Goal: Task Accomplishment & Management: Manage account settings

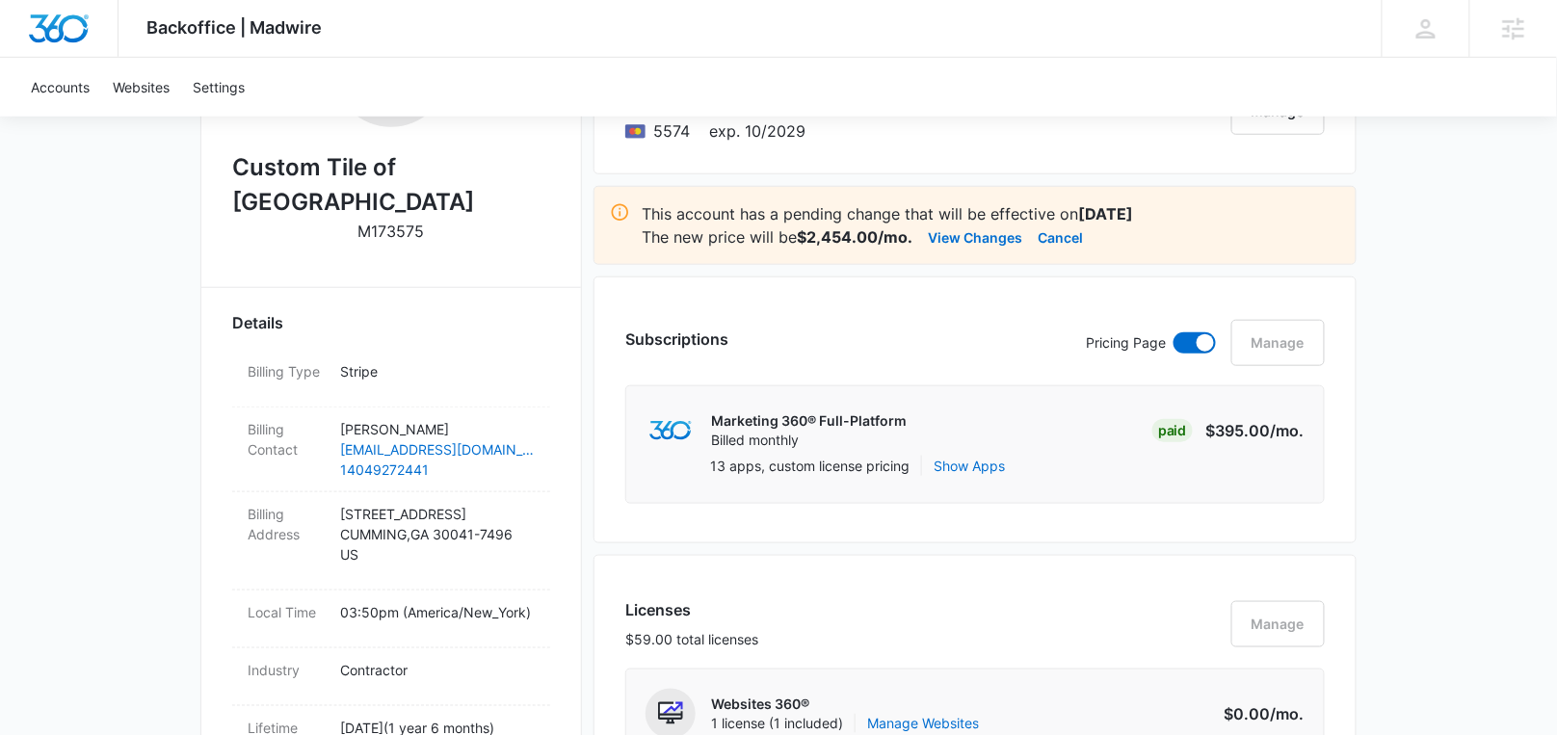
scroll to position [417, 0]
click at [965, 227] on button "View Changes" at bounding box center [975, 237] width 94 height 23
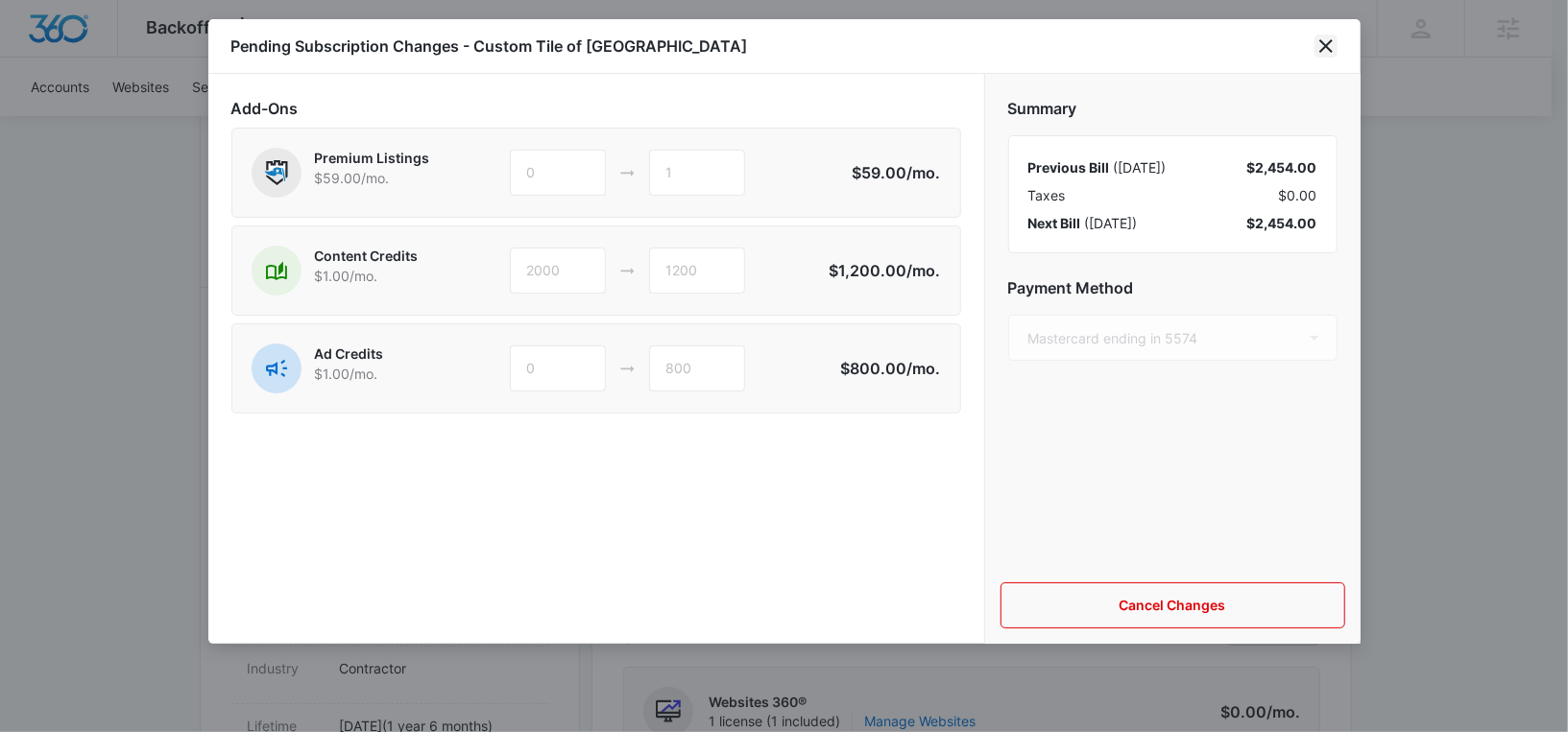
click at [1330, 43] on icon "close" at bounding box center [1325, 46] width 23 height 23
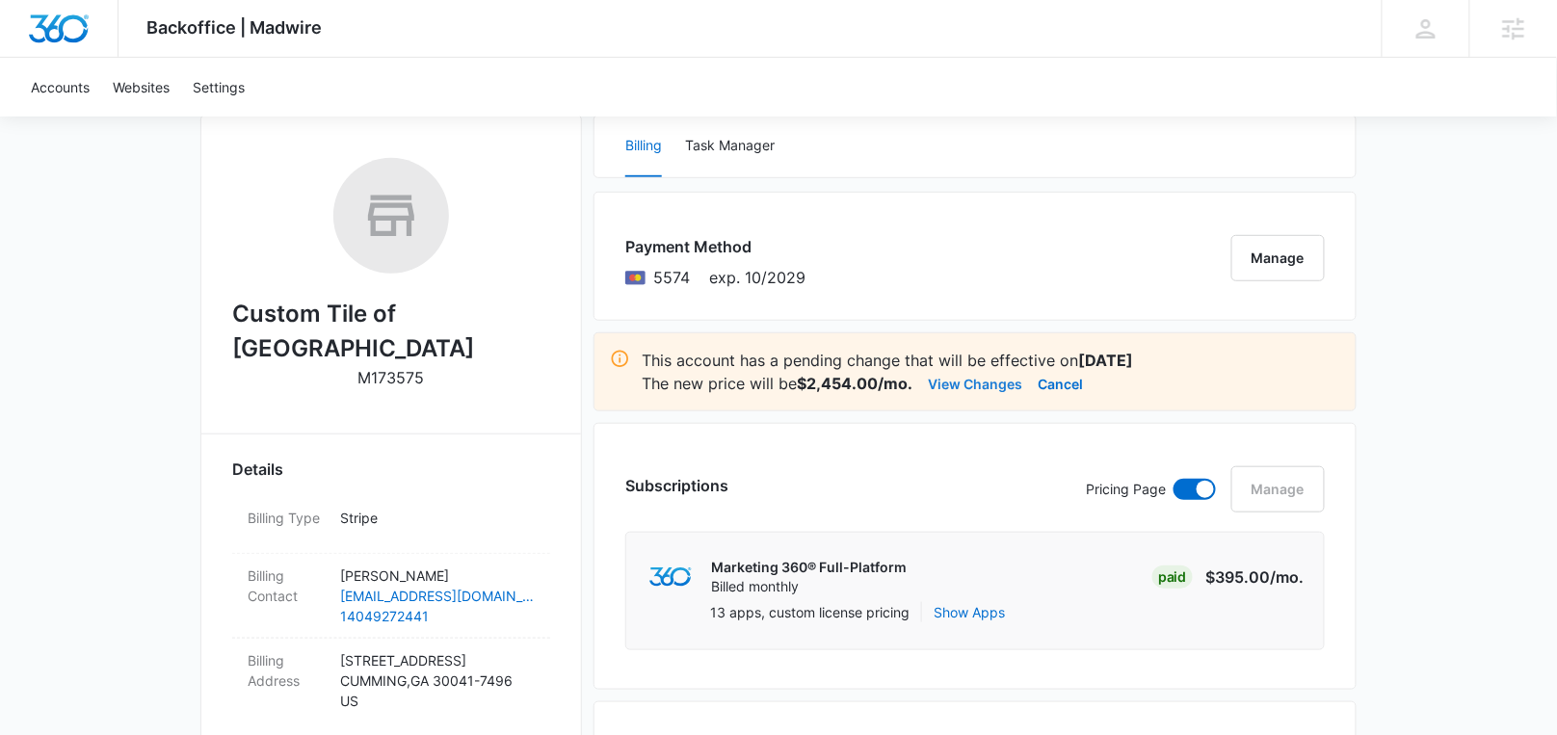
scroll to position [273, 0]
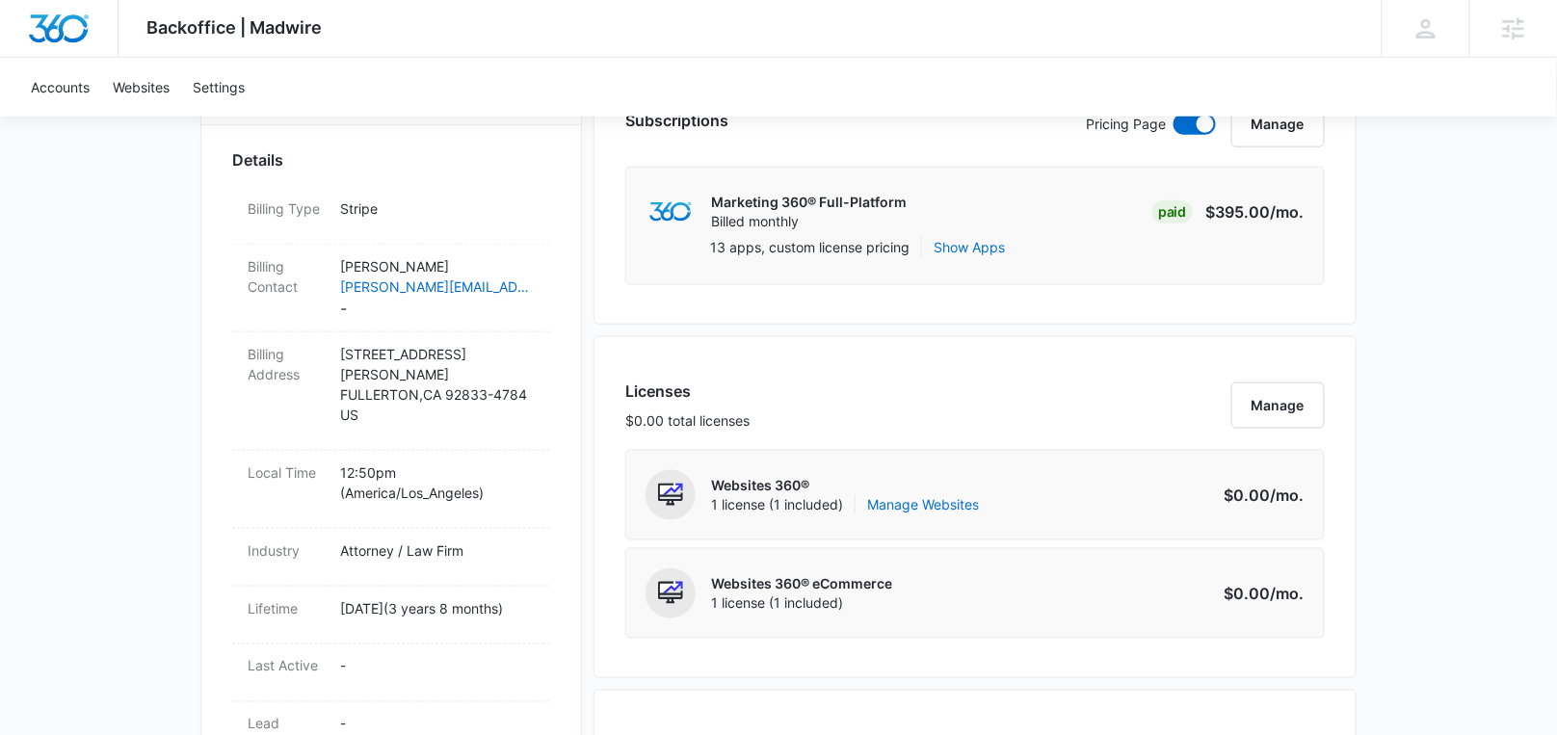
scroll to position [58, 0]
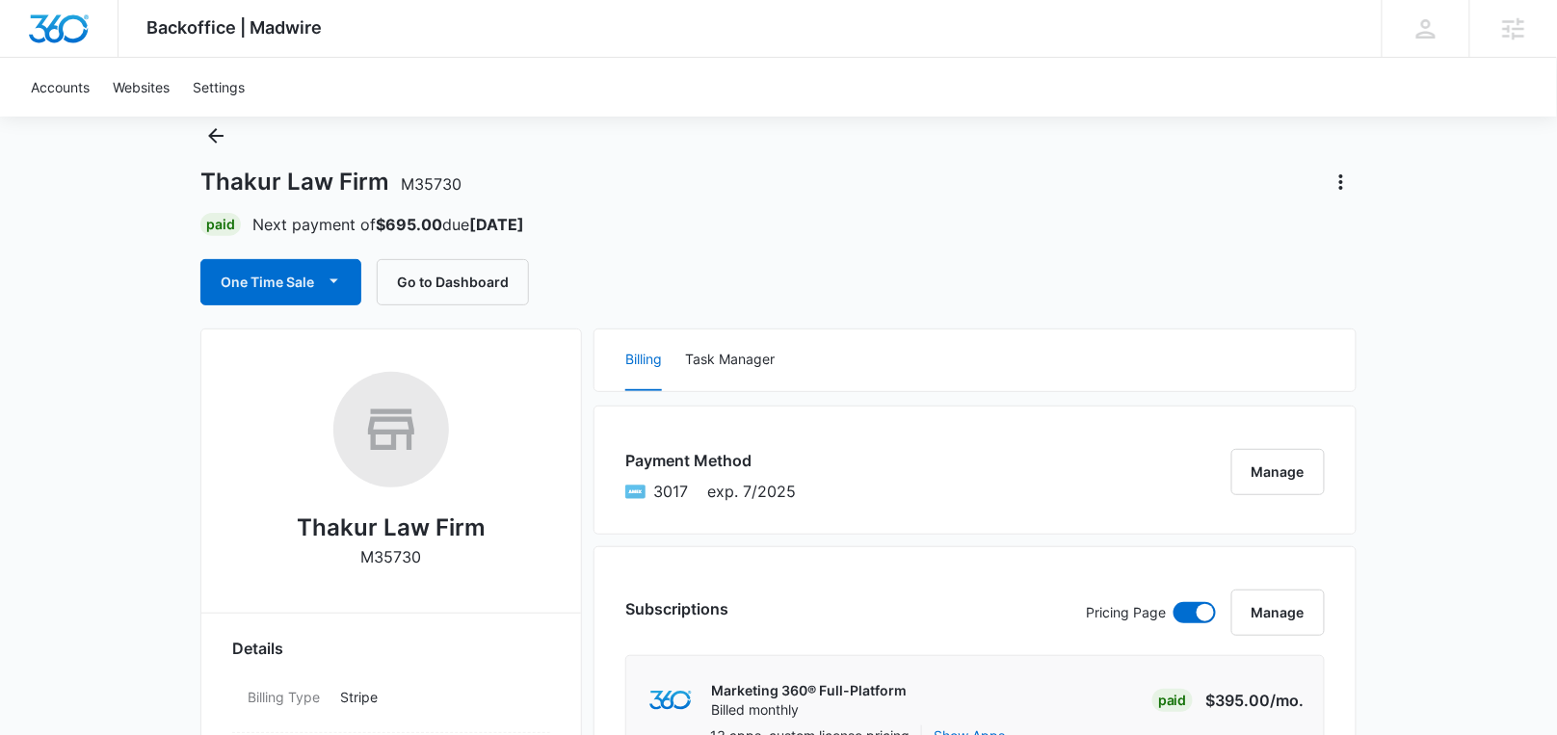
click at [1334, 161] on div "Thakur Law Firm M35730 Paid Next payment of $695.00 due Oct 25 One Time Sale Go…" at bounding box center [778, 212] width 1156 height 185
click at [1341, 177] on icon "Actions" at bounding box center [1342, 181] width 4 height 15
click at [1371, 220] on div "Close Account" at bounding box center [1407, 236] width 162 height 62
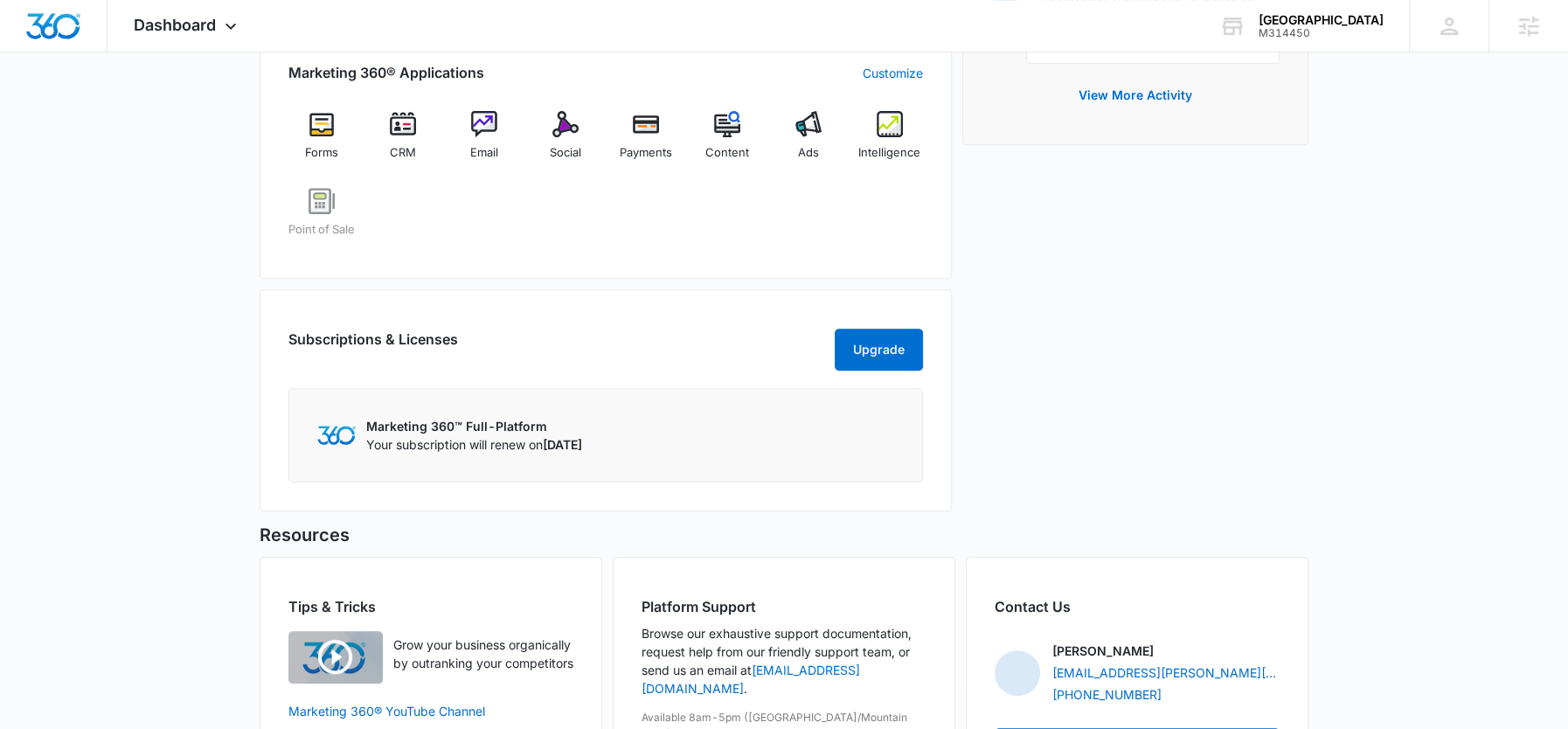
scroll to position [660, 0]
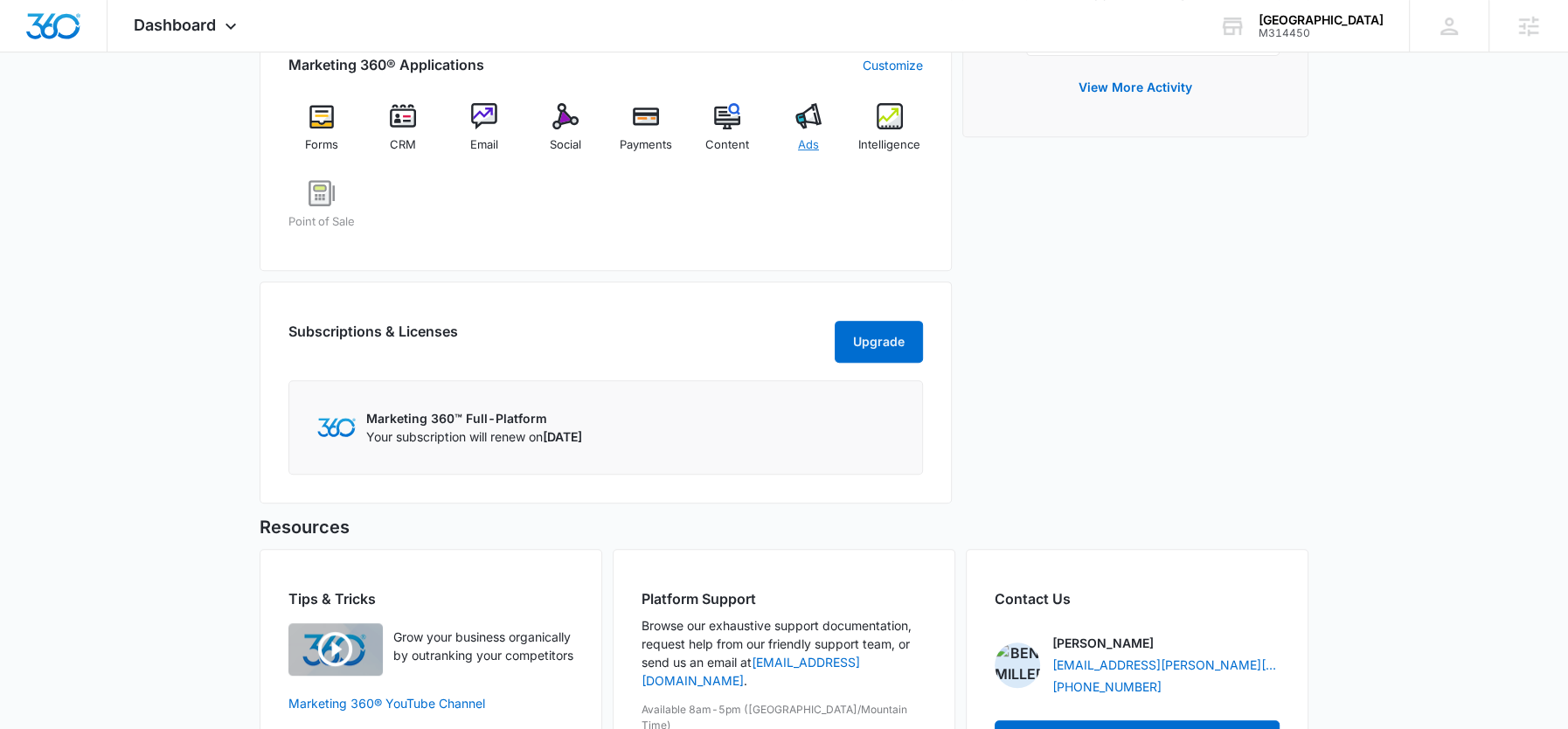
click at [807, 115] on img at bounding box center [808, 116] width 26 height 26
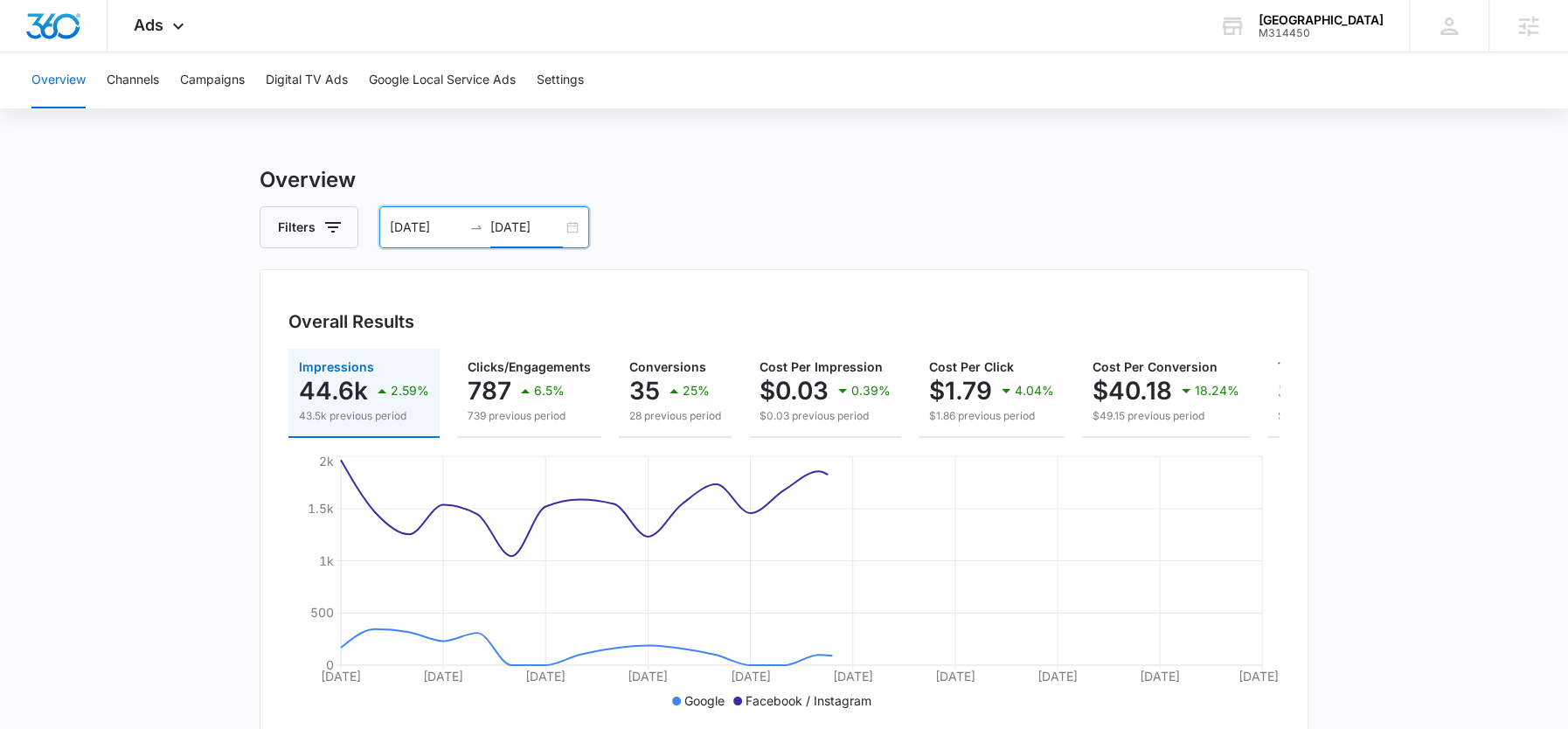
click at [508, 228] on input "09/28/2025" at bounding box center [527, 227] width 73 height 19
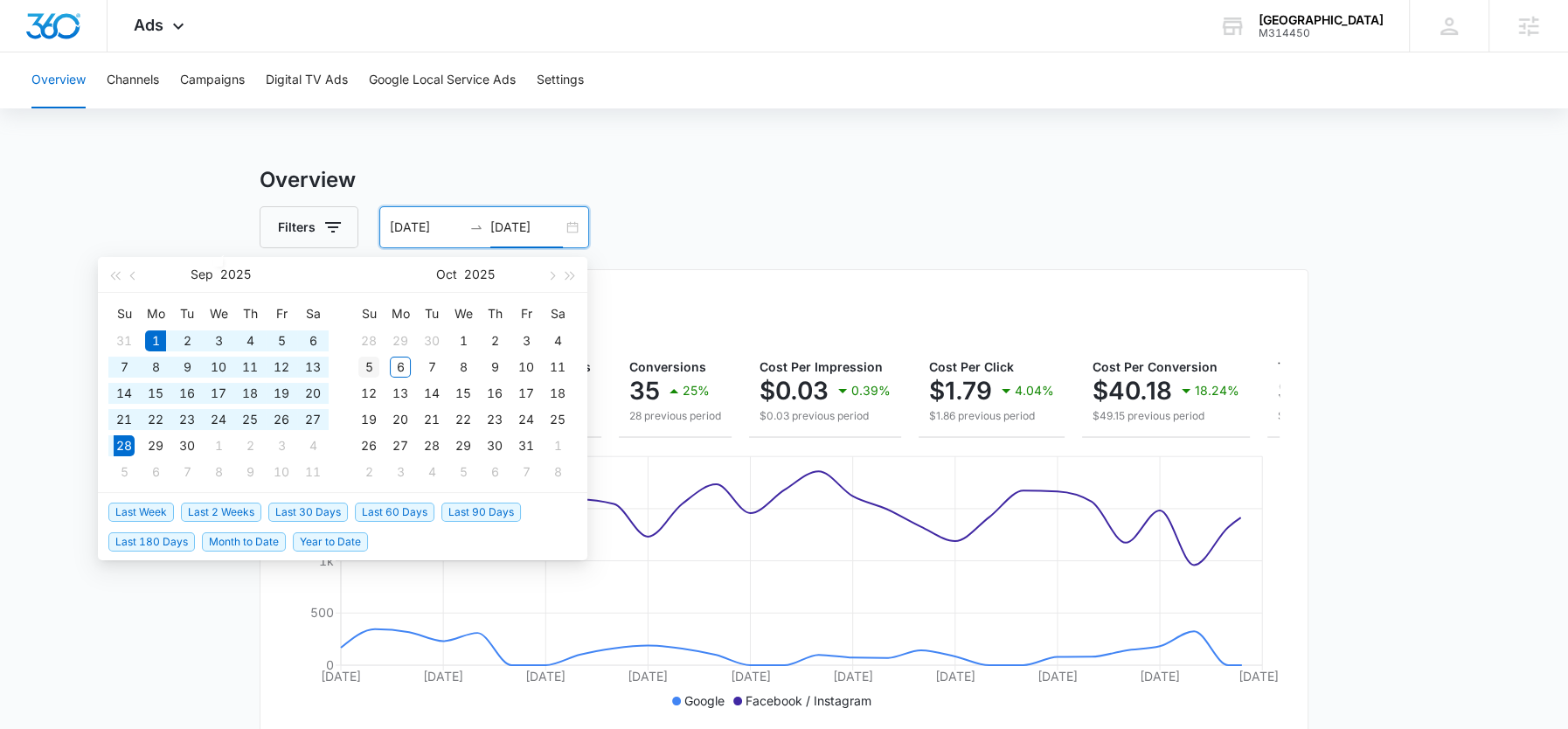
type input "10/05/2025"
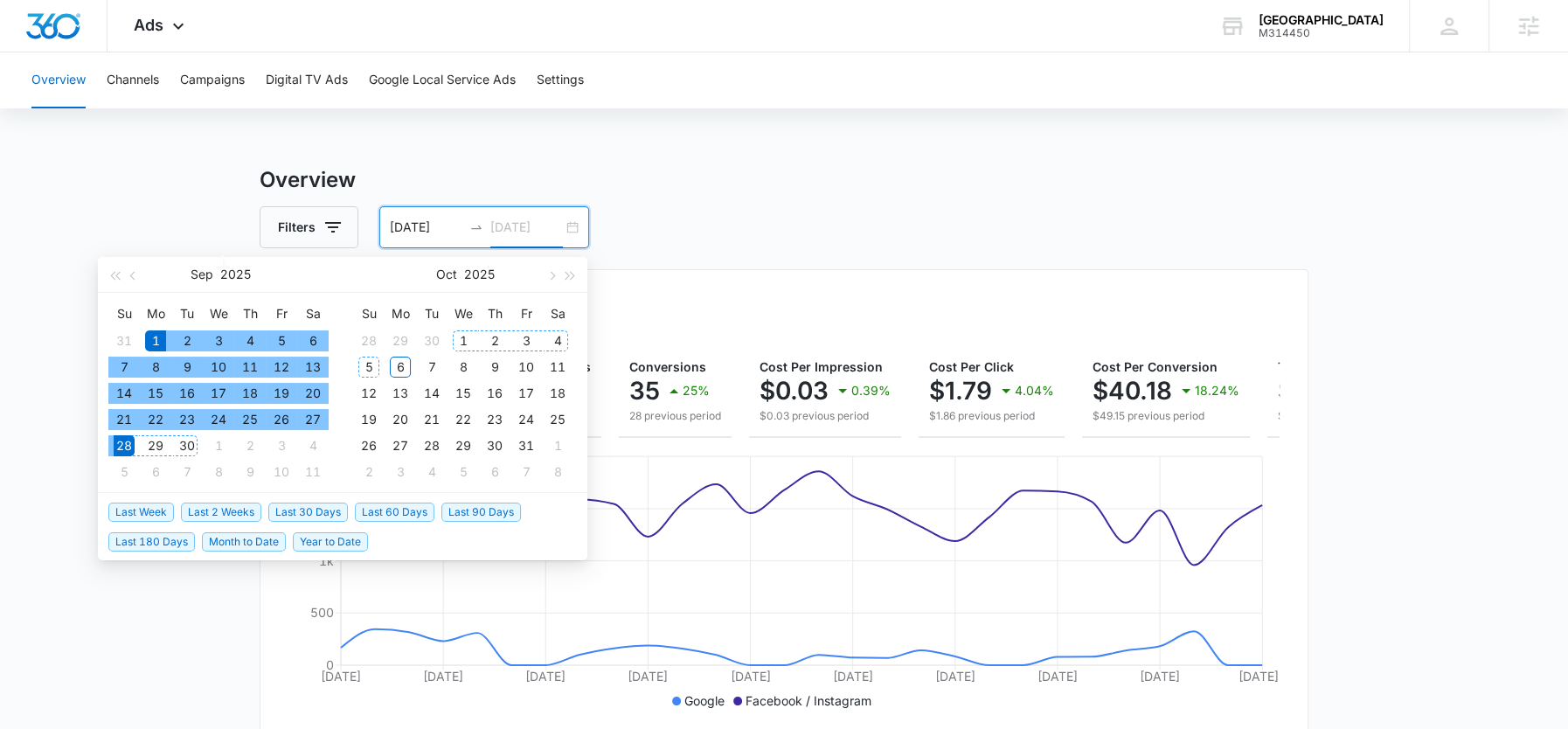
click at [373, 361] on div "5" at bounding box center [368, 366] width 21 height 21
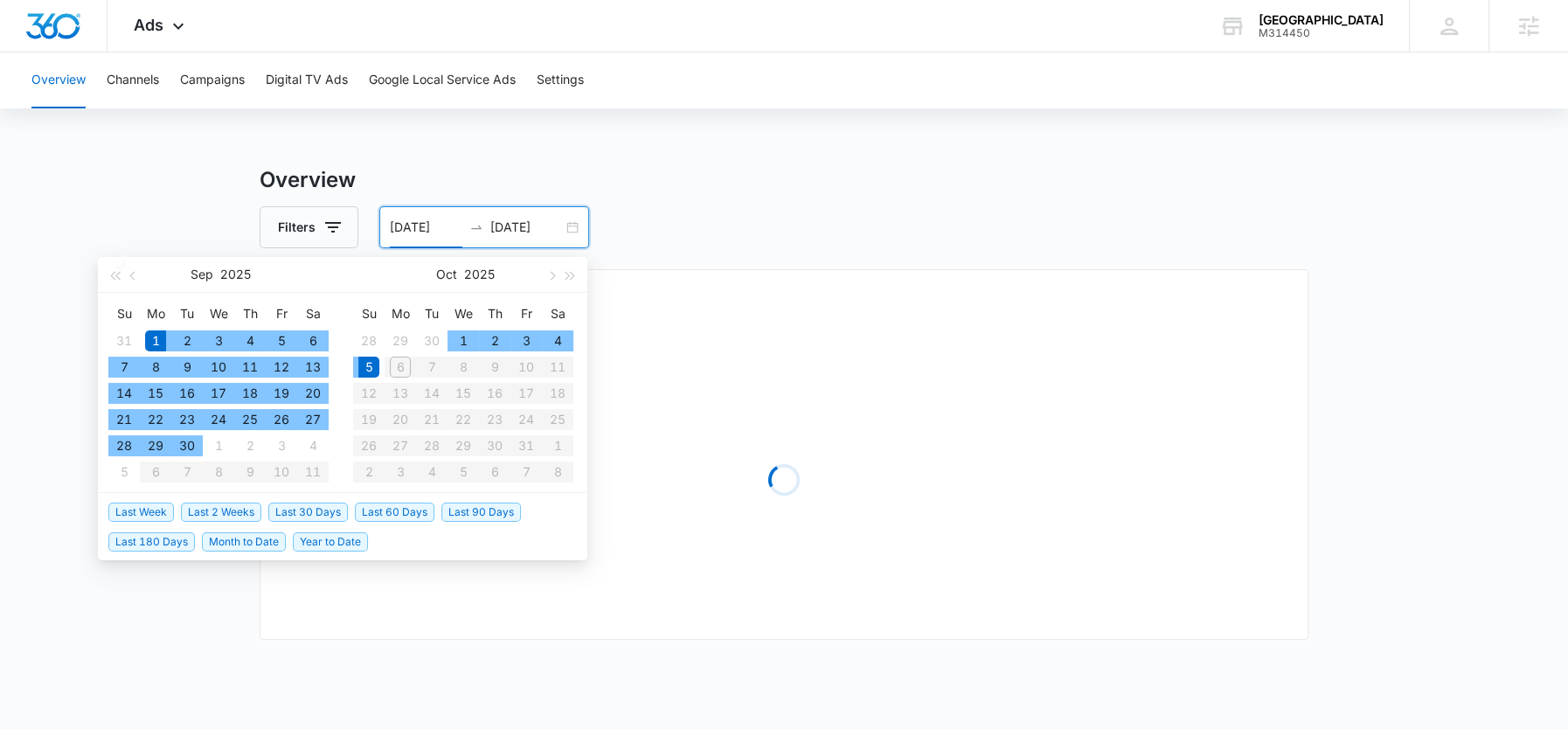
type input "09/01/2025"
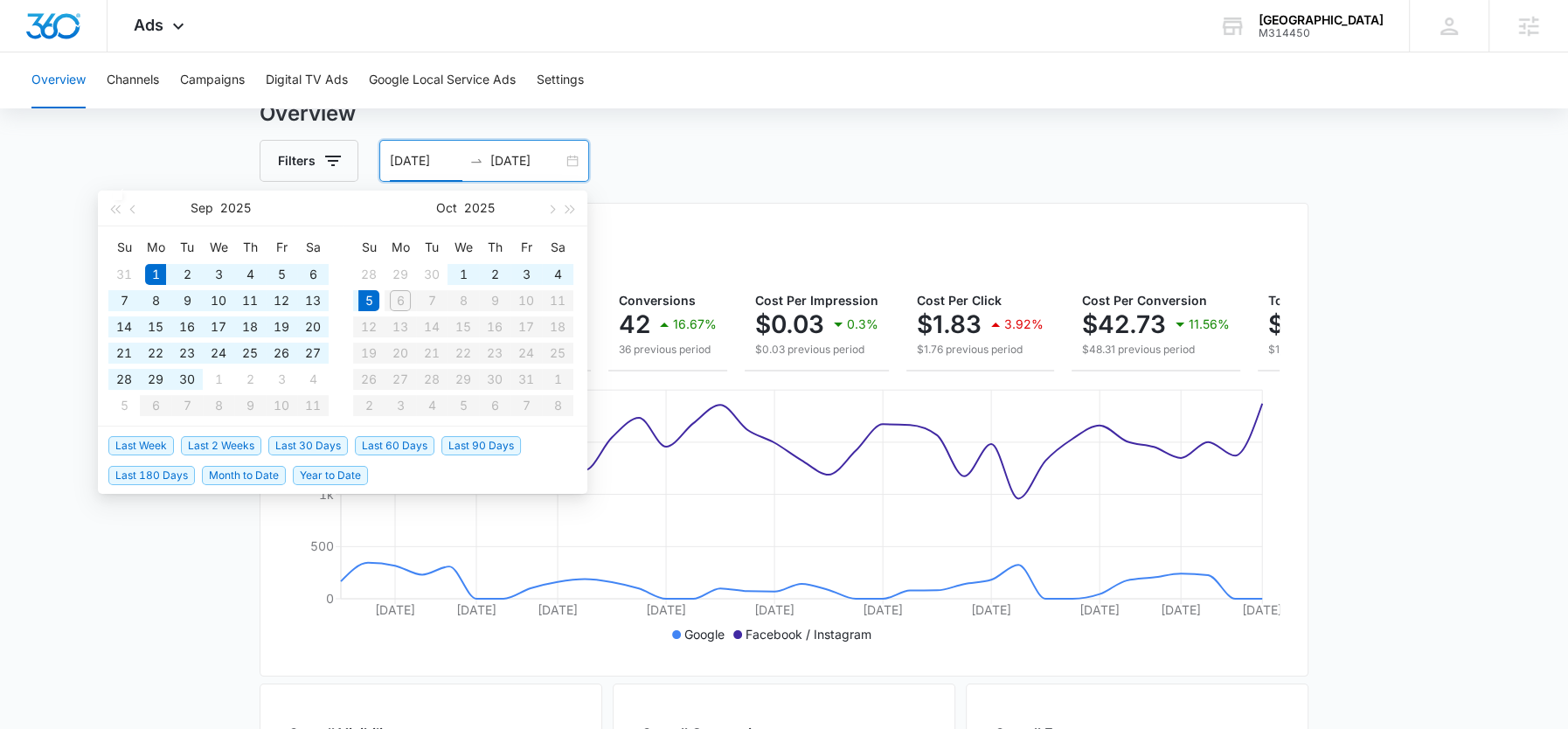
click at [916, 155] on div "Filters 09/01/2025 10/05/2025" at bounding box center [784, 160] width 1048 height 42
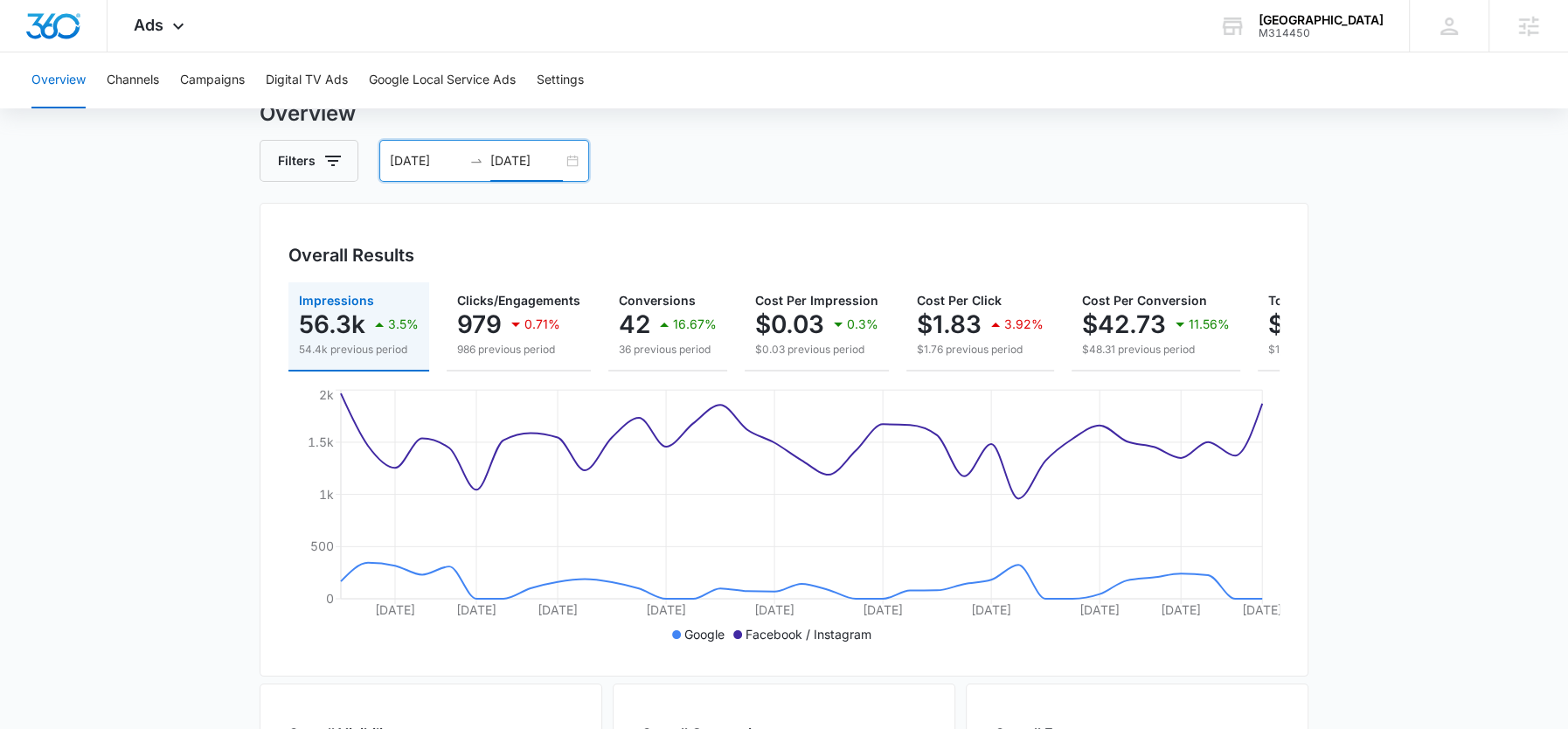
click at [512, 163] on input "10/05/2025" at bounding box center [527, 160] width 73 height 19
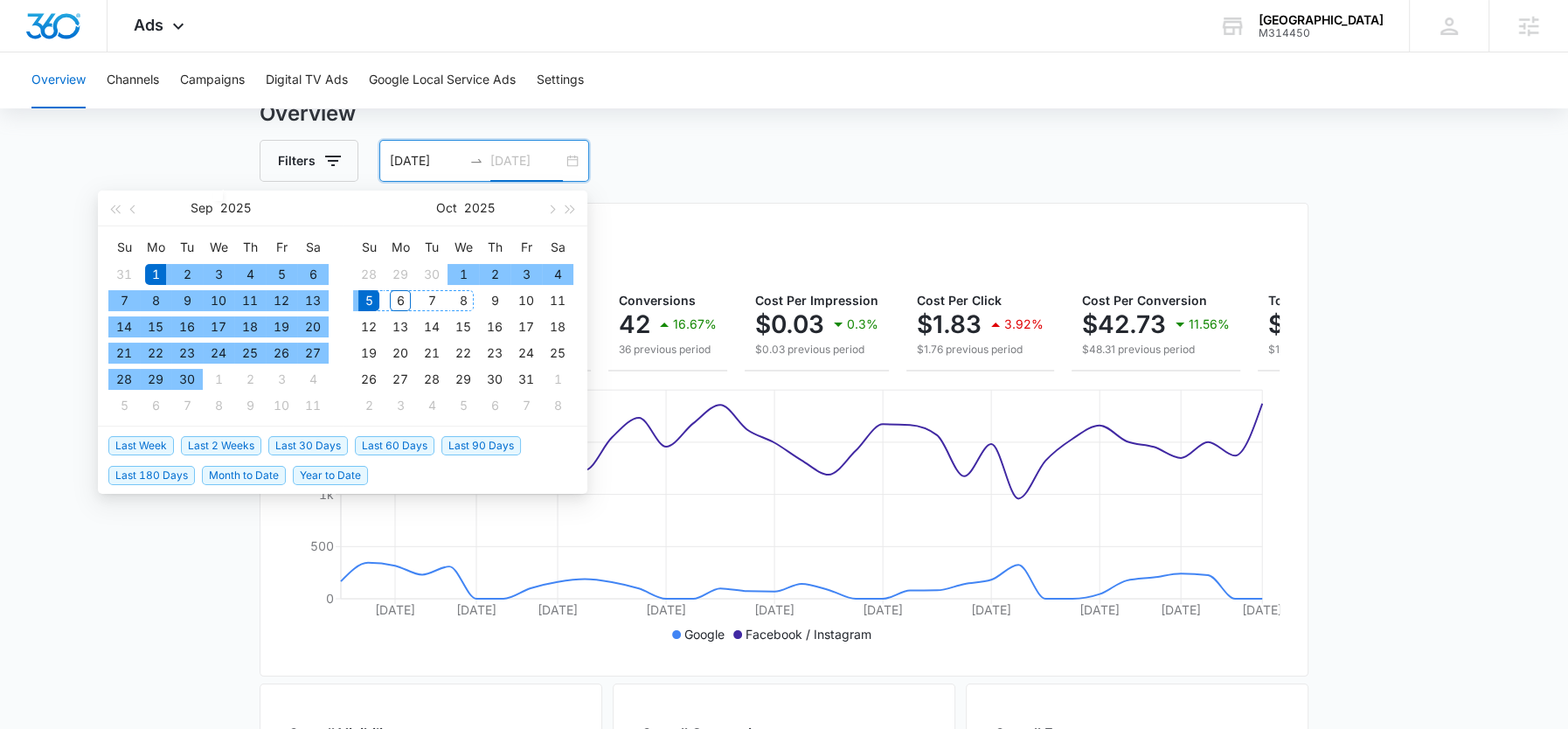
type input "10/05/2025"
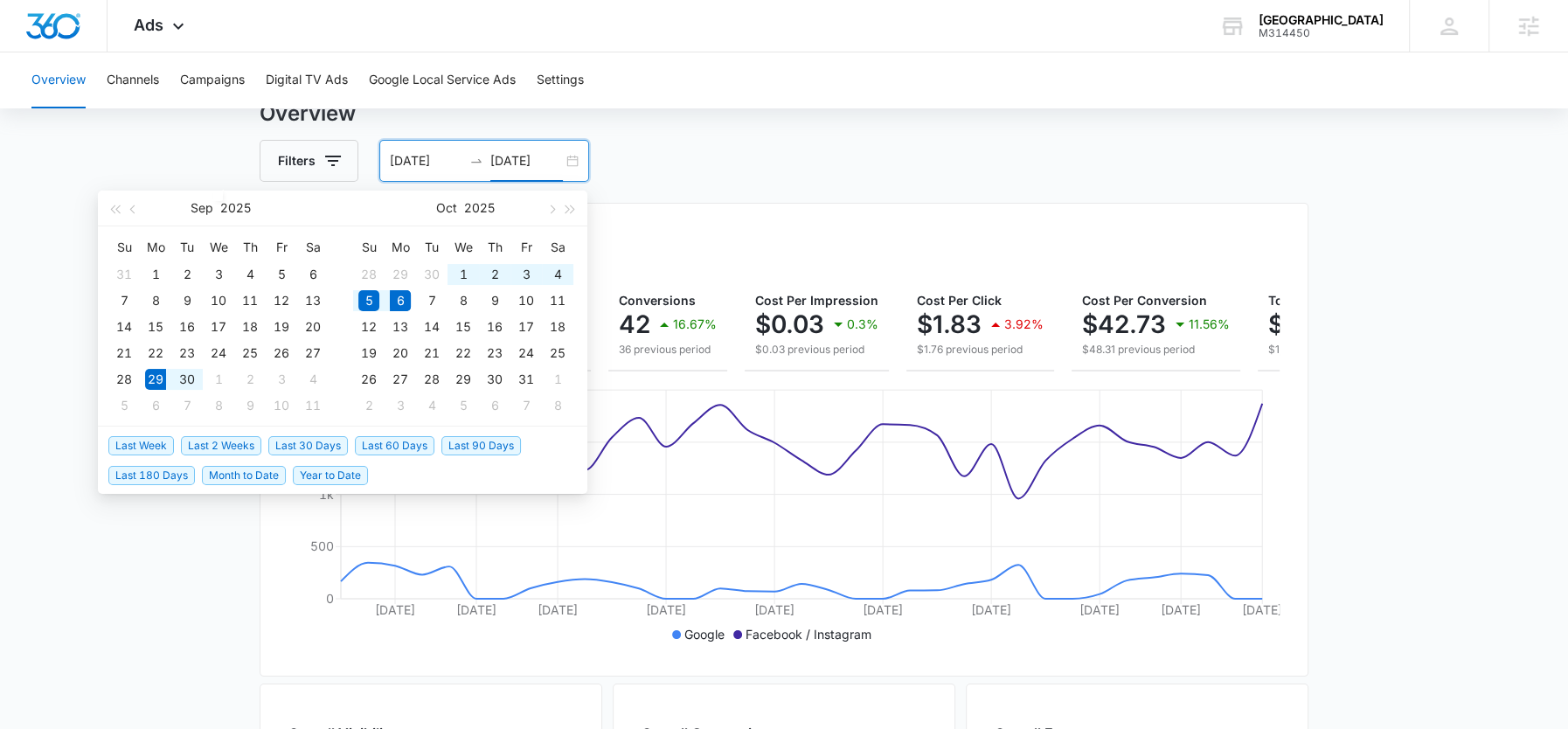
click at [147, 442] on span "Last Week" at bounding box center [141, 445] width 65 height 19
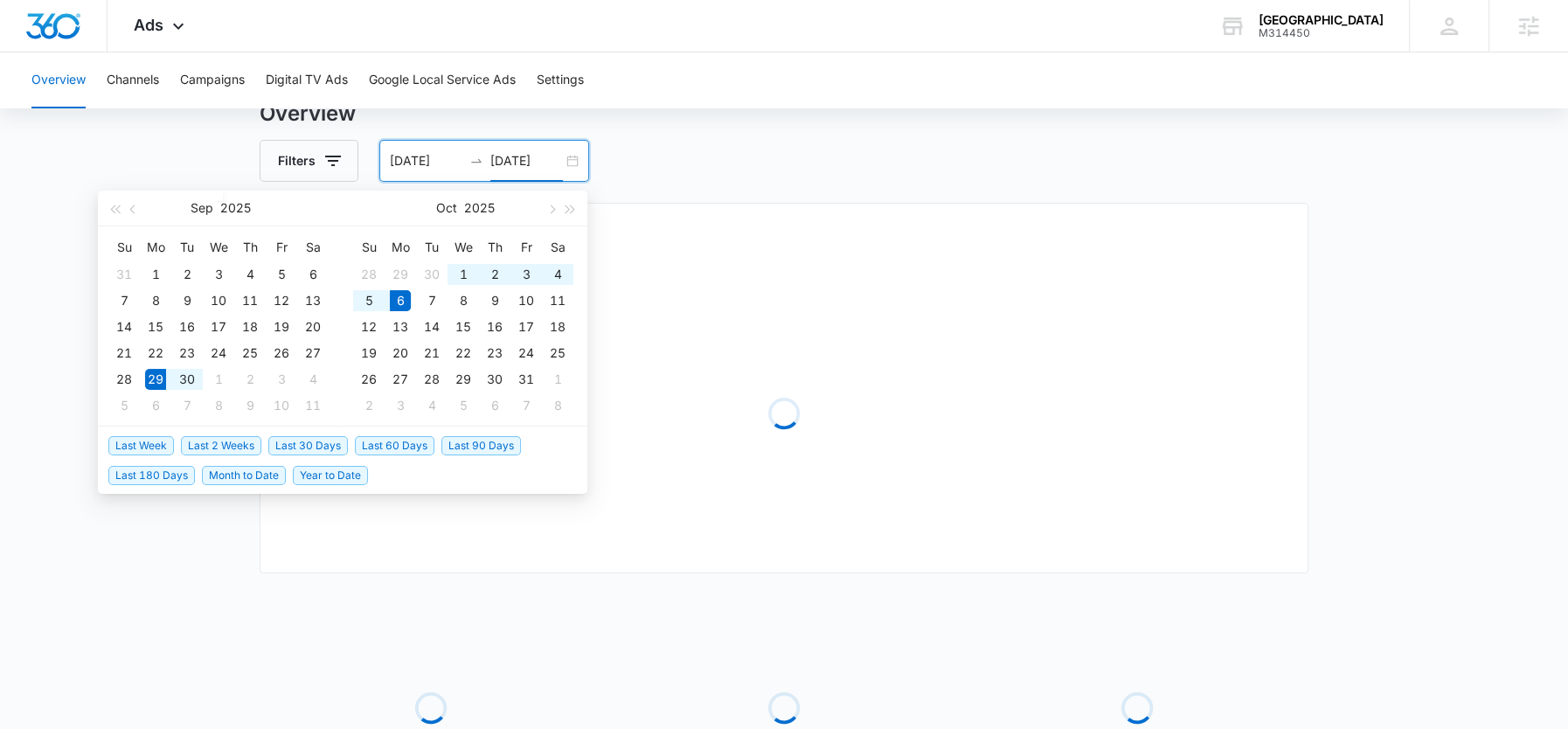
type input "09/29/2025"
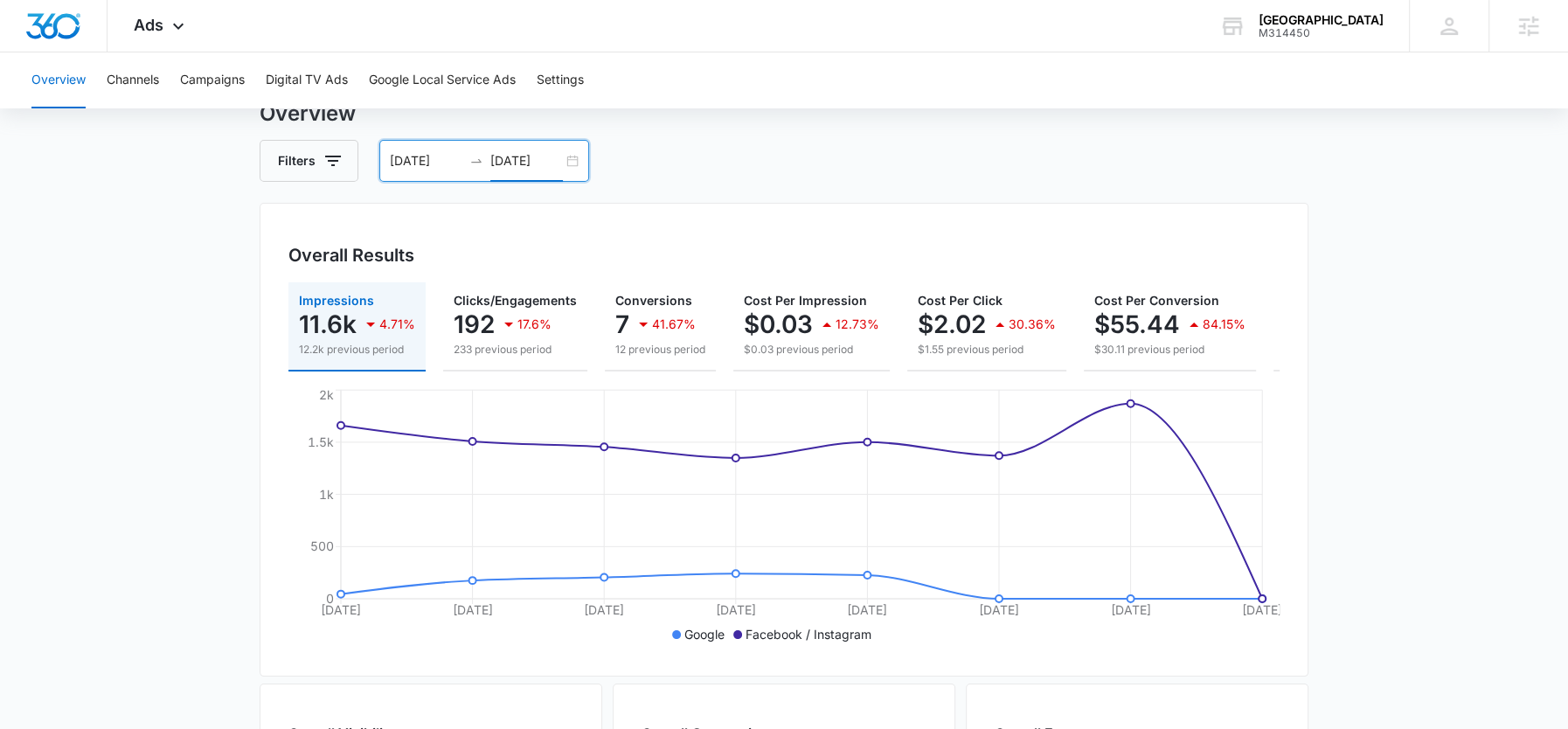
click at [524, 151] on input "[DATE]" at bounding box center [527, 160] width 73 height 19
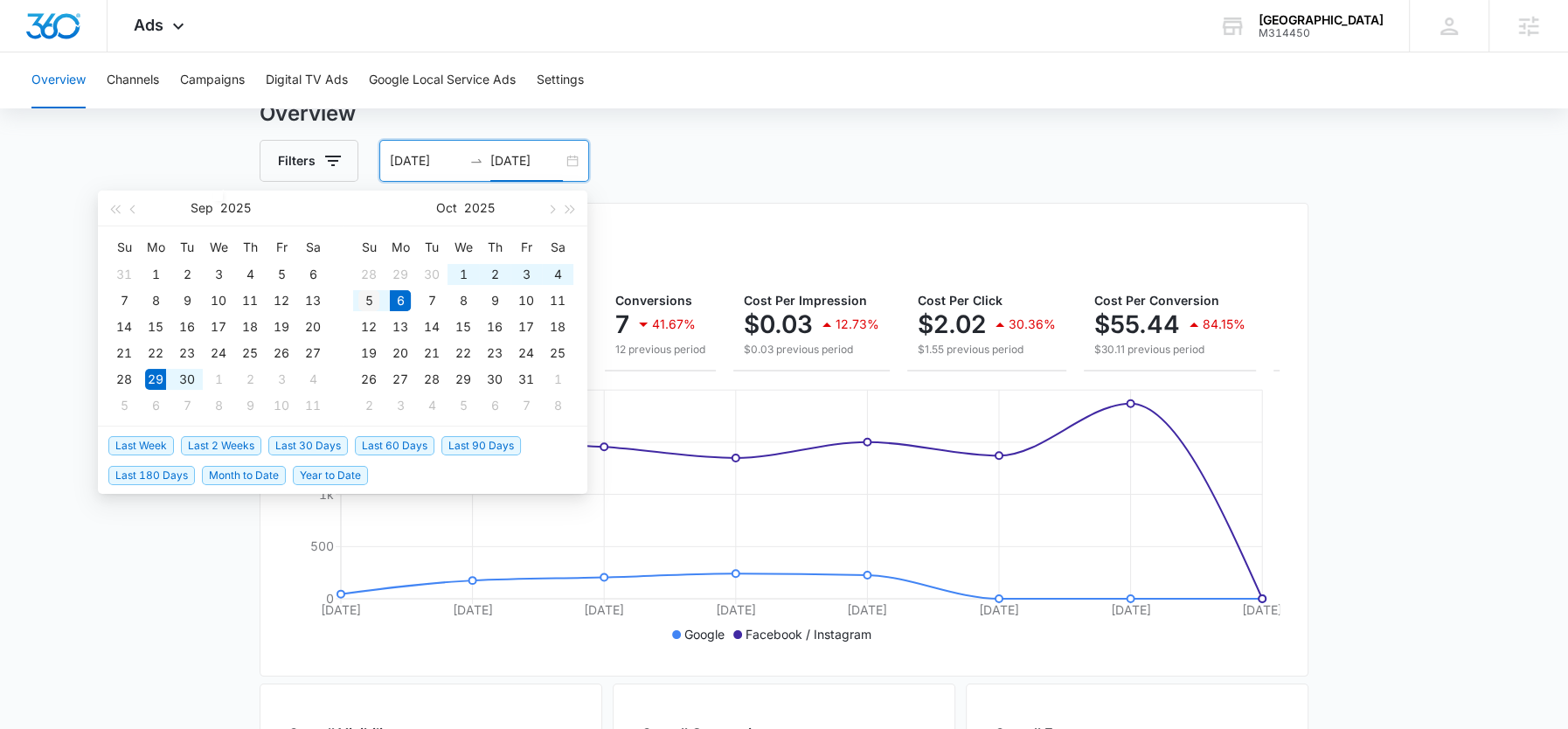
type input "10/05/2025"
click at [368, 306] on div "5" at bounding box center [368, 300] width 21 height 21
type input "09/29/2025"
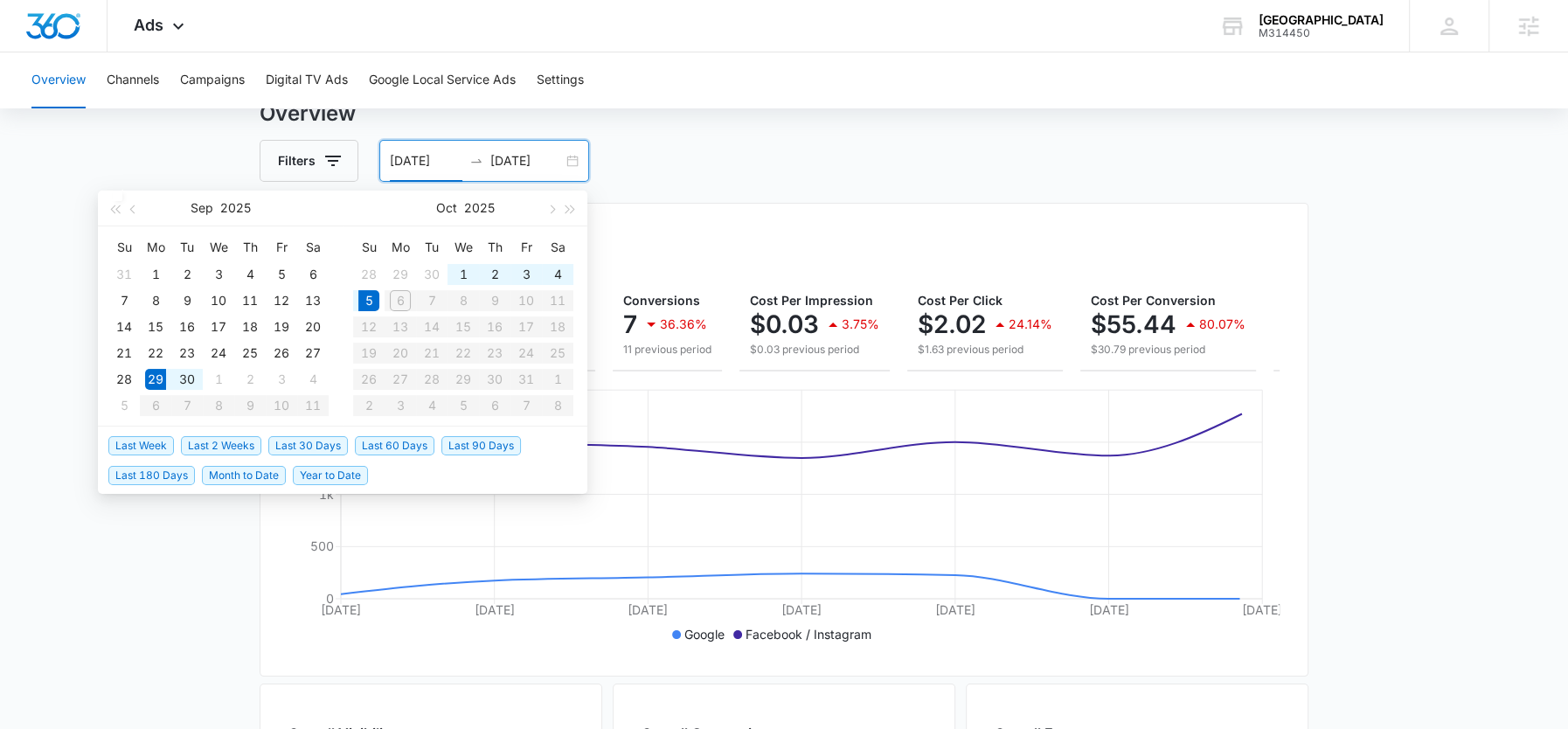
click at [681, 209] on div "Overall Results Impressions 11.6k 10.45% 10.5k previous period Clicks/Engagemen…" at bounding box center [784, 440] width 1048 height 473
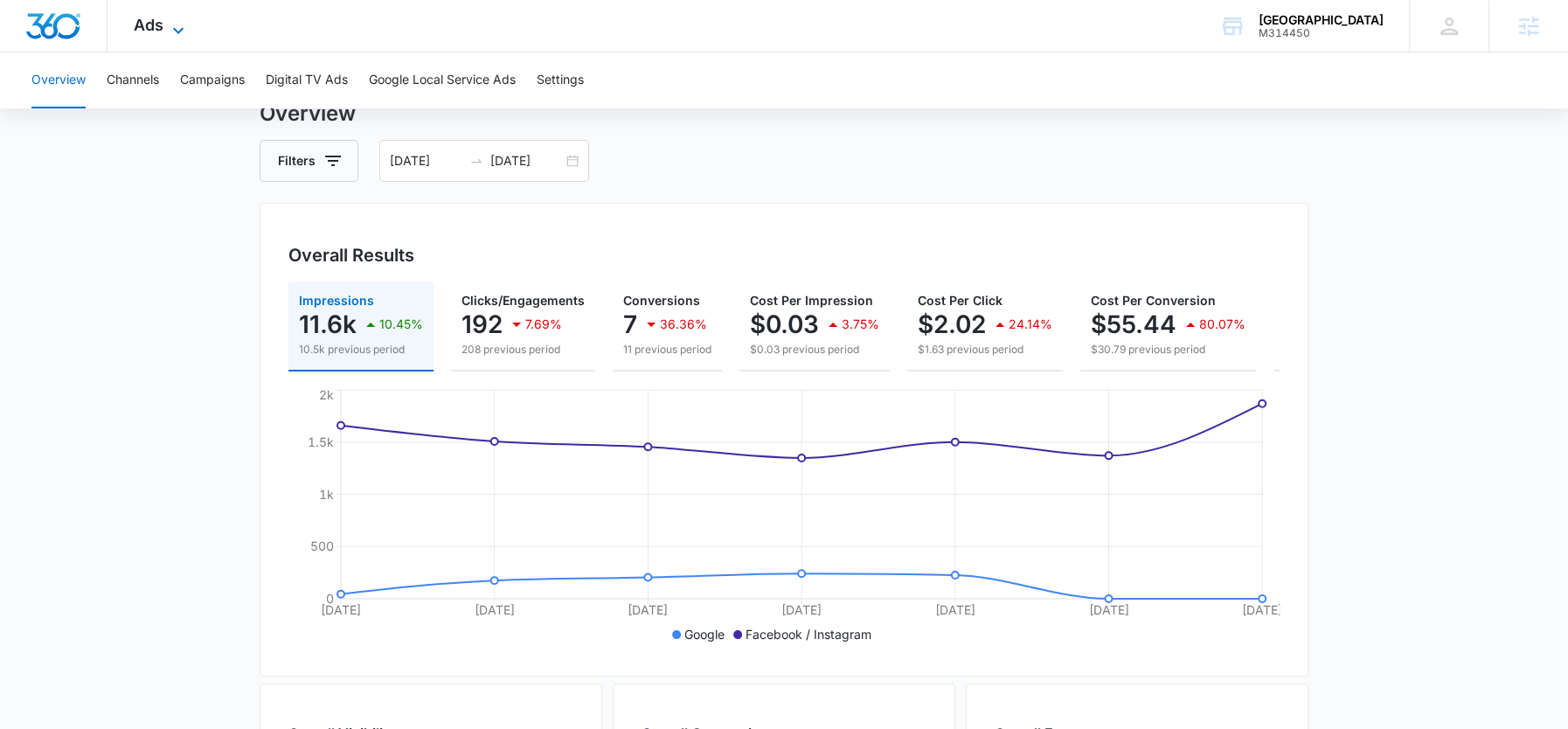
click at [146, 30] on span "Ads" at bounding box center [148, 24] width 30 height 18
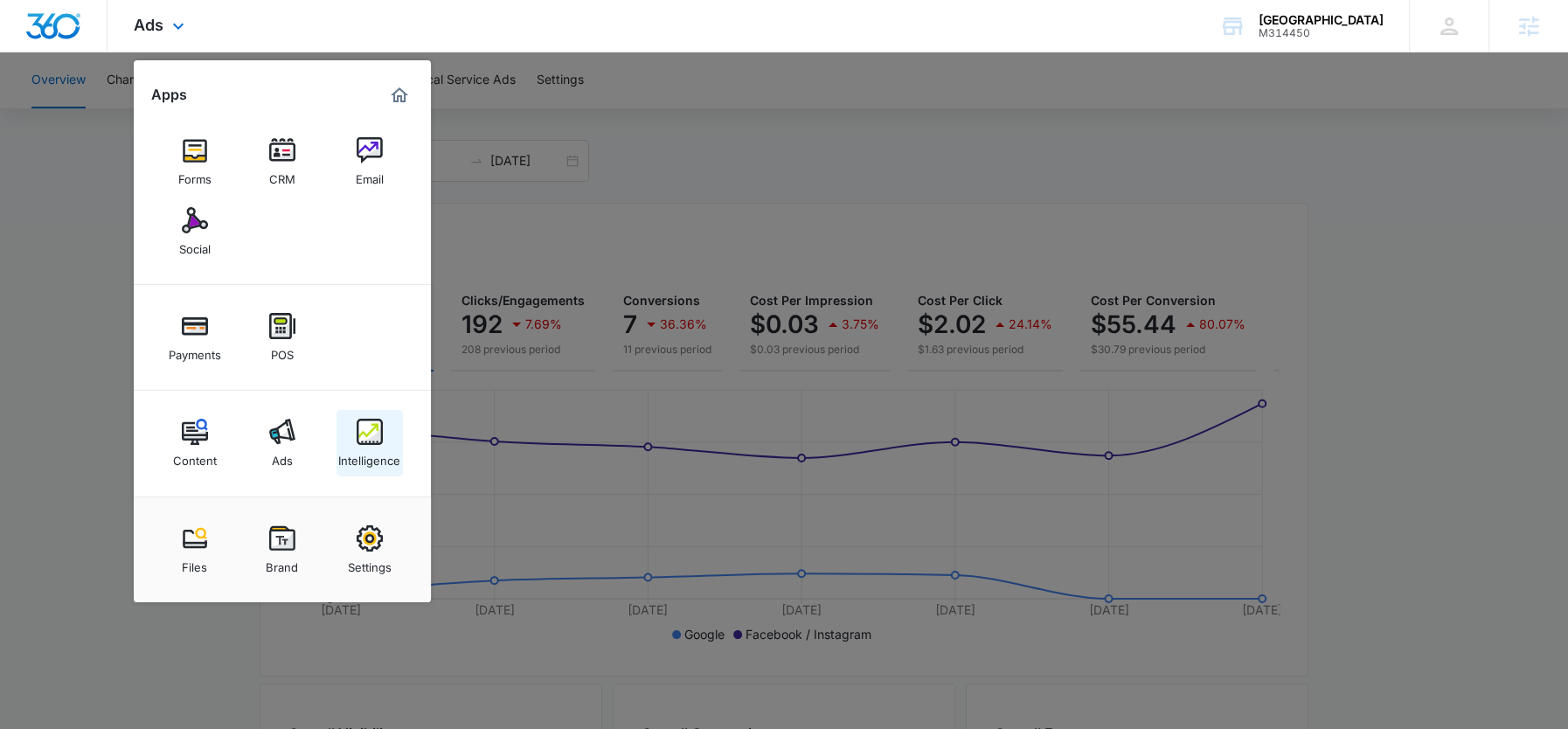
click at [375, 452] on div "Intelligence" at bounding box center [369, 456] width 62 height 23
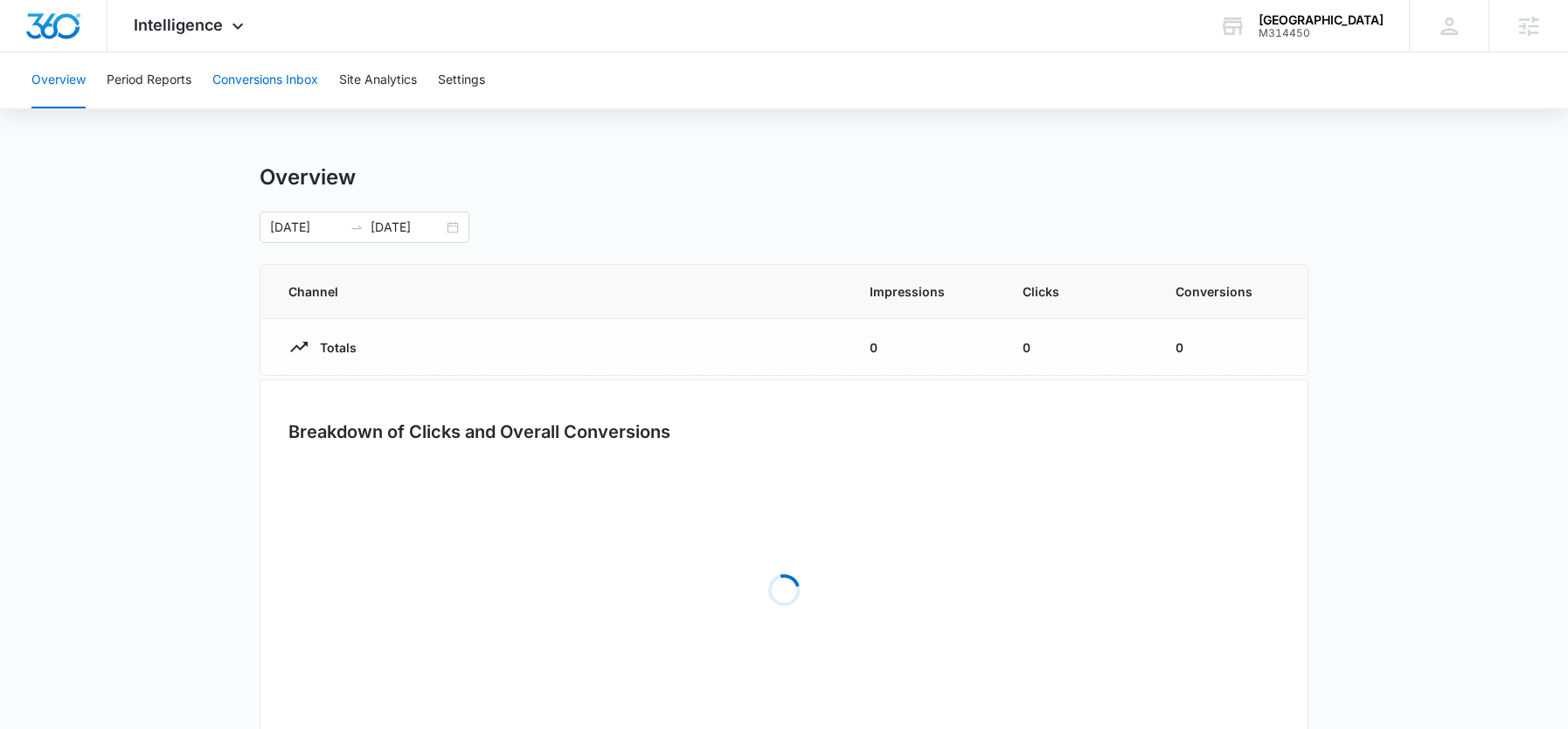
click at [253, 89] on button "Conversions Inbox" at bounding box center [265, 81] width 106 height 56
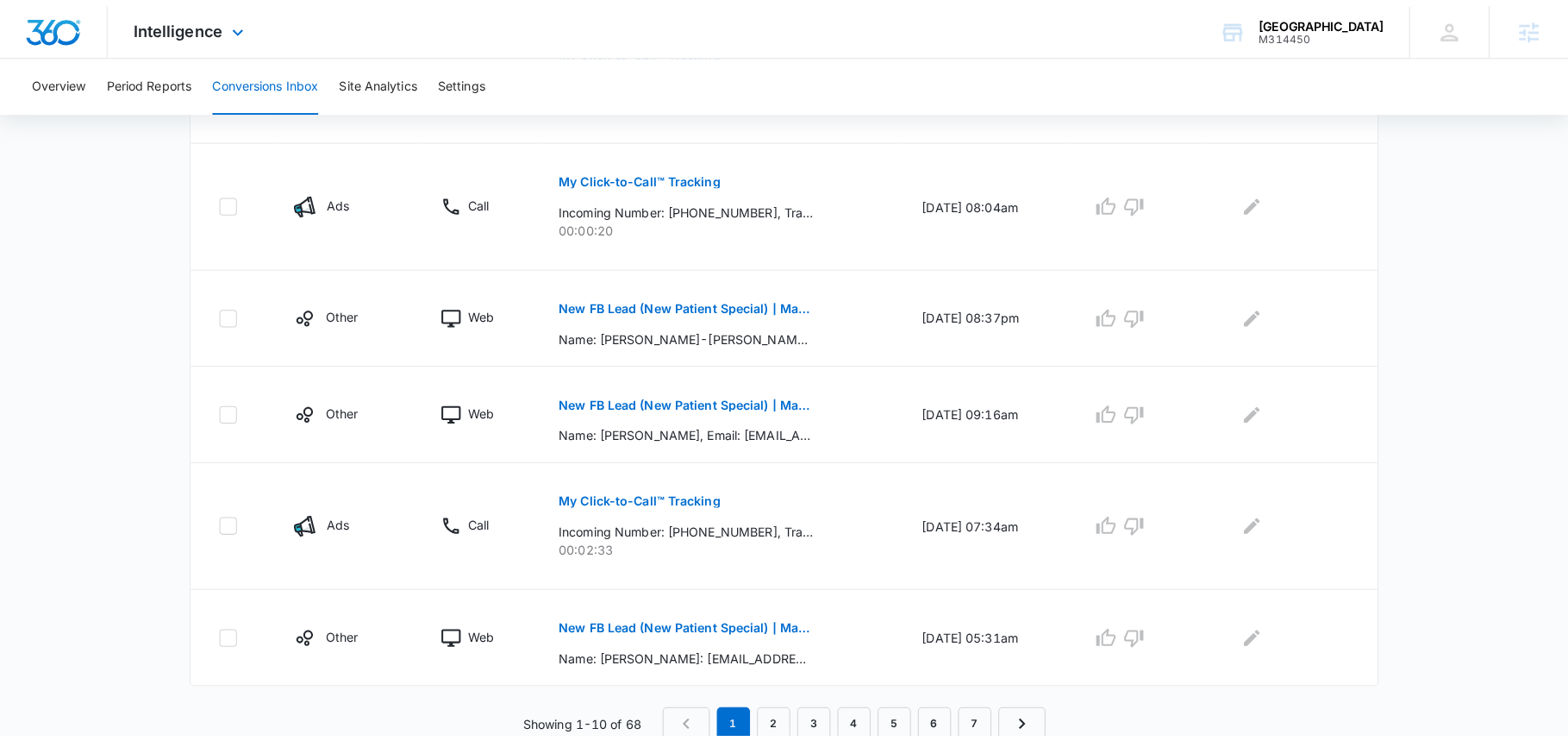
scroll to position [921, 0]
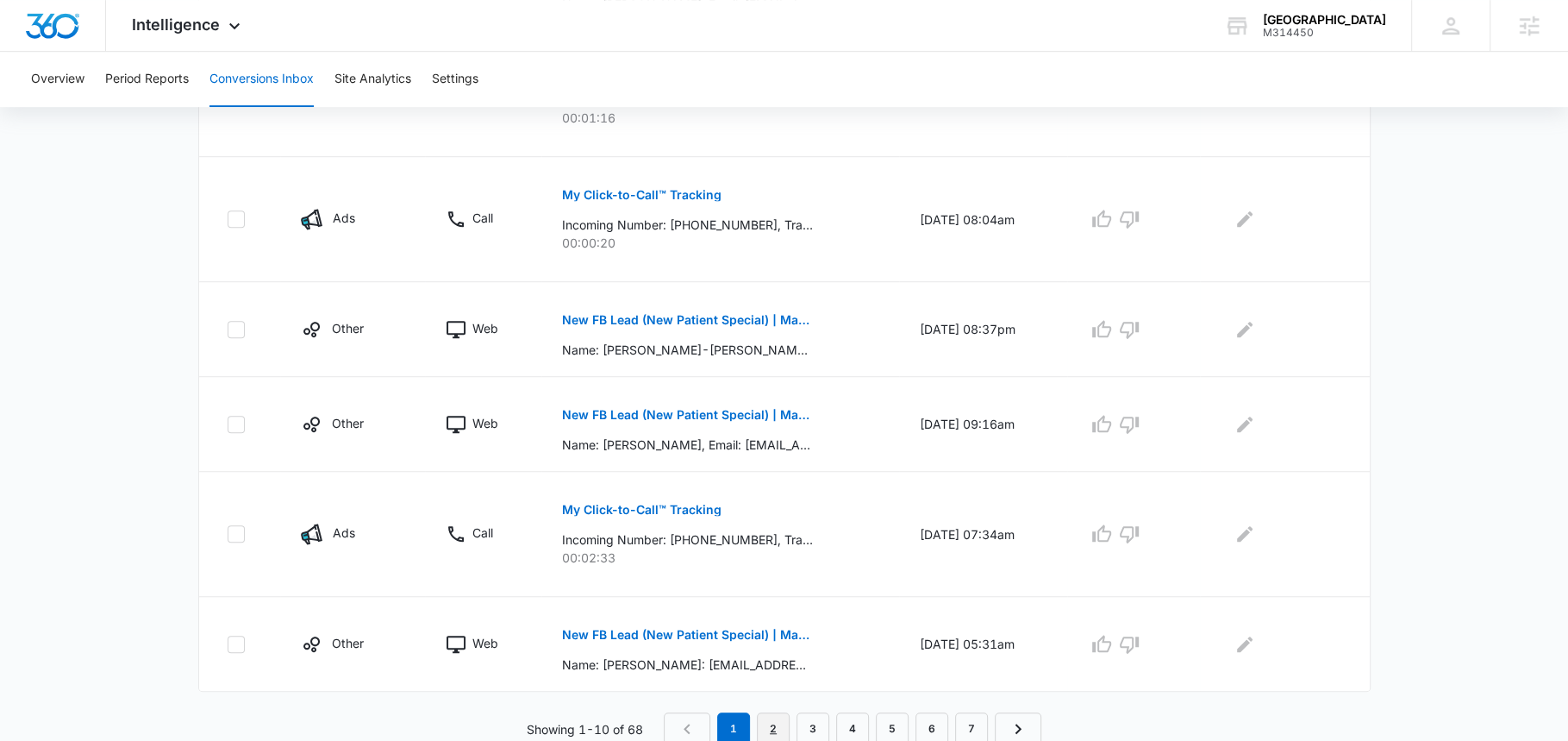
click at [775, 719] on link "2" at bounding box center [773, 728] width 33 height 33
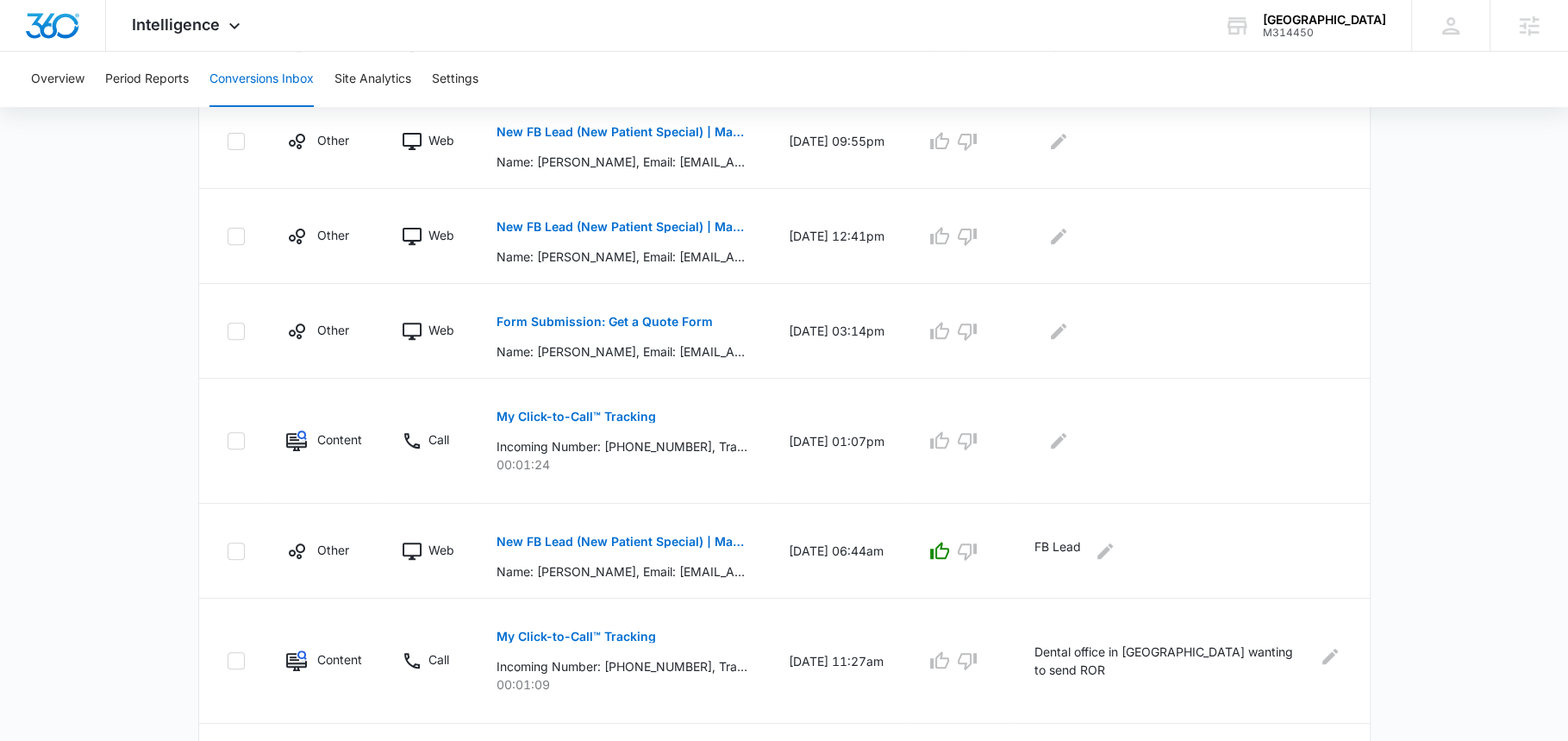
scroll to position [543, 0]
click at [1062, 541] on p "FB Lead" at bounding box center [1057, 551] width 47 height 28
copy div "FB Lead"
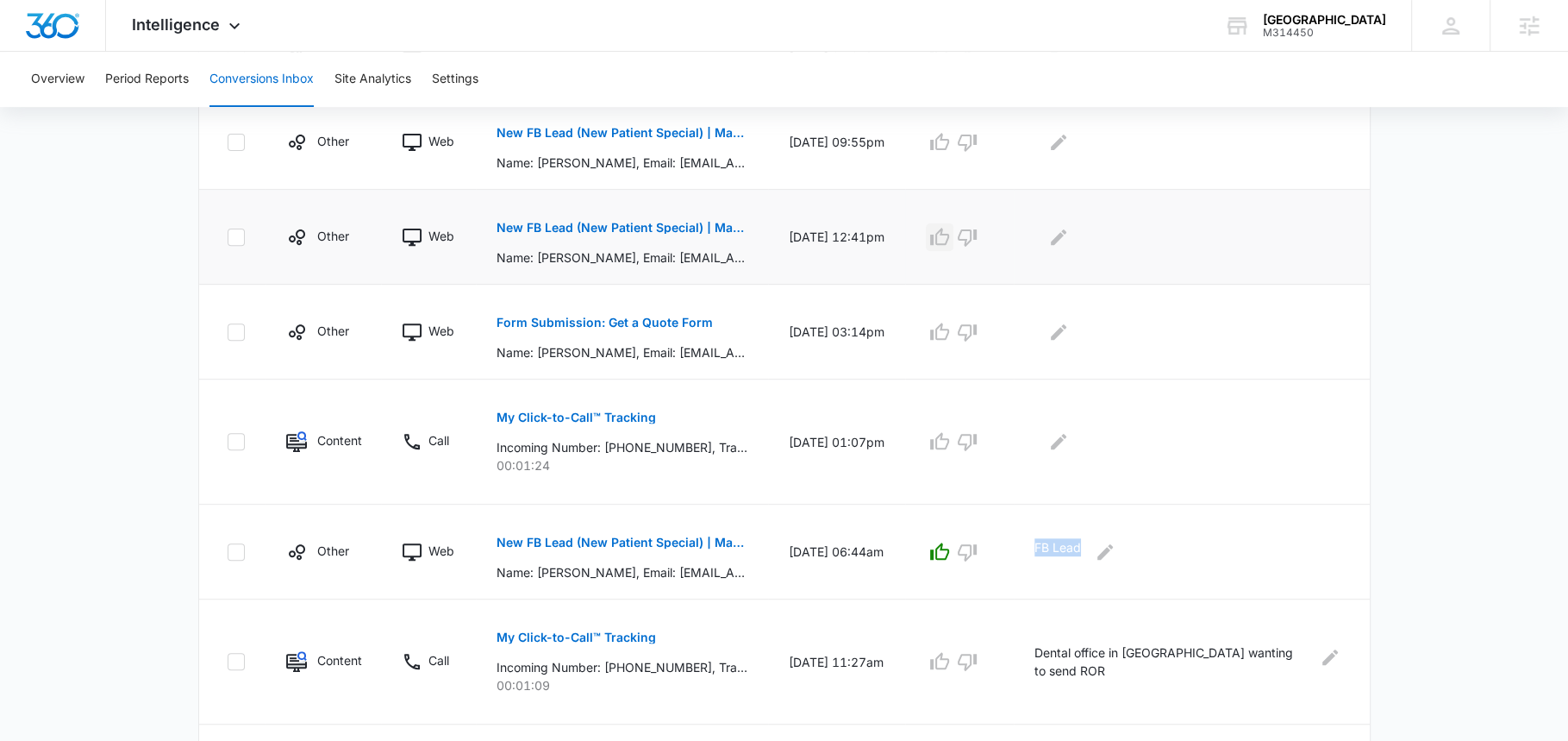
click at [943, 233] on icon "button" at bounding box center [939, 236] width 21 height 21
click at [1060, 234] on icon "Edit Comments" at bounding box center [1058, 235] width 15 height 15
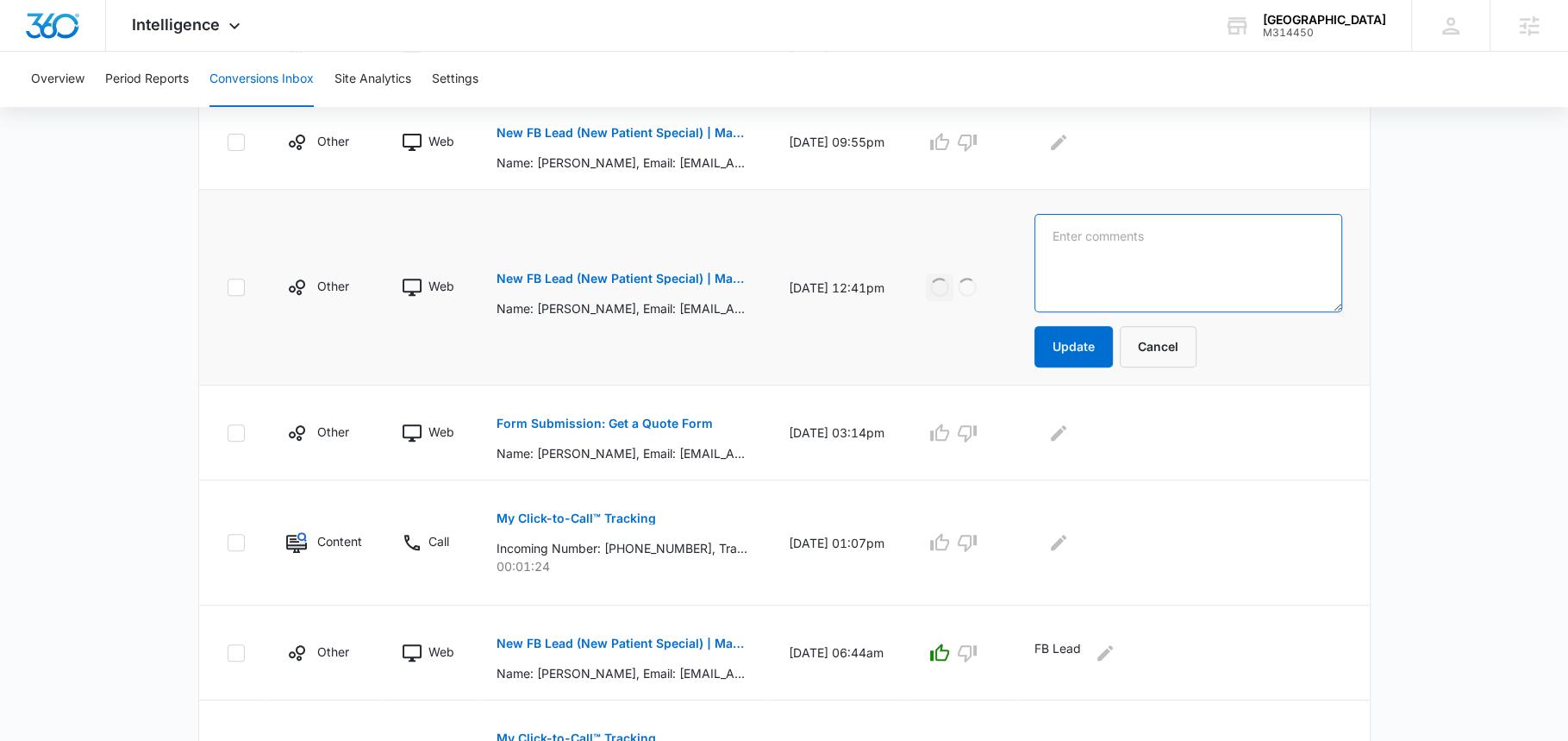
click at [1068, 236] on textarea at bounding box center [1187, 263] width 307 height 98
paste textarea "FB Lead"
type textarea "FB Lead"
click at [1080, 350] on button "Update" at bounding box center [1073, 346] width 79 height 41
click at [946, 148] on icon "button" at bounding box center [939, 141] width 21 height 21
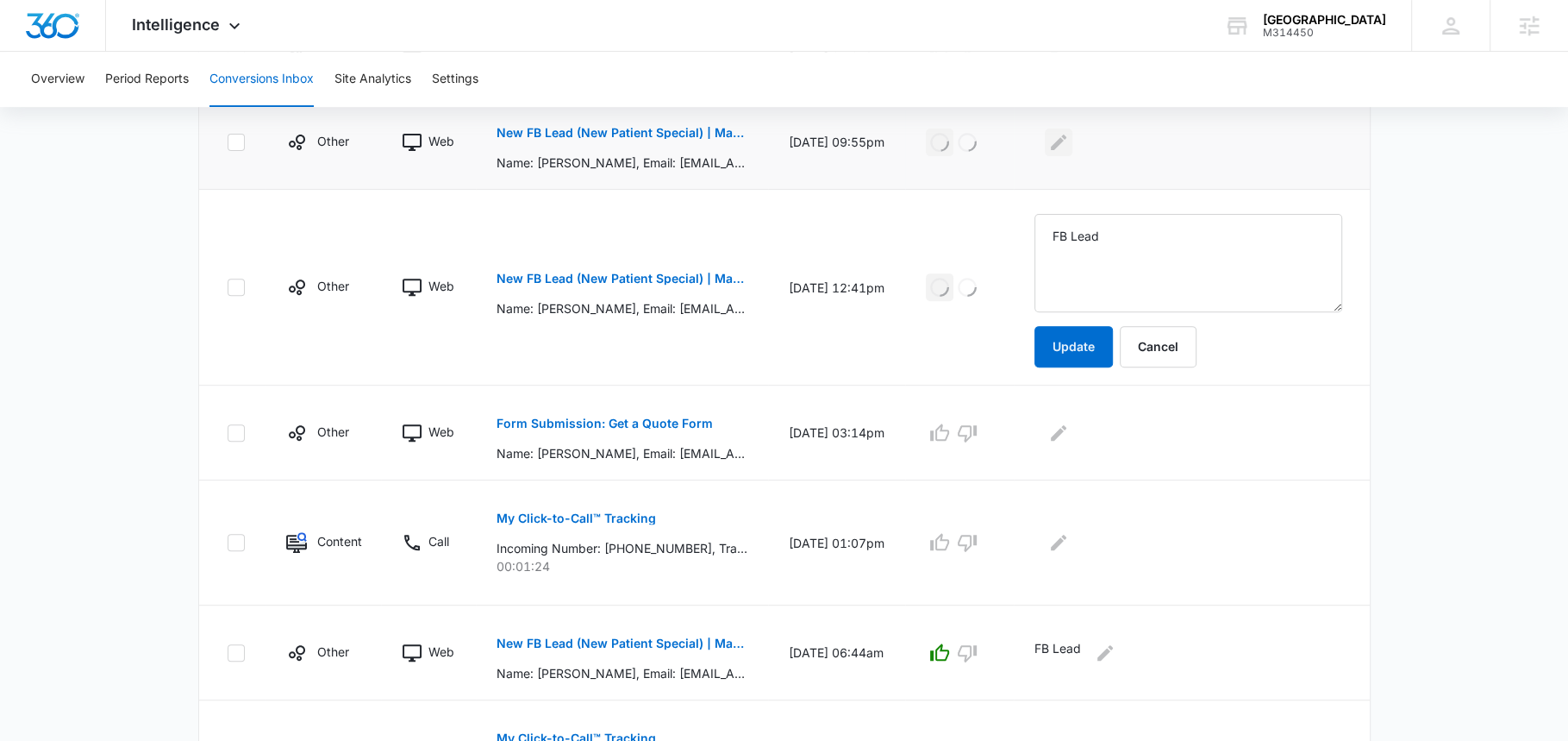
click at [1058, 141] on icon "Edit Comments" at bounding box center [1058, 141] width 15 height 15
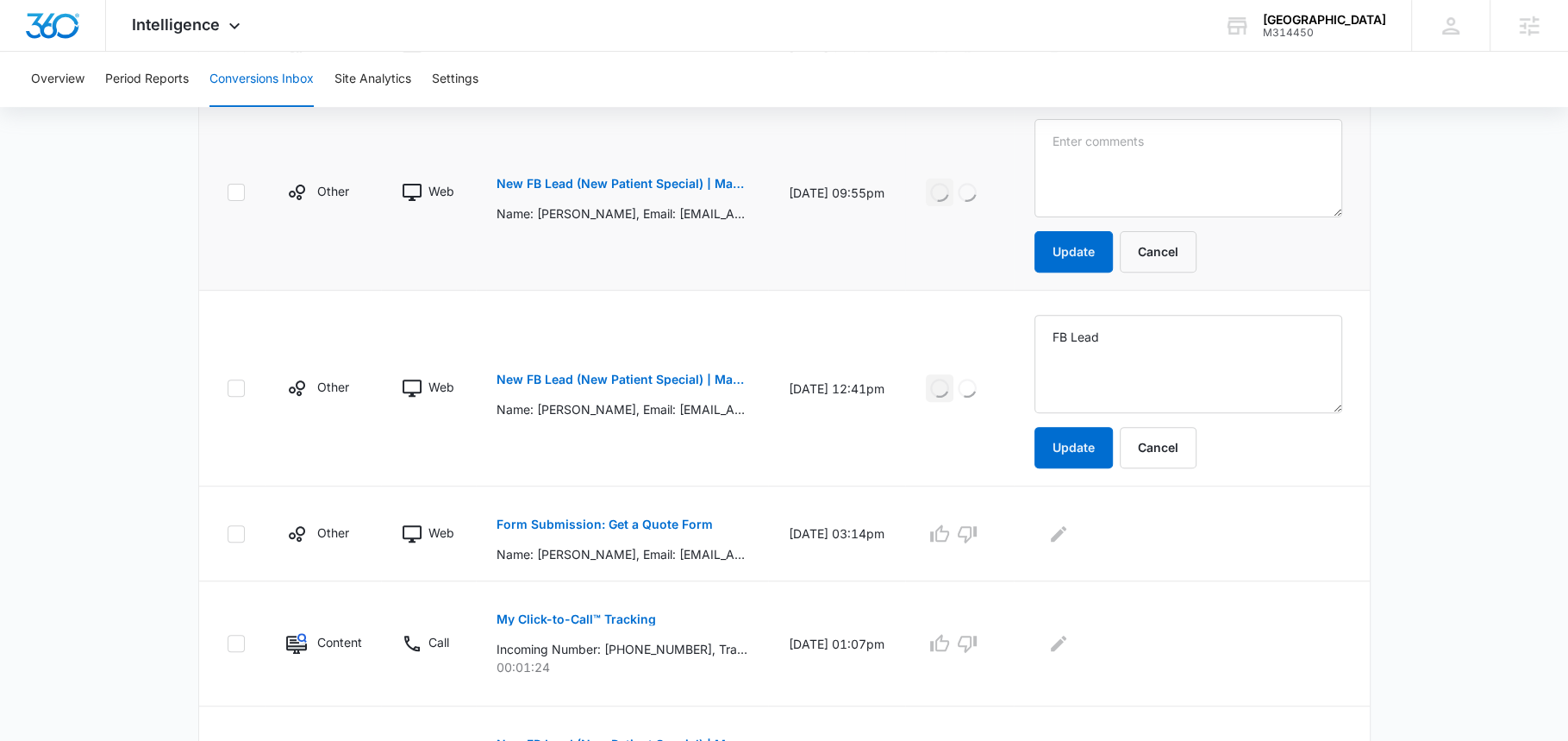
click at [1072, 158] on textarea at bounding box center [1187, 168] width 307 height 98
type textarea "FB Lead"
click at [1076, 254] on button "Update" at bounding box center [1073, 251] width 79 height 41
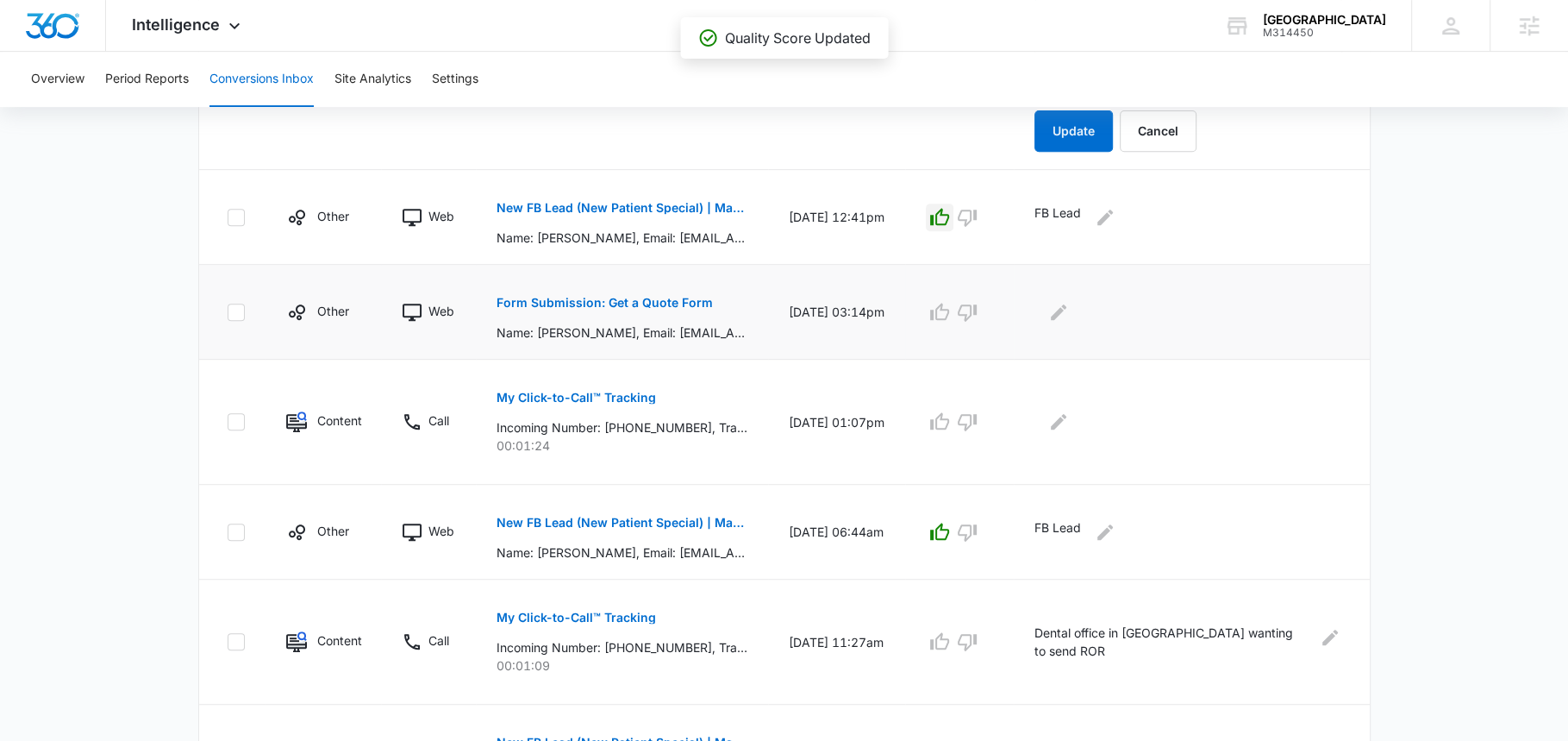
scroll to position [613, 0]
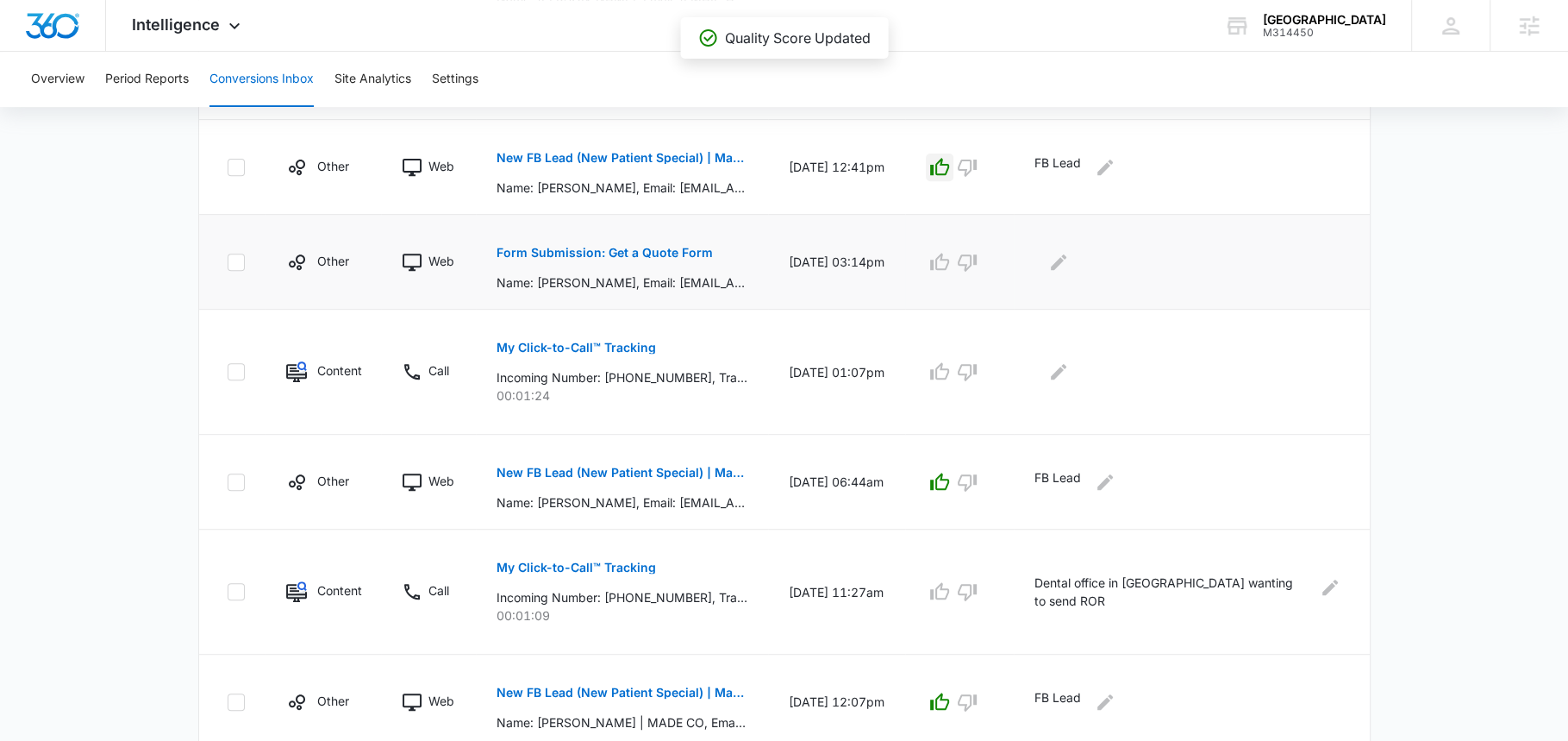
click at [684, 298] on td "Form Submission: Get a Quote Form Name: Richard Selonke, Email: rselonke@gmail.…" at bounding box center [622, 262] width 292 height 95
click at [668, 251] on p "Form Submission: Get a Quote Form" at bounding box center [605, 252] width 216 height 12
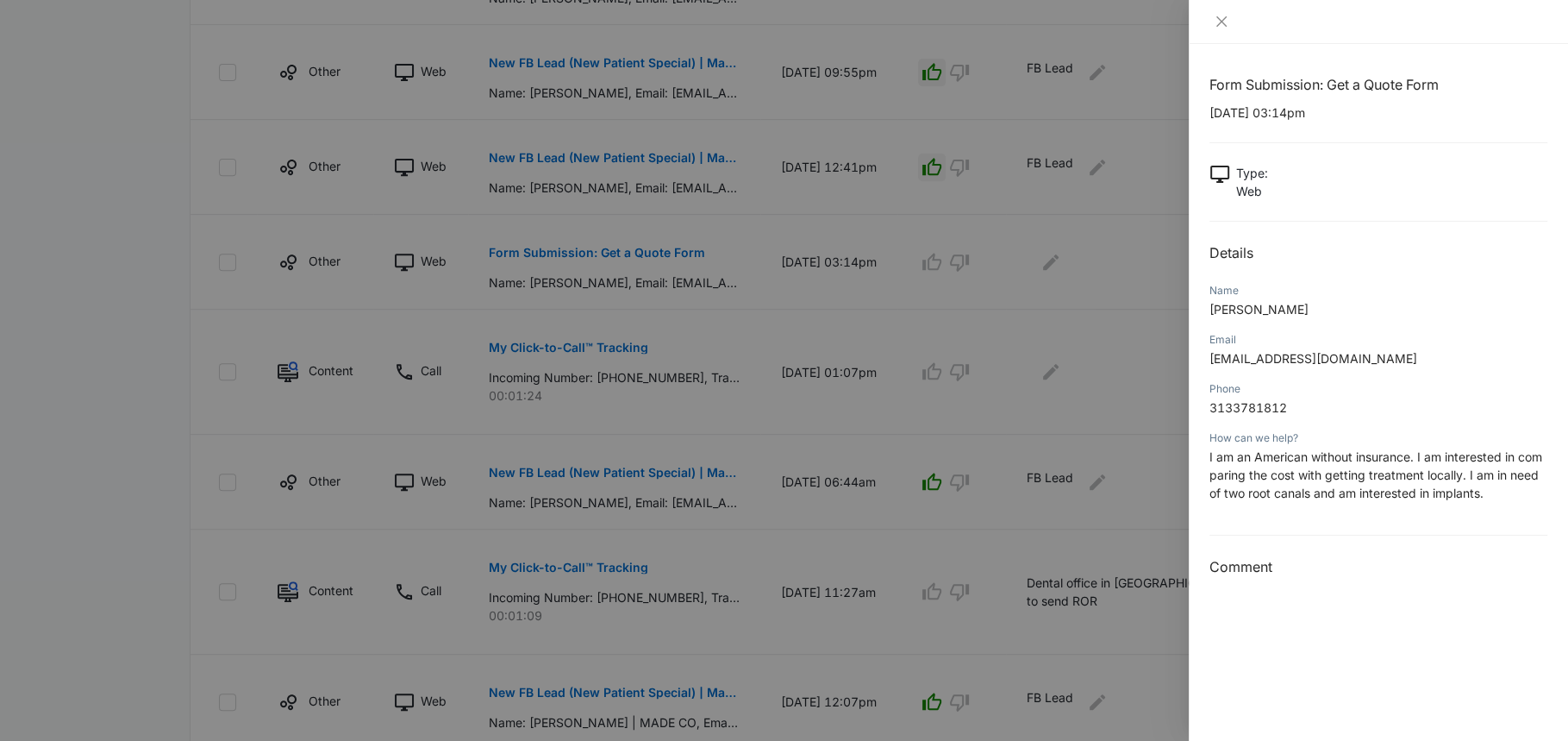
click at [1340, 480] on span "I am an American without insurance. I am interested in comparing the cost with …" at bounding box center [1376, 474] width 333 height 51
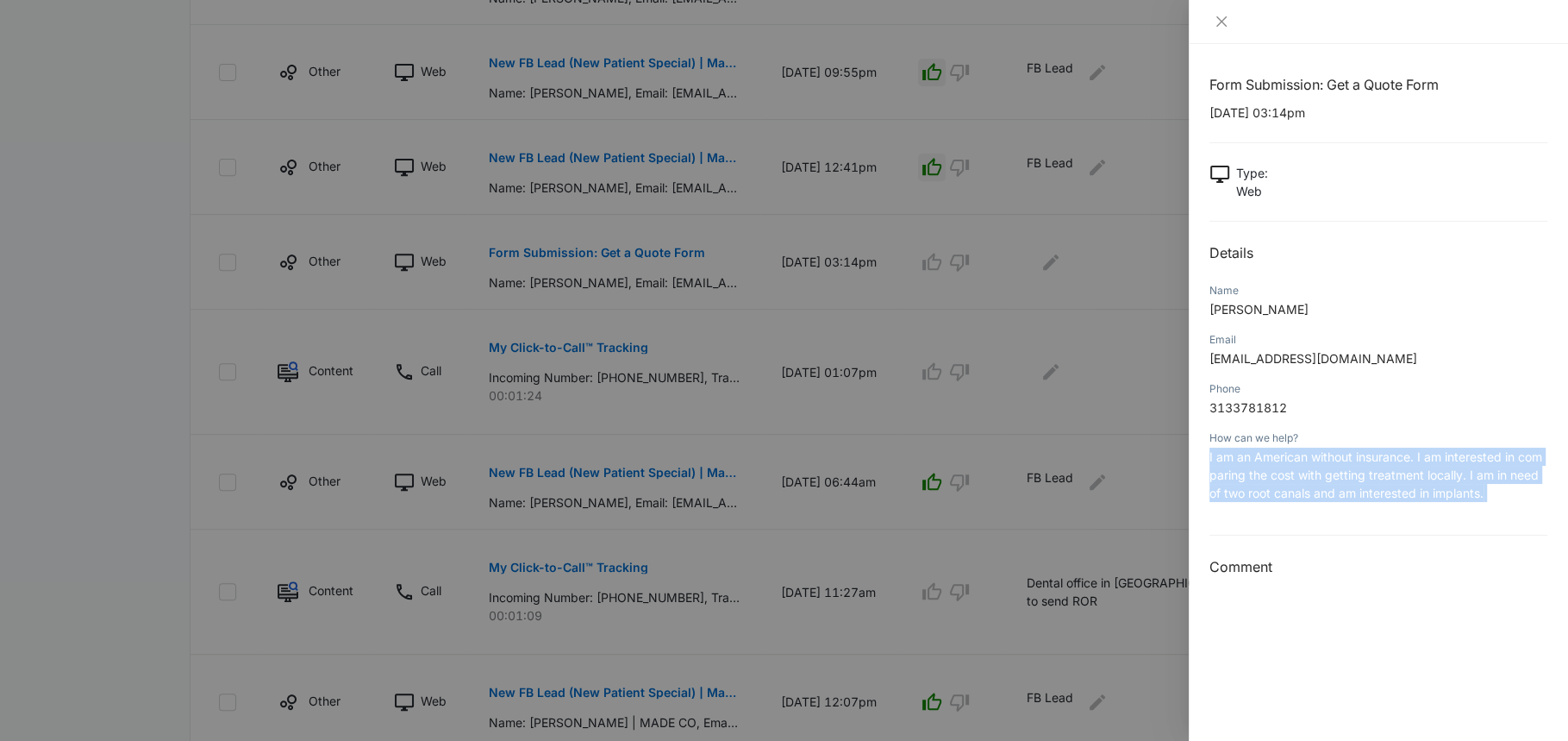
click at [1340, 480] on span "I am an American without insurance. I am interested in comparing the cost with …" at bounding box center [1376, 474] width 333 height 51
click at [1301, 476] on span "I am an American without insurance. I am interested in comparing the cost with …" at bounding box center [1376, 474] width 333 height 51
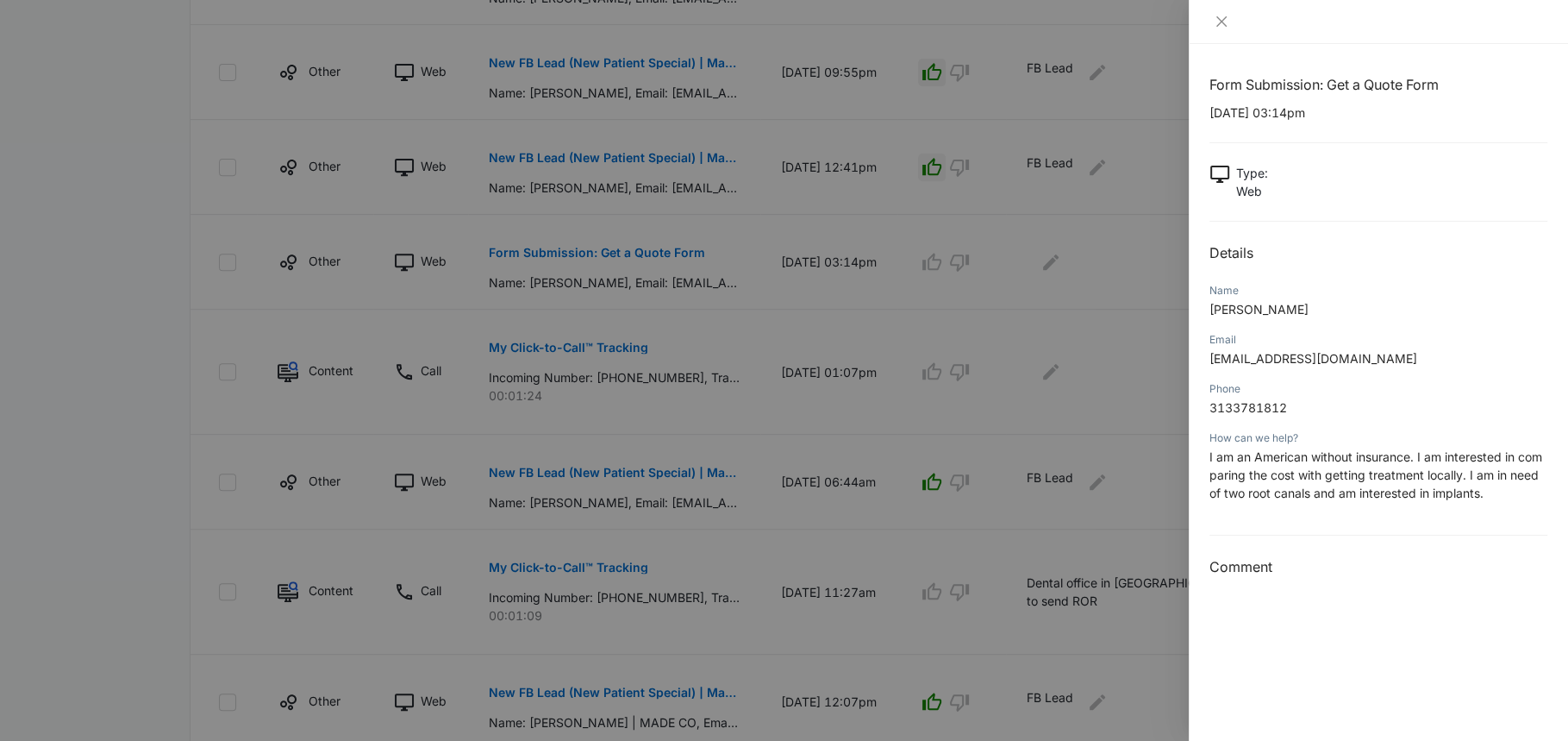
click at [1301, 476] on span "I am an American without insurance. I am interested in comparing the cost with …" at bounding box center [1376, 474] width 333 height 51
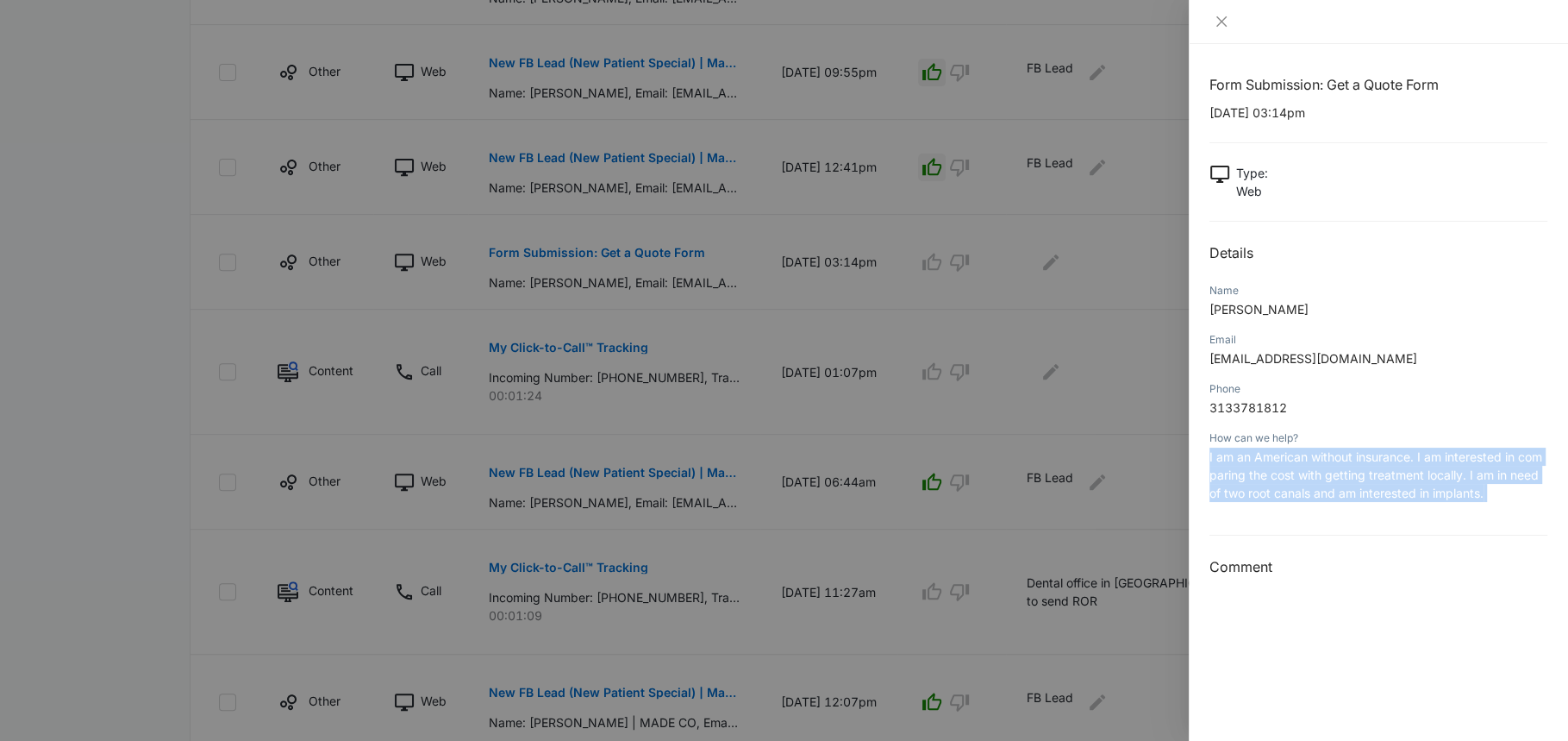
click at [1301, 476] on span "I am an American without insurance. I am interested in comparing the cost with …" at bounding box center [1376, 474] width 333 height 51
copy span "I am an American without insurance. I am interested in comparing the cost with …"
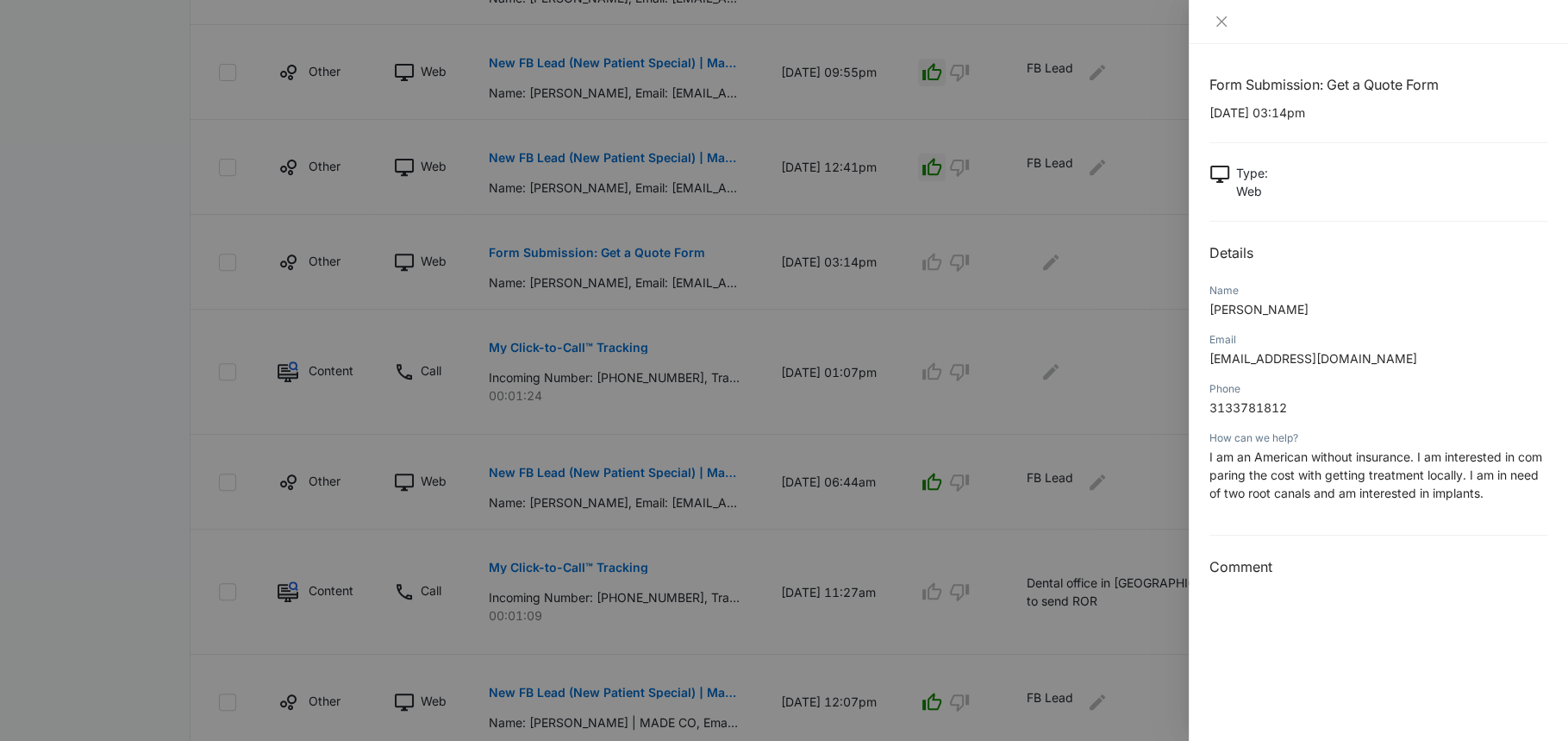
click at [942, 257] on div at bounding box center [784, 370] width 1568 height 741
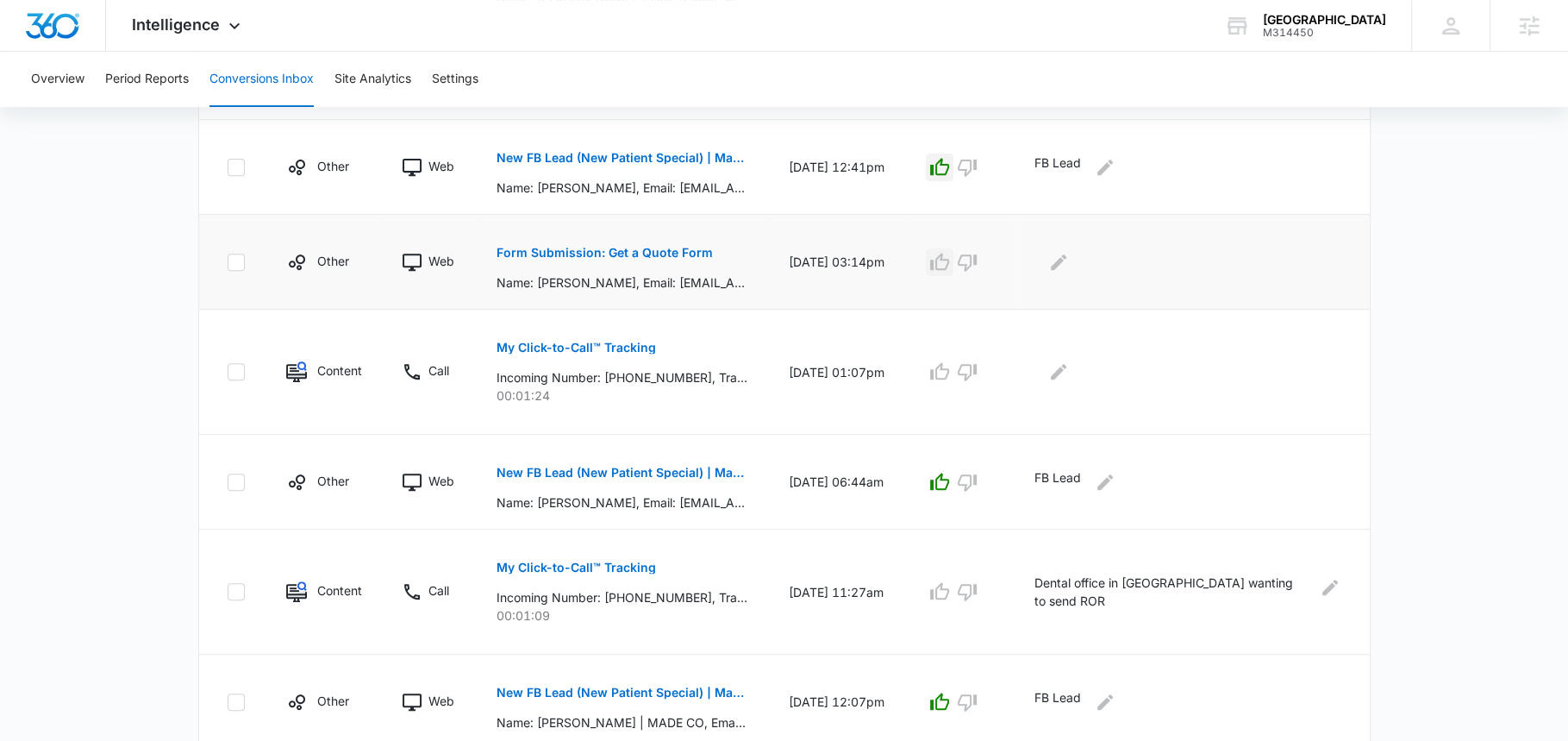
click at [945, 267] on icon "button" at bounding box center [939, 261] width 21 height 21
click at [1064, 266] on icon "Edit Comments" at bounding box center [1058, 261] width 21 height 21
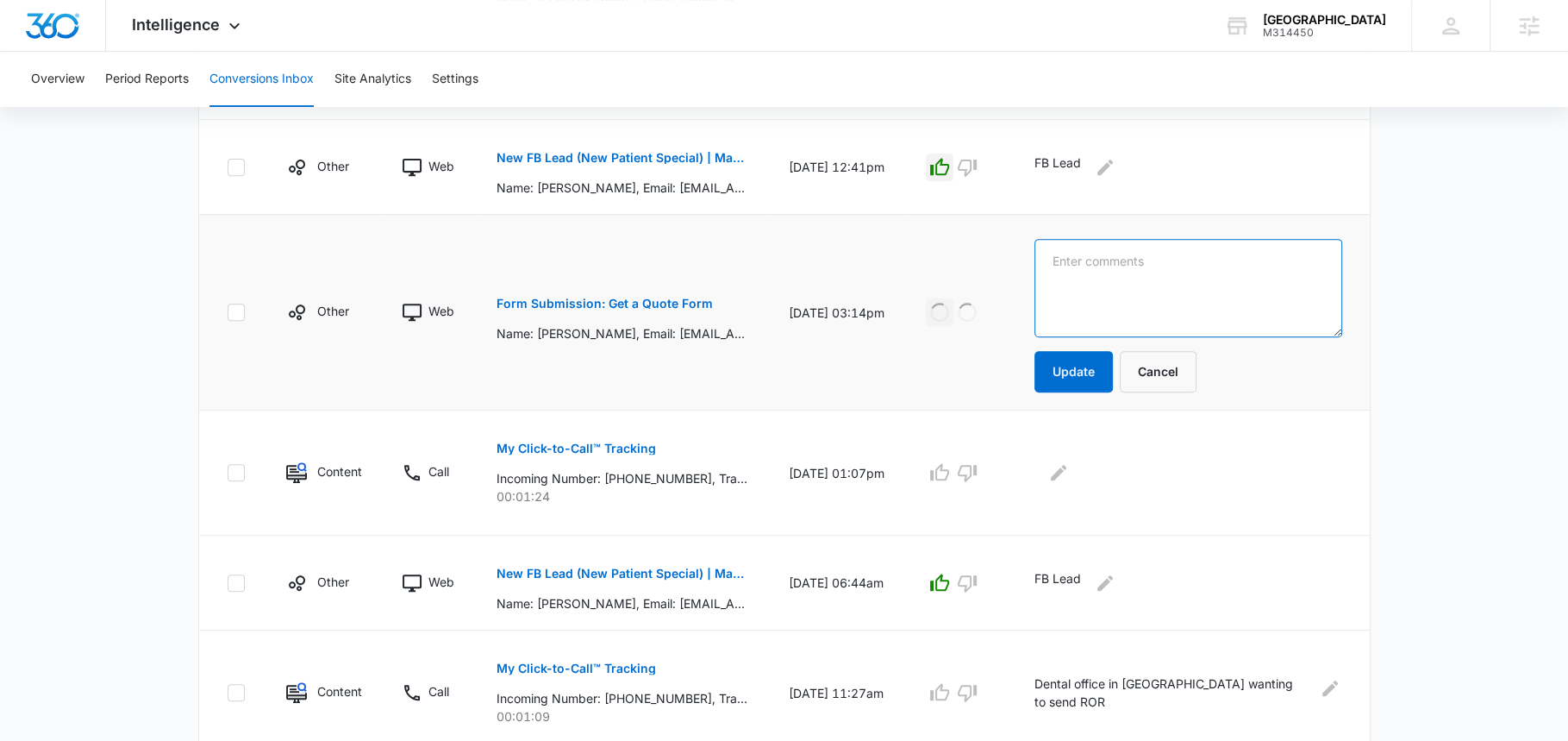
click at [1064, 266] on textarea at bounding box center [1187, 288] width 307 height 98
paste textarea "I am an American without insurance. I am interested in comparing the cost with …"
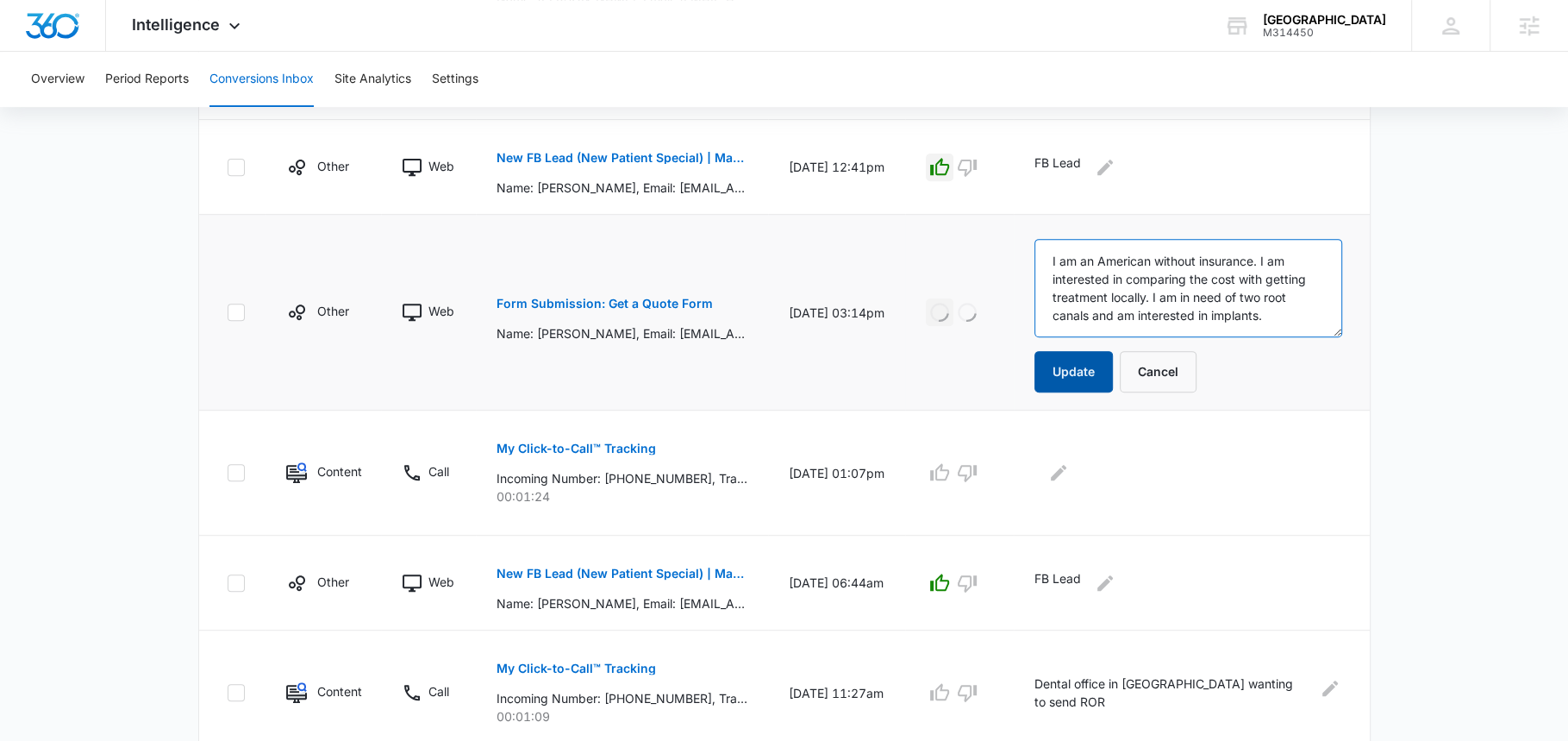
scroll to position [39, 0]
type textarea "I am an American without insurance. I am interested in comparing the cost with …"
click at [1080, 367] on button "Update" at bounding box center [1073, 371] width 79 height 41
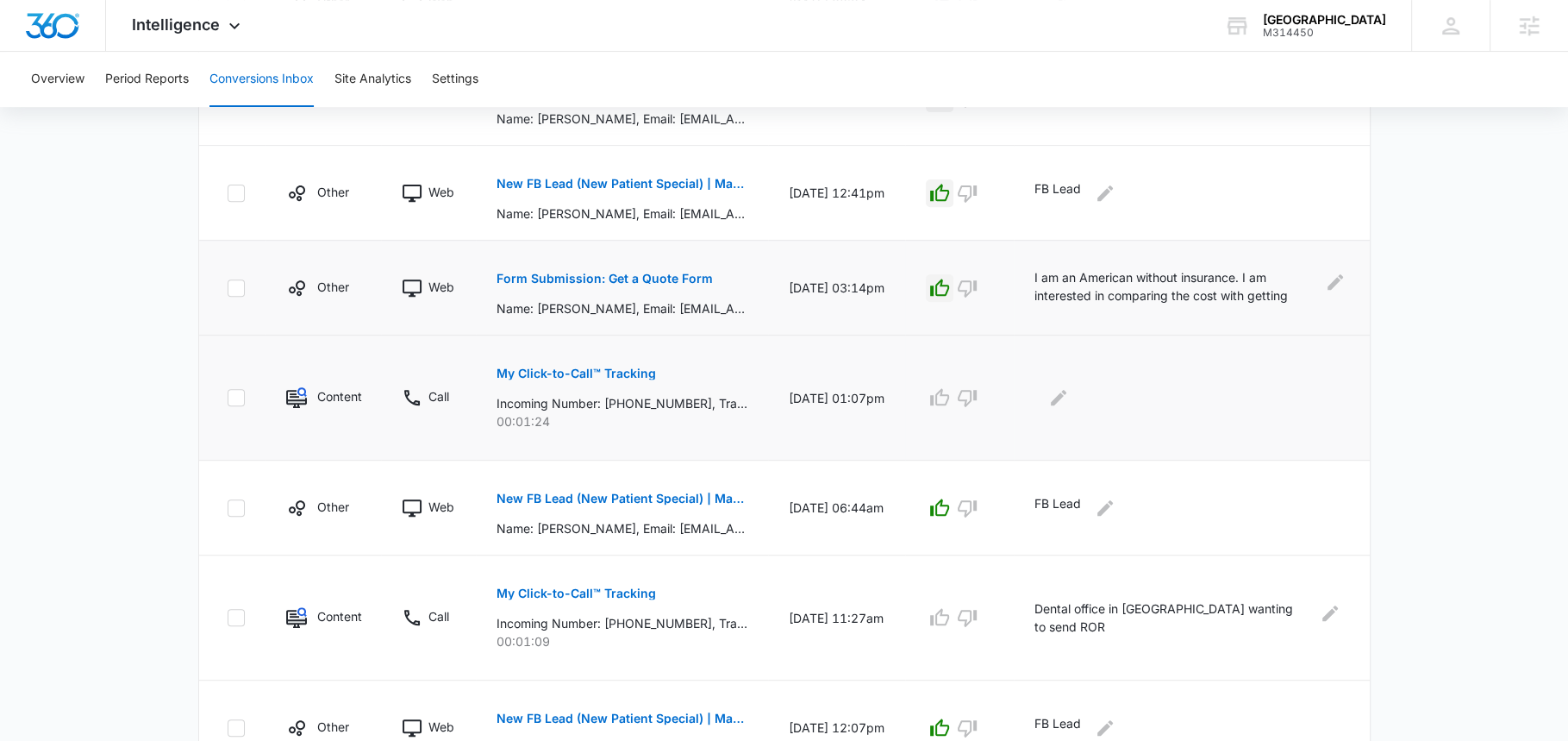
scroll to position [585, 0]
drag, startPoint x: 695, startPoint y: 400, endPoint x: 622, endPoint y: 399, distance: 73.0
click at [621, 399] on p "Incoming Number: +12264005969, Tracking Number: +18337597801, Ring To: +1226946…" at bounding box center [622, 405] width 250 height 18
copy p "2264005969"
click at [1056, 395] on icon "Edit Comments" at bounding box center [1058, 399] width 21 height 21
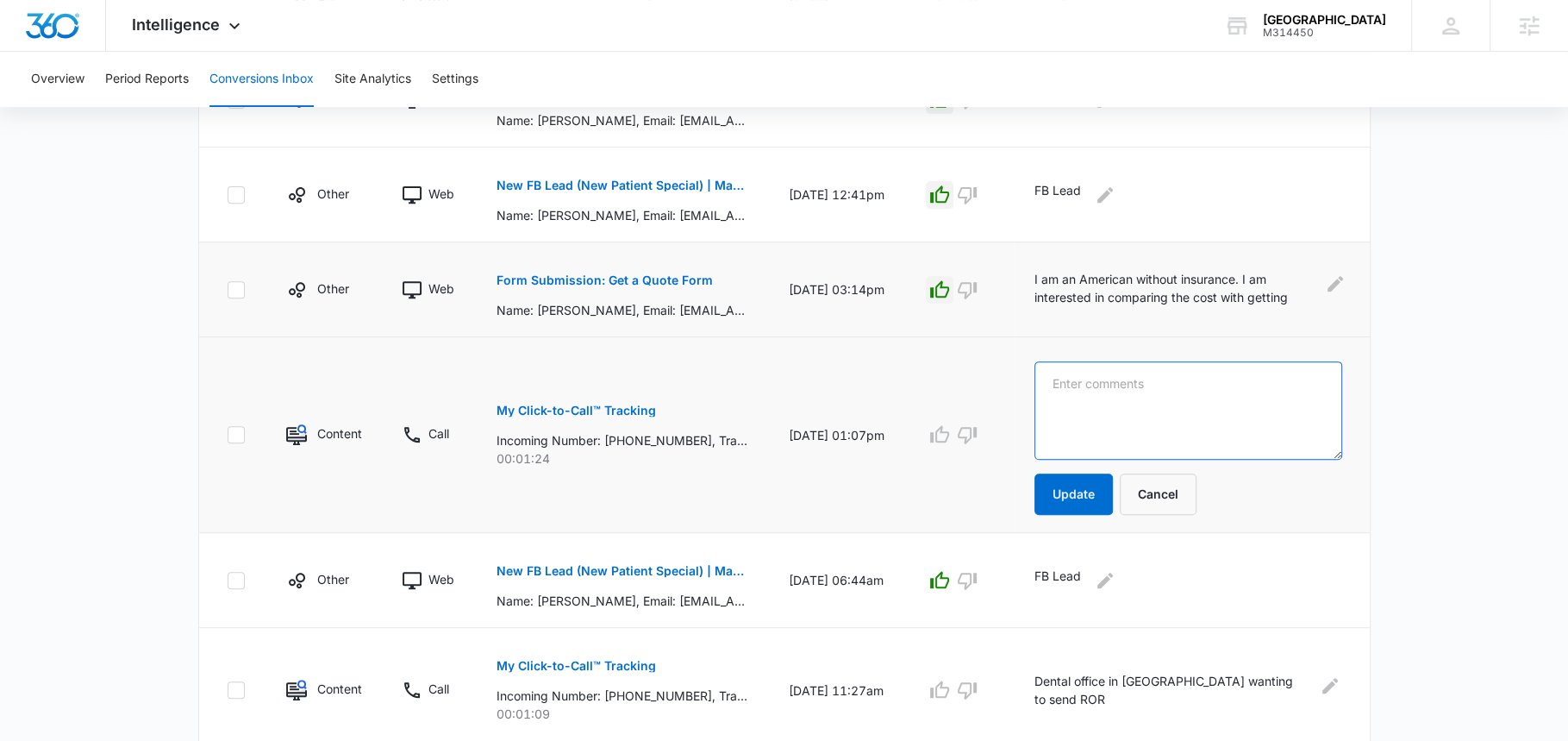
click at [1104, 395] on textarea at bounding box center [1187, 411] width 307 height 98
paste textarea "ODSP patient calling from Brampton to see if we take ODSP…."
type textarea "ODSP patient calling from Brampton to see if we take ODSP…."
click at [1064, 491] on button "Update" at bounding box center [1073, 494] width 79 height 41
click at [935, 429] on icon "button" at bounding box center [939, 434] width 21 height 21
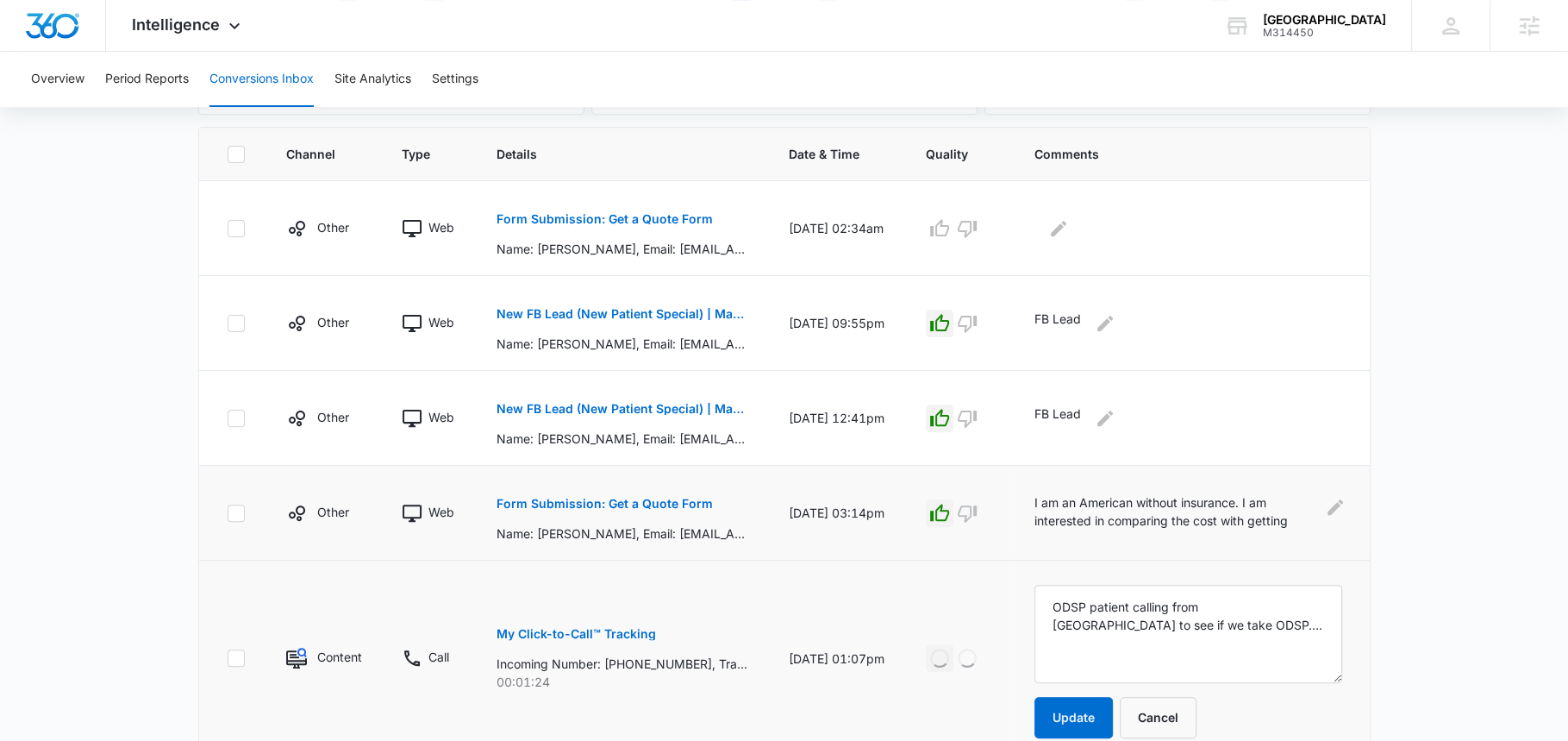
scroll to position [359, 0]
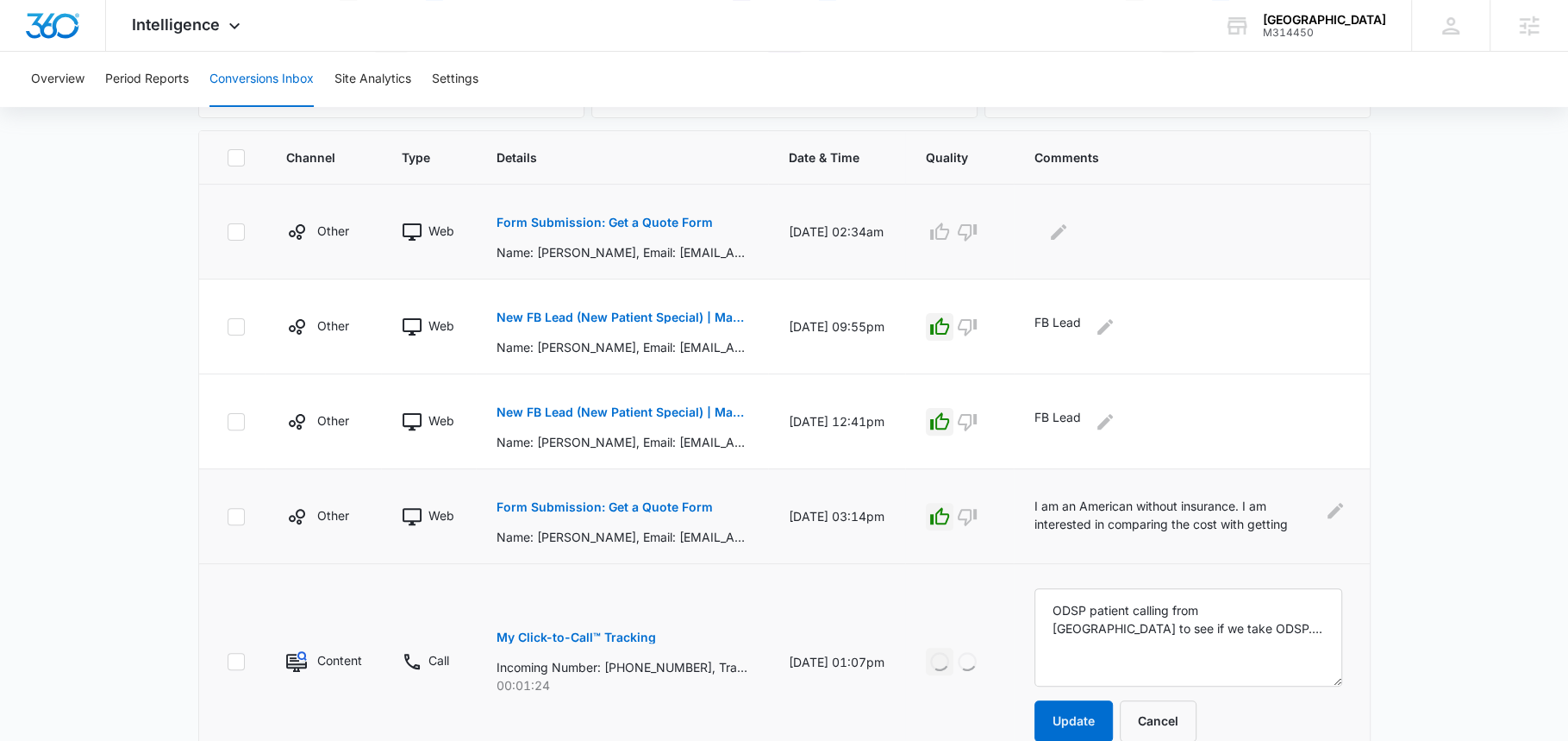
click at [654, 226] on button "Form Submission: Get a Quote Form" at bounding box center [605, 223] width 216 height 41
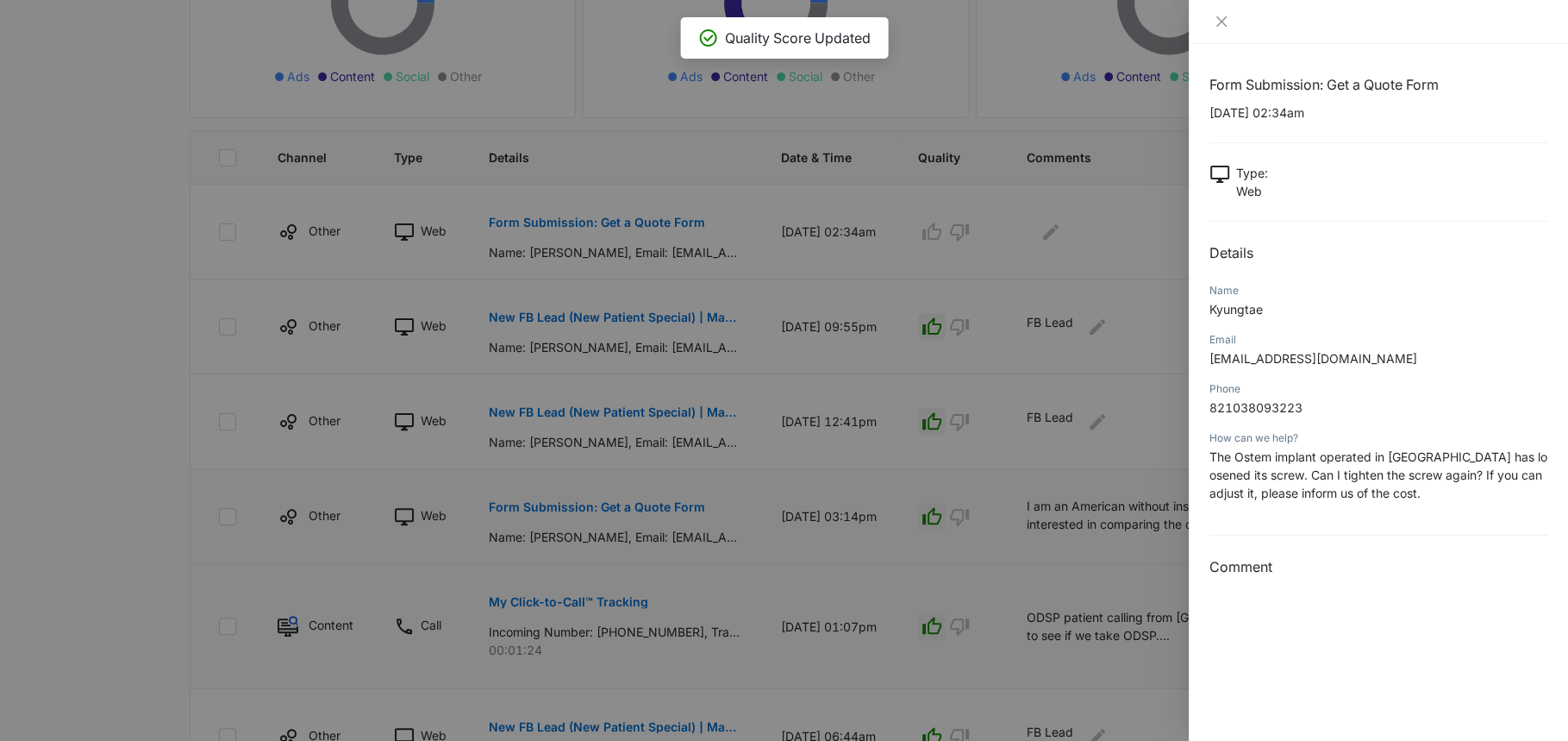
click at [1312, 465] on p "The Ostem implant operated in Korea has loosened its screw. Can I tighten the s…" at bounding box center [1378, 474] width 338 height 55
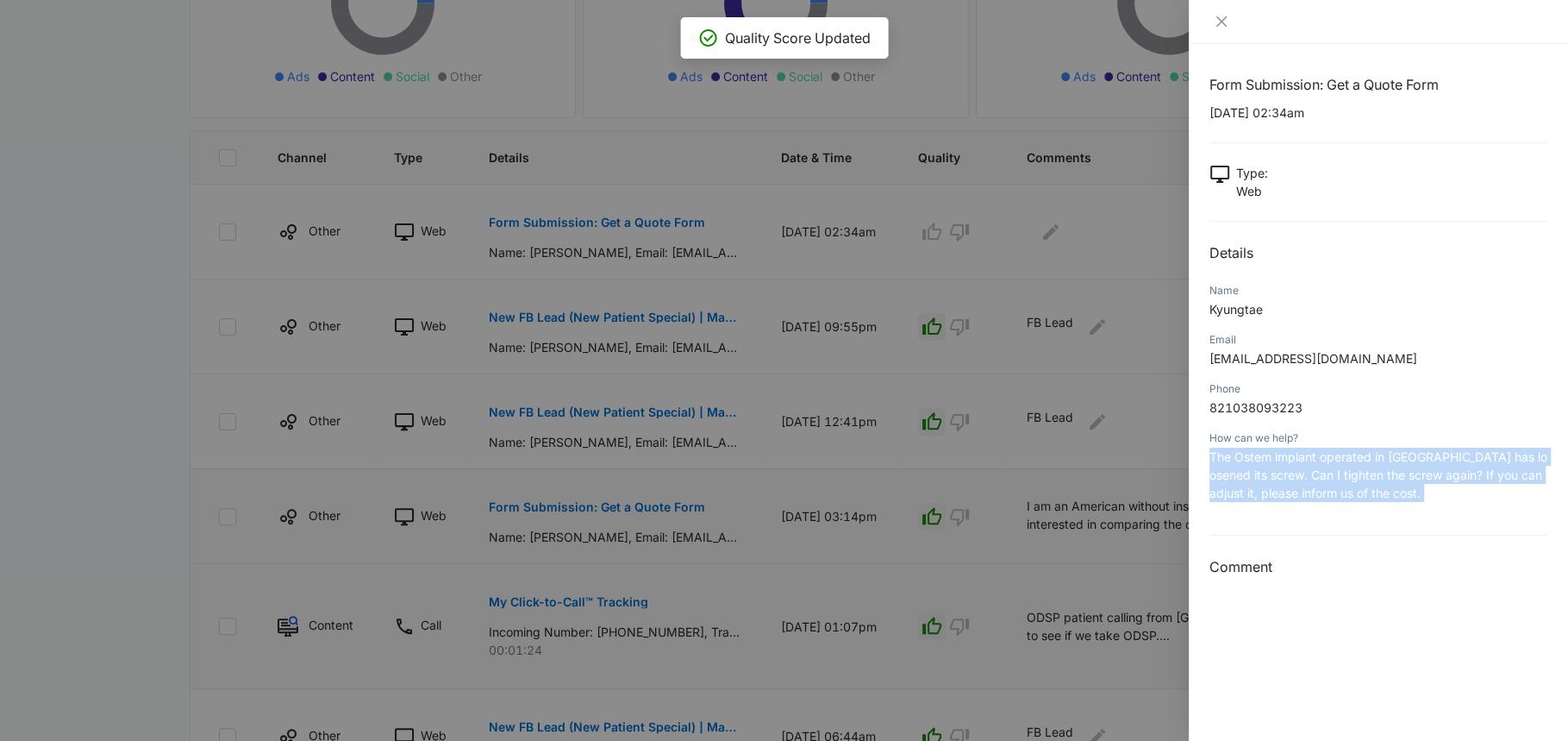
click at [1312, 465] on p "The Ostem implant operated in Korea has loosened its screw. Can I tighten the s…" at bounding box center [1378, 474] width 338 height 55
copy span "The Ostem implant operated in Korea has loosened its screw. Can I tighten the s…"
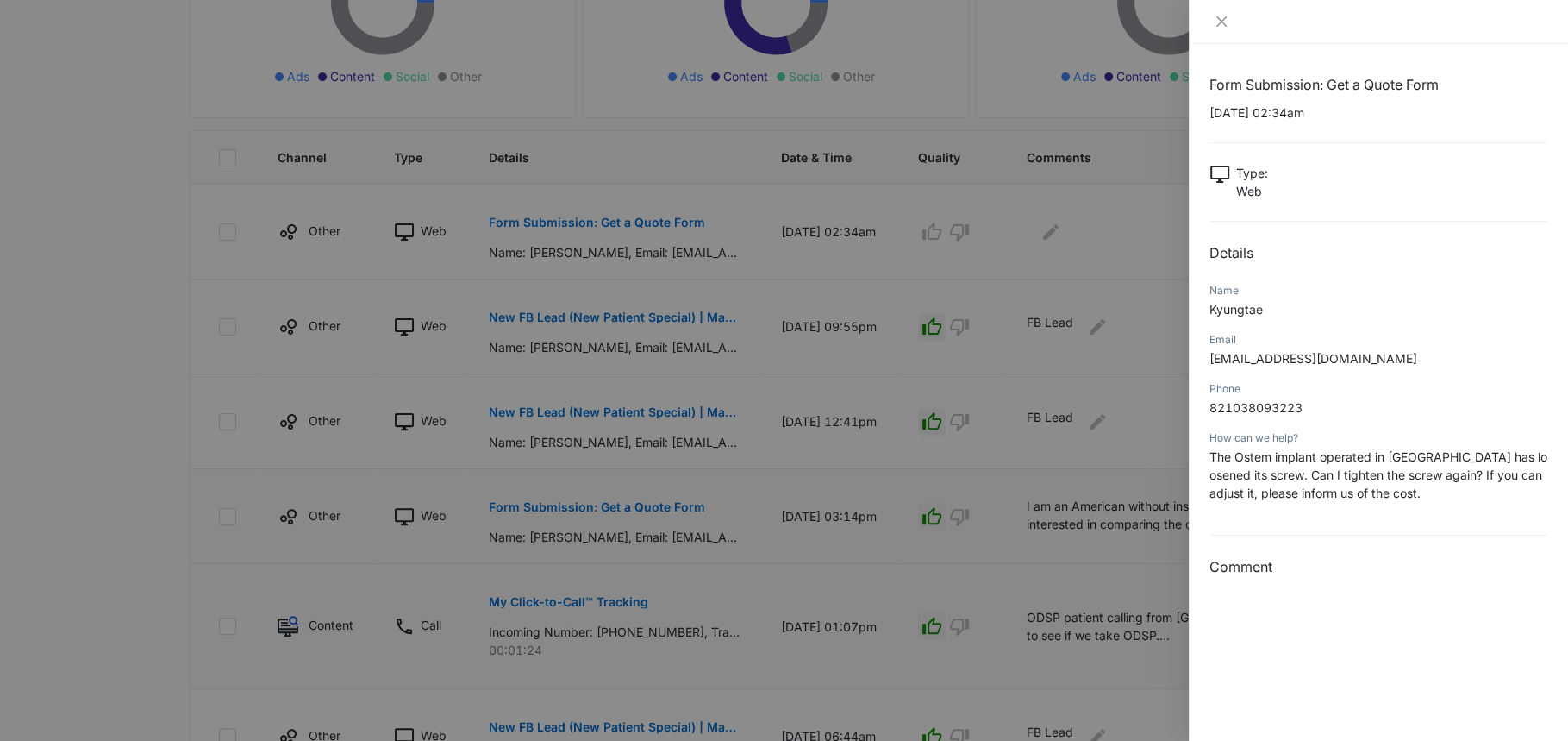
click at [915, 217] on div at bounding box center [784, 370] width 1568 height 741
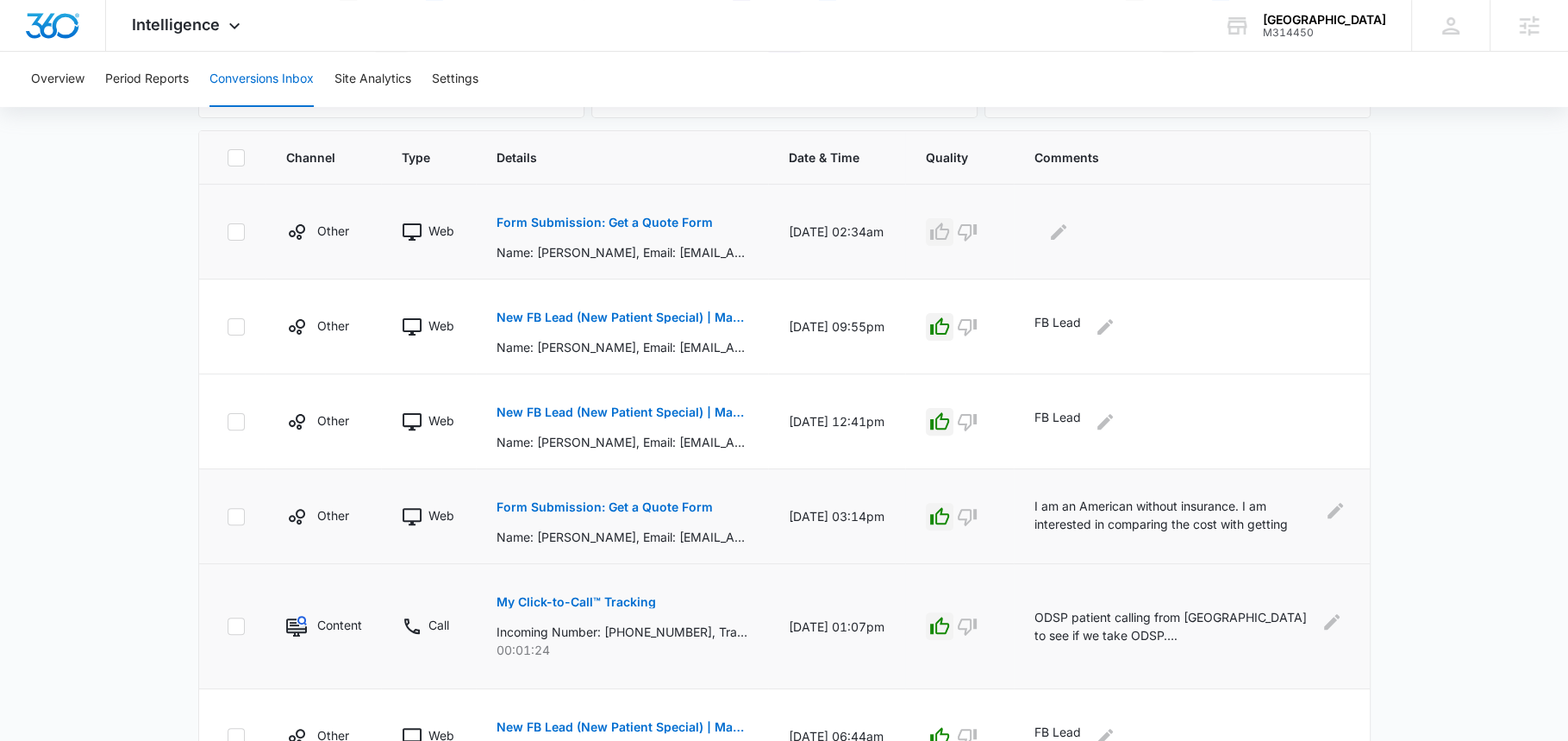
click at [947, 226] on icon "button" at bounding box center [939, 231] width 19 height 17
click at [1055, 226] on icon "Edit Comments" at bounding box center [1058, 232] width 21 height 21
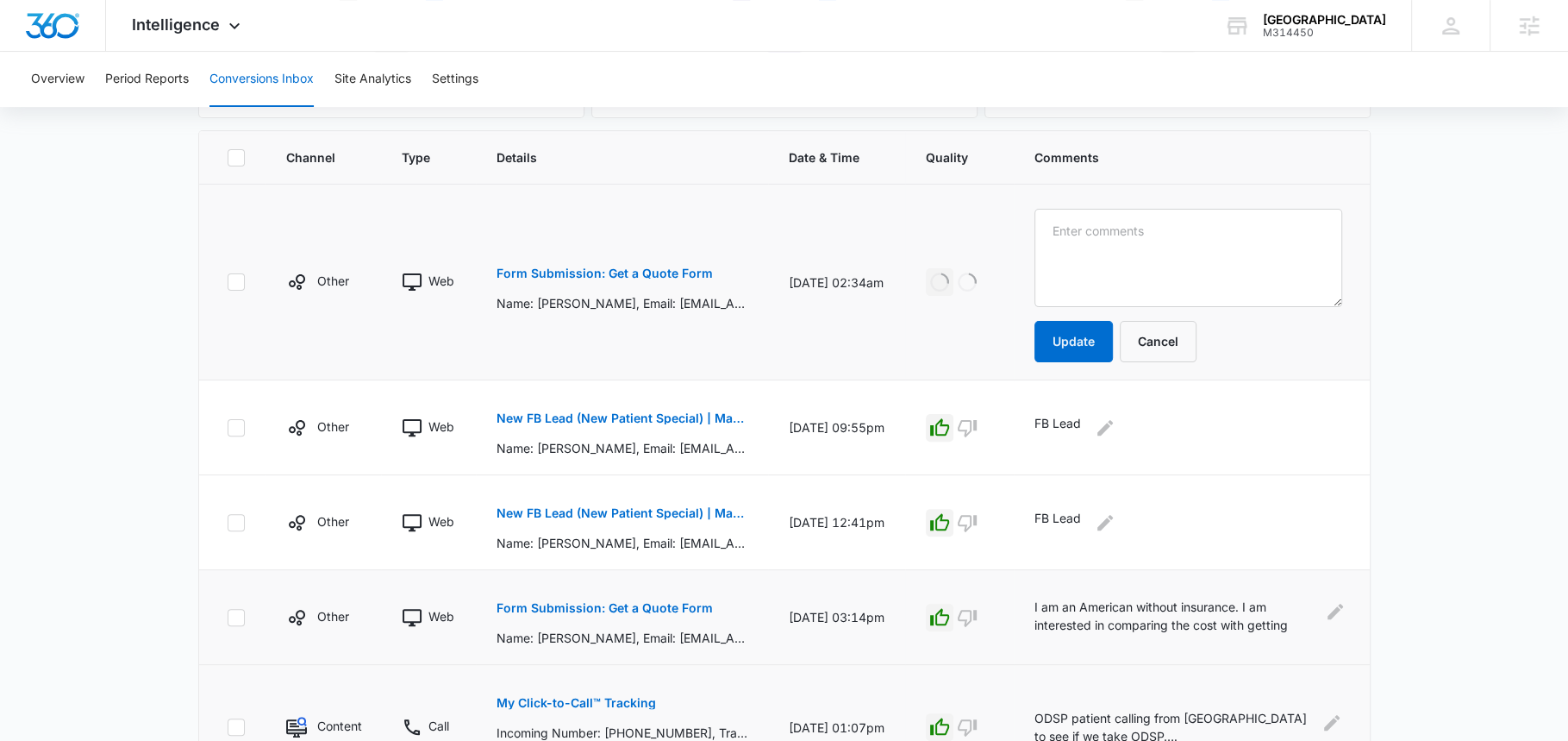
click at [1098, 228] on textarea at bounding box center [1187, 258] width 307 height 98
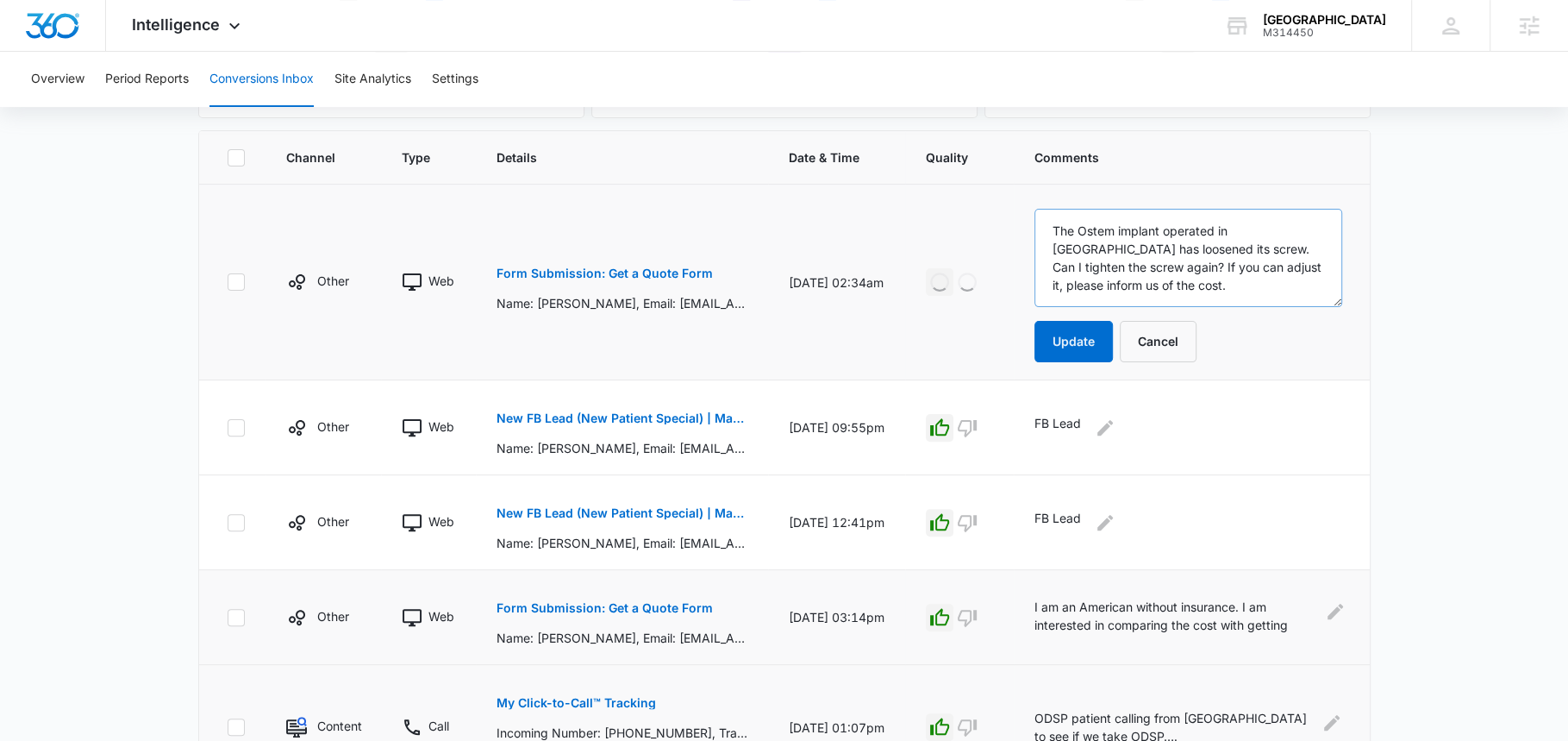
scroll to position [22, 0]
type textarea "The Ostem implant operated in Korea has loosened its screw. Can I tighten the s…"
click at [1072, 321] on button "Update" at bounding box center [1073, 342] width 79 height 41
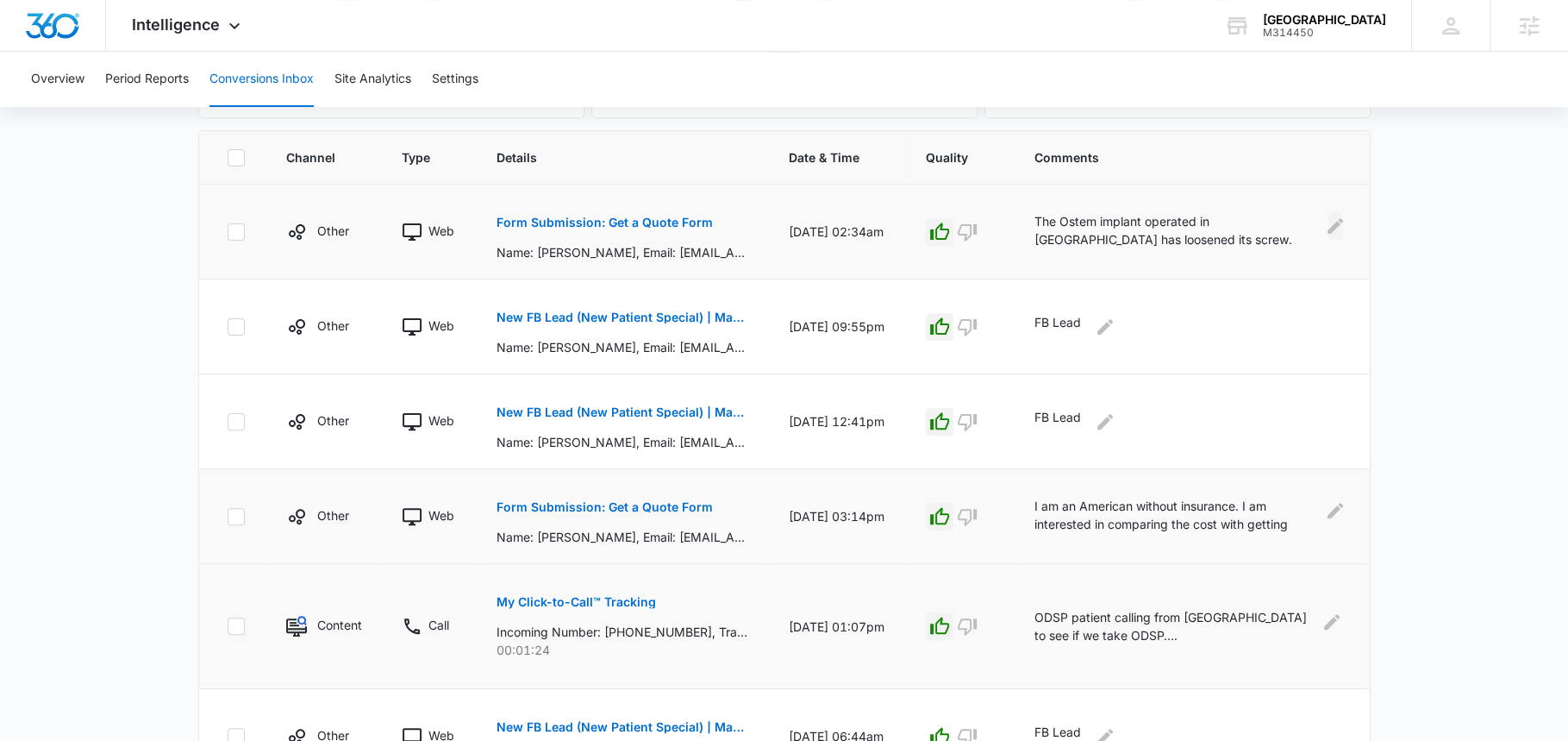
click at [1335, 229] on icon "Edit Comments" at bounding box center [1335, 226] width 21 height 21
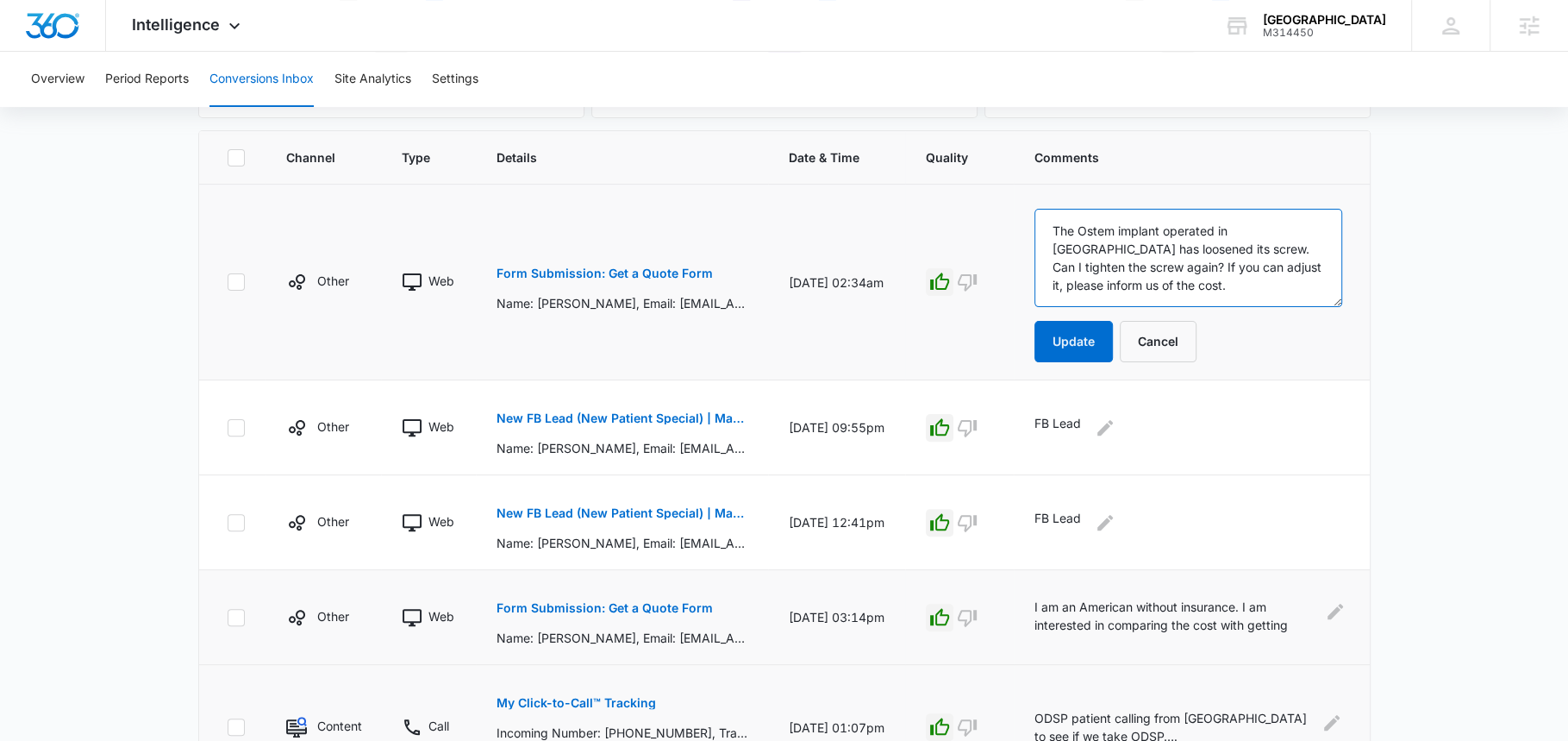
click at [1161, 238] on textarea "The Ostem implant operated in Korea has loosened its screw. Can I tighten the s…" at bounding box center [1187, 258] width 307 height 98
paste textarea "We do not fix implants from other countries, too hard due to proper tools used,…"
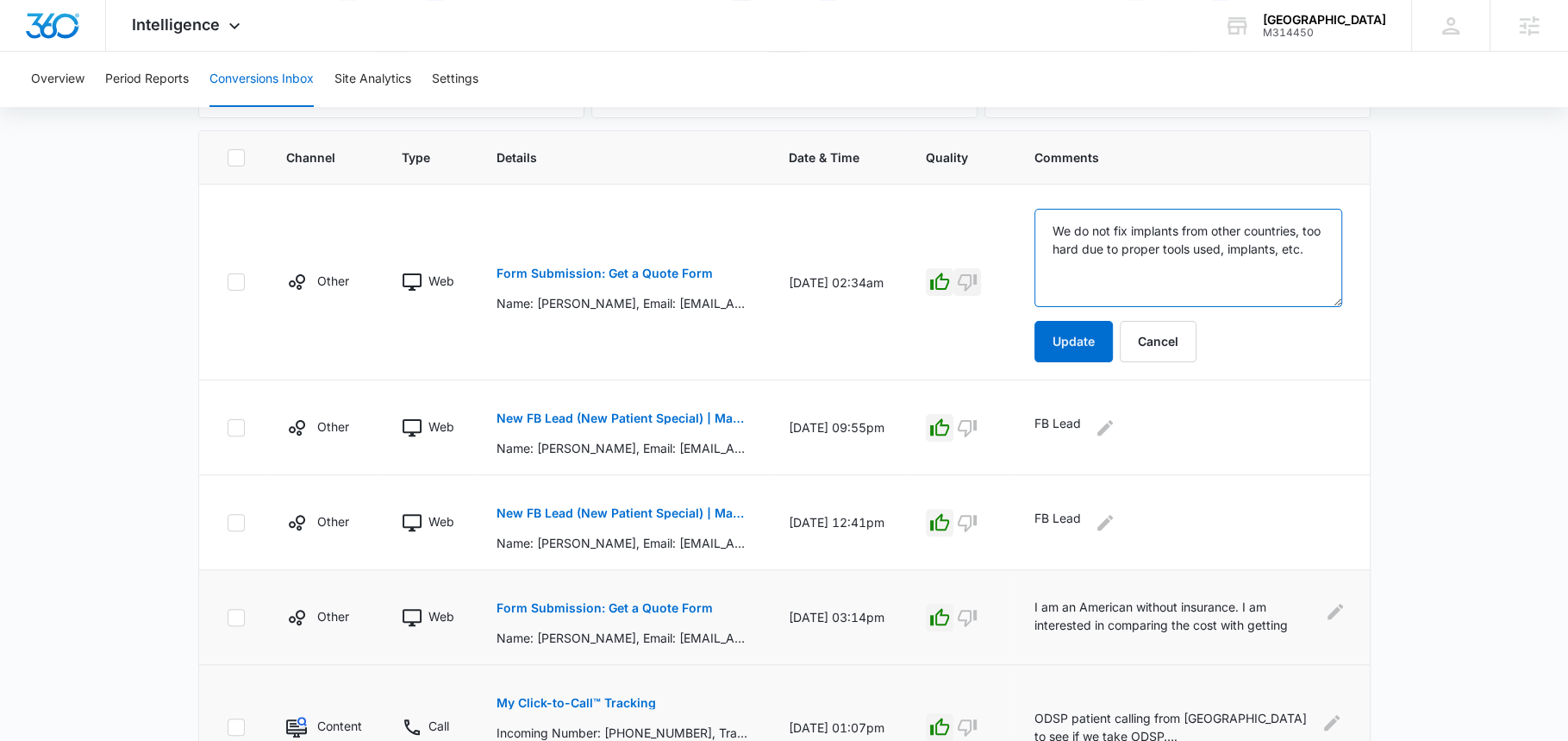
type textarea "We do not fix implants from other countries, too hard due to proper tools used,…"
click at [972, 280] on icon "button" at bounding box center [967, 282] width 21 height 21
click at [1081, 348] on button "Update" at bounding box center [1073, 342] width 79 height 41
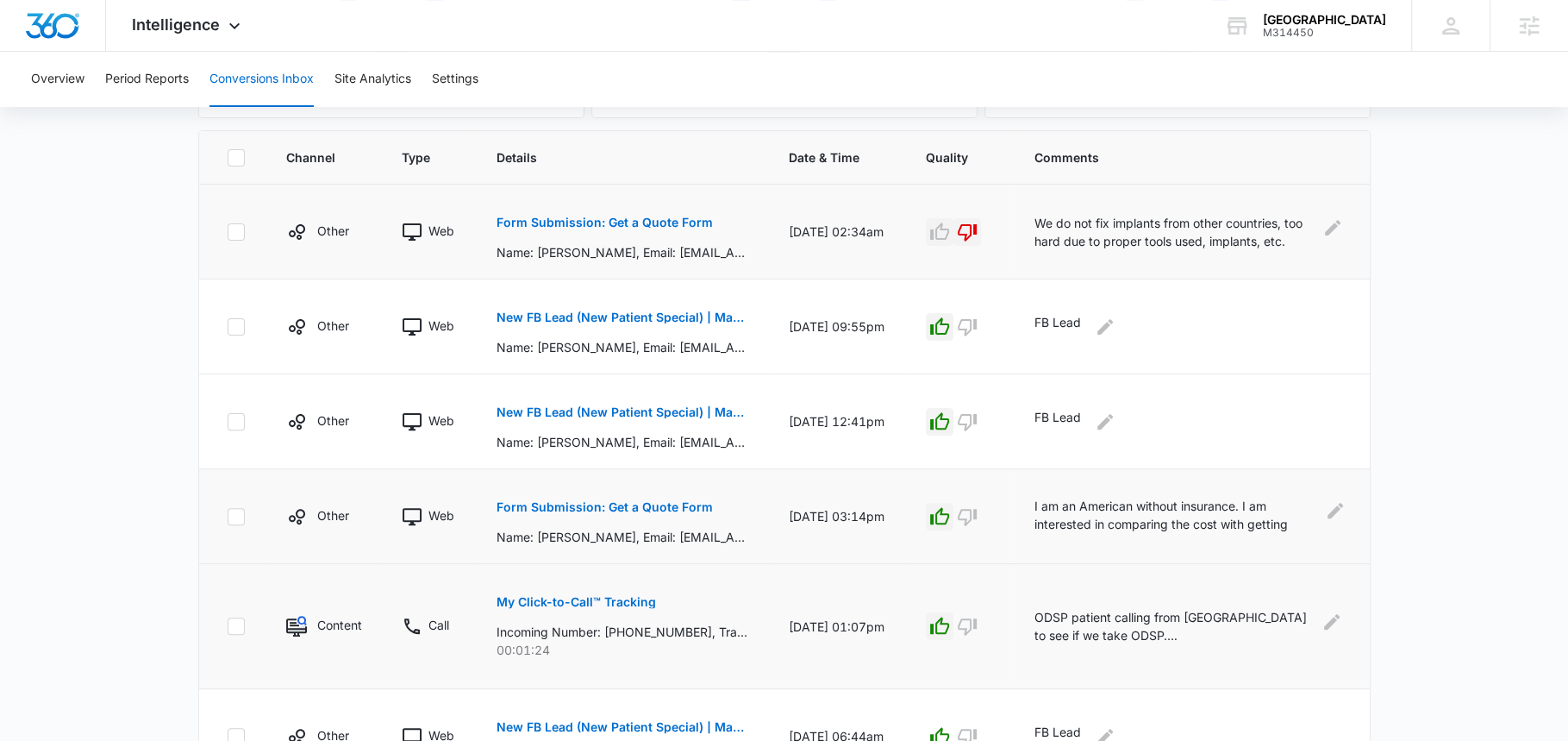
scroll to position [414, 0]
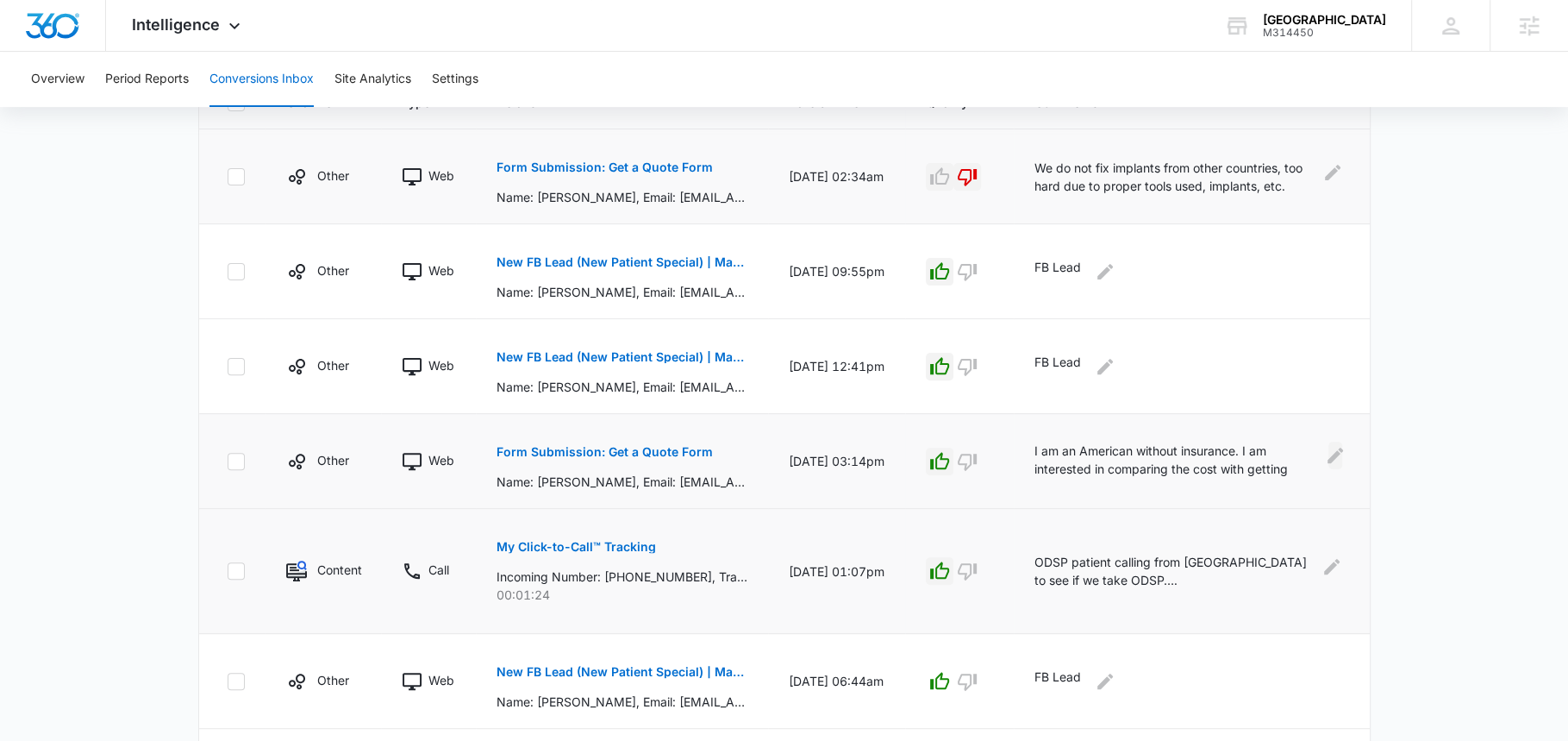
click at [1334, 449] on icon "Edit Comments" at bounding box center [1335, 455] width 21 height 21
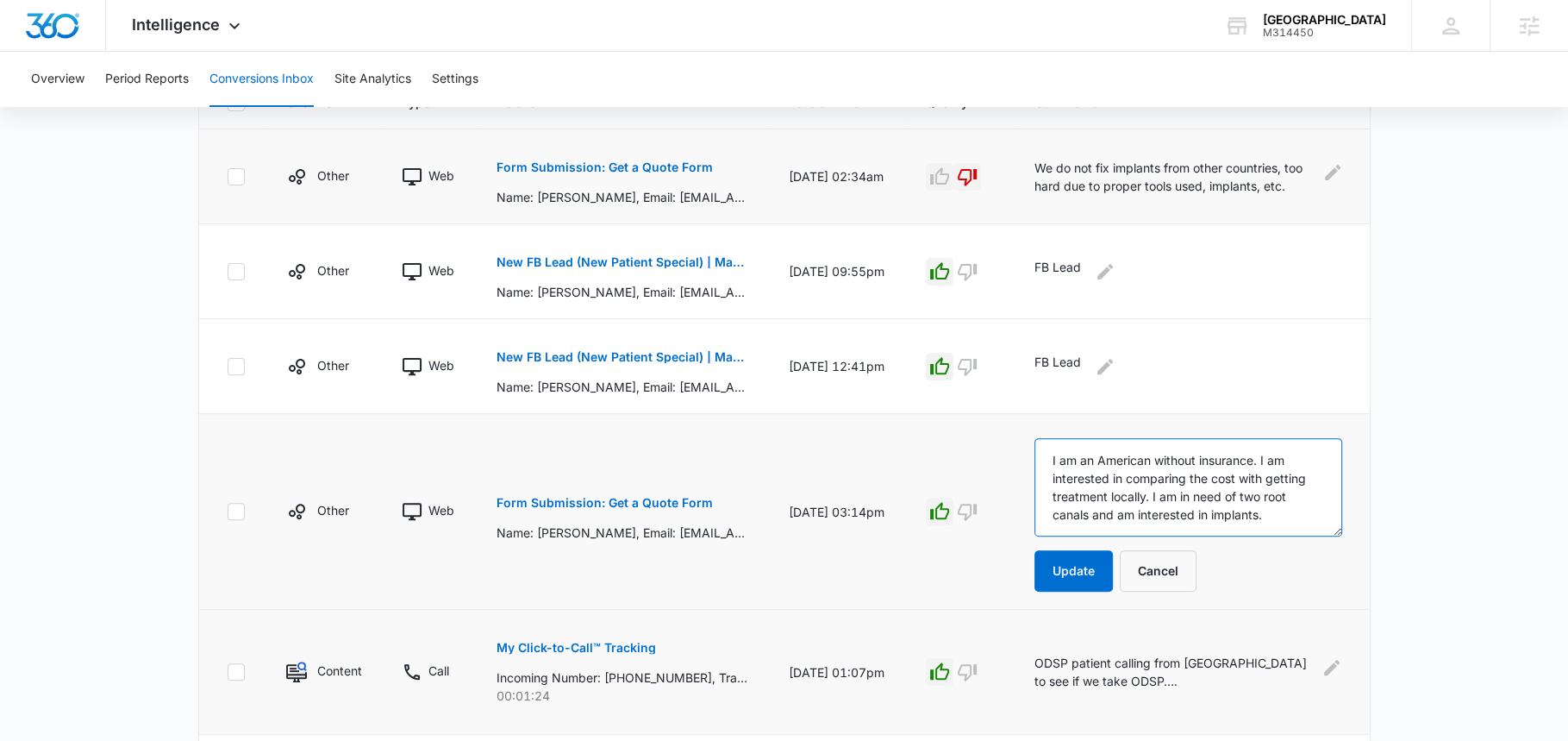
click at [1200, 472] on textarea "I am an American without insurance. I am interested in comparing the cost with …" at bounding box center [1187, 488] width 307 height 98
paste textarea "Wanted costs of root canals and implants"
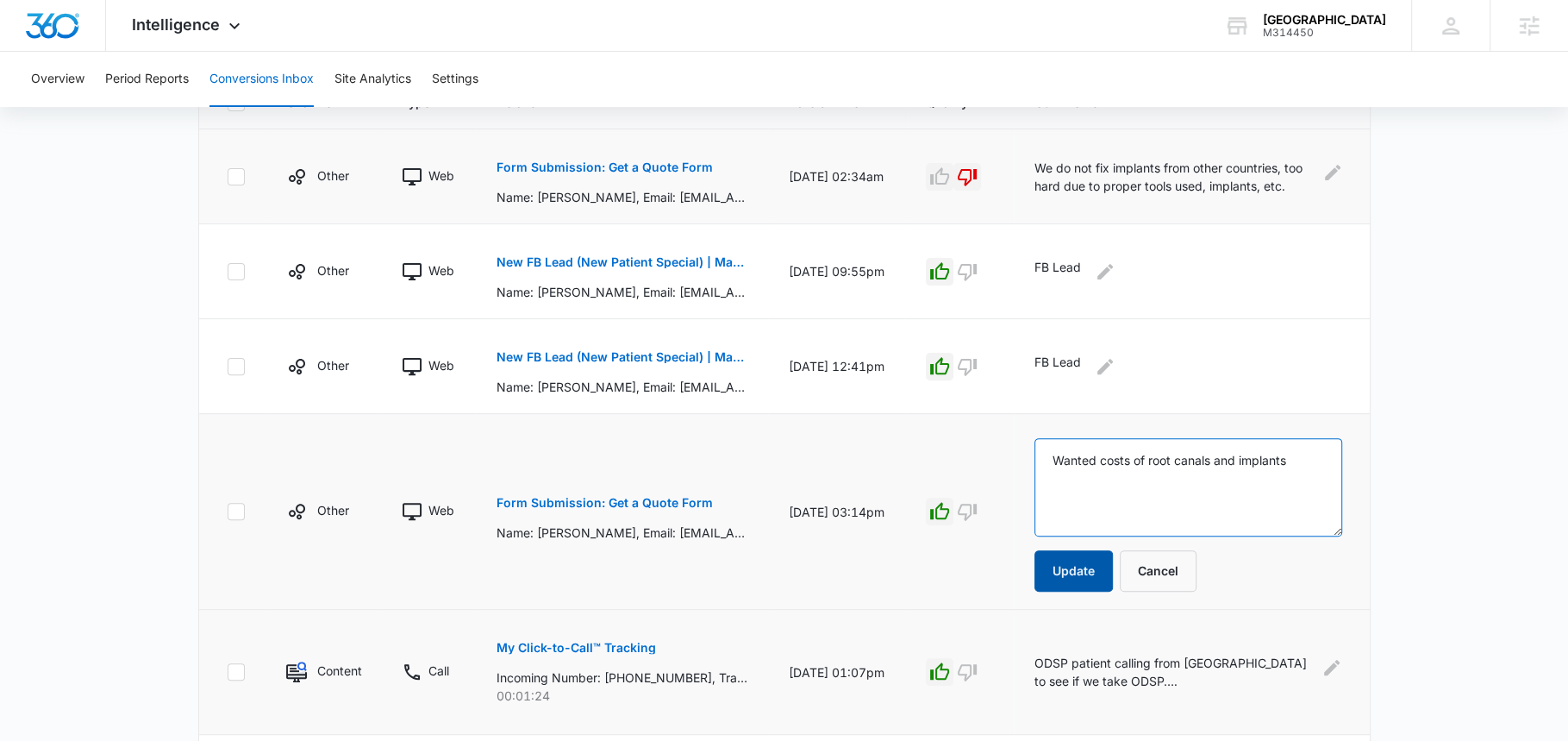
type textarea "Wanted costs of root canals and implants"
click at [1060, 565] on button "Update" at bounding box center [1073, 571] width 79 height 41
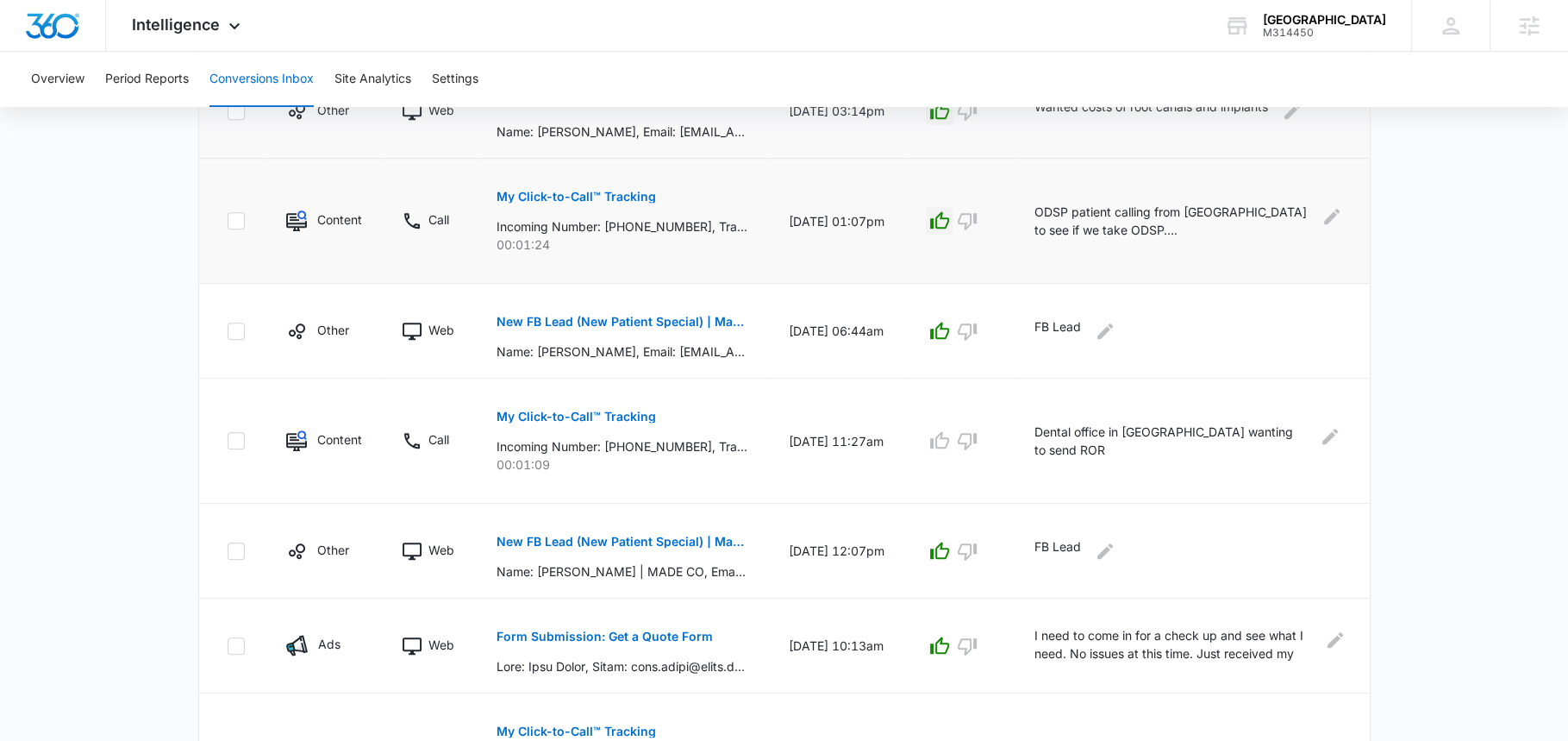
scroll to position [891, 0]
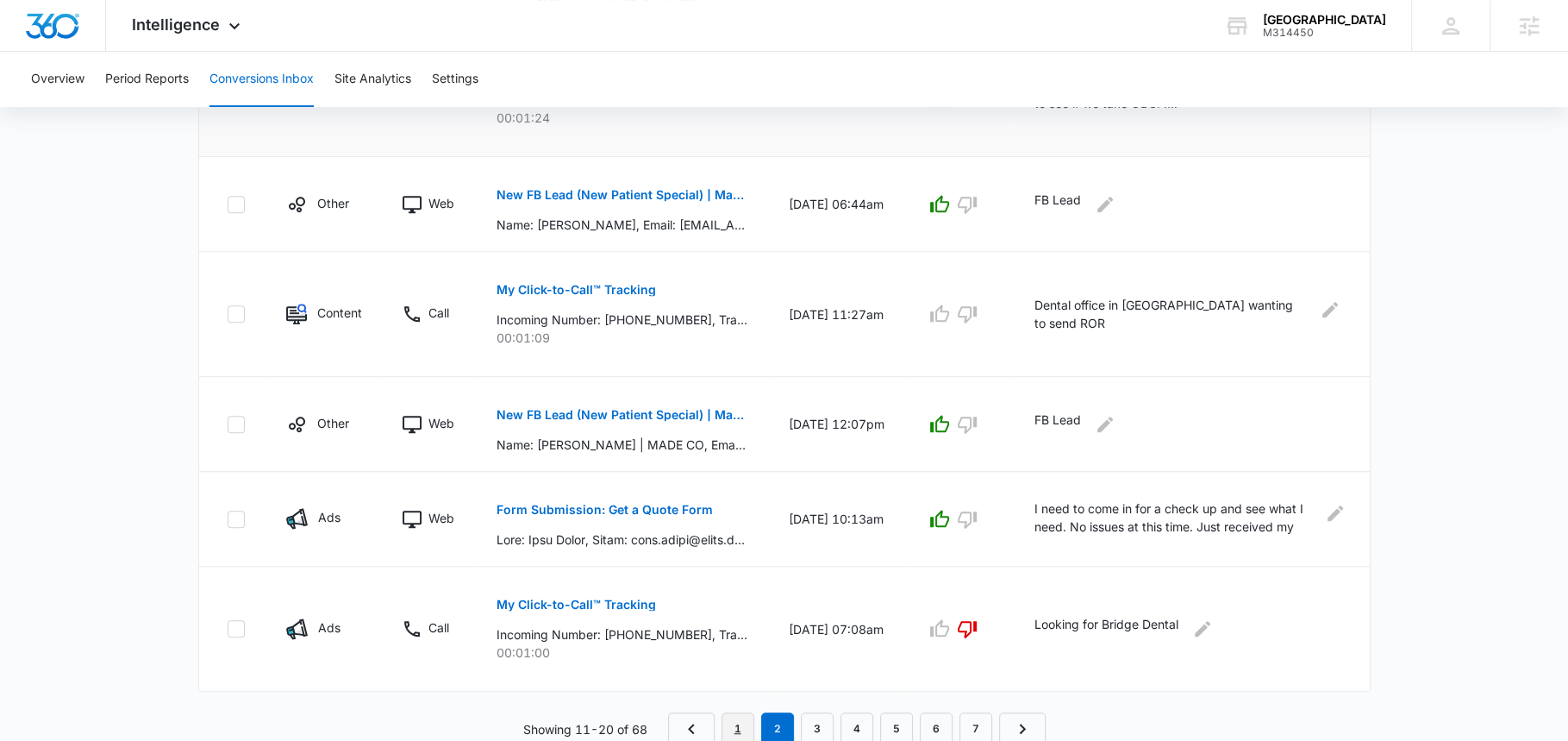
click at [728, 719] on link "1" at bounding box center [738, 728] width 33 height 33
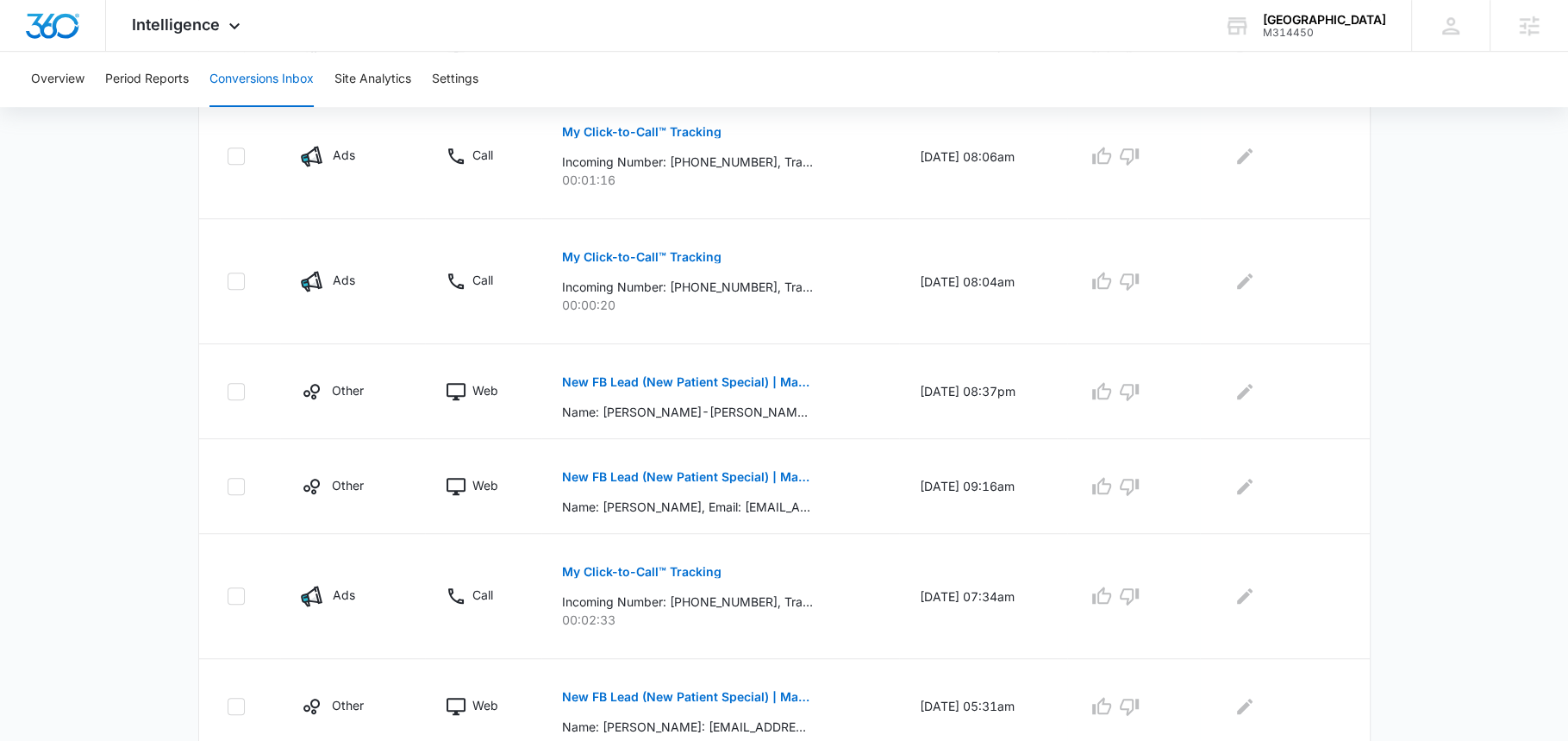
scroll to position [921, 0]
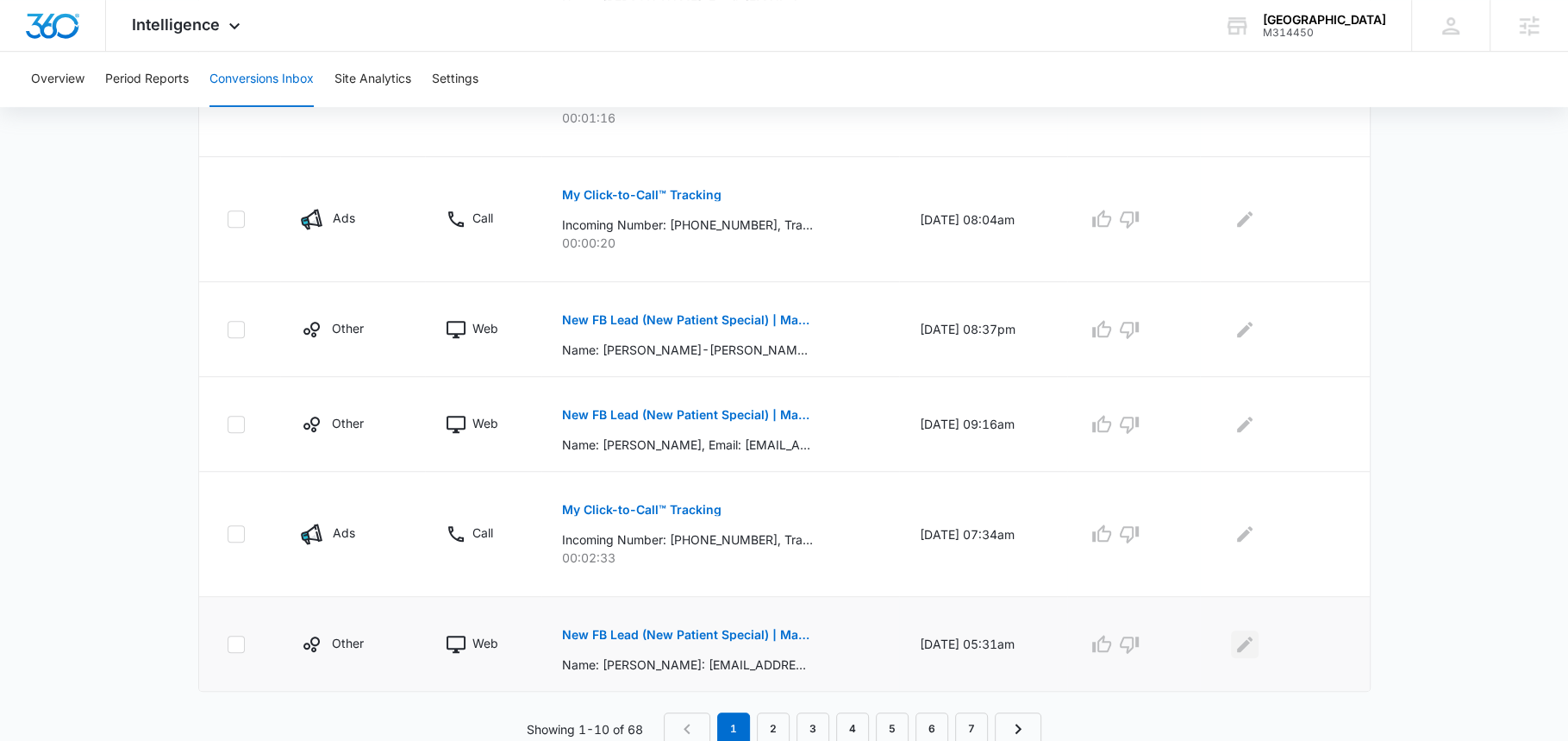
click at [1255, 638] on icon "Edit Comments" at bounding box center [1244, 643] width 21 height 21
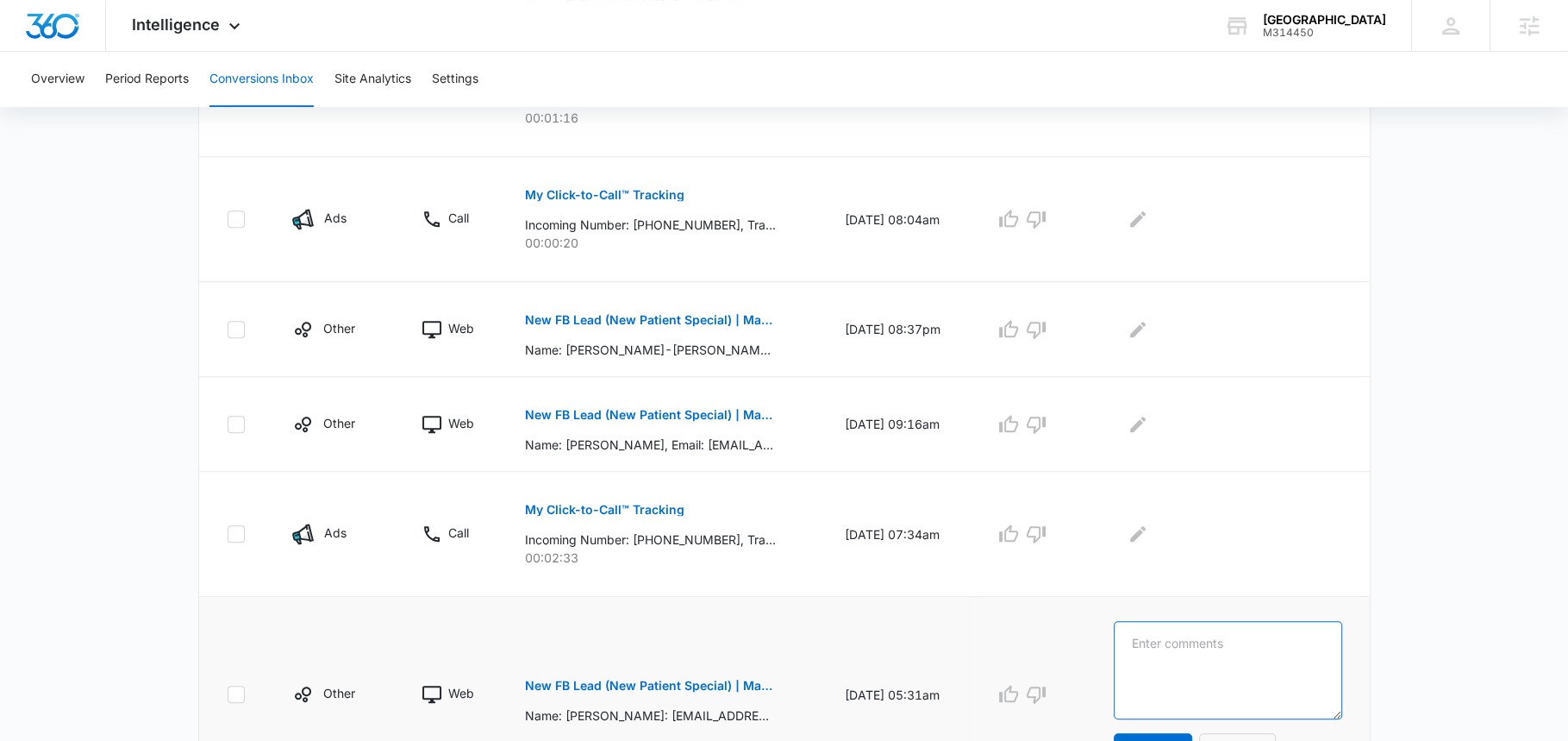
click at [1252, 636] on textarea at bounding box center [1227, 670] width 228 height 98
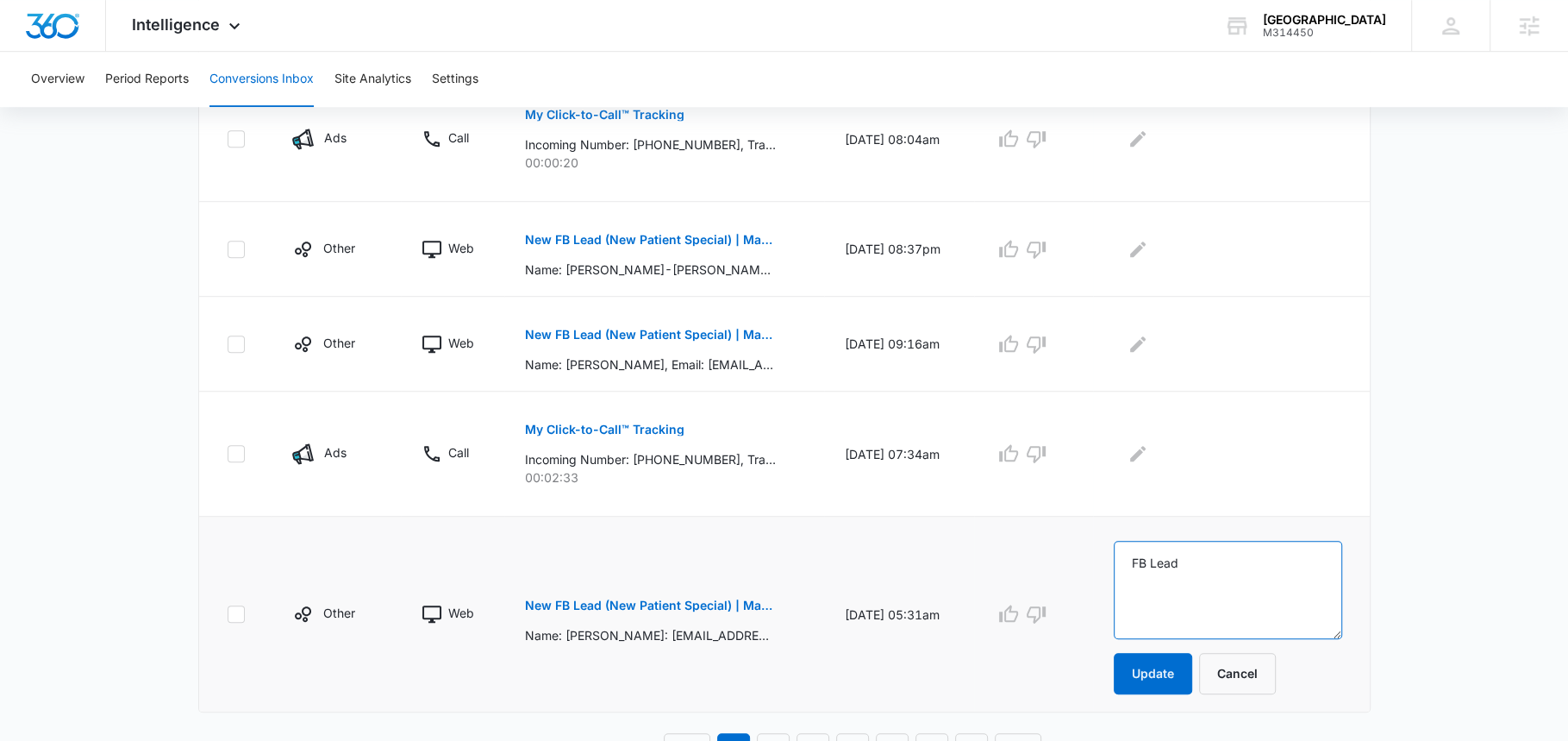
scroll to position [1021, 0]
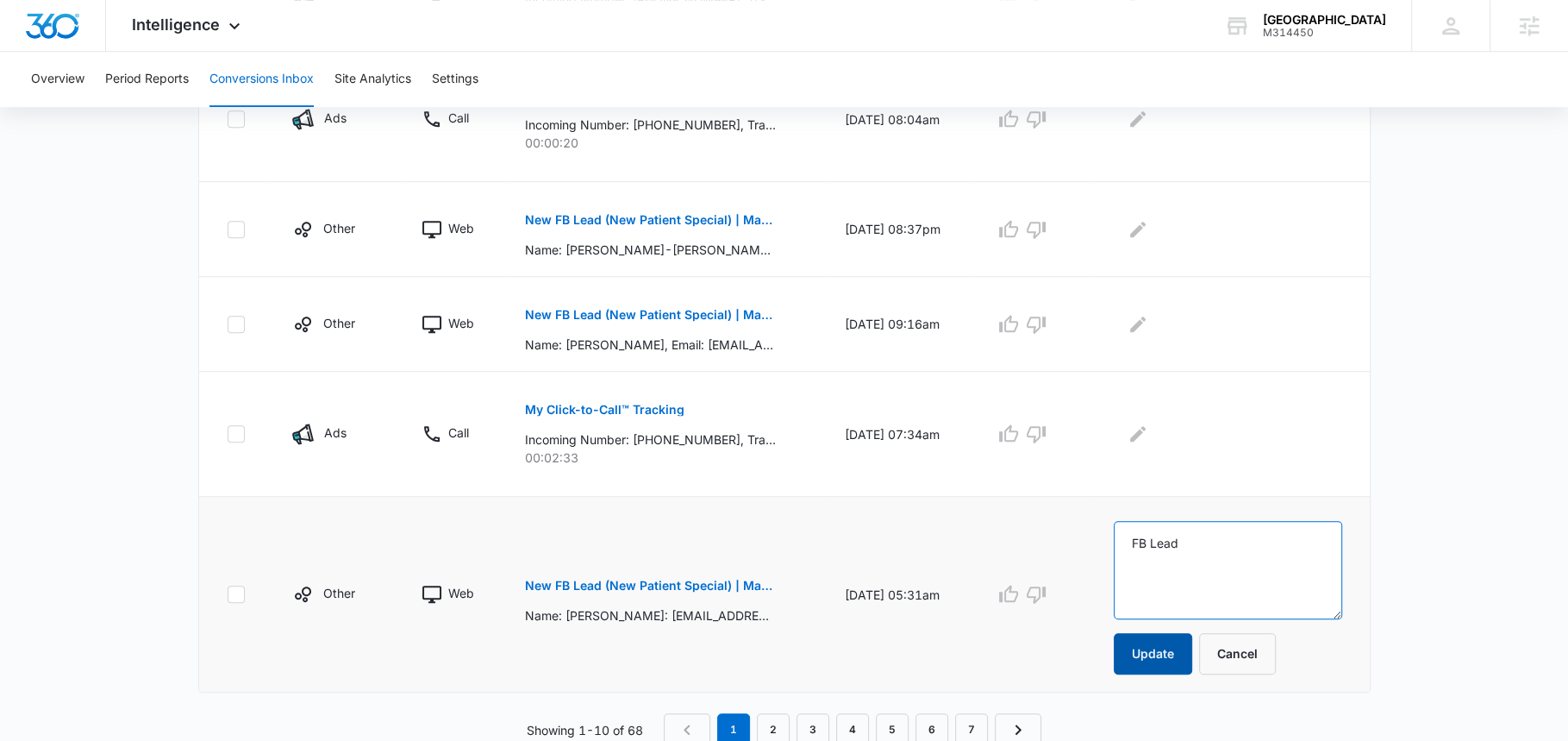
type textarea "FB Lead"
click at [1177, 651] on button "Update" at bounding box center [1153, 653] width 79 height 41
click at [1019, 593] on icon "button" at bounding box center [1008, 593] width 21 height 21
click at [1176, 549] on textarea "FB Lead" at bounding box center [1227, 570] width 228 height 98
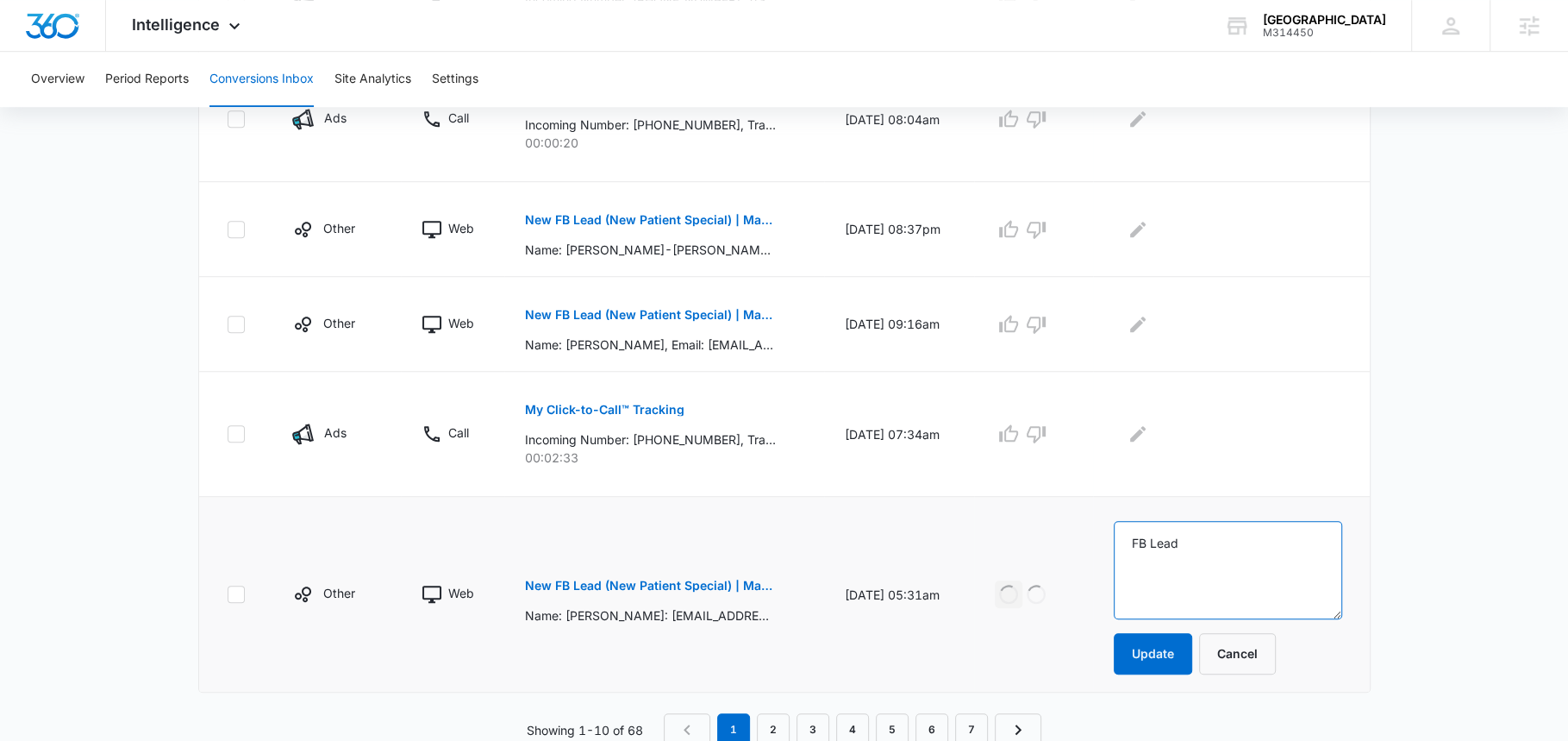
click at [1176, 549] on textarea "FB Lead" at bounding box center [1227, 570] width 228 height 98
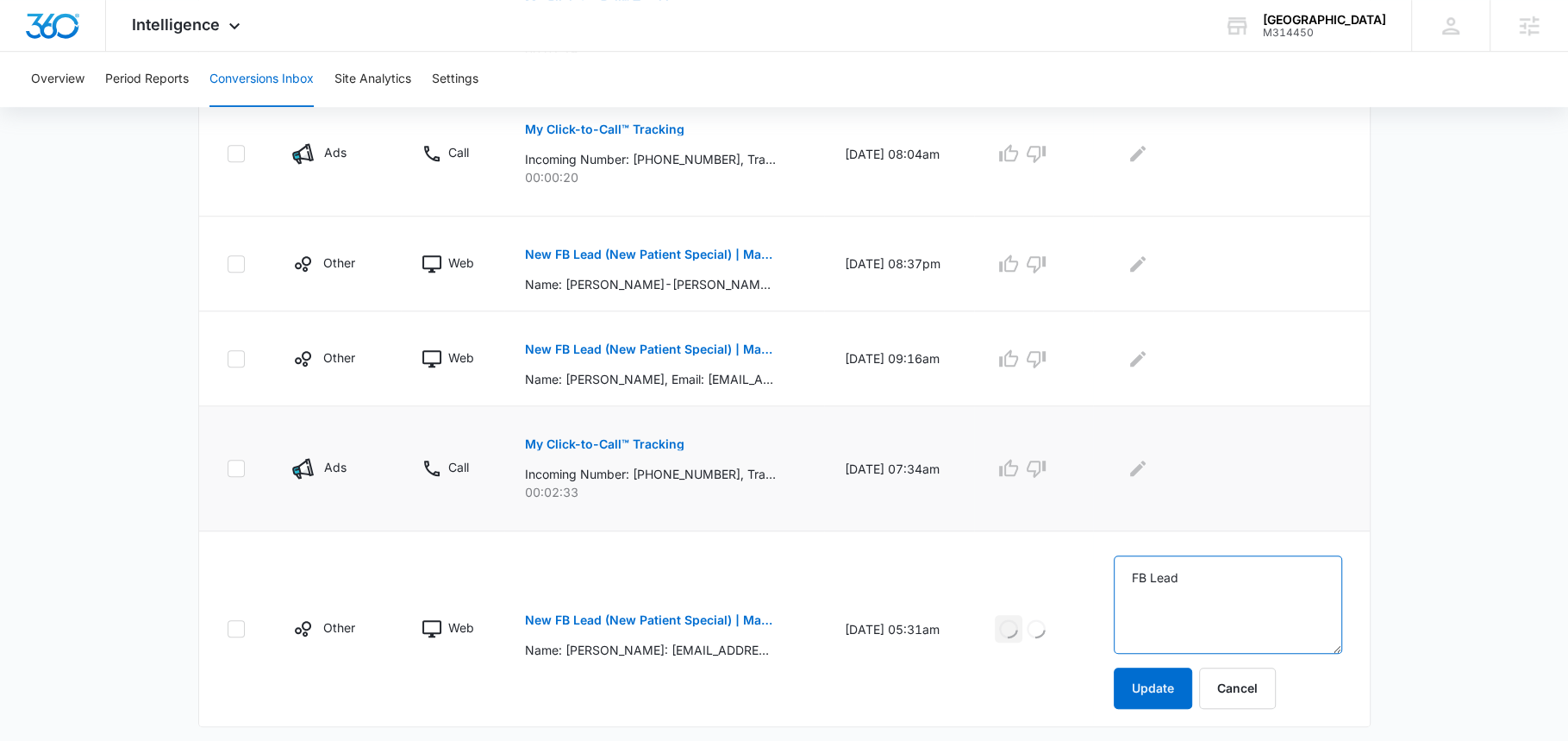
scroll to position [964, 0]
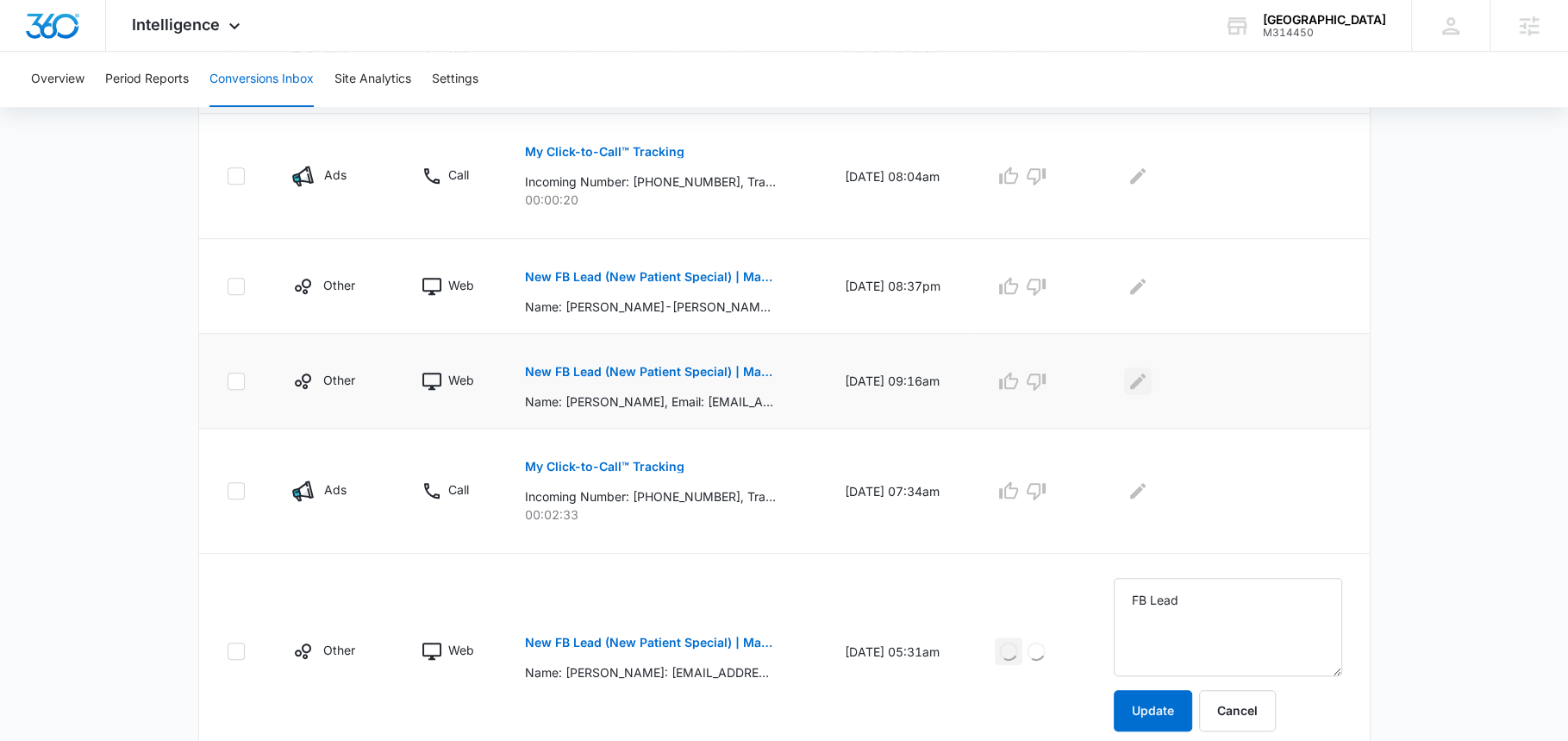
click at [1148, 385] on icon "Edit Comments" at bounding box center [1138, 380] width 21 height 21
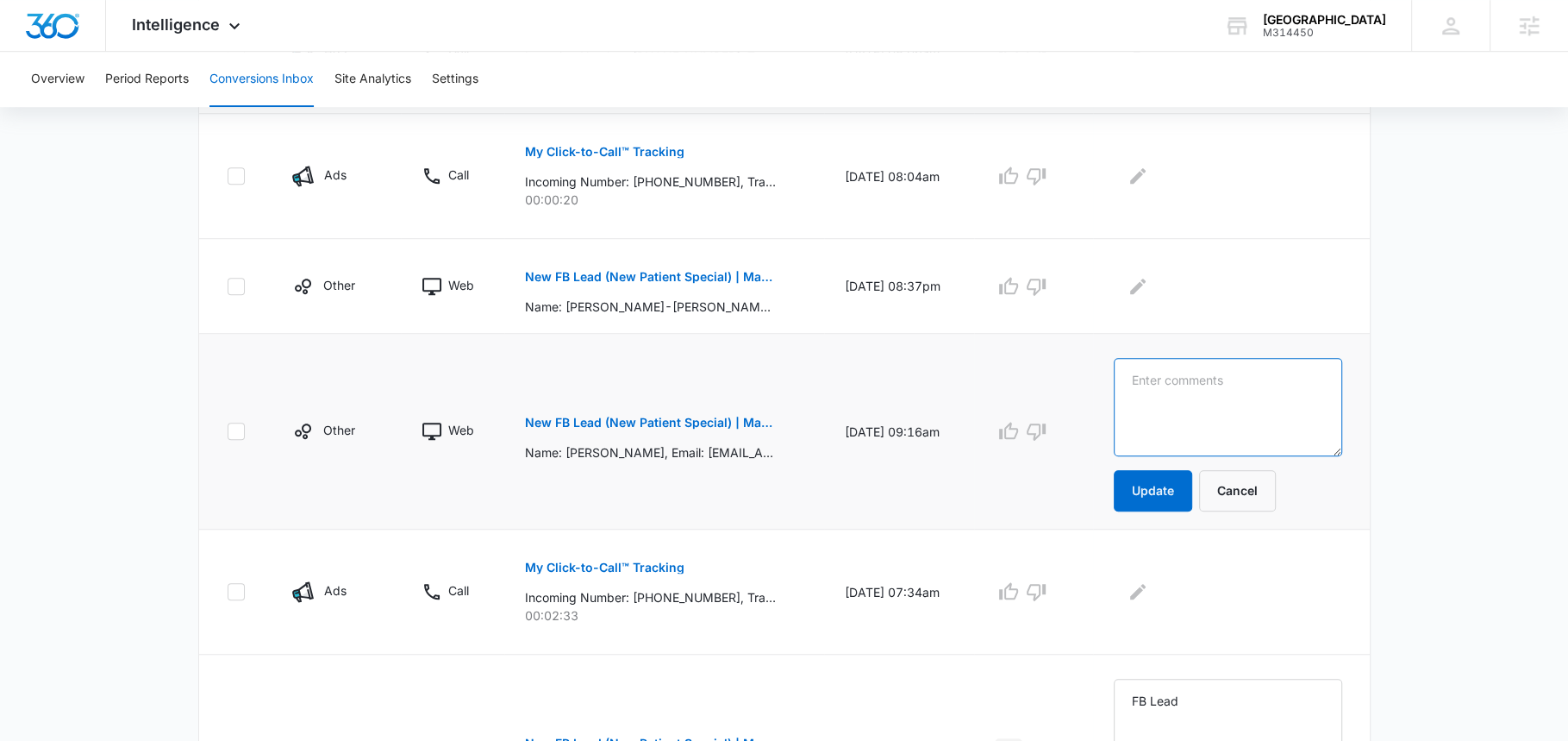
click at [1173, 382] on textarea at bounding box center [1227, 407] width 228 height 98
paste textarea "FB Lead"
type textarea "FB Lead"
click at [1151, 476] on button "Update" at bounding box center [1153, 490] width 79 height 41
click at [1019, 432] on icon "button" at bounding box center [1008, 430] width 21 height 21
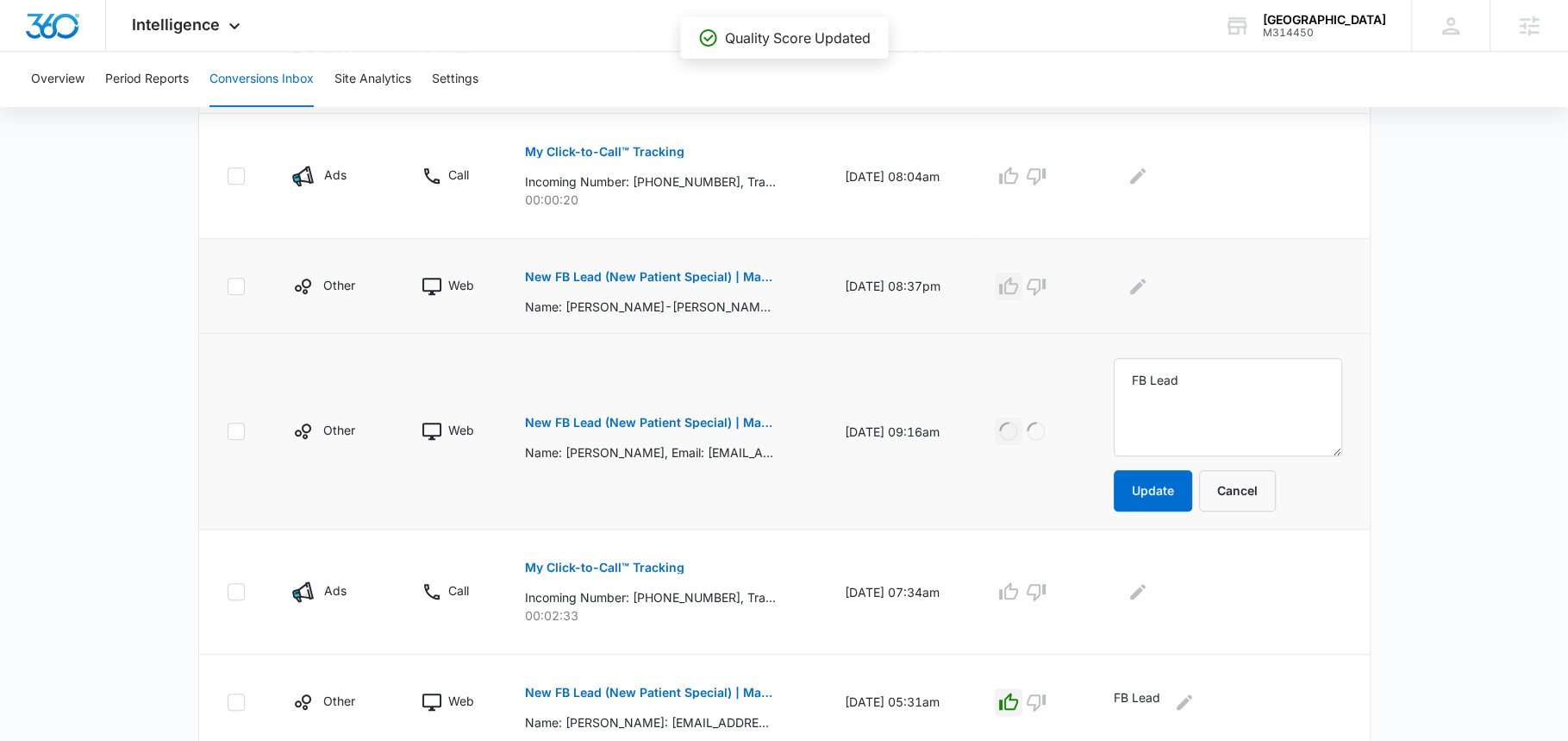
click at [1019, 276] on icon "button" at bounding box center [1008, 285] width 21 height 21
click at [1148, 279] on icon "Edit Comments" at bounding box center [1138, 285] width 21 height 21
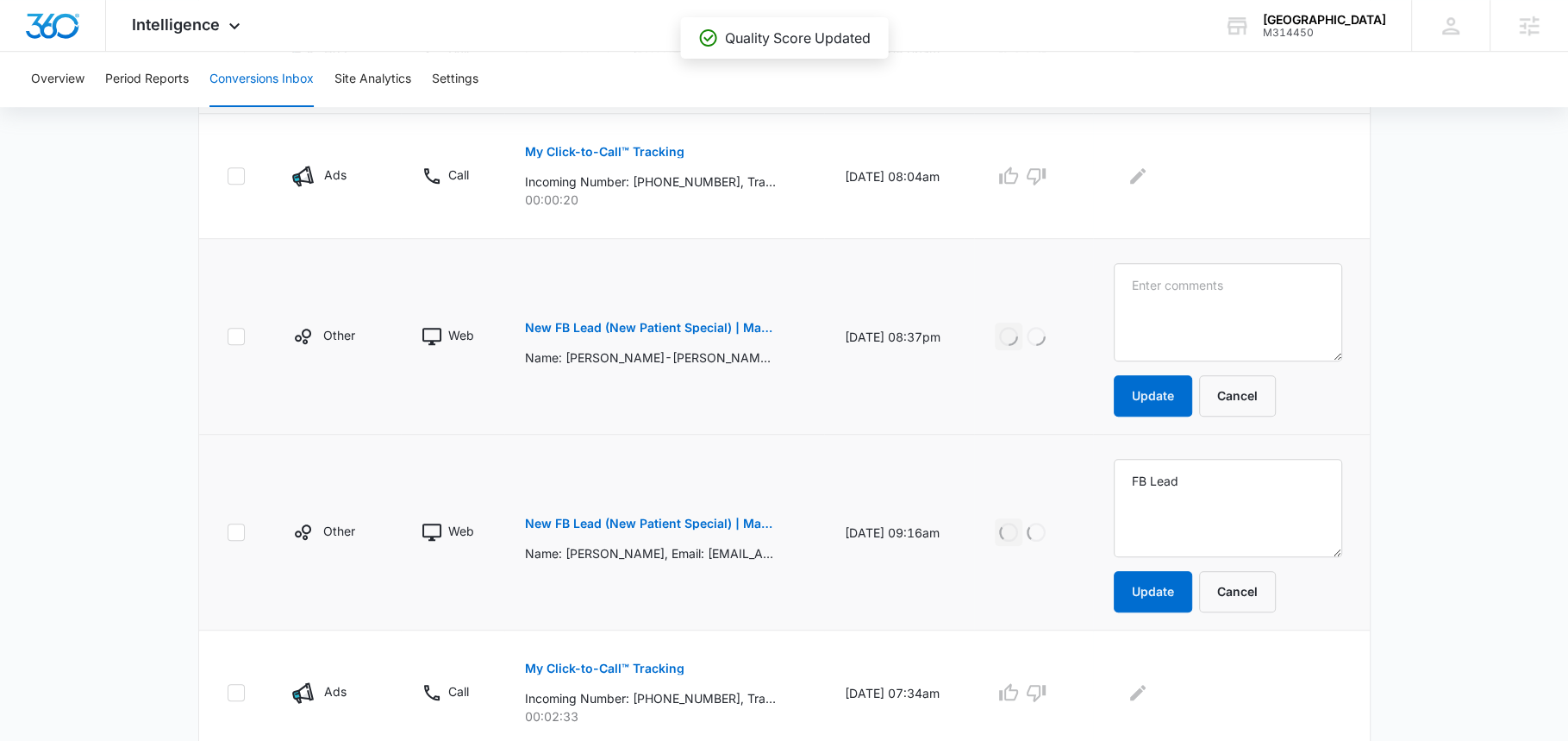
click at [1177, 284] on textarea at bounding box center [1227, 312] width 228 height 98
type textarea "FB Lead"
click at [1178, 375] on button "Update" at bounding box center [1153, 396] width 79 height 41
click at [1175, 386] on button "Update" at bounding box center [1153, 396] width 79 height 41
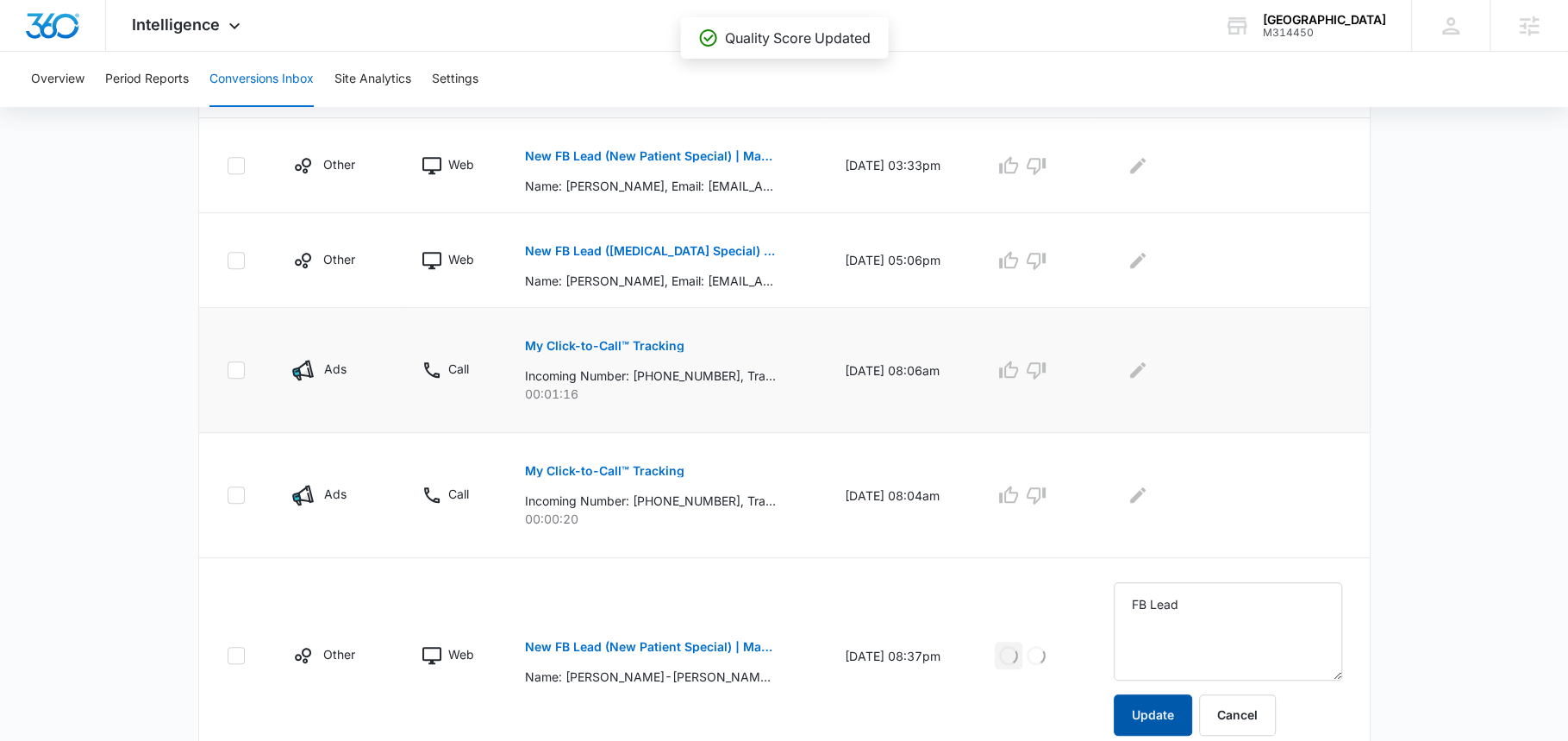
scroll to position [583, 0]
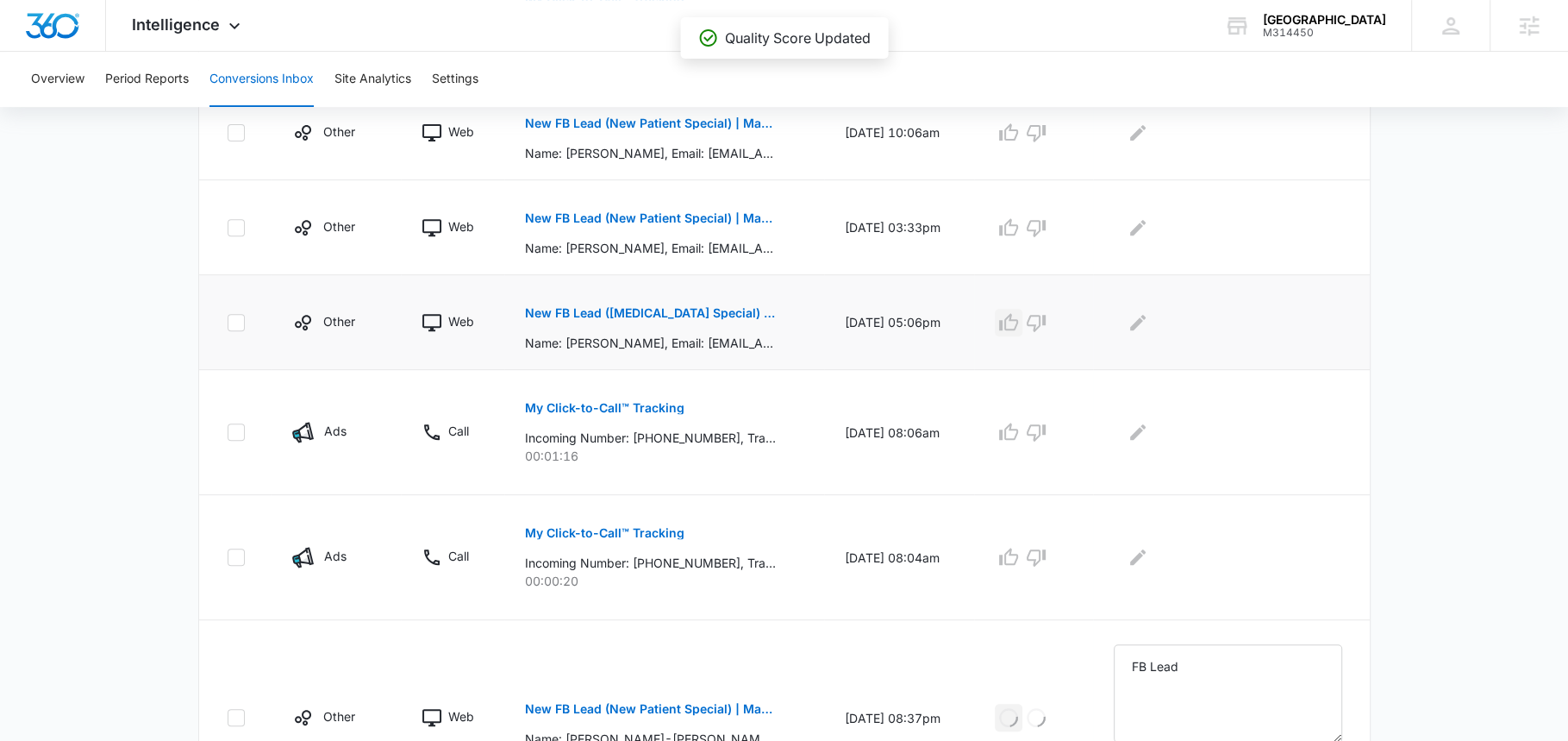
click at [1019, 321] on icon "button" at bounding box center [1008, 322] width 21 height 21
click at [1019, 228] on icon "button" at bounding box center [1008, 227] width 21 height 21
click at [1019, 134] on icon "button" at bounding box center [1008, 132] width 21 height 21
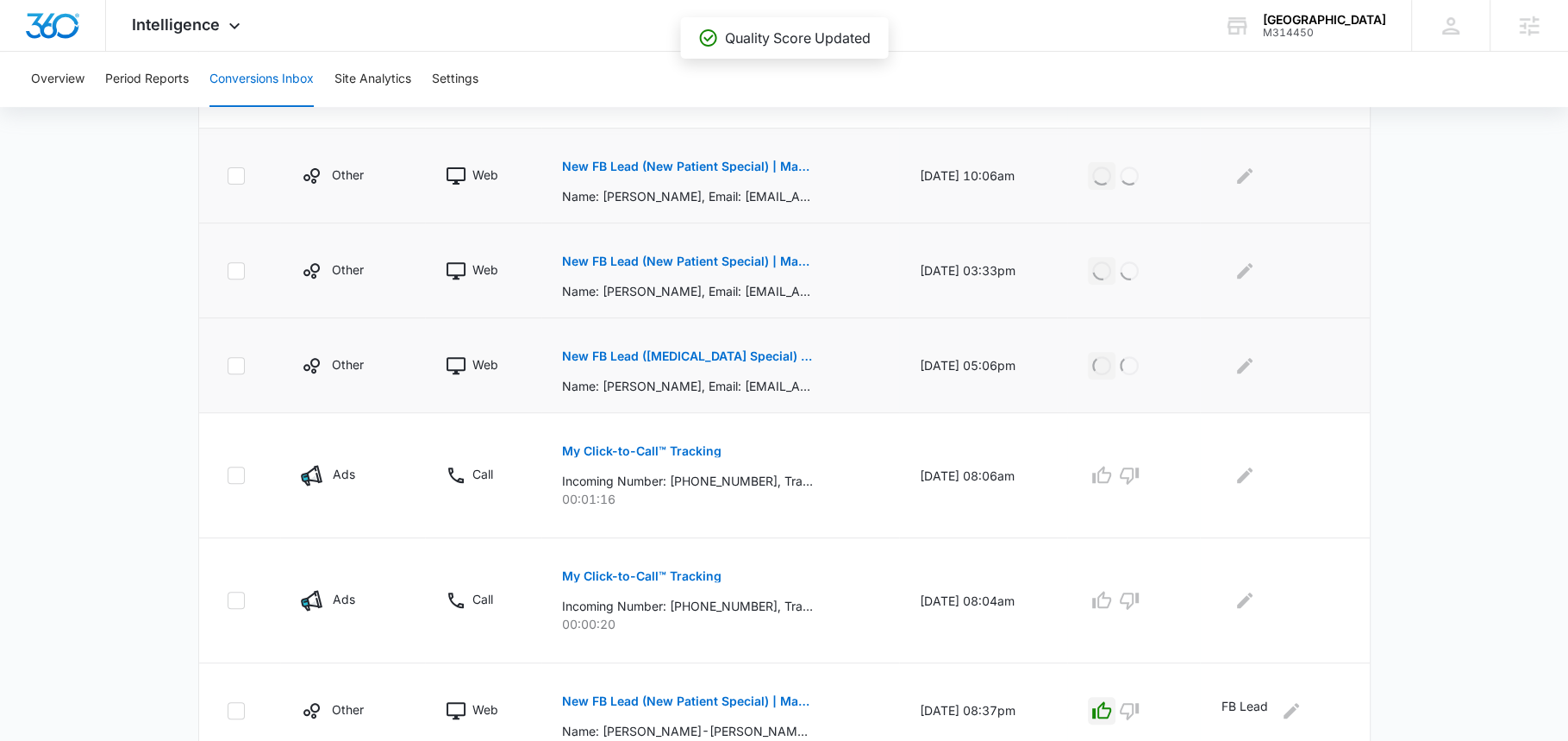
scroll to position [526, 0]
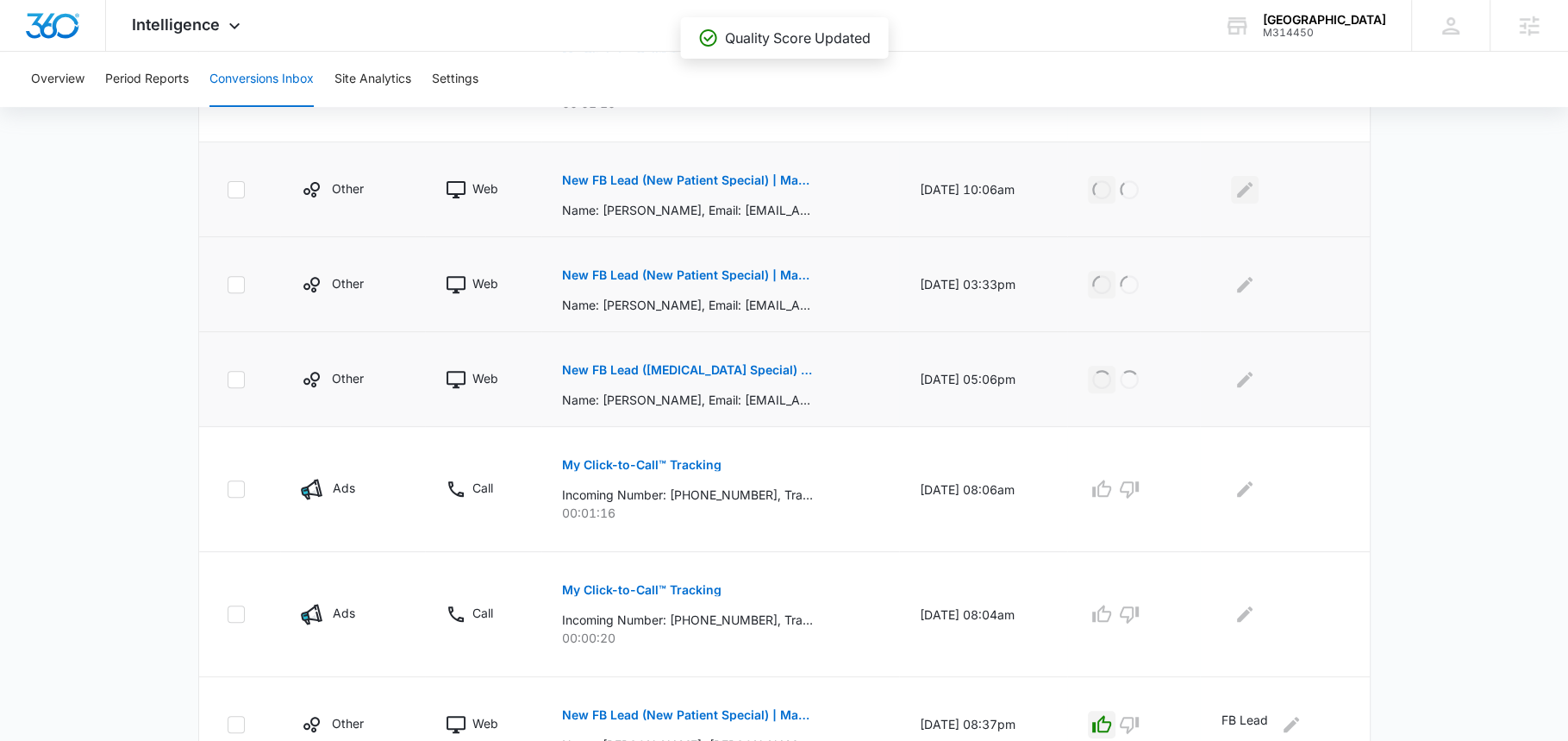
click at [1243, 187] on icon "Edit Comments" at bounding box center [1244, 189] width 21 height 21
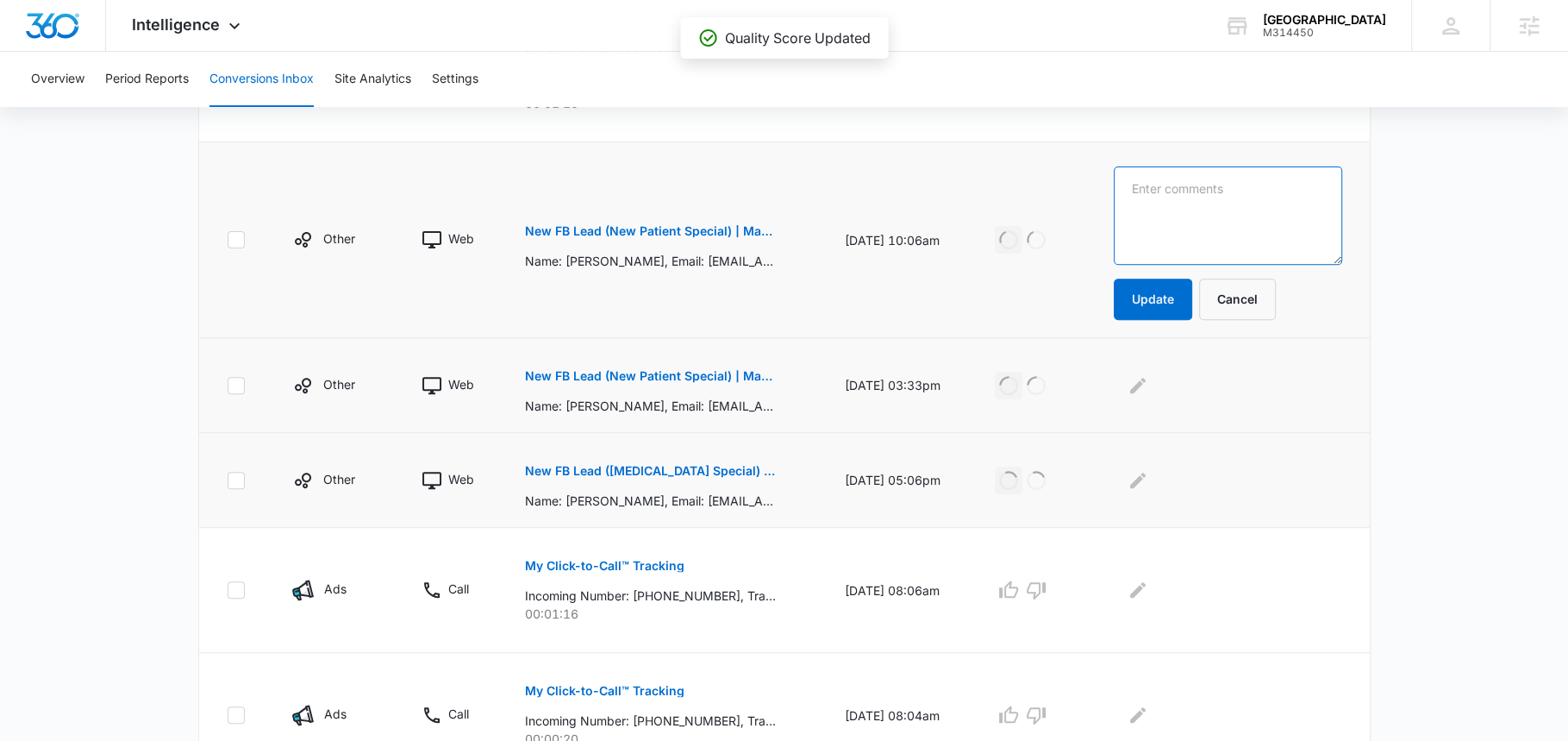
click at [1248, 237] on textarea at bounding box center [1227, 216] width 228 height 98
paste textarea "FB Lead"
type textarea "FB Lead"
click at [1183, 311] on button "Update" at bounding box center [1153, 299] width 79 height 41
click at [1177, 391] on div at bounding box center [1227, 385] width 228 height 28
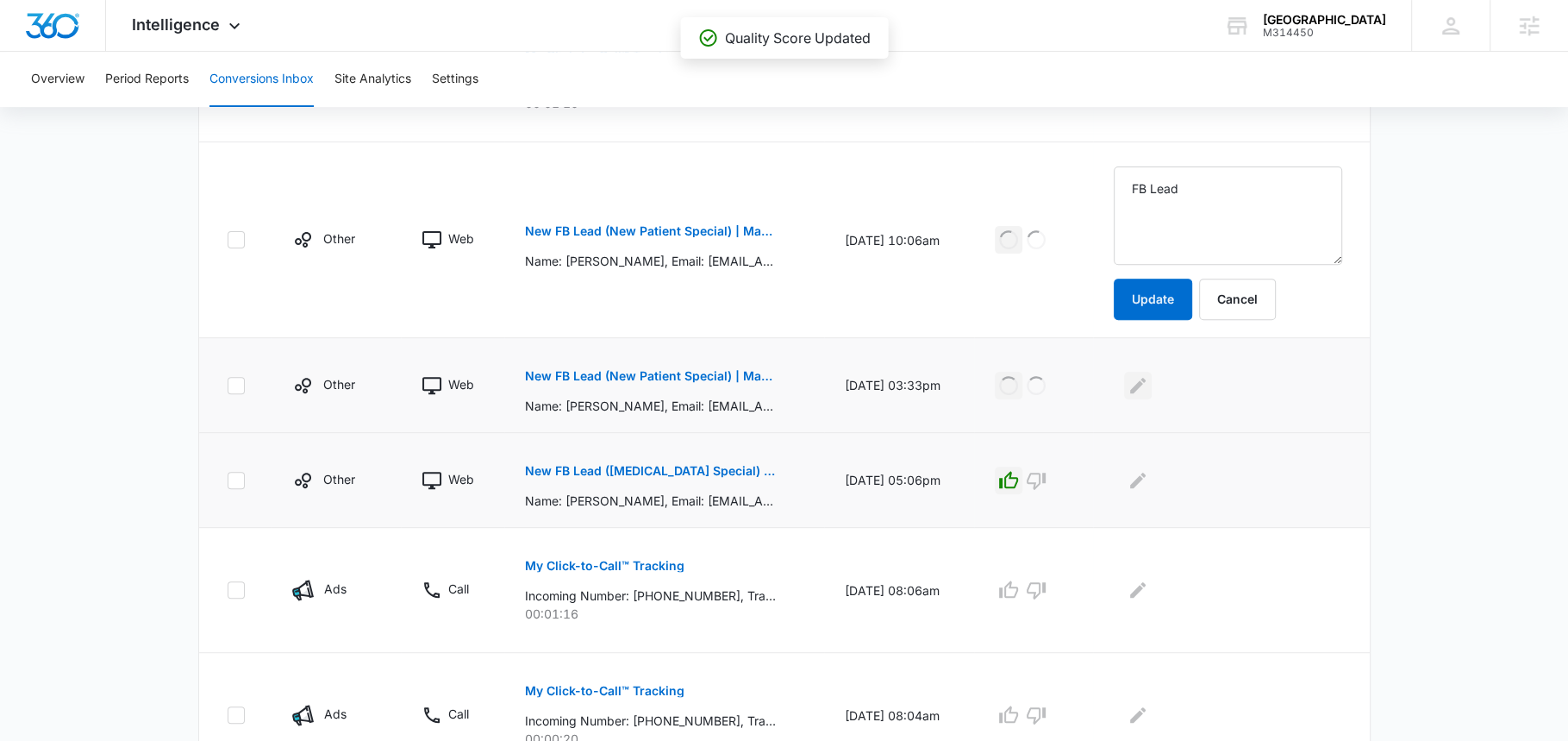
click at [1148, 388] on icon "Edit Comments" at bounding box center [1138, 385] width 21 height 21
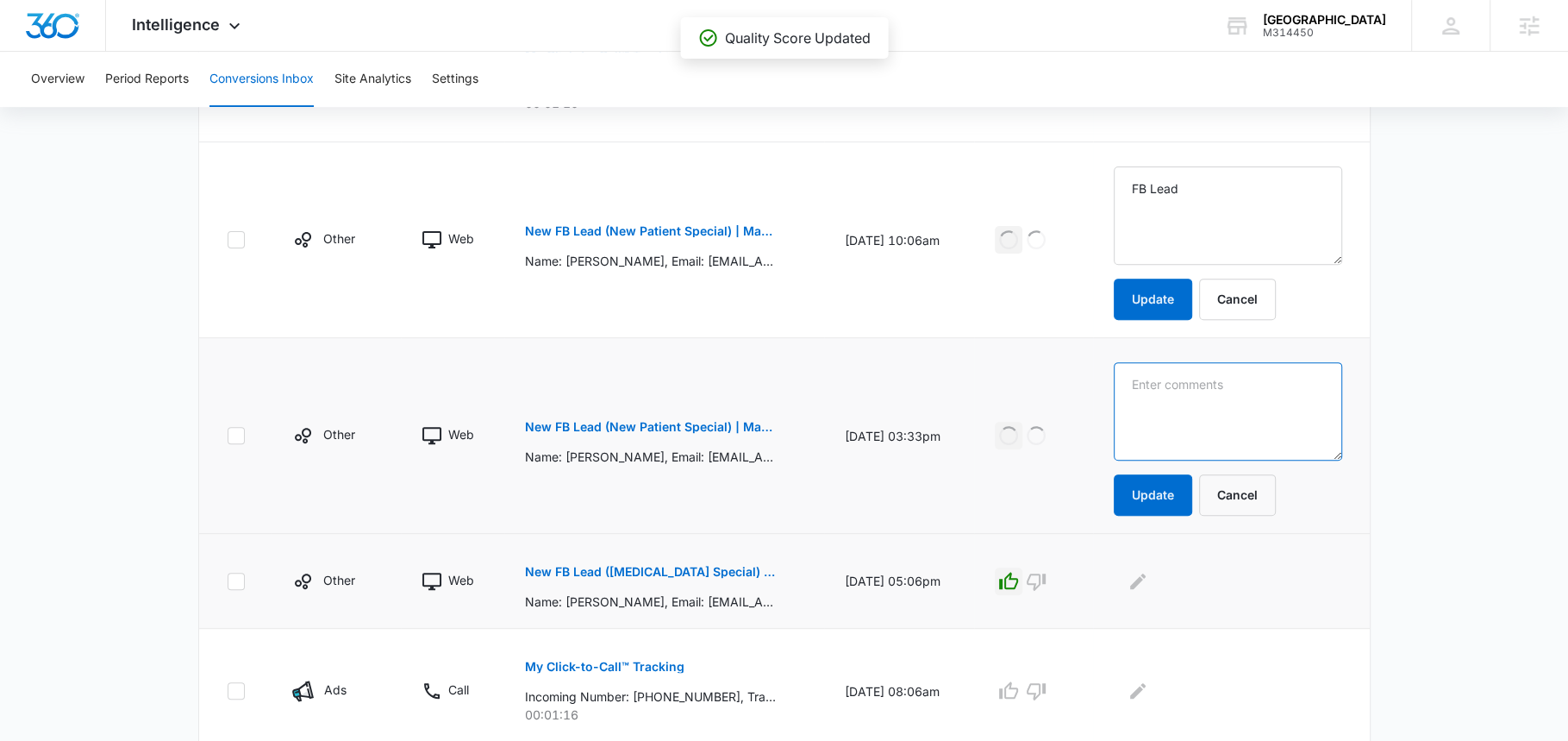
click at [1200, 388] on textarea at bounding box center [1227, 412] width 228 height 98
paste textarea "FB Lead"
type textarea "FB Lead"
click at [1159, 496] on button "Update" at bounding box center [1153, 495] width 79 height 41
click at [1149, 579] on button "Edit Comments" at bounding box center [1138, 581] width 28 height 28
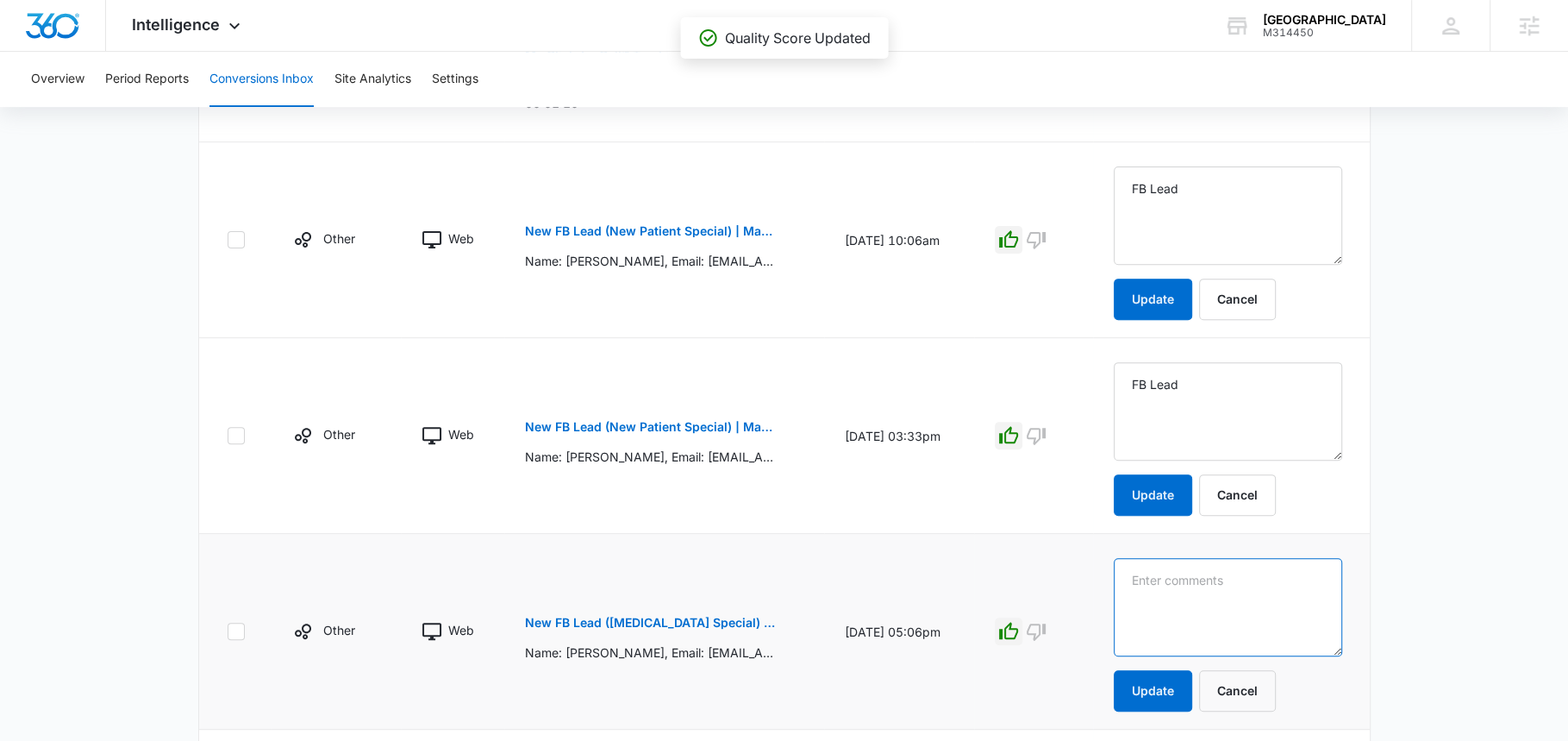
click at [1173, 573] on textarea at bounding box center [1227, 608] width 228 height 98
paste textarea "FB Lead"
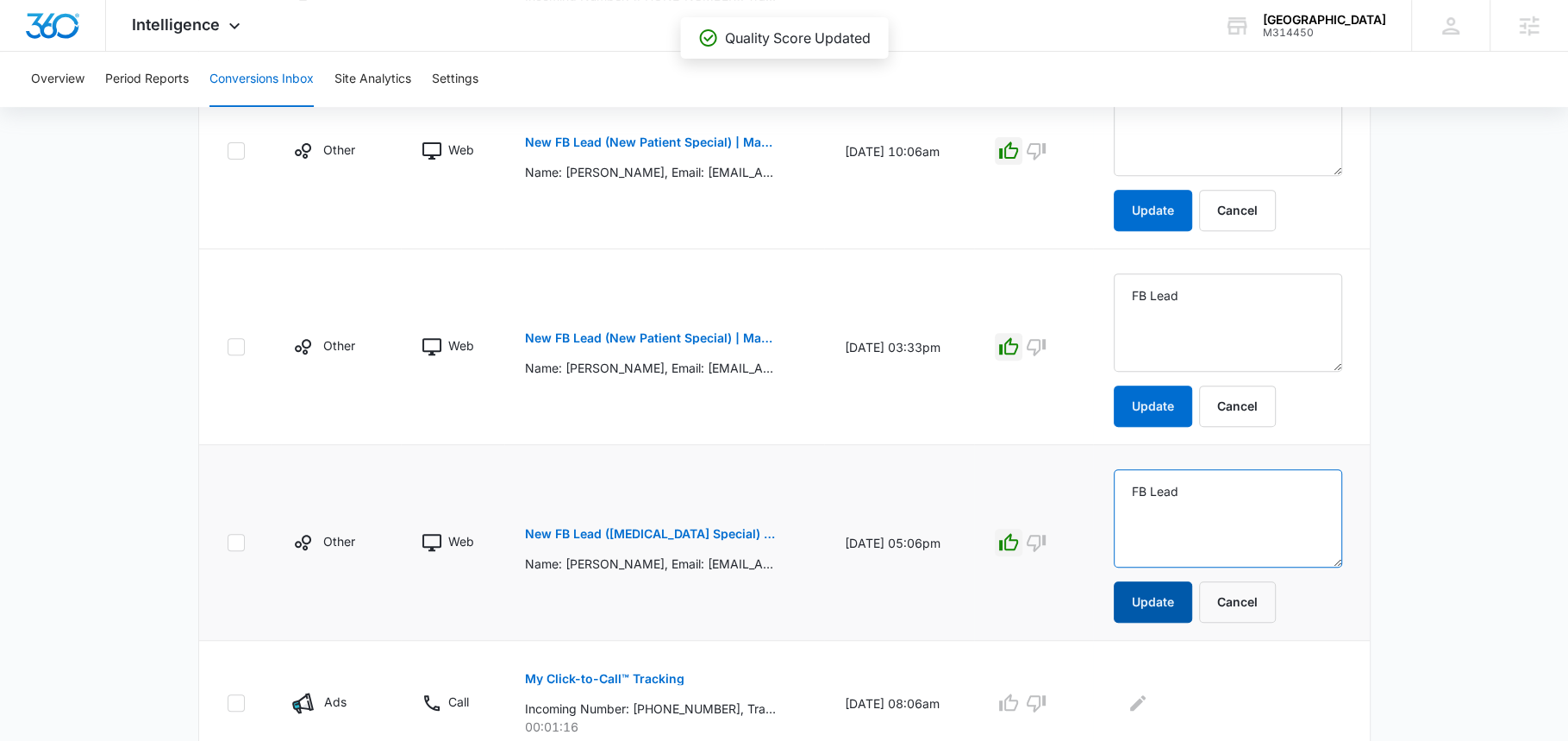
type textarea "FB Lead"
click at [1179, 601] on button "Update" at bounding box center [1153, 602] width 79 height 41
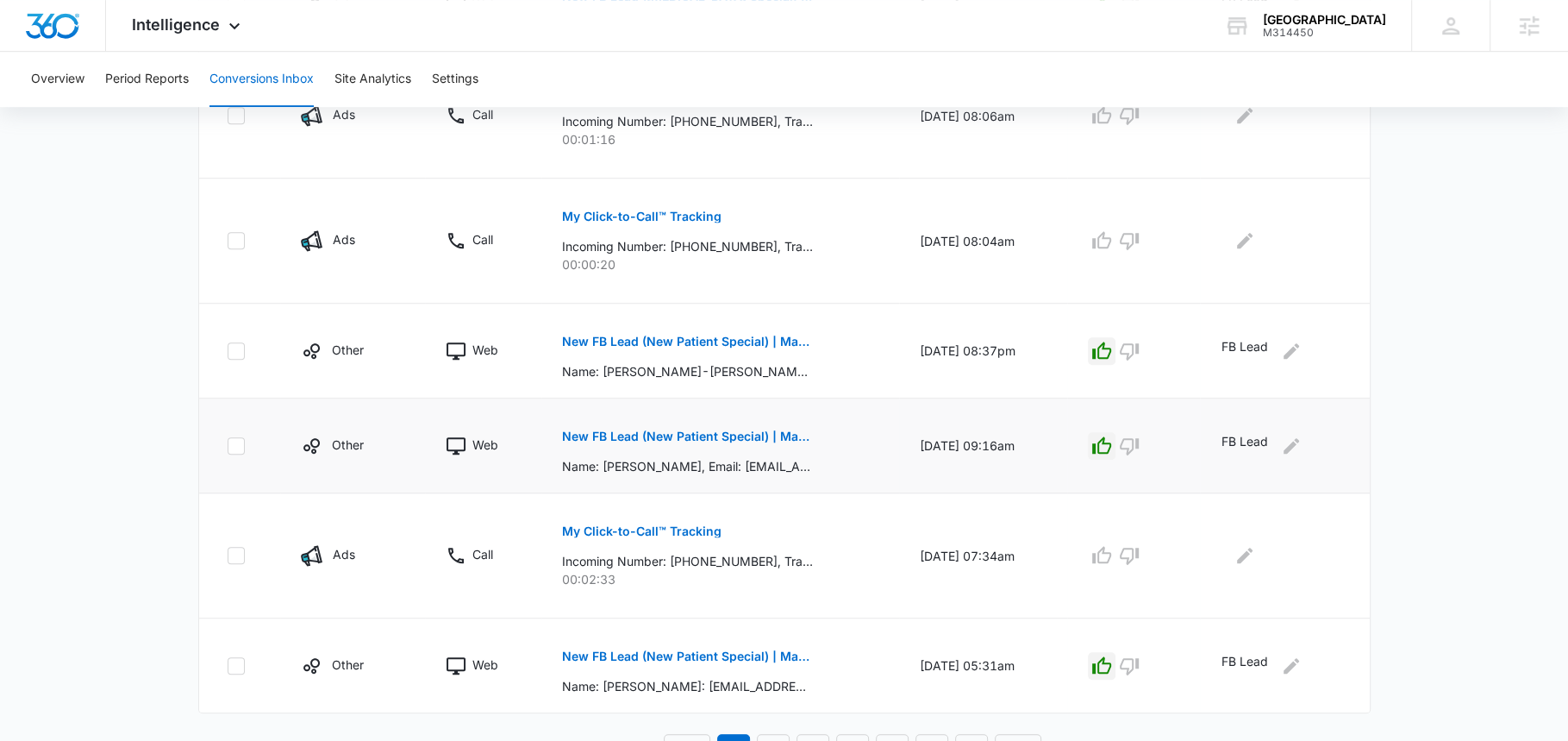
scroll to position [921, 0]
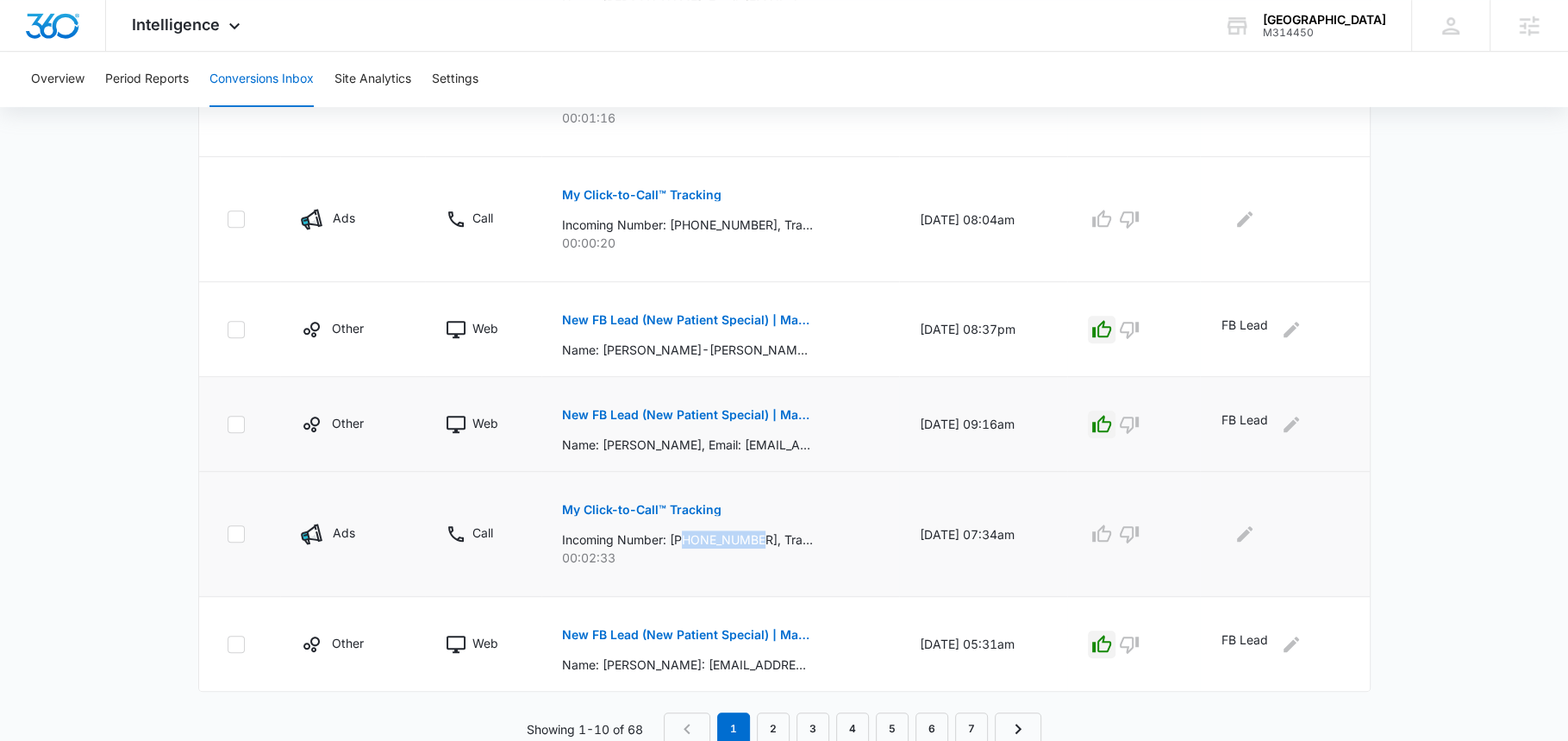
drag, startPoint x: 752, startPoint y: 533, endPoint x: 672, endPoint y: 534, distance: 80.0
click at [672, 535] on p "Incoming Number: +15195623390, Tracking Number: +18337597794, Ring To: +1226946…" at bounding box center [687, 540] width 250 height 18
copy p "5195623390"
click at [1138, 532] on icon "button" at bounding box center [1129, 534] width 19 height 17
click at [1138, 532] on div at bounding box center [1133, 533] width 91 height 28
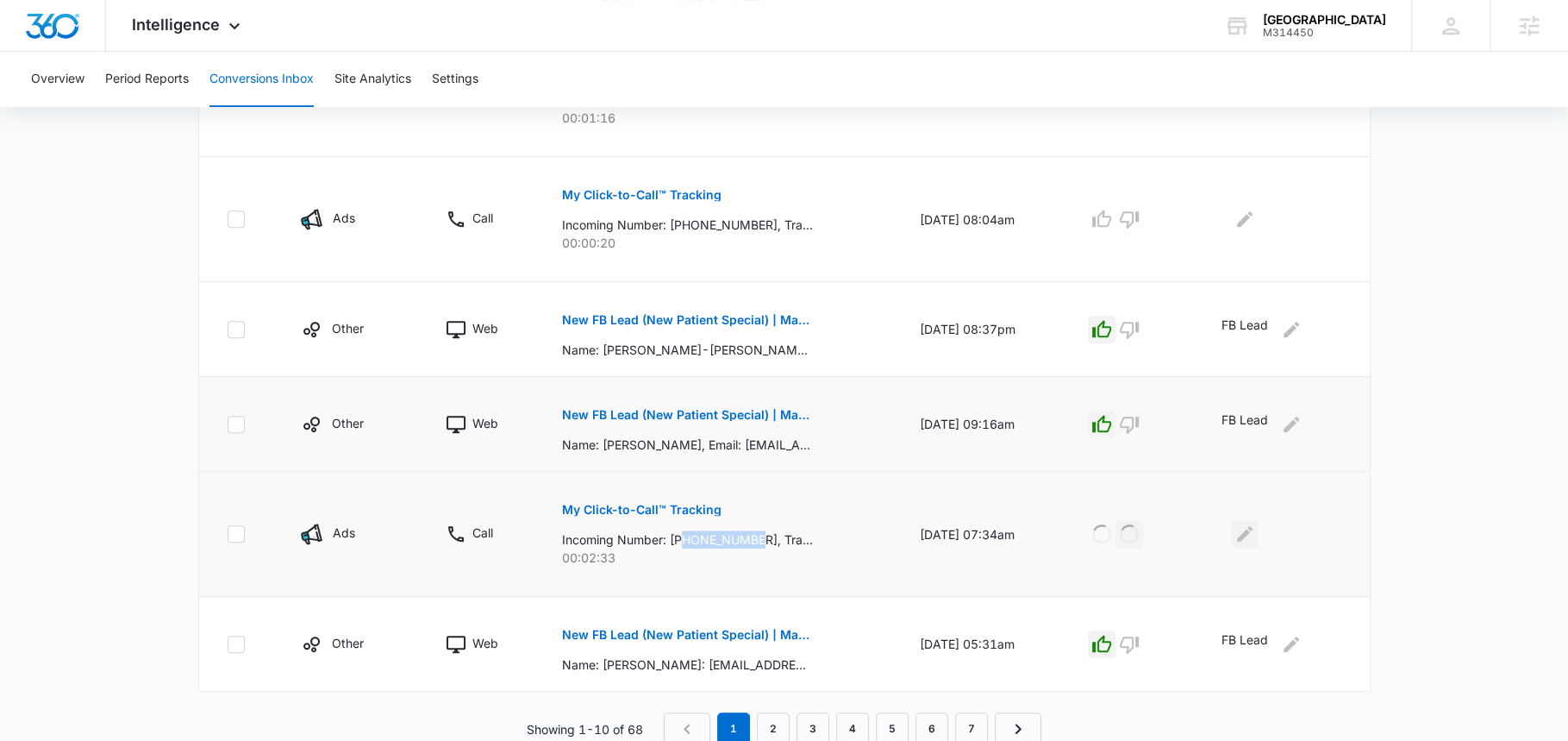
click at [1252, 526] on icon "Edit Comments" at bounding box center [1244, 533] width 15 height 15
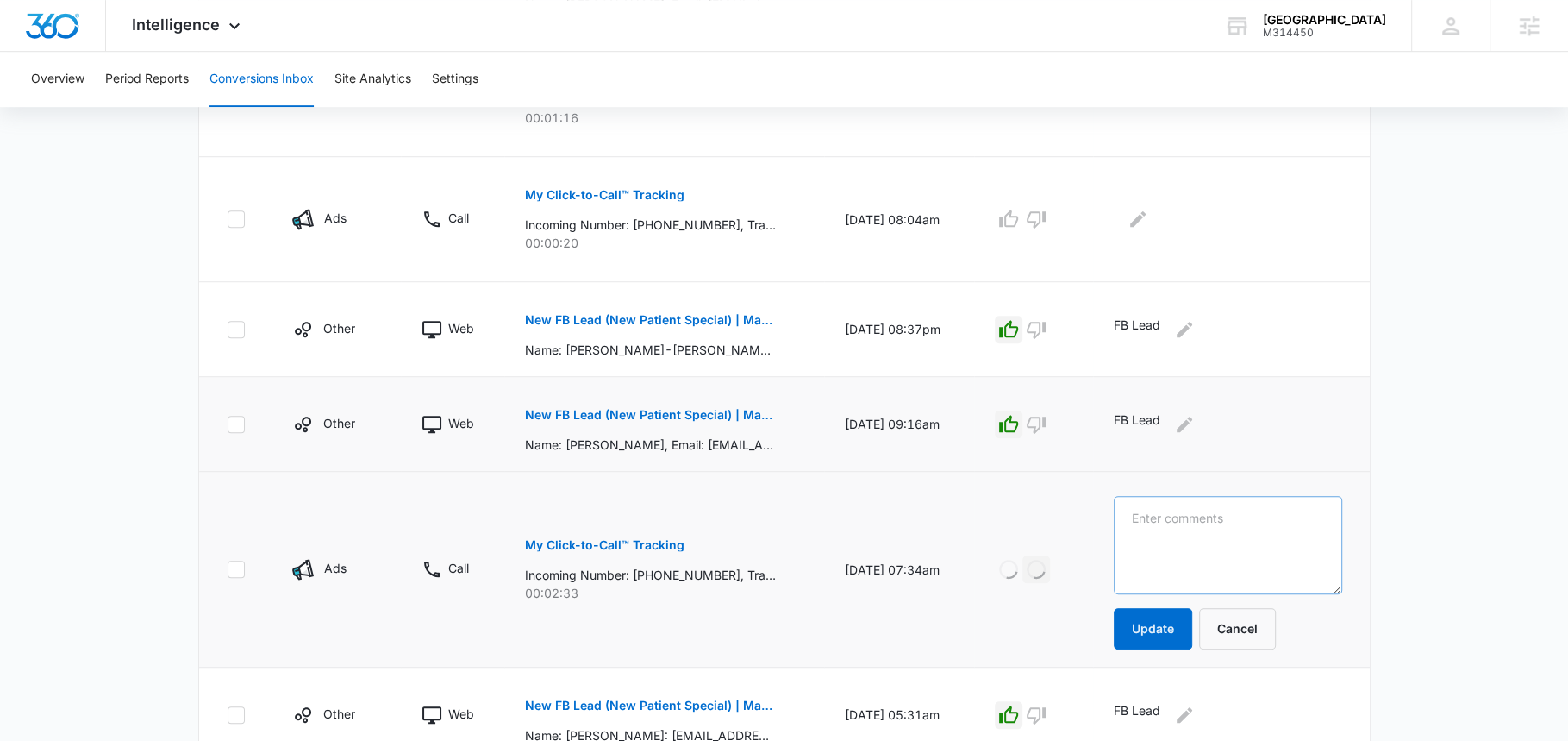
click at [1189, 544] on textarea at bounding box center [1227, 545] width 228 height 98
type textarea "Pt changing date of apt - SICK"
click at [1180, 621] on button "Update" at bounding box center [1153, 628] width 79 height 41
drag, startPoint x: 723, startPoint y: 221, endPoint x: 645, endPoint y: 222, distance: 78.0
click at [645, 222] on p "Incoming Number: +15198903309, Tracking Number: +18337597794, Ring To: +1226946…" at bounding box center [650, 225] width 250 height 18
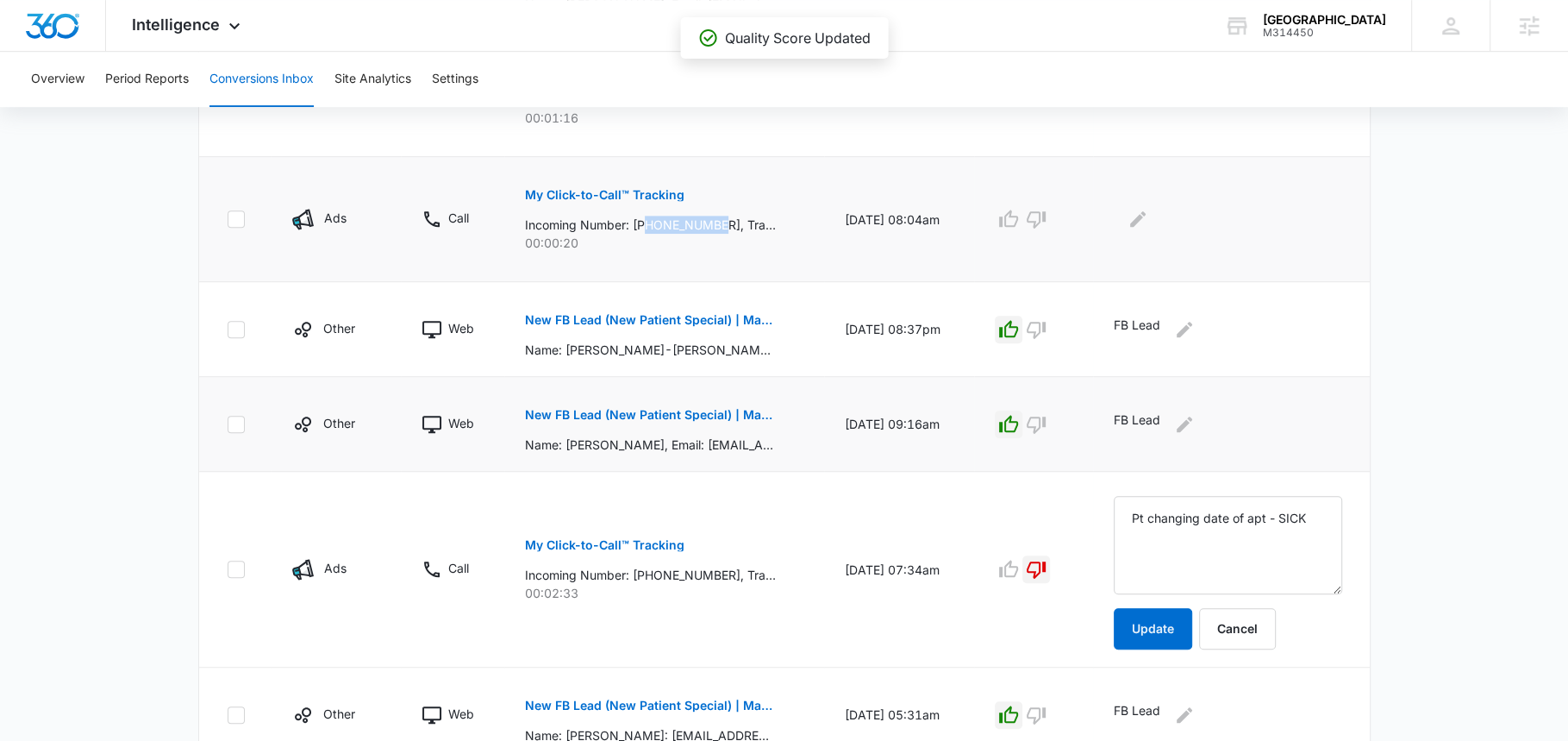
copy p "5198903309"
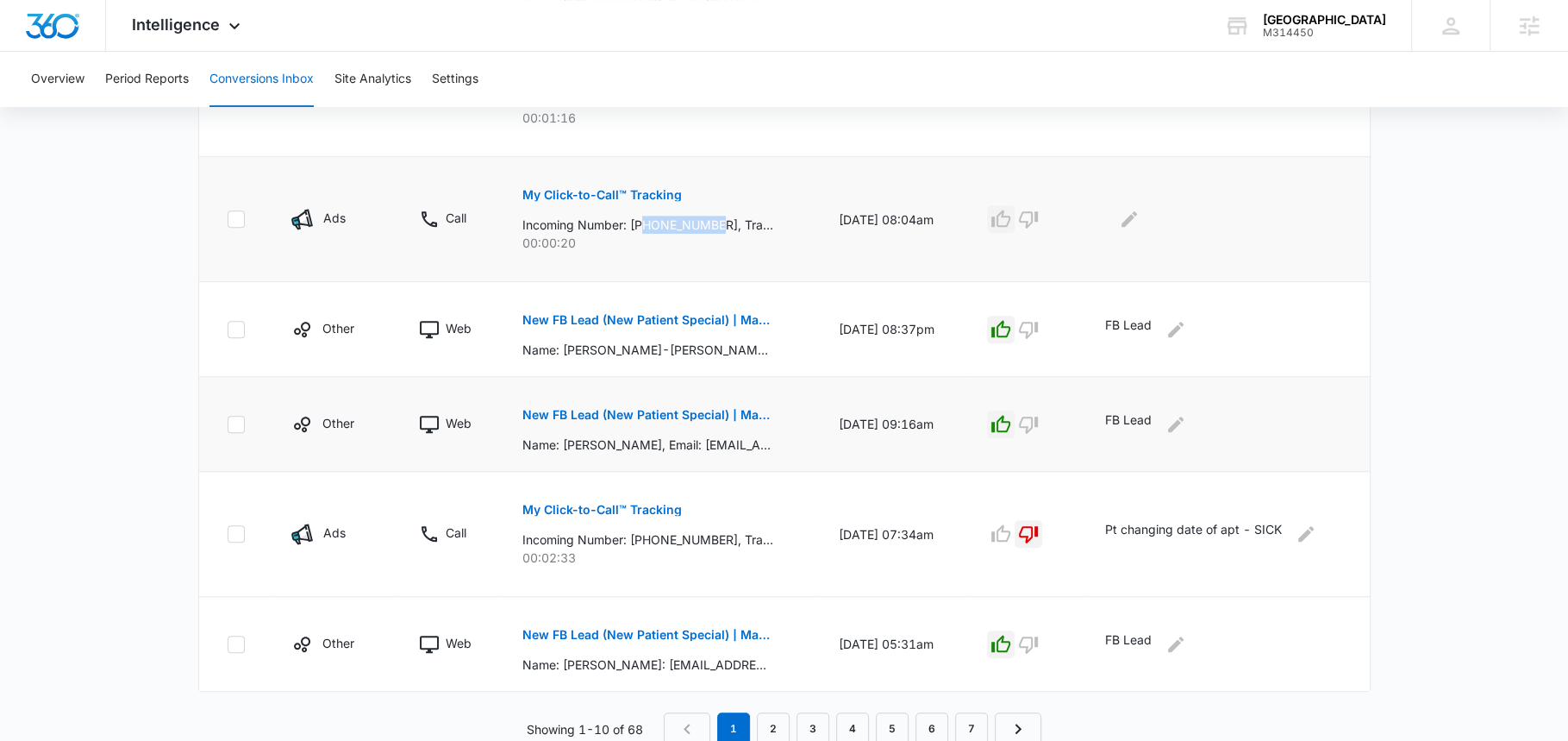
click at [1011, 215] on icon "button" at bounding box center [1000, 218] width 21 height 21
click at [1139, 210] on icon "Edit Comments" at bounding box center [1129, 218] width 21 height 21
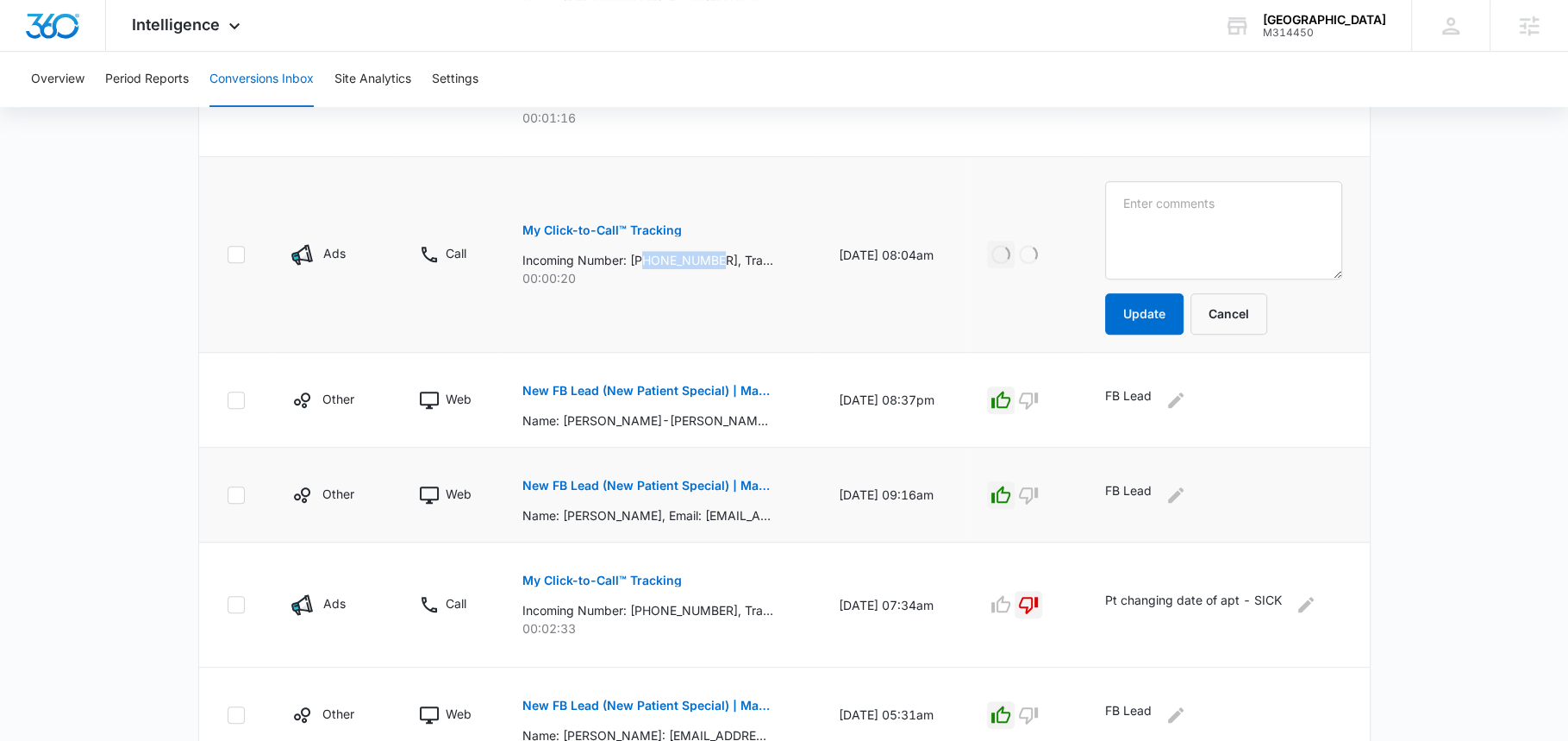
click at [1139, 210] on textarea at bounding box center [1223, 230] width 237 height 98
click at [1153, 222] on textarea at bounding box center [1223, 230] width 237 height 98
type textarea "ODSP patient asking about dentures"
click at [1153, 308] on button "Update" at bounding box center [1144, 314] width 79 height 41
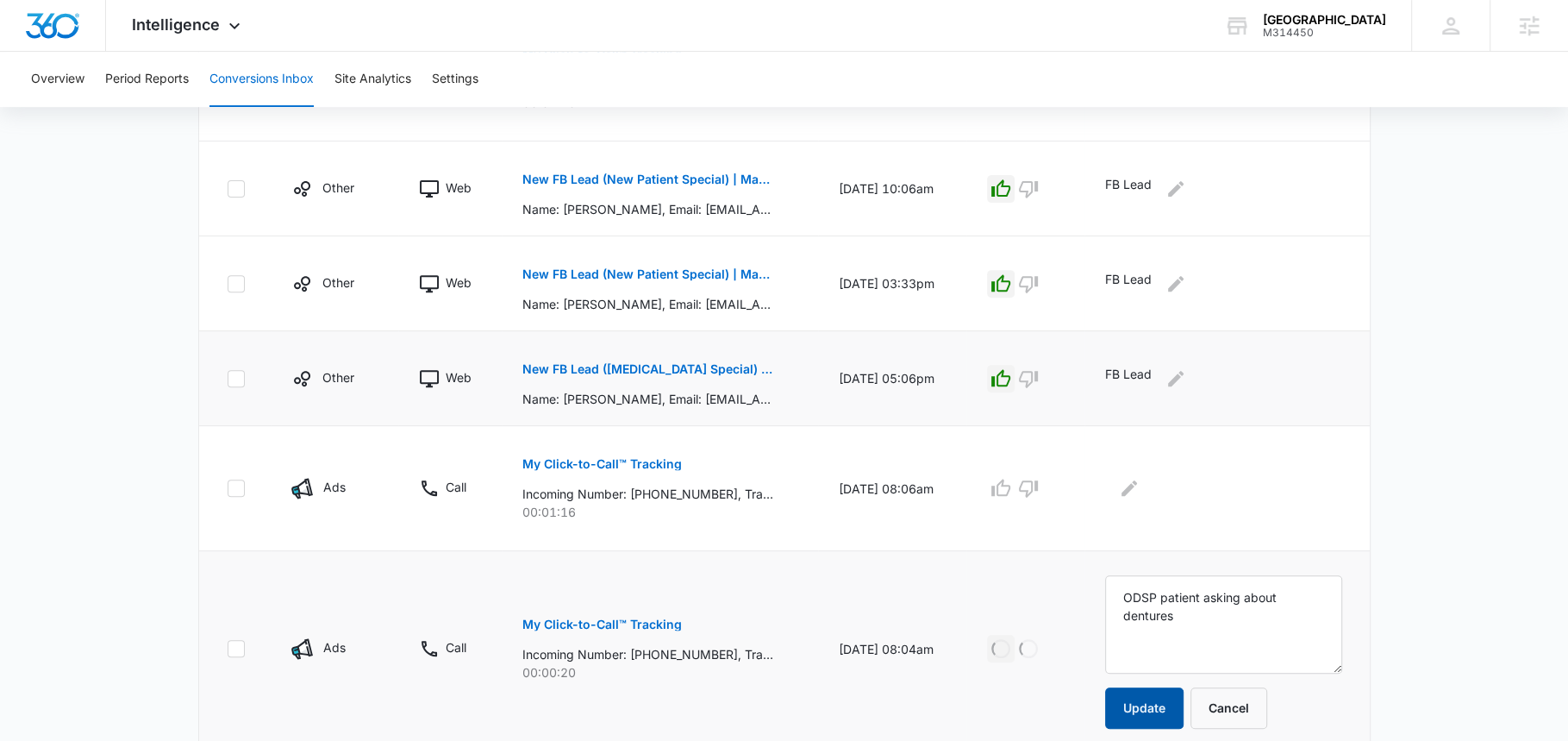
scroll to position [488, 0]
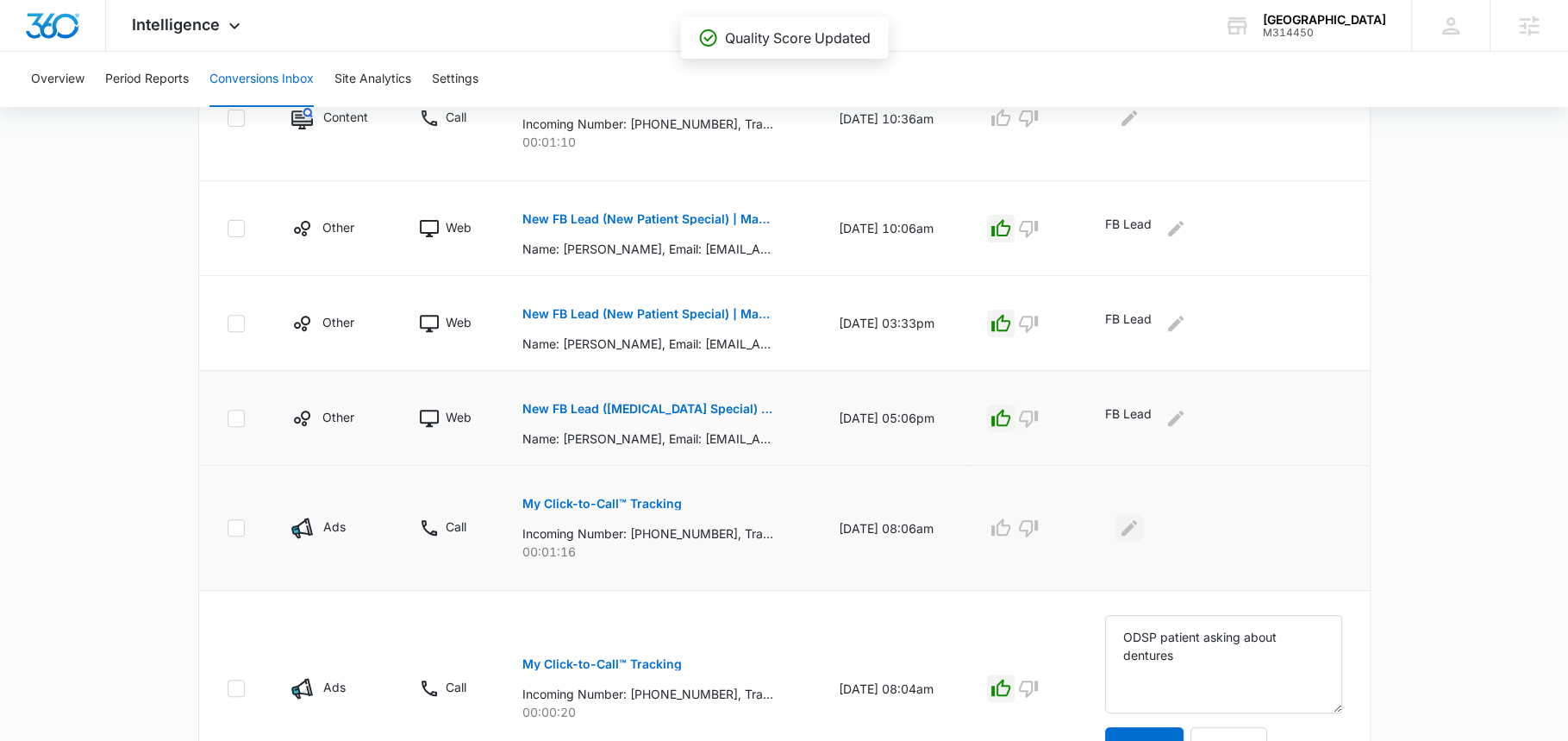
click at [1132, 528] on icon "Edit Comments" at bounding box center [1129, 527] width 15 height 15
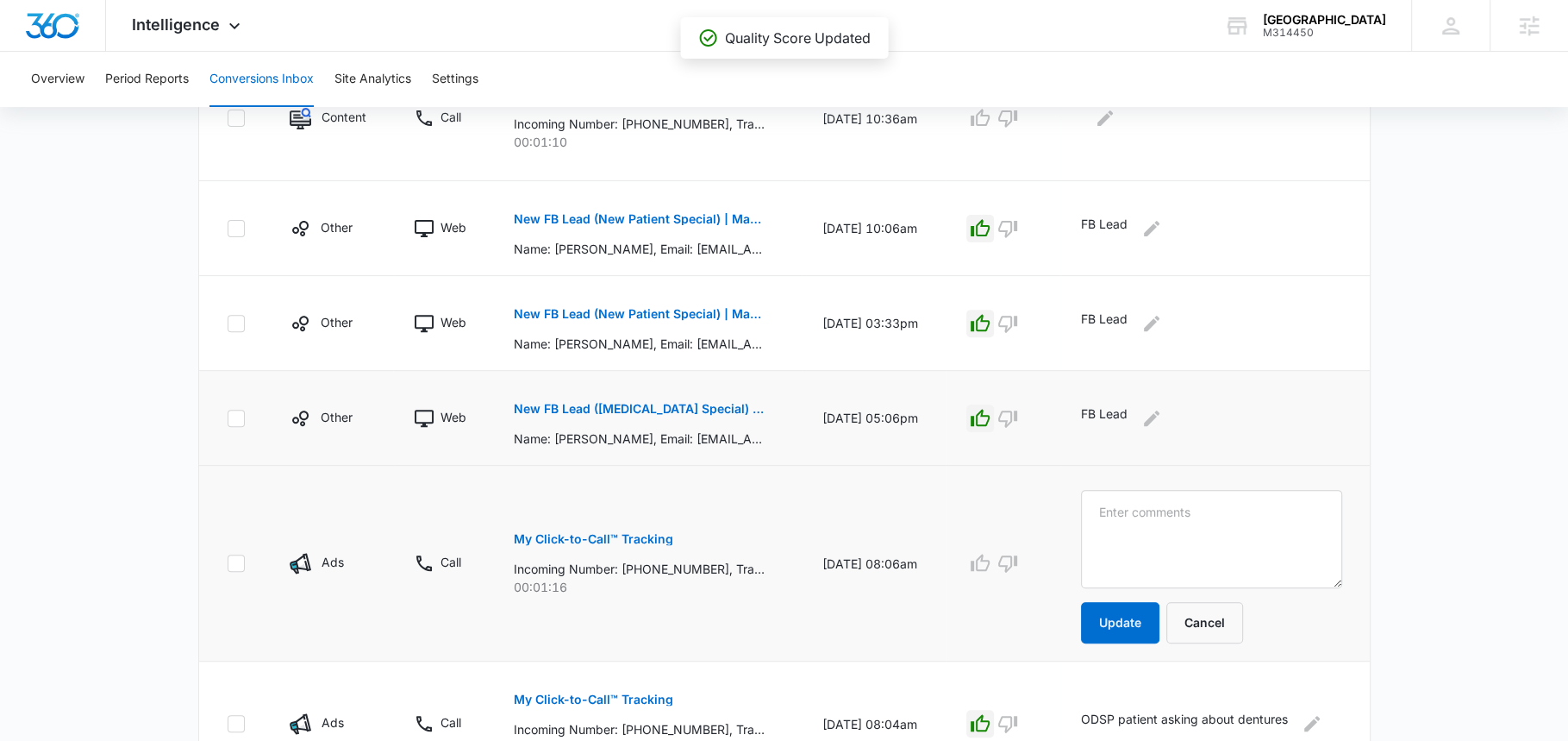
click at [1132, 528] on textarea at bounding box center [1212, 539] width 261 height 98
type textarea "same as below"
click at [1115, 627] on button "Update" at bounding box center [1121, 623] width 79 height 41
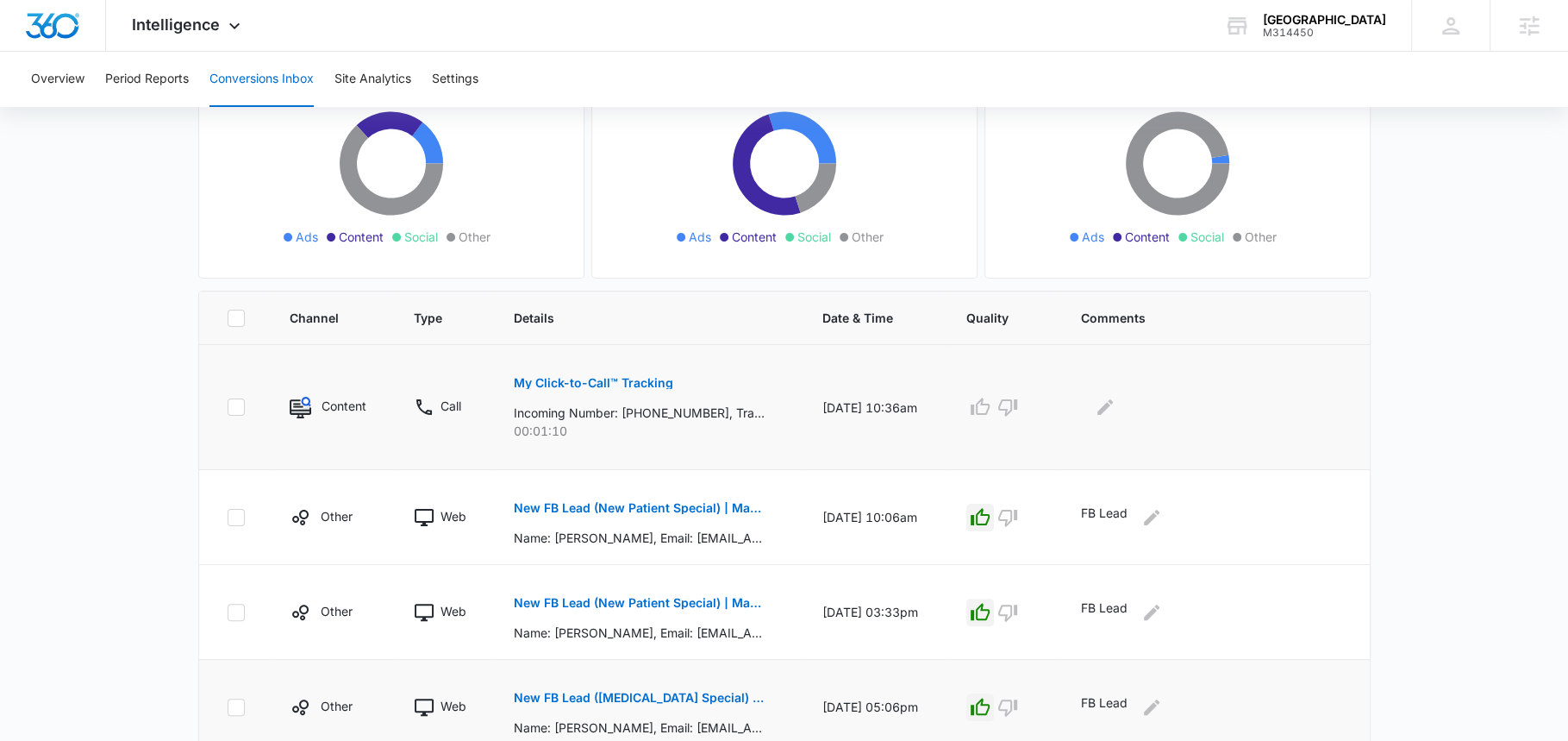
scroll to position [166, 0]
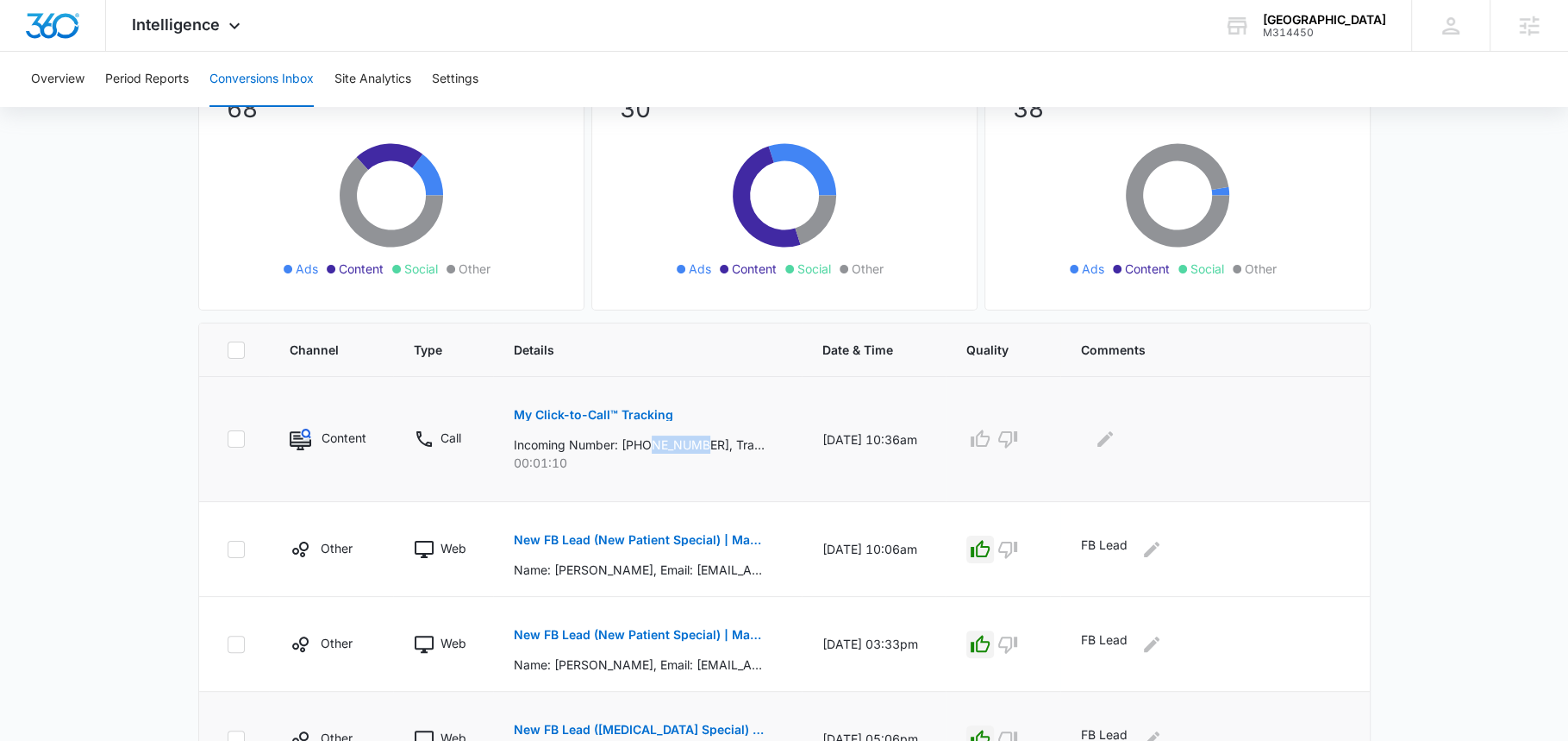
drag, startPoint x: 700, startPoint y: 441, endPoint x: 643, endPoint y: 441, distance: 57.0
click at [643, 441] on p "Incoming Number: +12267246926, Tracking Number: +18337597801, Ring To: +1226946…" at bounding box center [639, 445] width 250 height 18
drag, startPoint x: 707, startPoint y: 444, endPoint x: 632, endPoint y: 443, distance: 75.0
click at [632, 443] on p "Incoming Number: +12267246926, Tracking Number: +18337597801, Ring To: +1226946…" at bounding box center [639, 445] width 250 height 18
copy p "2267246926"
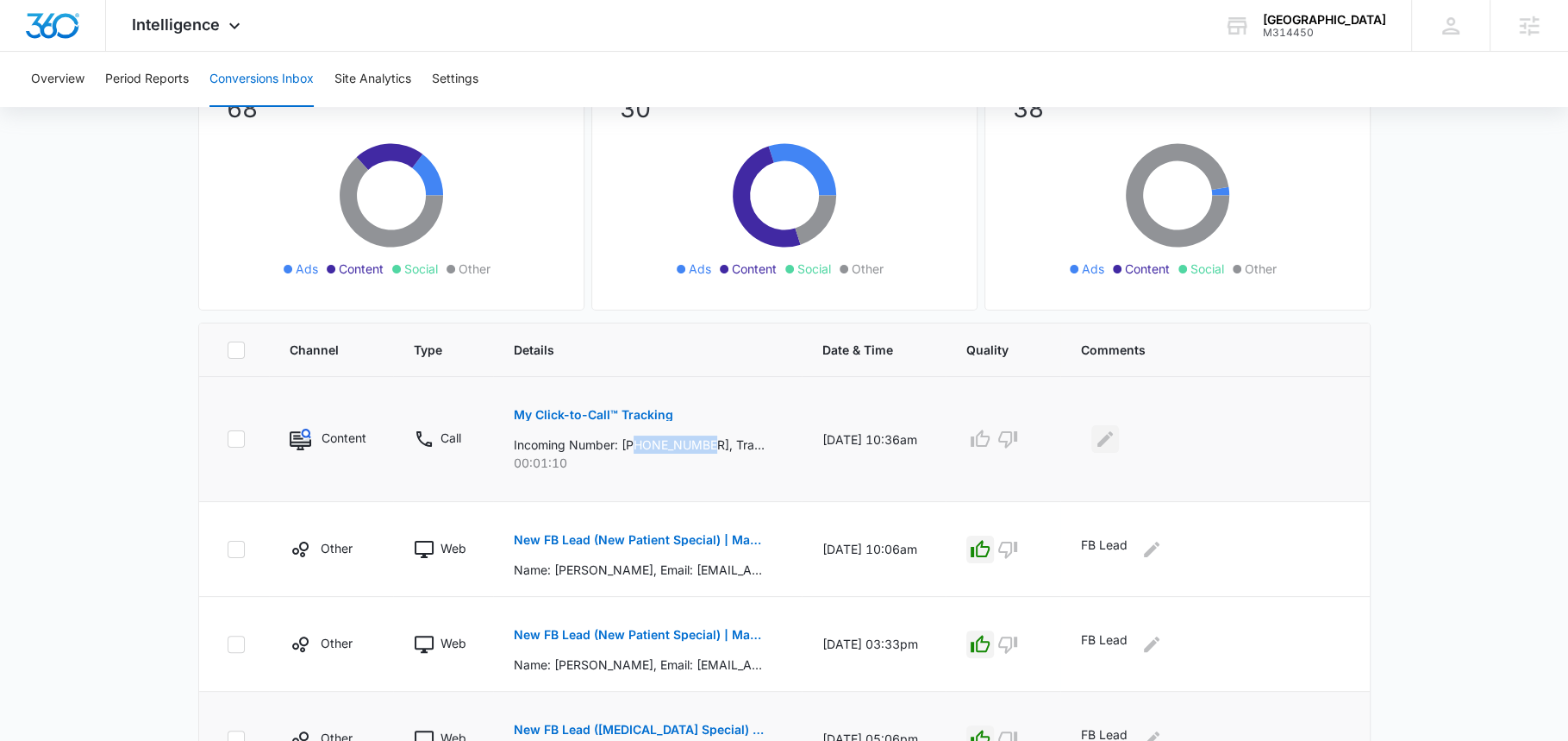
click at [1119, 440] on button "Edit Comments" at bounding box center [1105, 439] width 28 height 28
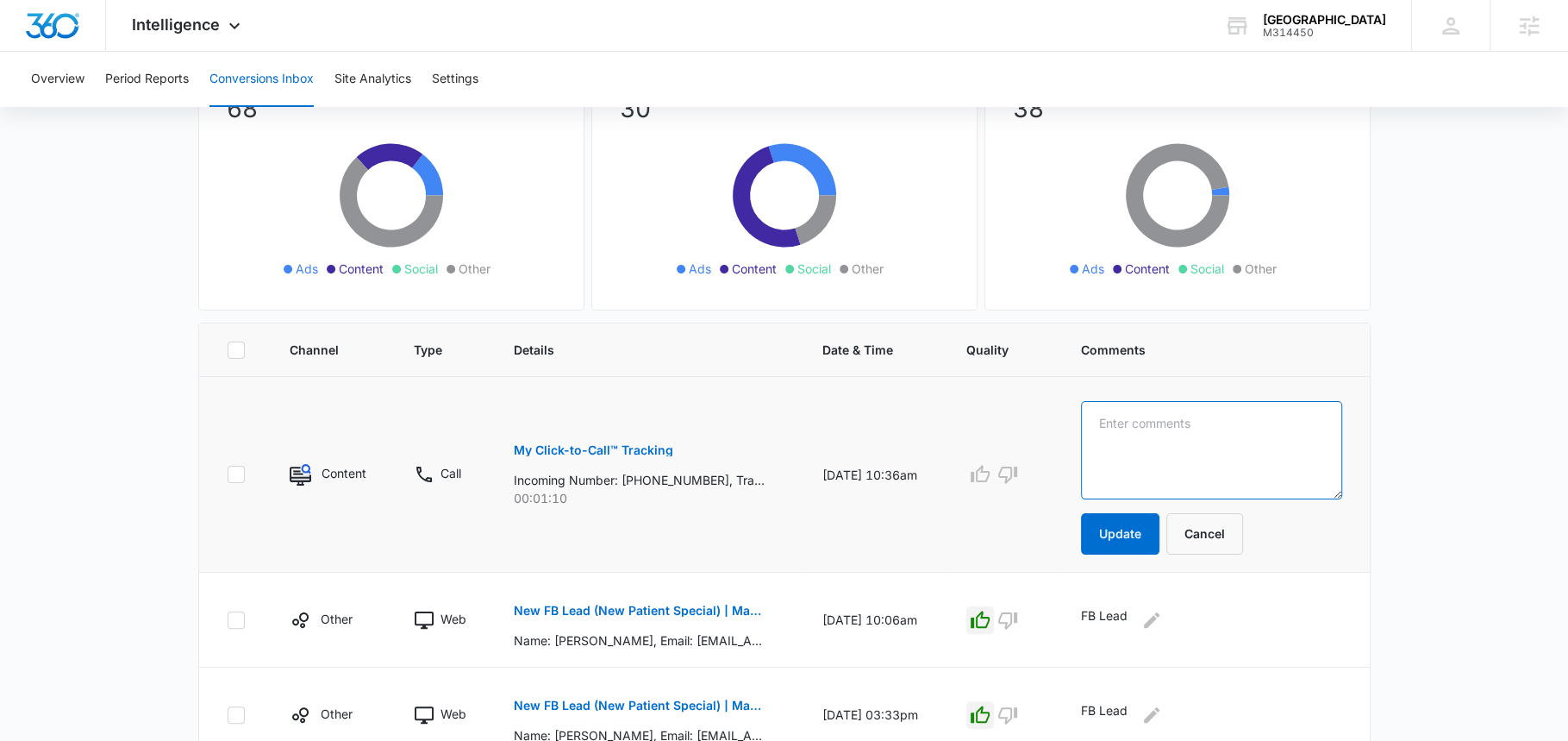
click at [1120, 439] on textarea at bounding box center [1212, 450] width 261 height 98
paste textarea "OW looking for service TODAY"
type textarea "OW looking for service TODAY"
click at [1134, 517] on button "Update" at bounding box center [1121, 533] width 79 height 41
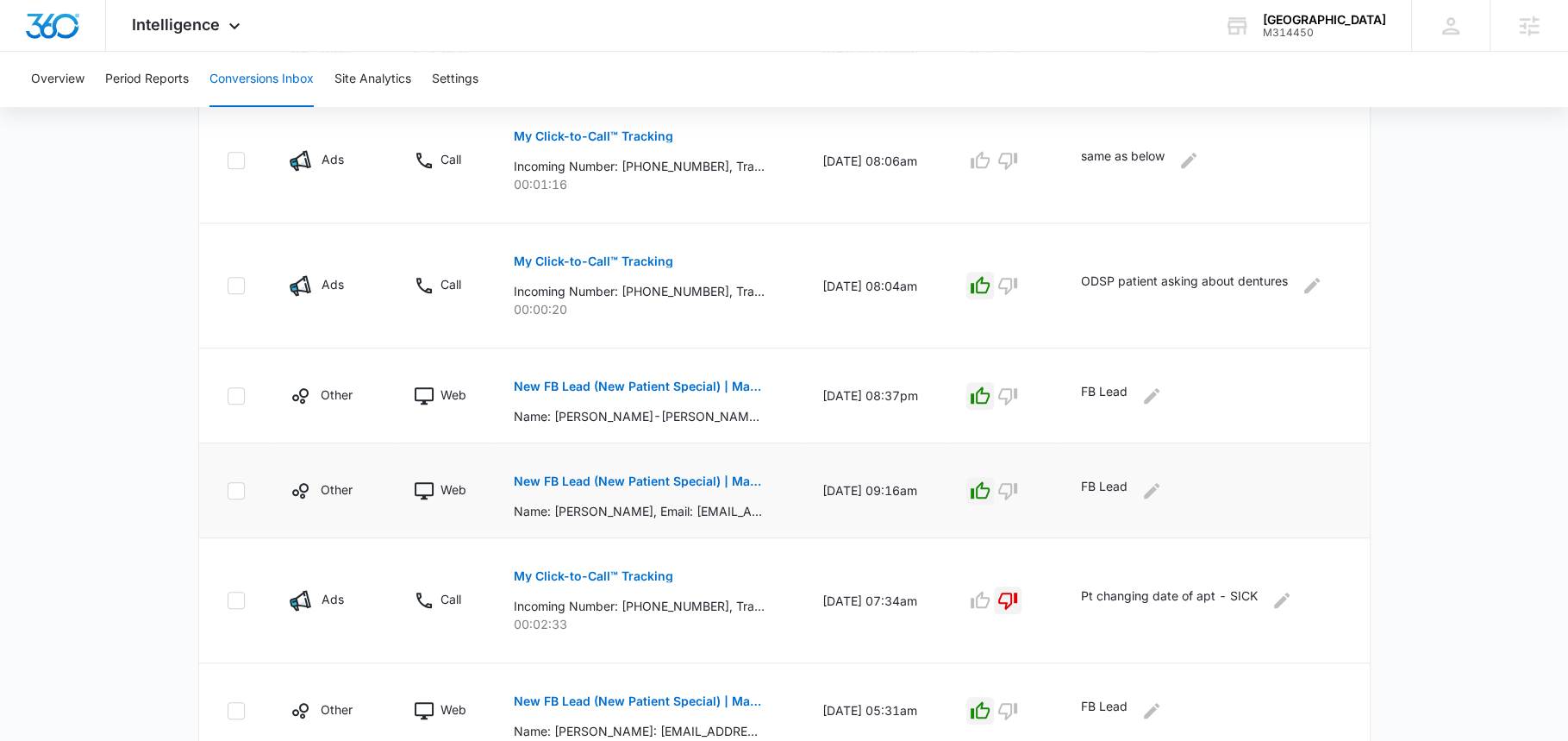
scroll to position [921, 0]
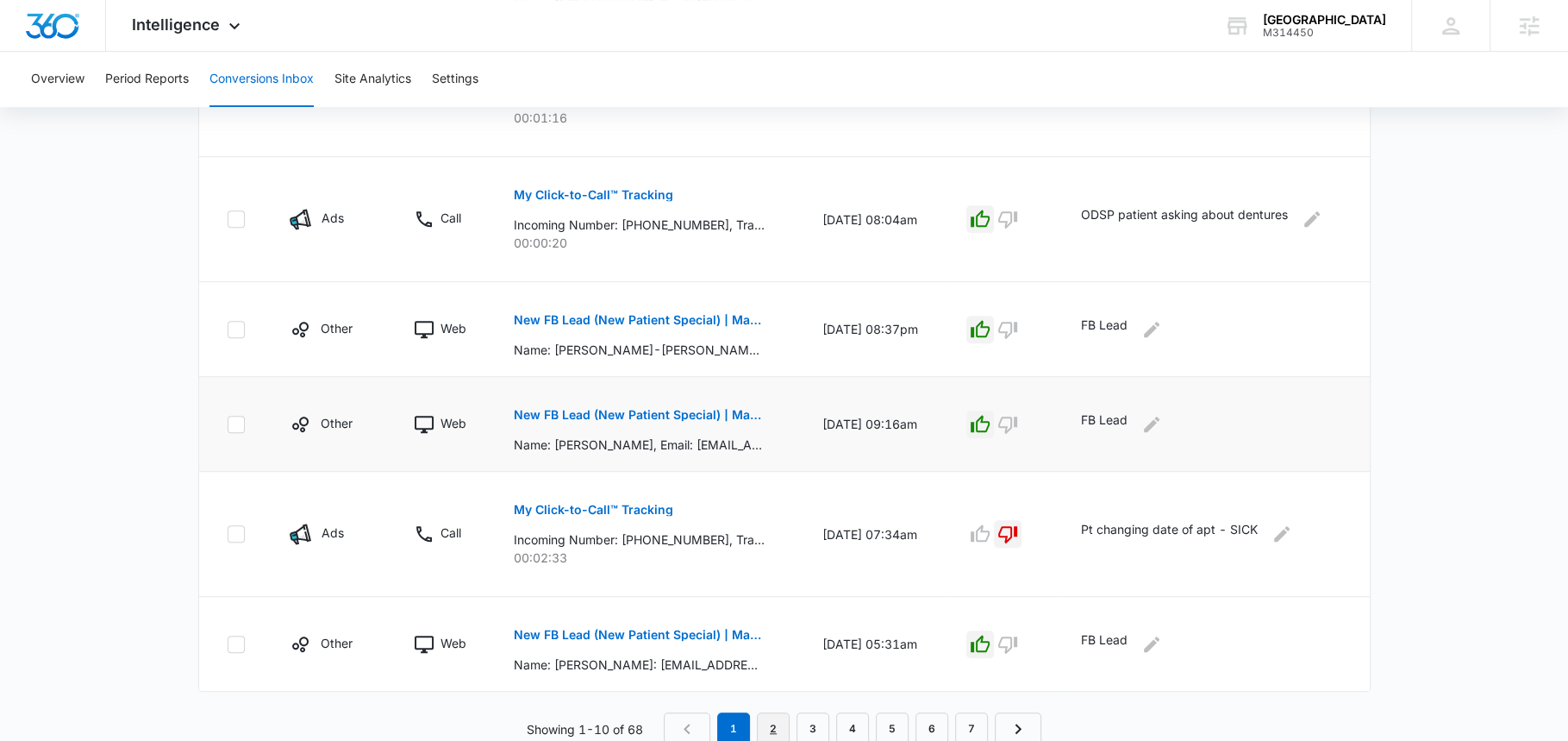
click at [775, 718] on link "2" at bounding box center [773, 728] width 33 height 33
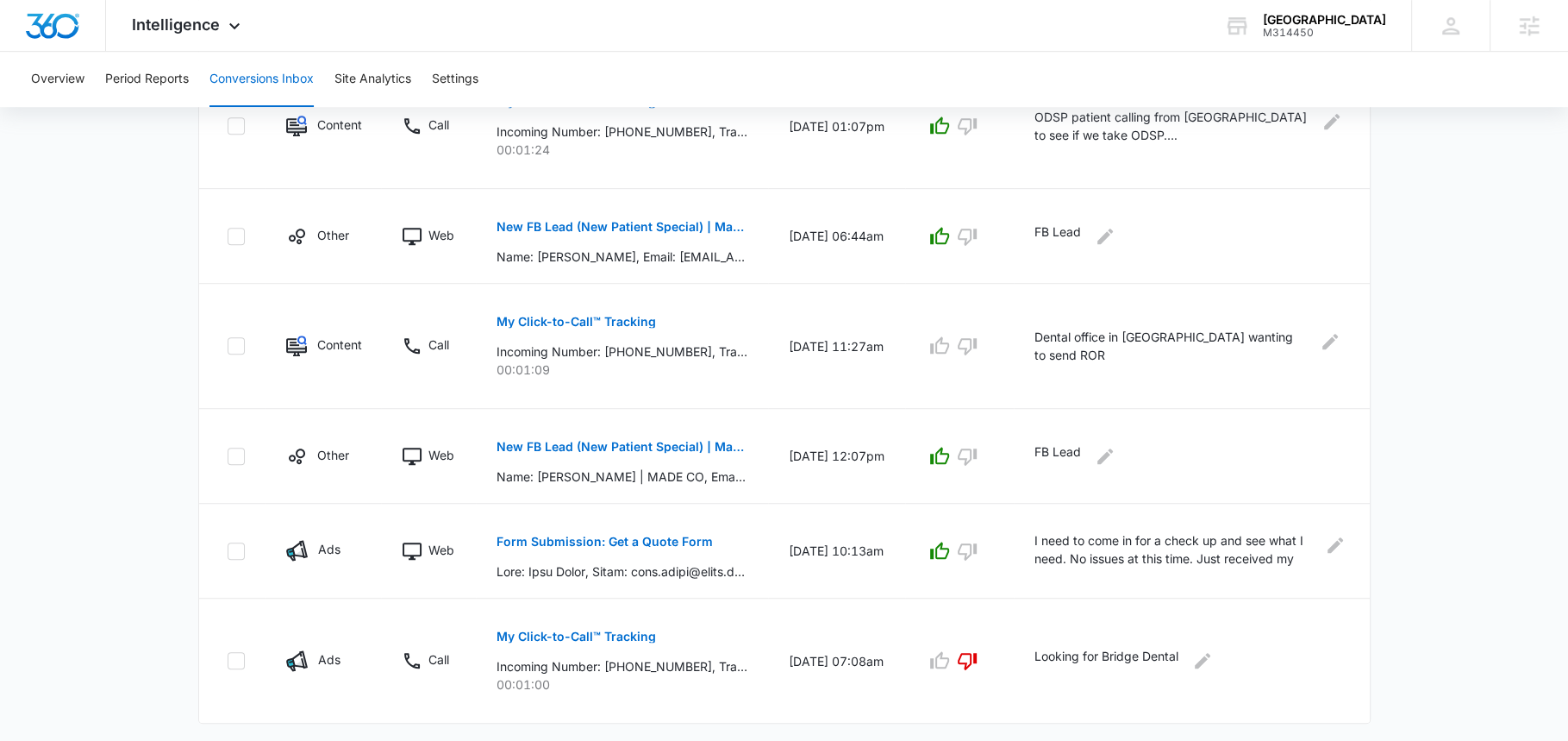
scroll to position [891, 0]
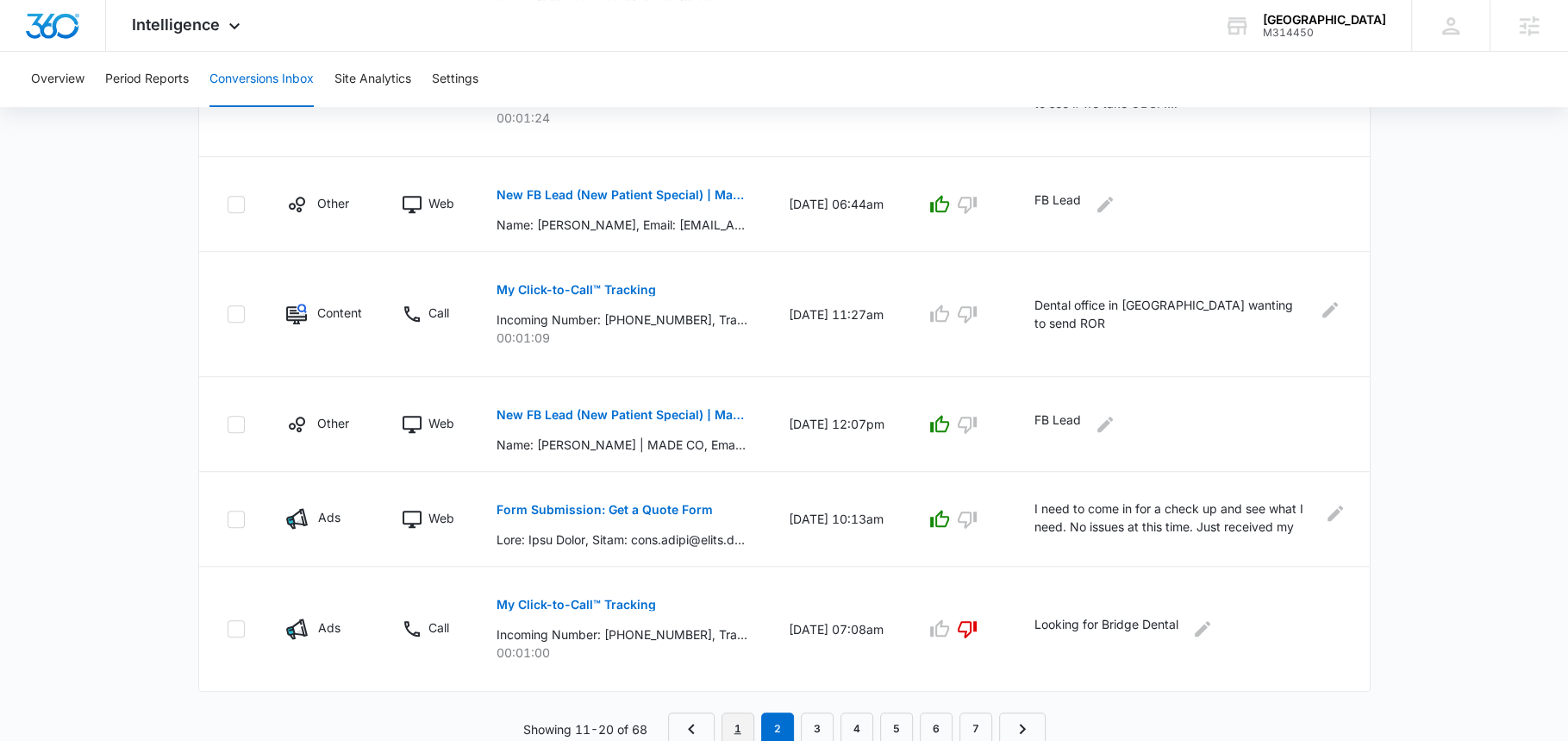
click at [741, 719] on link "1" at bounding box center [738, 728] width 33 height 33
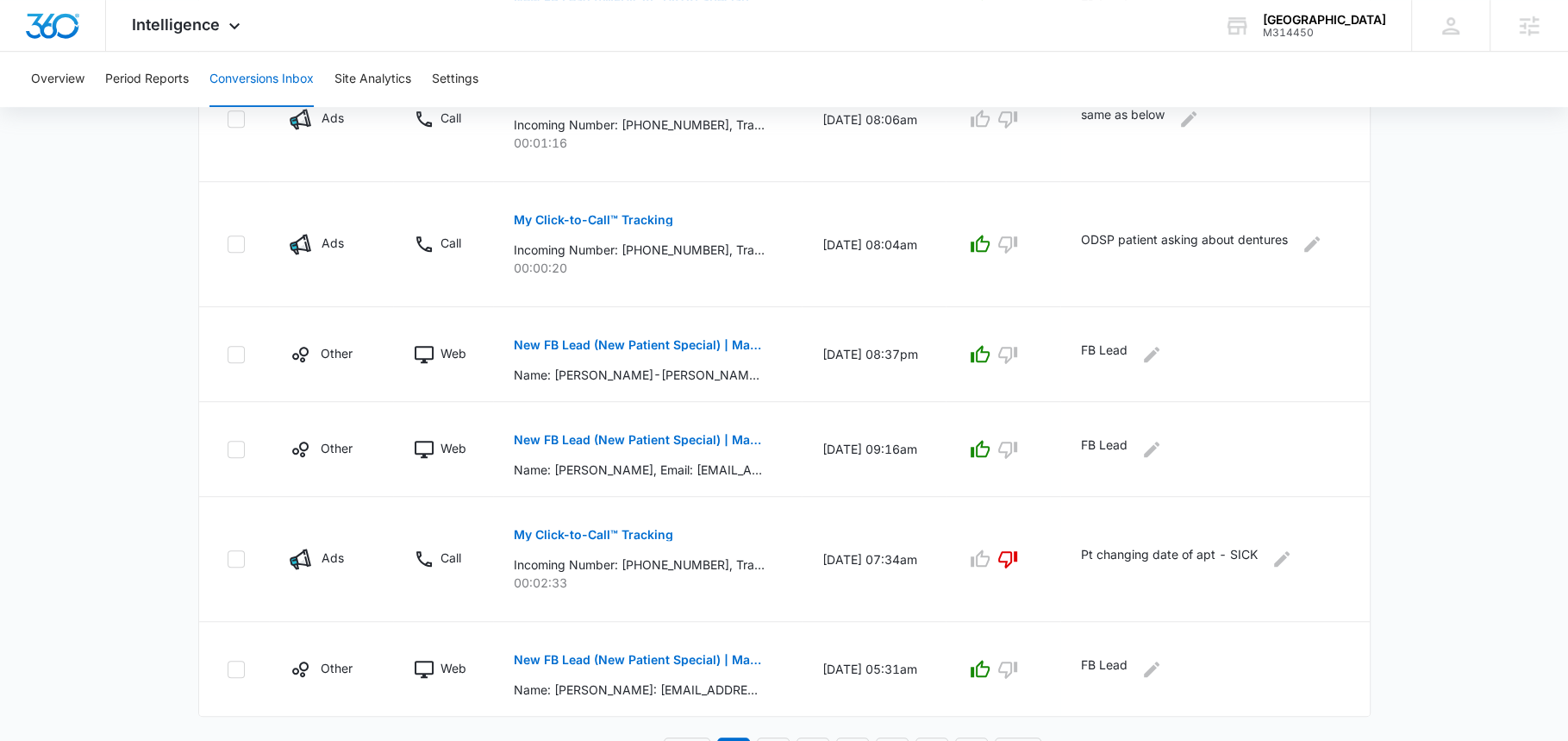
scroll to position [921, 0]
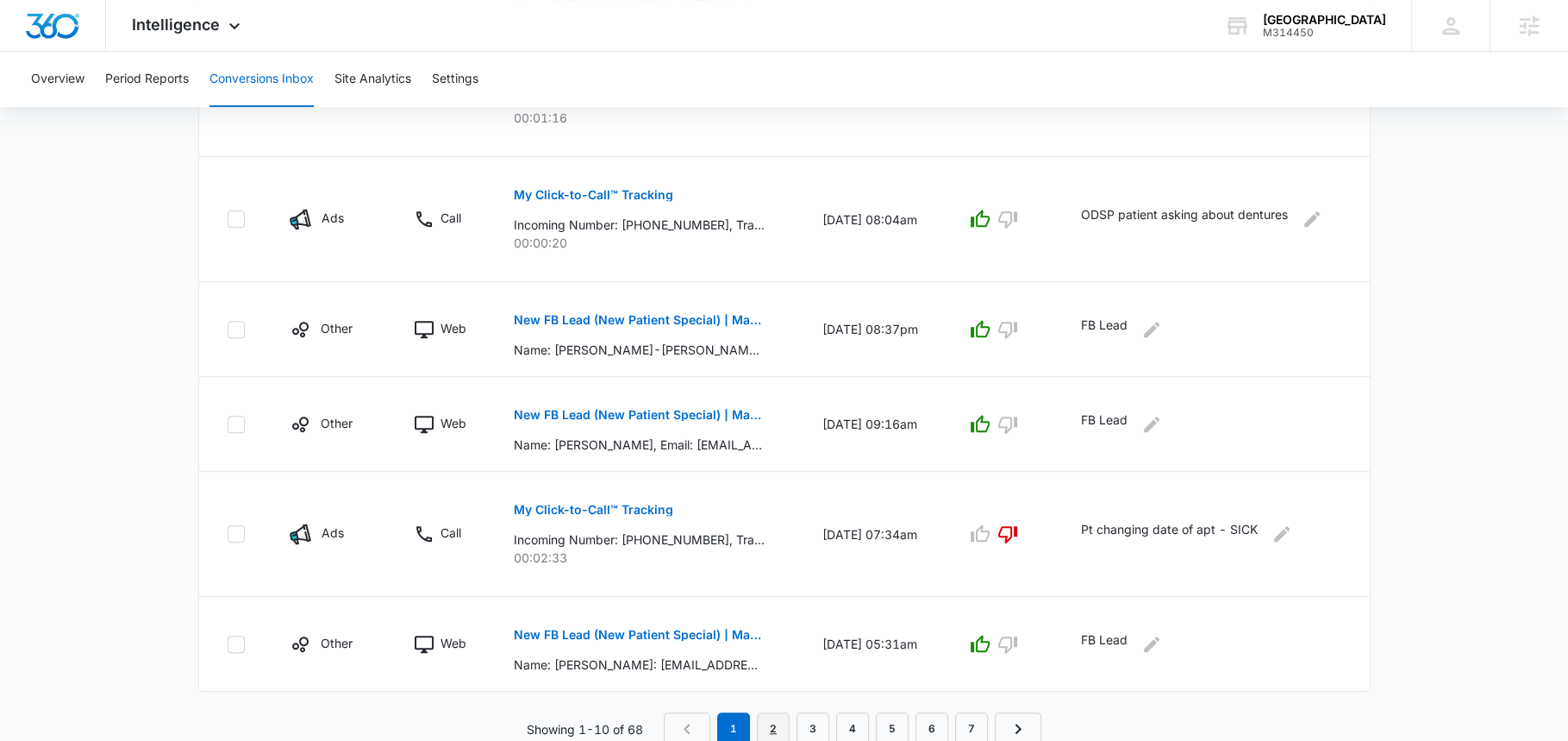
click at [773, 719] on link "2" at bounding box center [773, 728] width 33 height 33
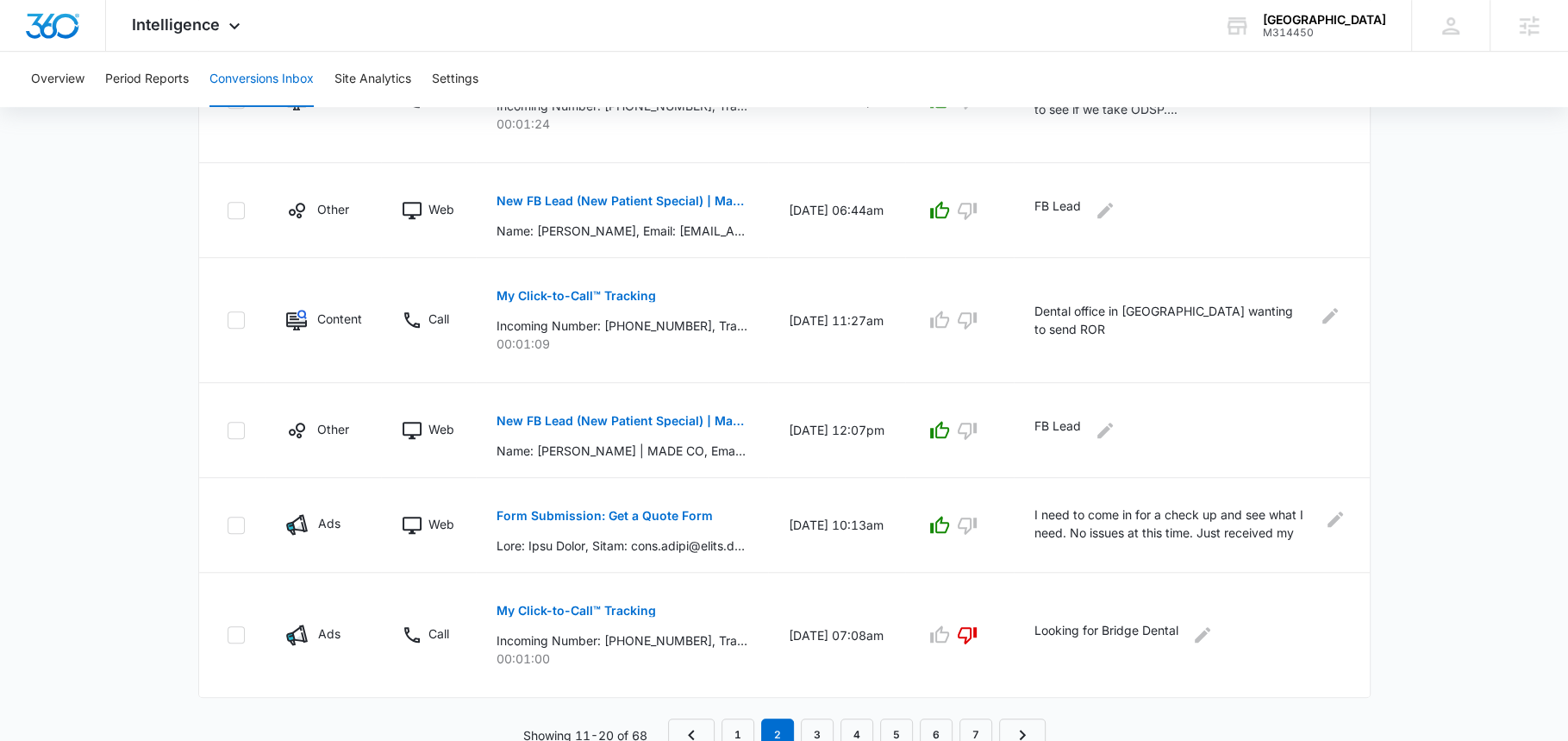
scroll to position [891, 0]
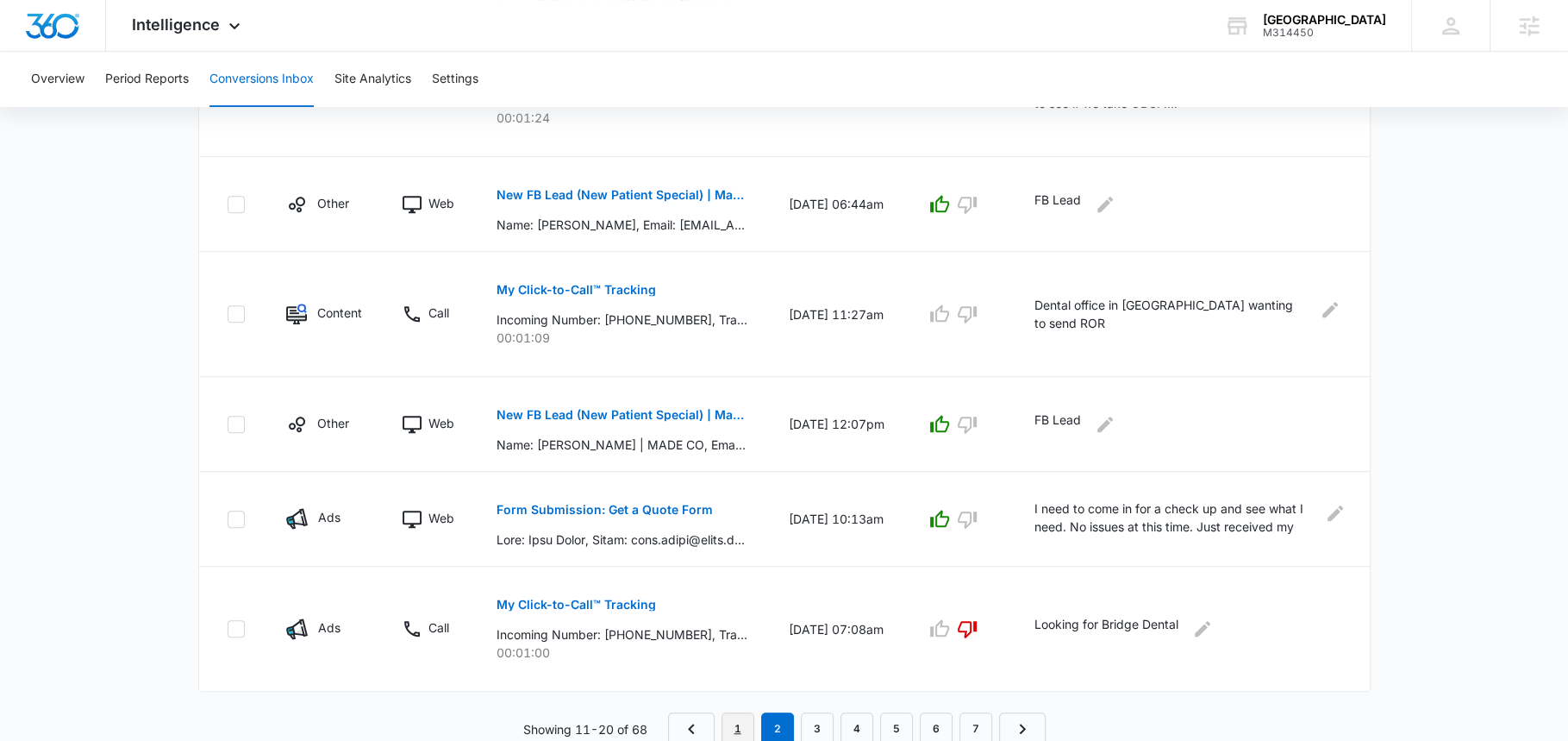
click at [735, 719] on link "1" at bounding box center [738, 728] width 33 height 33
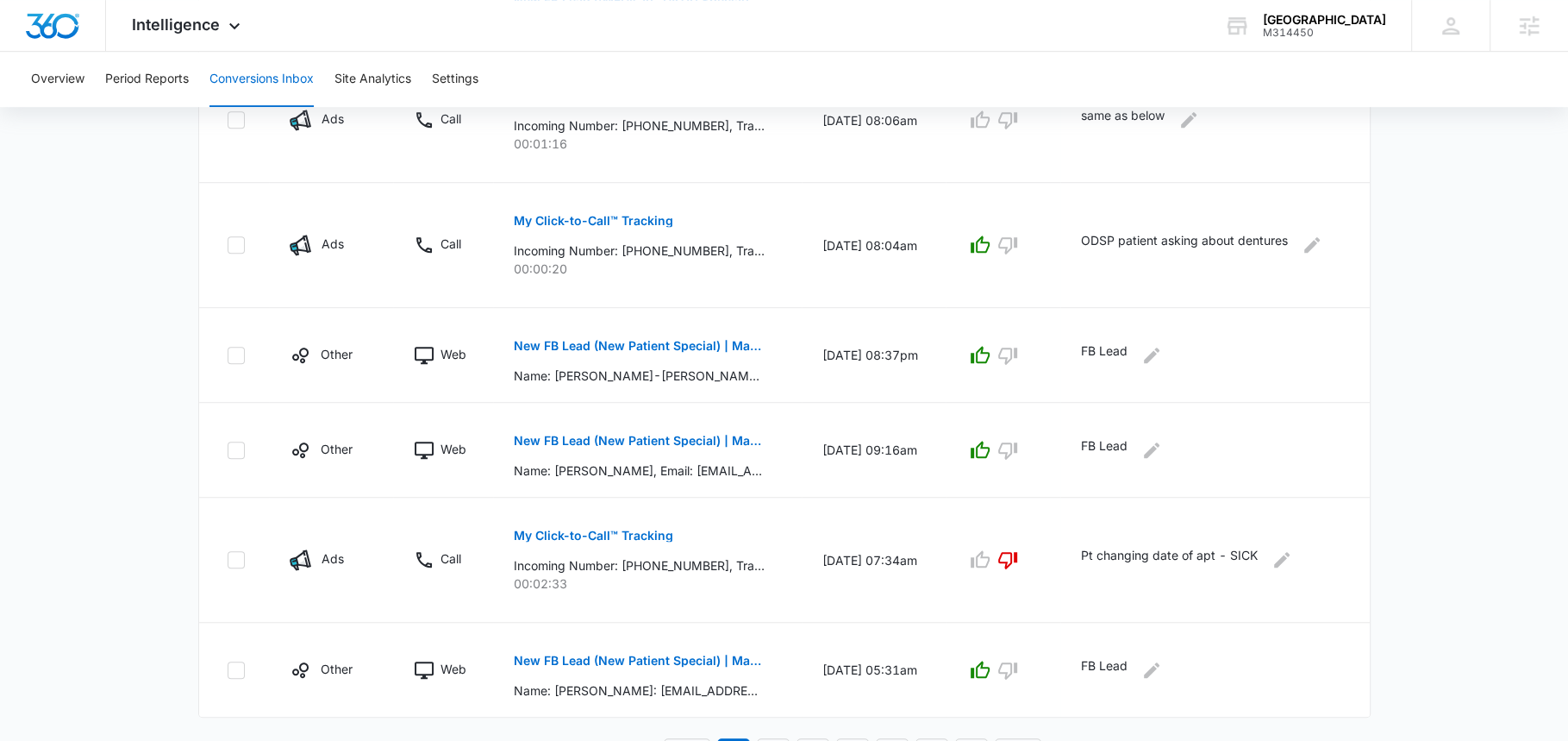
scroll to position [921, 0]
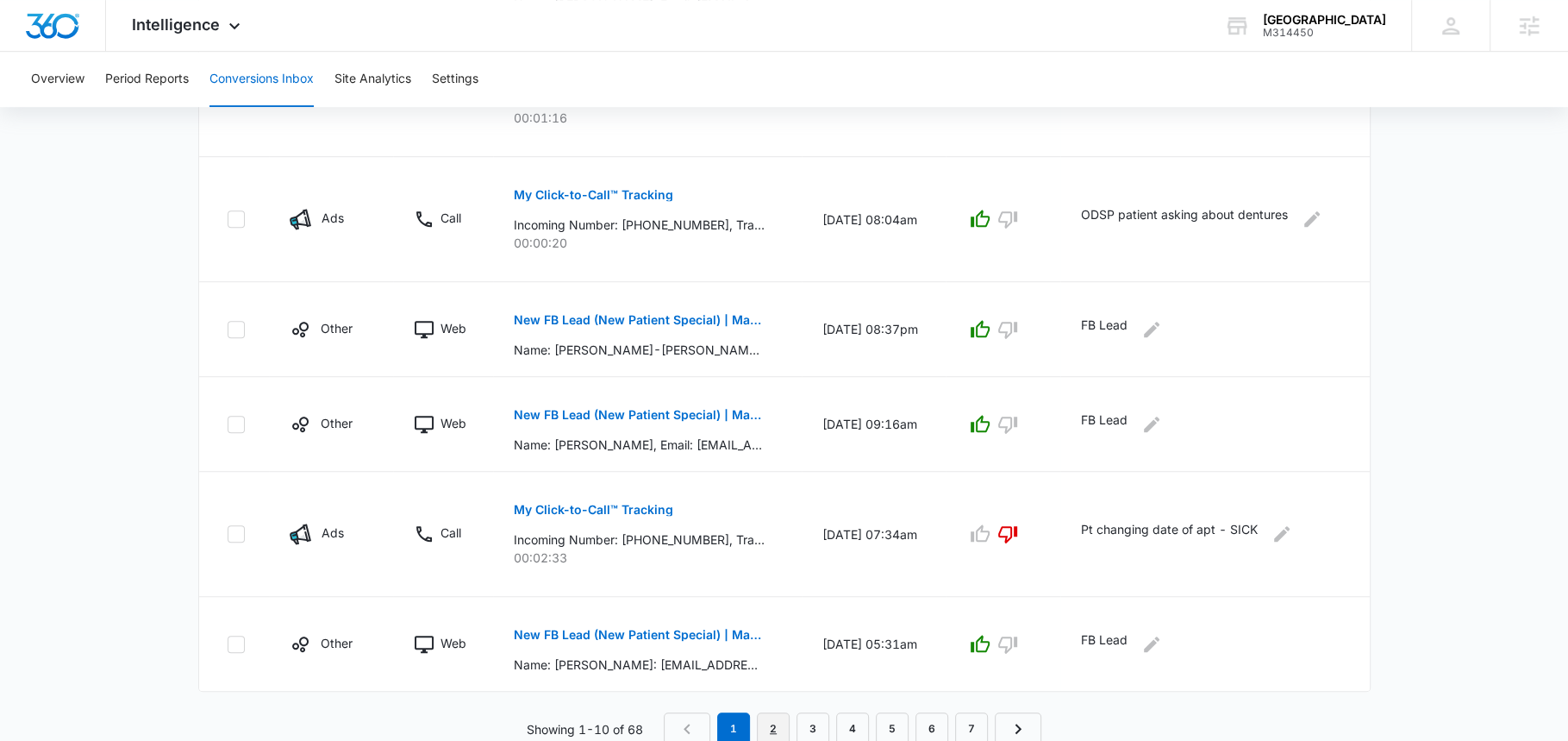
click at [772, 715] on link "2" at bounding box center [773, 728] width 33 height 33
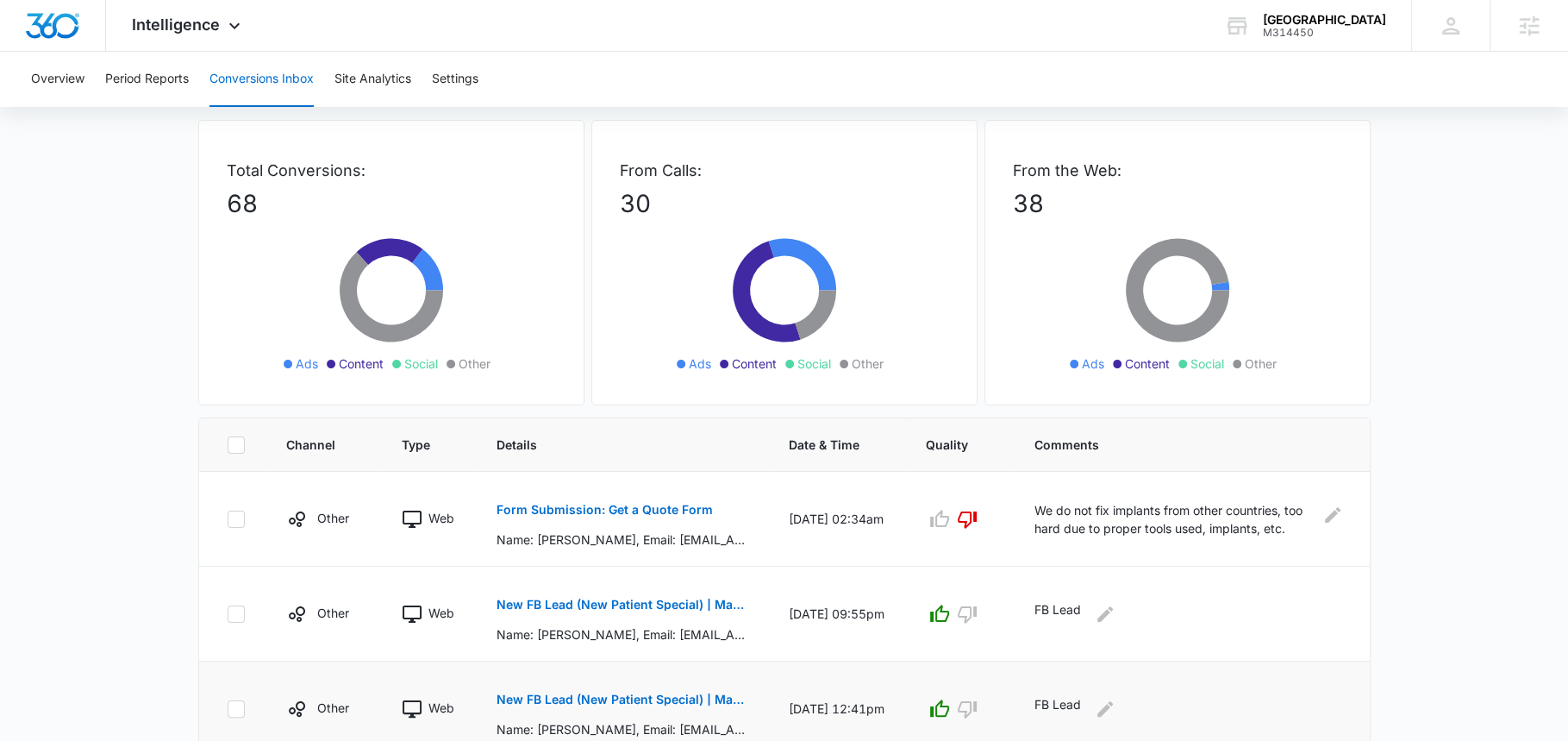
scroll to position [0, 0]
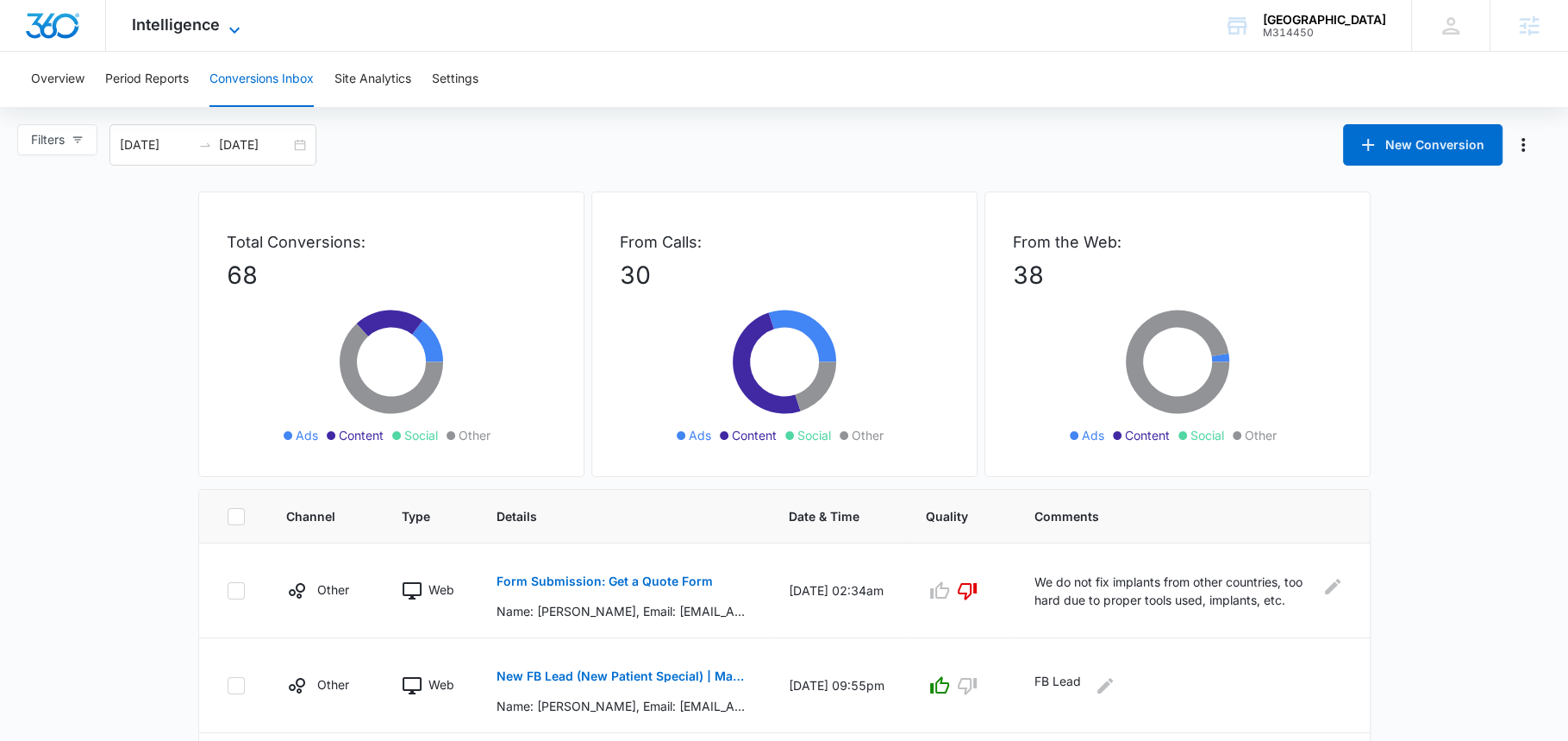
click at [204, 21] on span "Intelligence" at bounding box center [175, 24] width 88 height 18
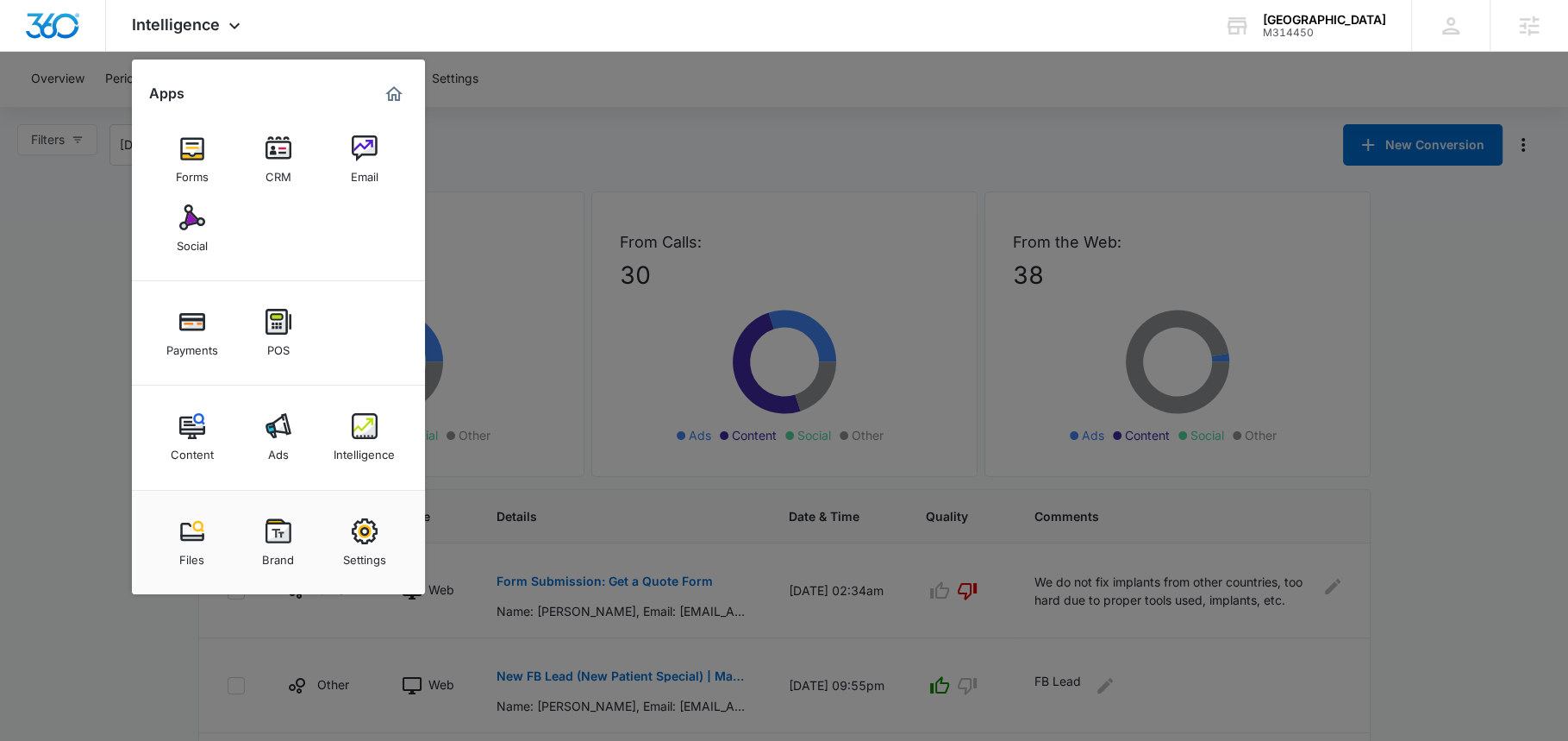
click at [566, 110] on div at bounding box center [784, 370] width 1568 height 741
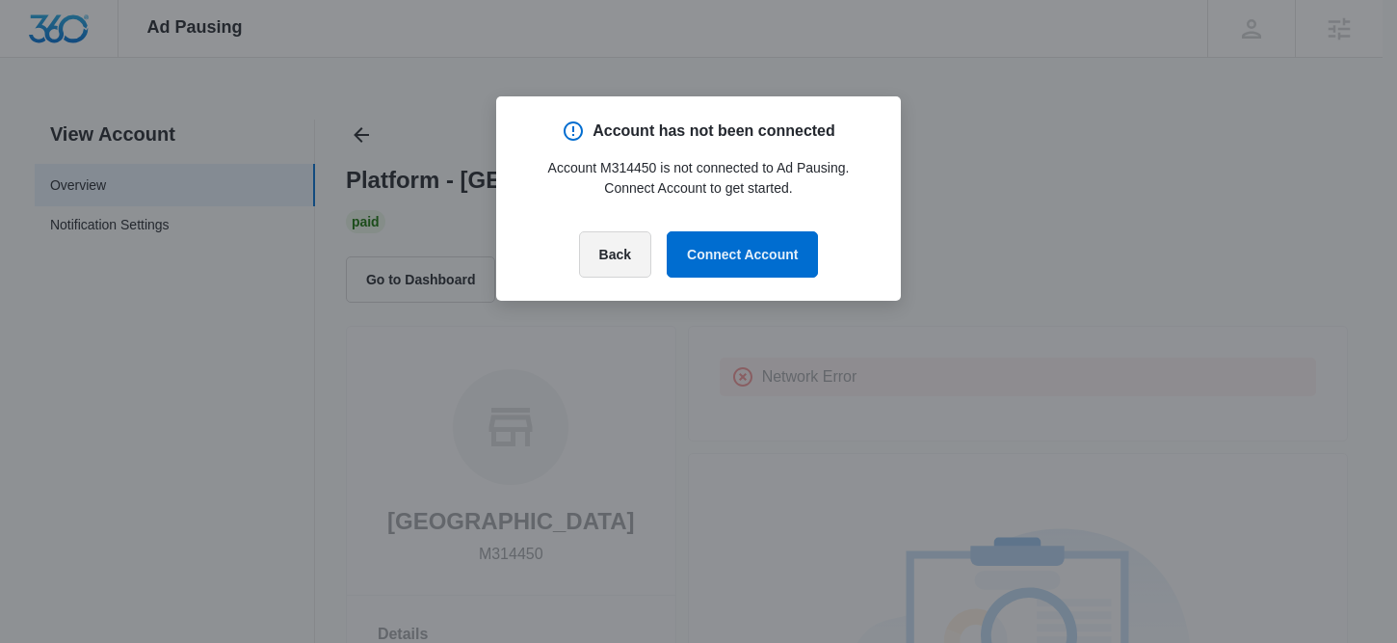
click at [609, 252] on button "Back" at bounding box center [615, 254] width 72 height 46
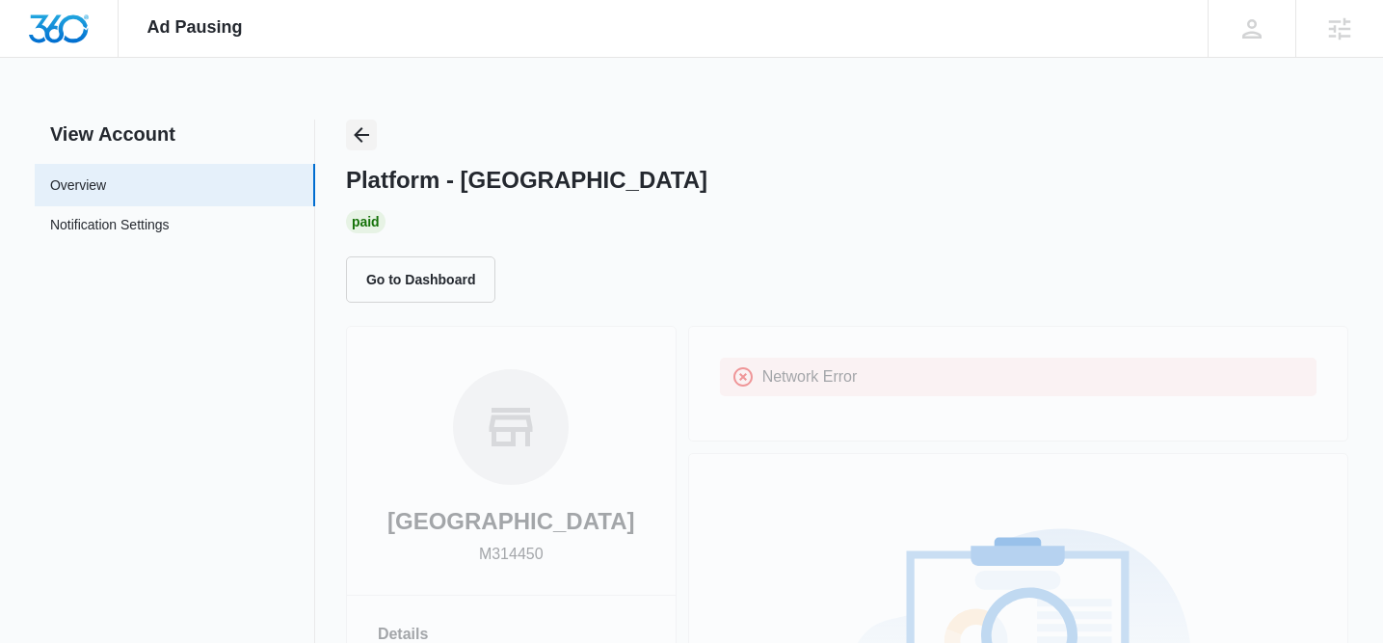
click at [366, 124] on icon "Back" at bounding box center [361, 134] width 23 height 23
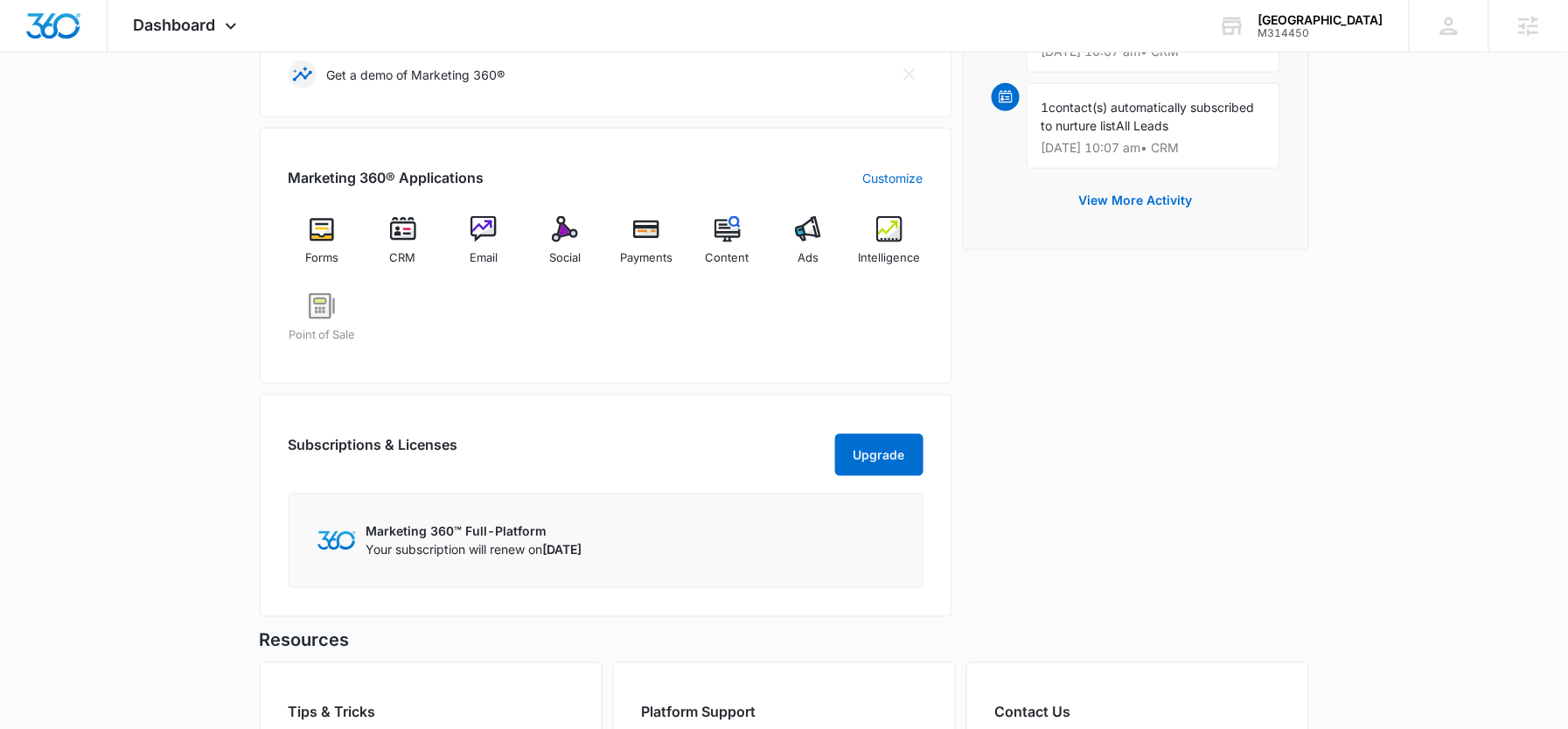
scroll to position [466, 0]
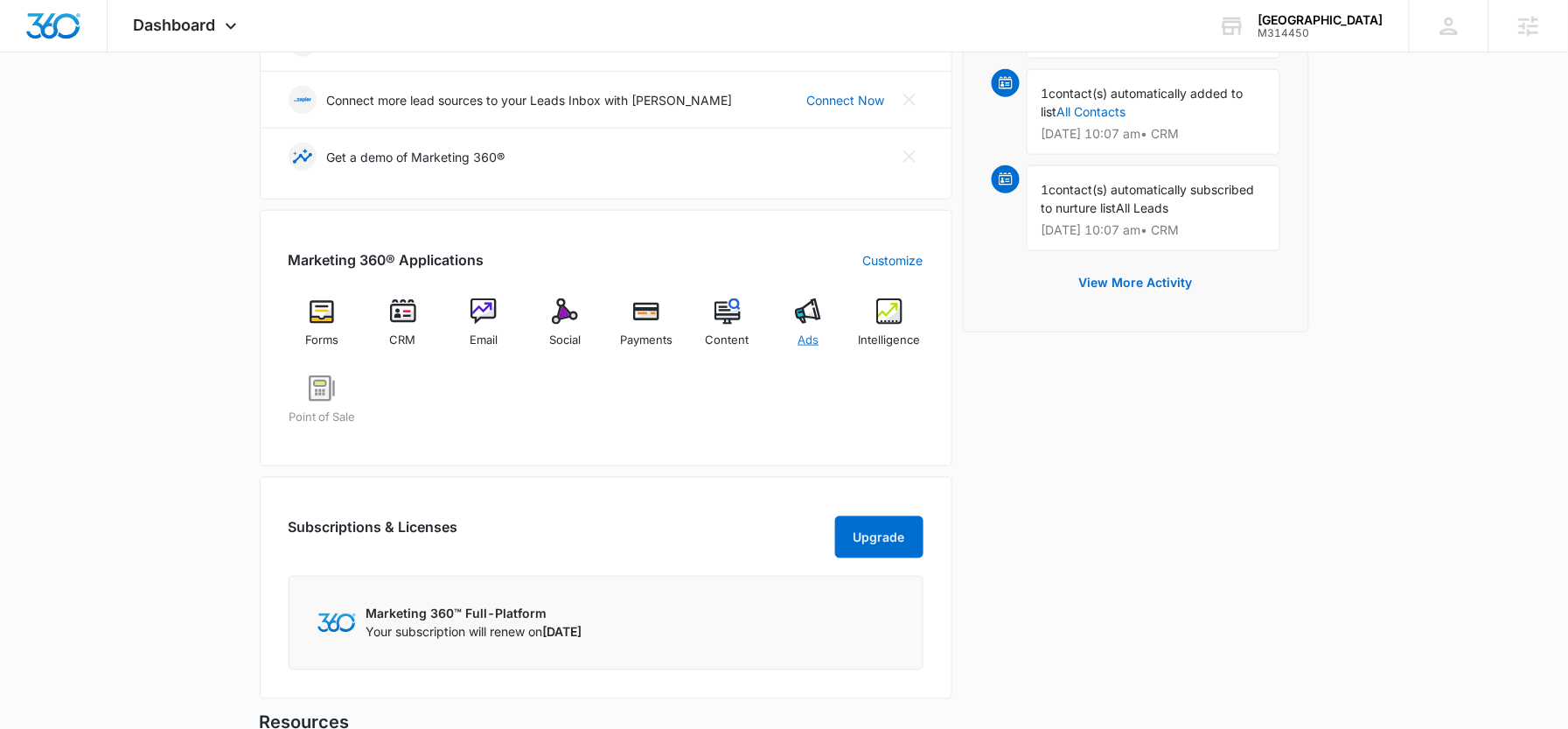
click at [814, 326] on div "Ads" at bounding box center [808, 330] width 67 height 63
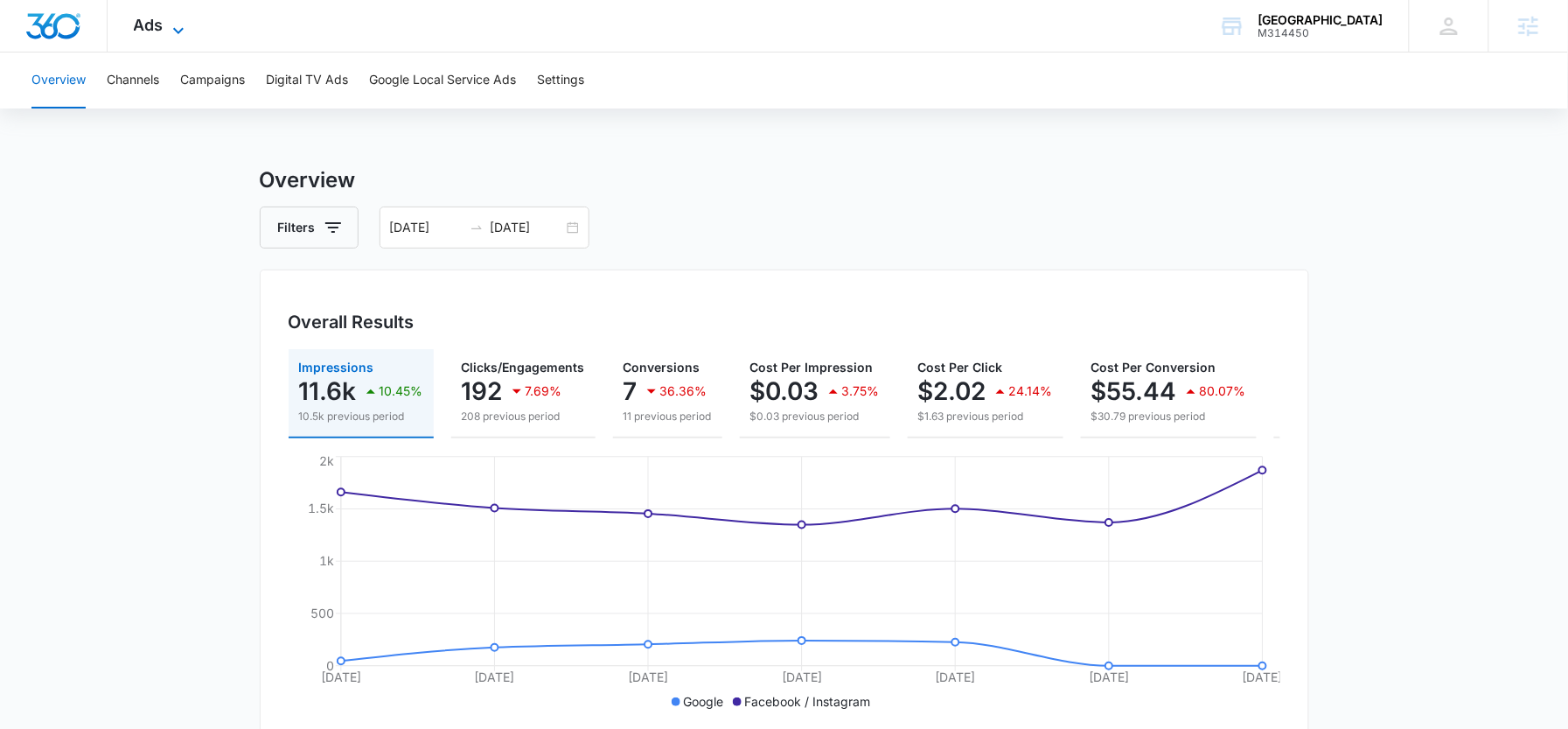
click at [157, 24] on span "Ads" at bounding box center [148, 25] width 30 height 18
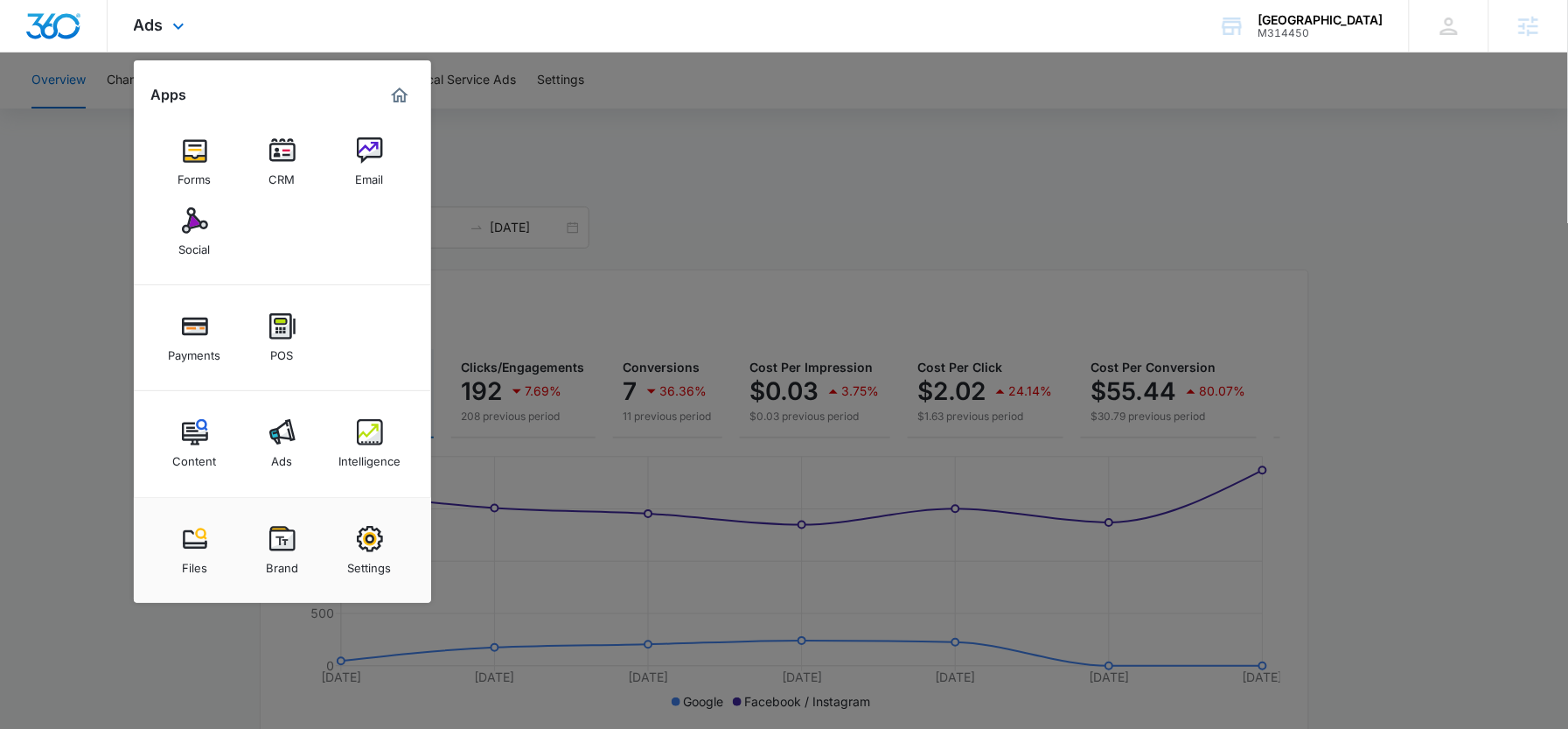
click at [306, 123] on div "Forms CRM Email Social" at bounding box center [282, 197] width 298 height 176
click at [291, 157] on img at bounding box center [282, 150] width 26 height 26
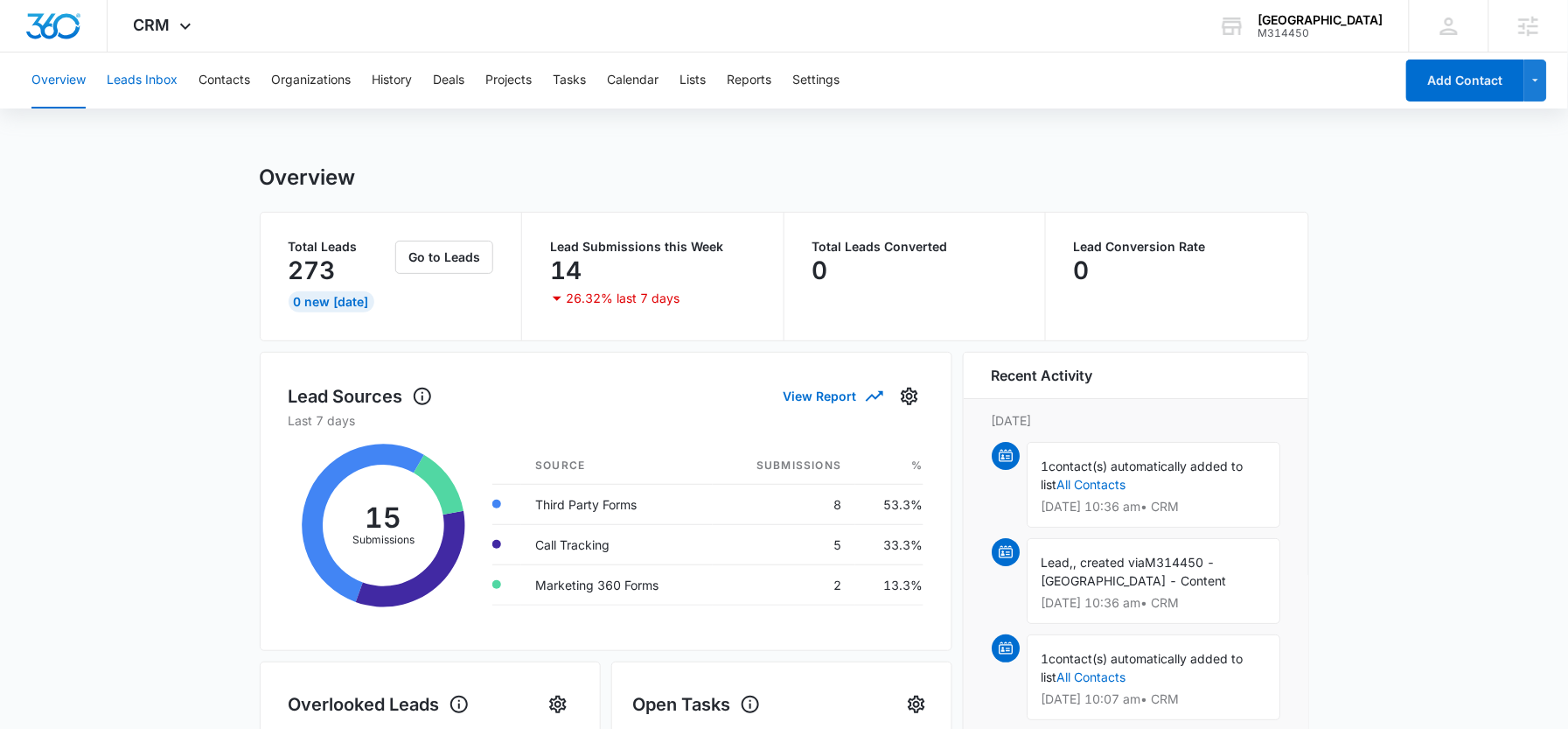
click at [122, 84] on button "Leads Inbox" at bounding box center [142, 81] width 71 height 56
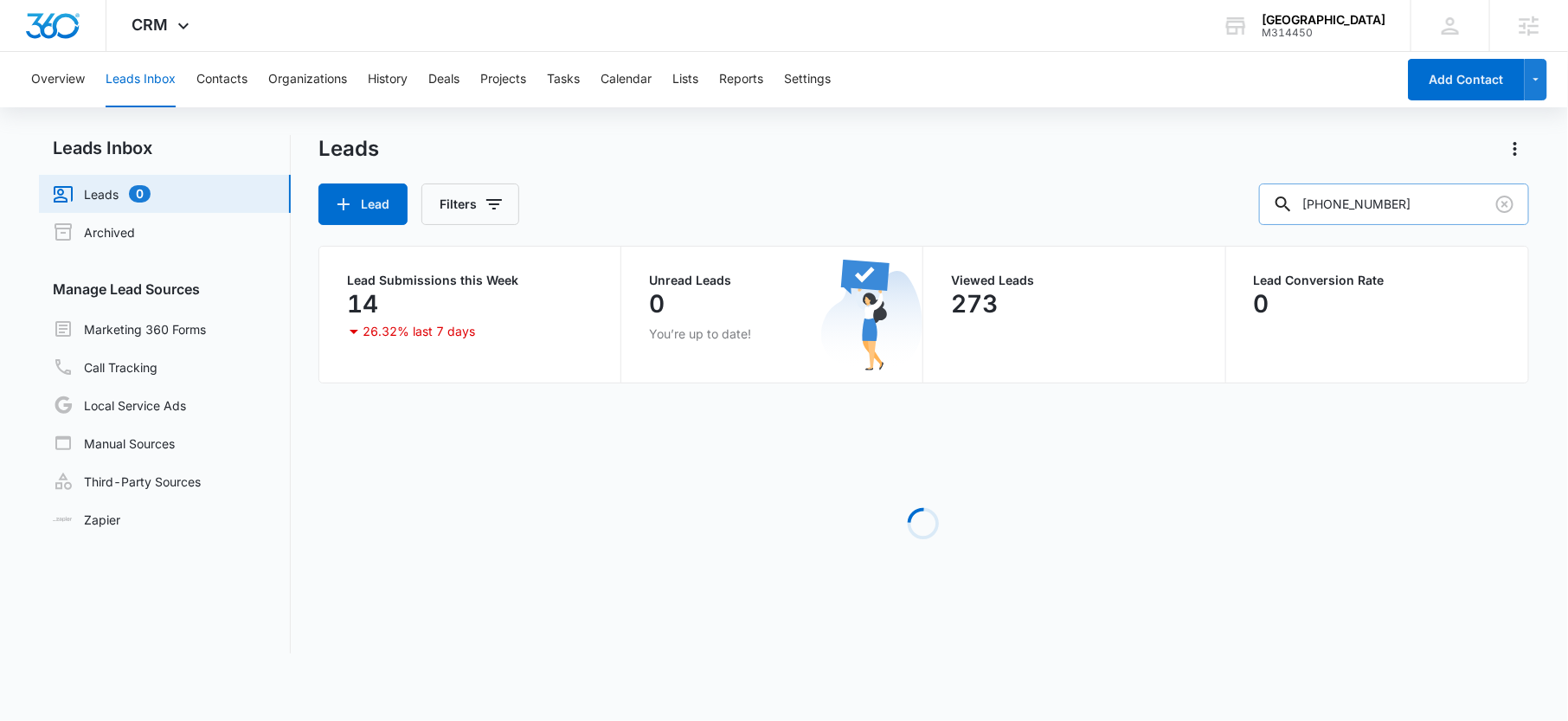
drag, startPoint x: 1437, startPoint y: 203, endPoint x: 1303, endPoint y: 203, distance: 134.0
click at [1303, 203] on input "416-530-2400" at bounding box center [1394, 204] width 270 height 41
paste input "2264005969"
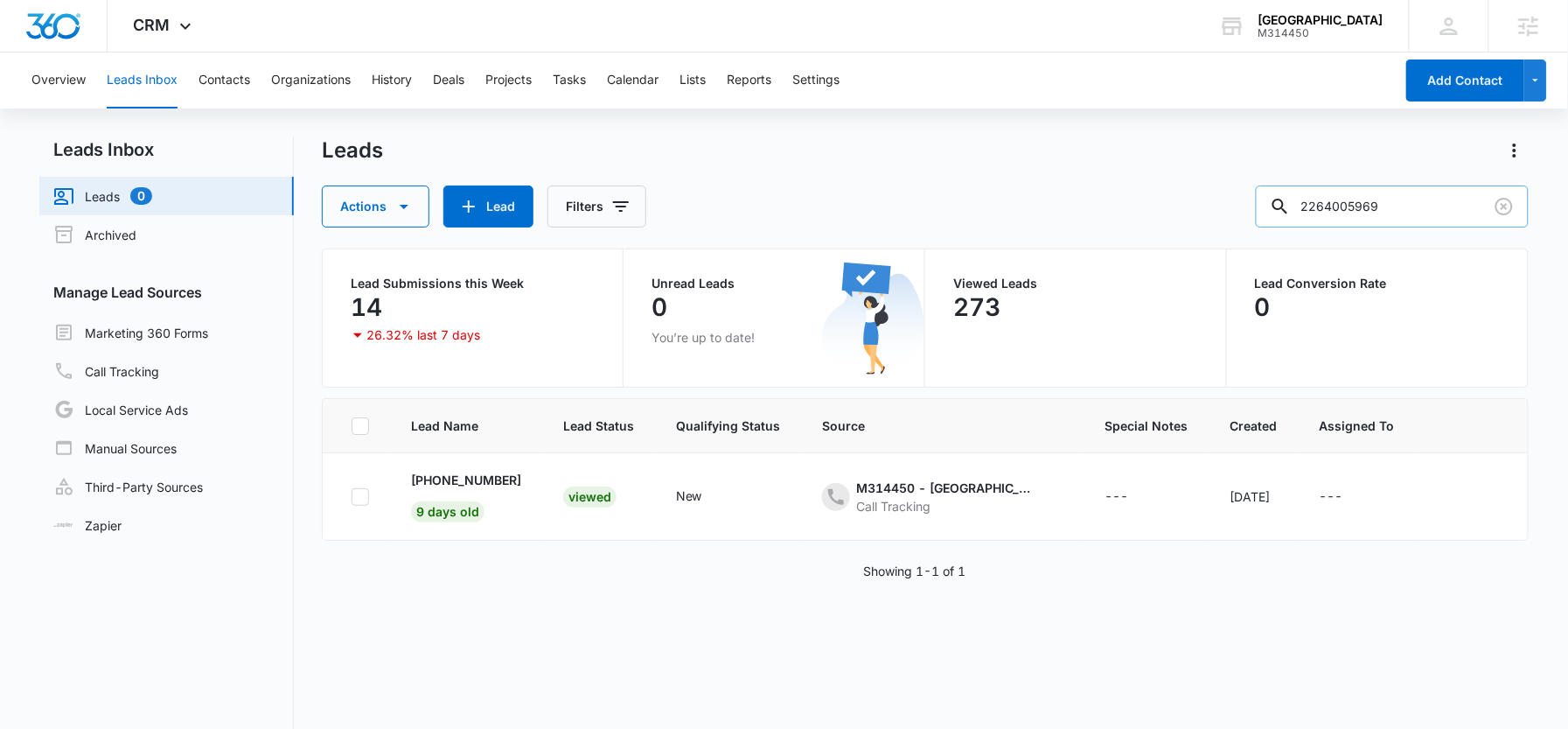
click at [1370, 205] on input "2264005969" at bounding box center [1392, 206] width 273 height 42
click at [1397, 203] on input "226-4005969" at bounding box center [1392, 206] width 273 height 42
type input "226-400-5969"
click at [464, 472] on p "+1 (226) 400-5969" at bounding box center [466, 479] width 110 height 18
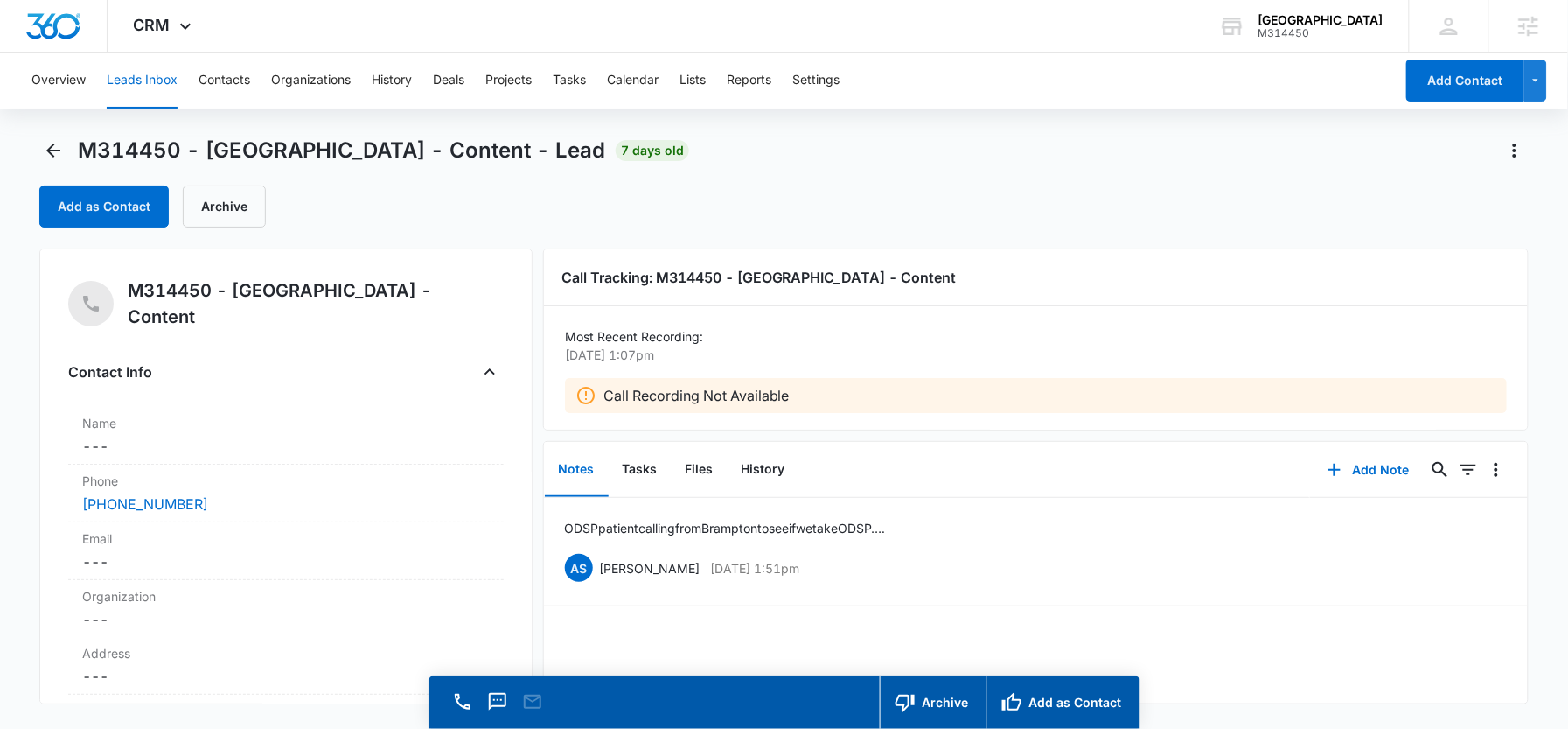
scroll to position [5, 0]
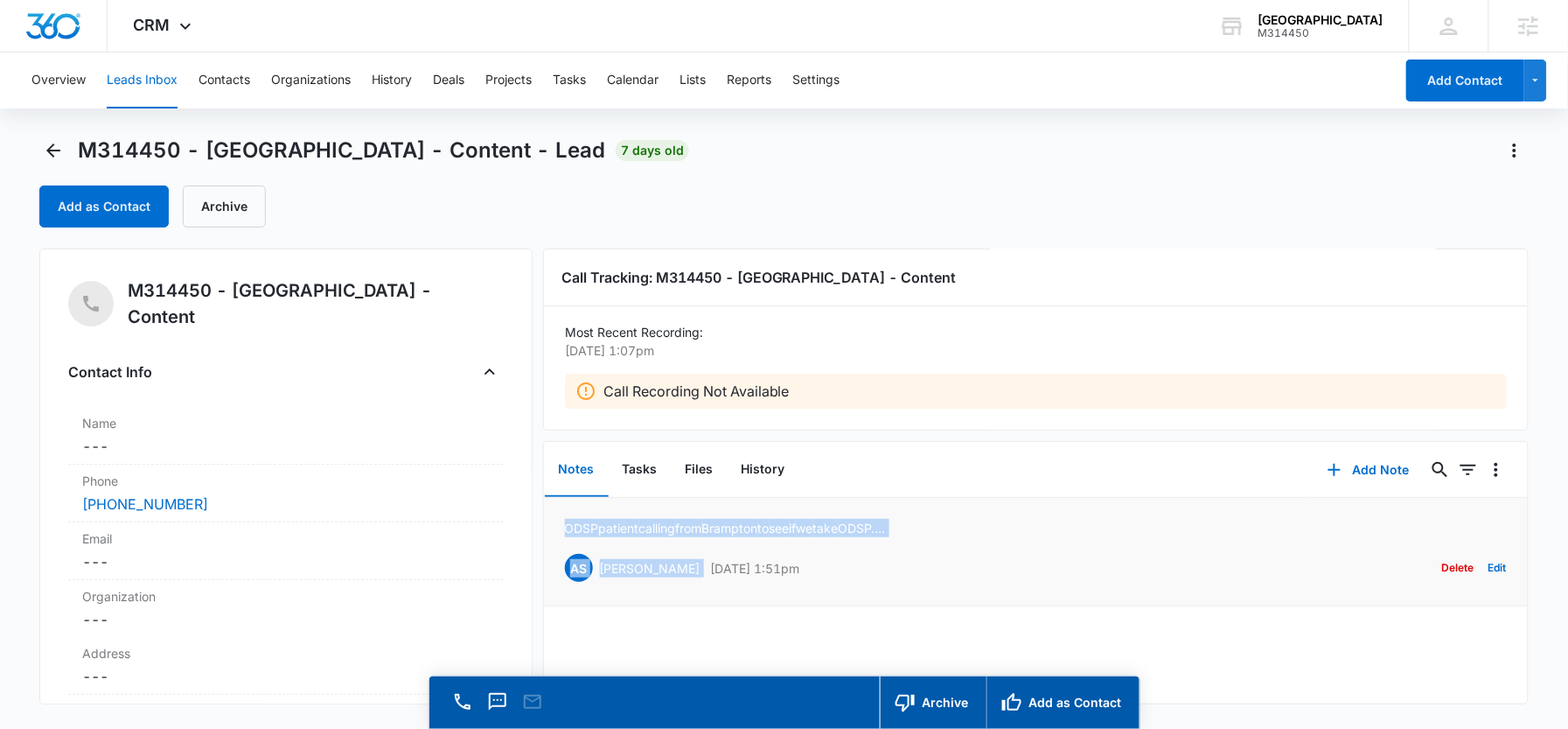
drag, startPoint x: 954, startPoint y: 518, endPoint x: 683, endPoint y: 516, distance: 271.0
click at [683, 517] on li "ODSP patient calling from Brampton to see if we take ODSP…. AS Ange Stasio Sep …" at bounding box center [1035, 552] width 985 height 109
click at [684, 523] on p "ODSP patient calling from Brampton to see if we take ODSP…." at bounding box center [726, 527] width 321 height 18
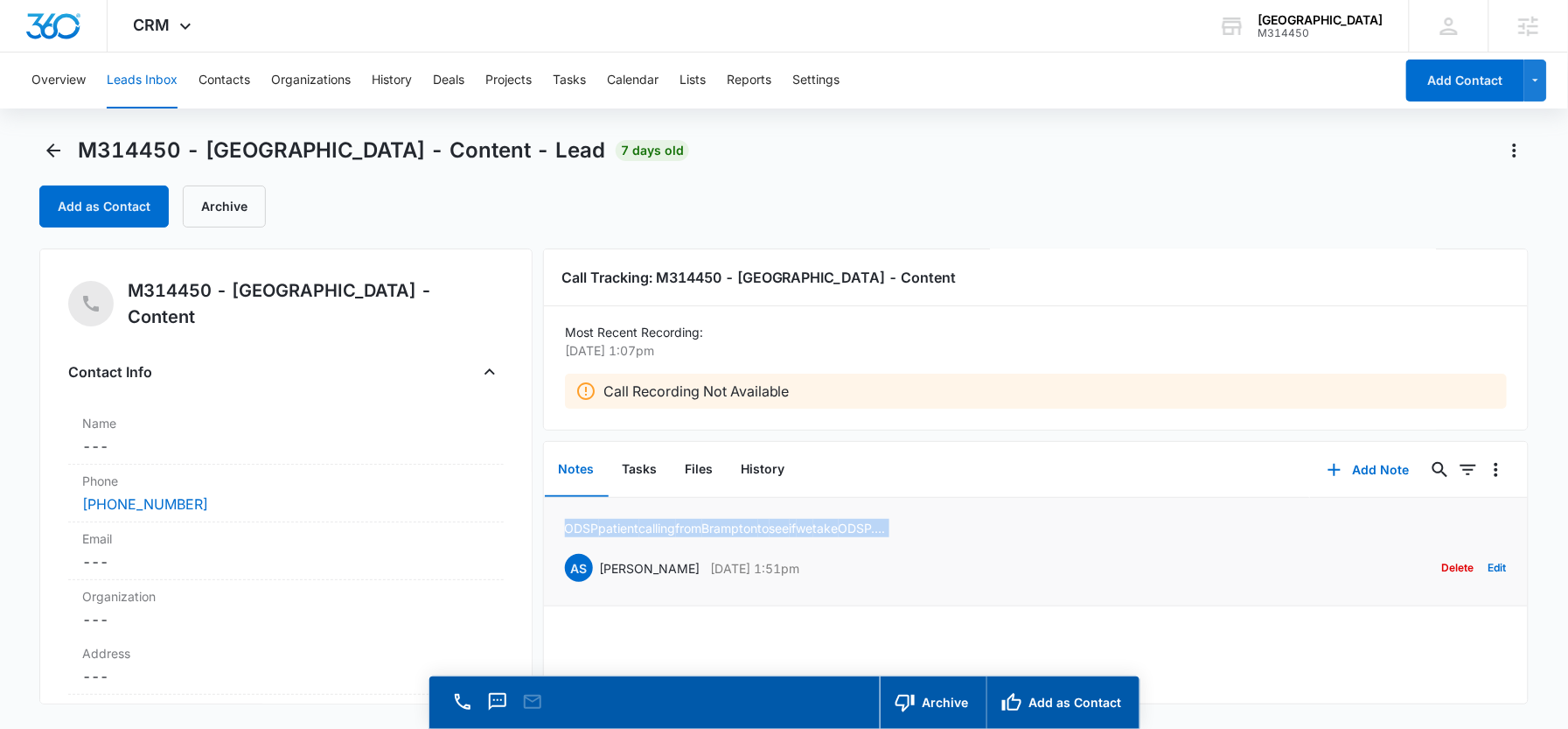
copy p "ODSP patient calling from Brampton to see if we take ODSP…."
click at [53, 153] on icon "Back" at bounding box center [53, 150] width 21 height 21
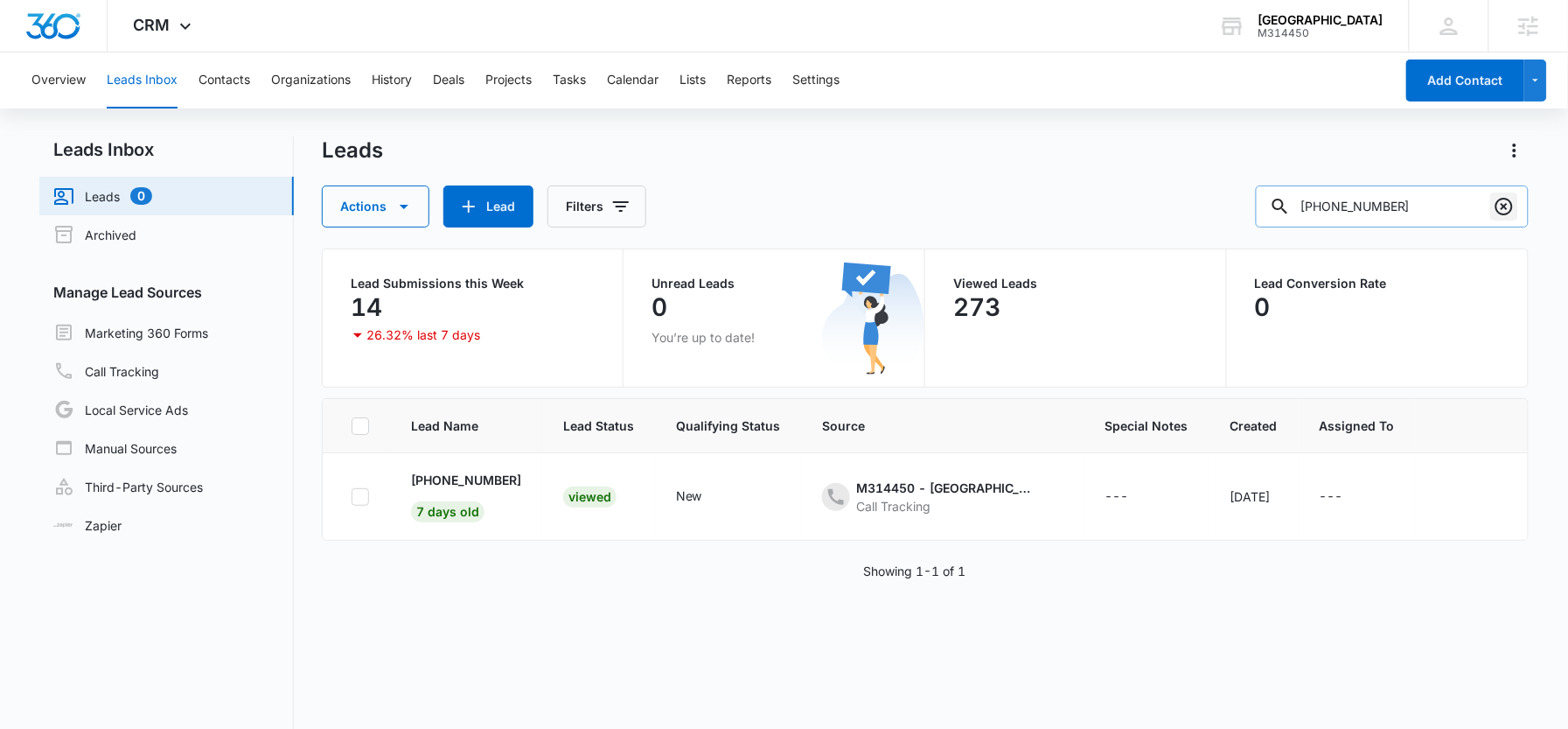
click at [1498, 219] on button "Clear" at bounding box center [1504, 206] width 28 height 28
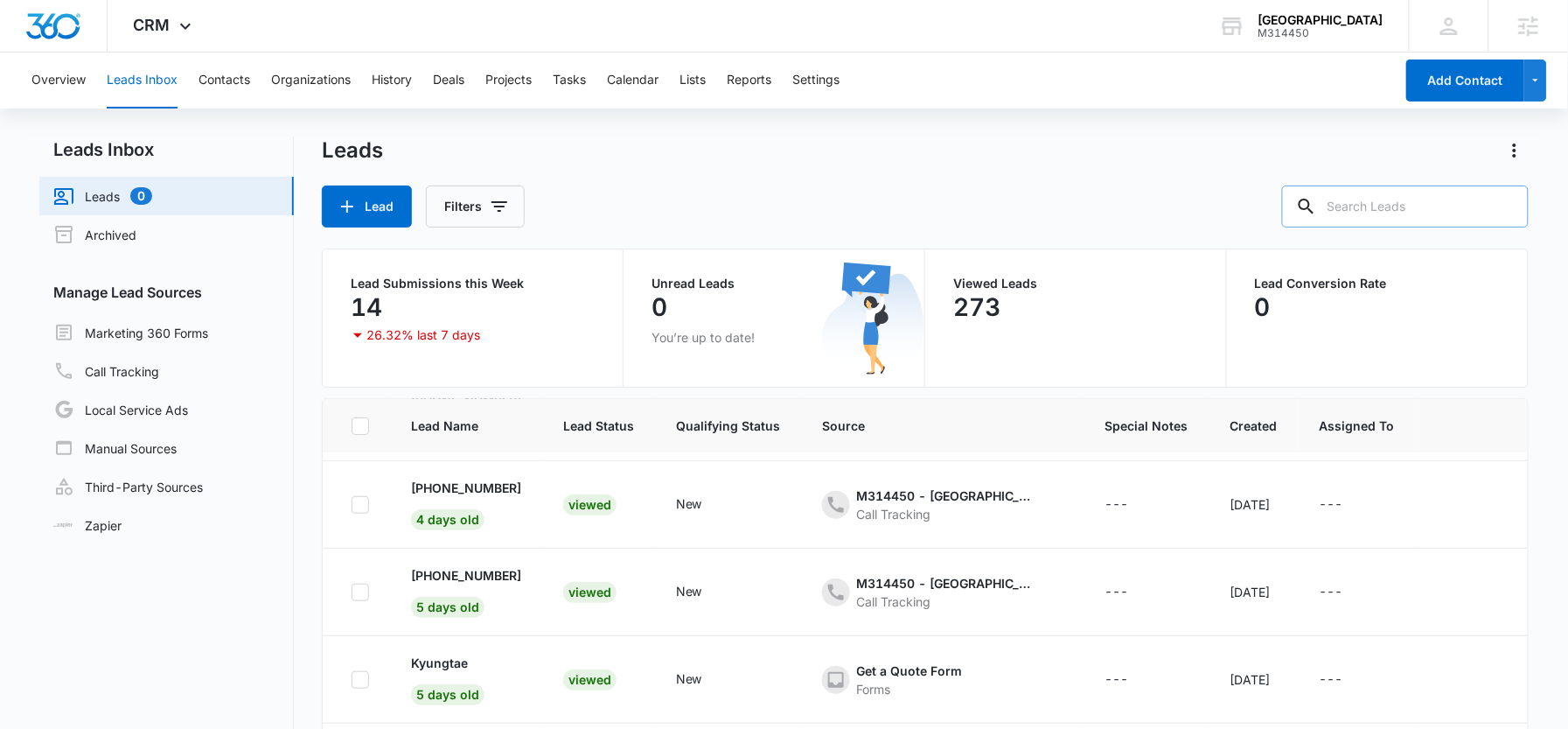
scroll to position [163, 0]
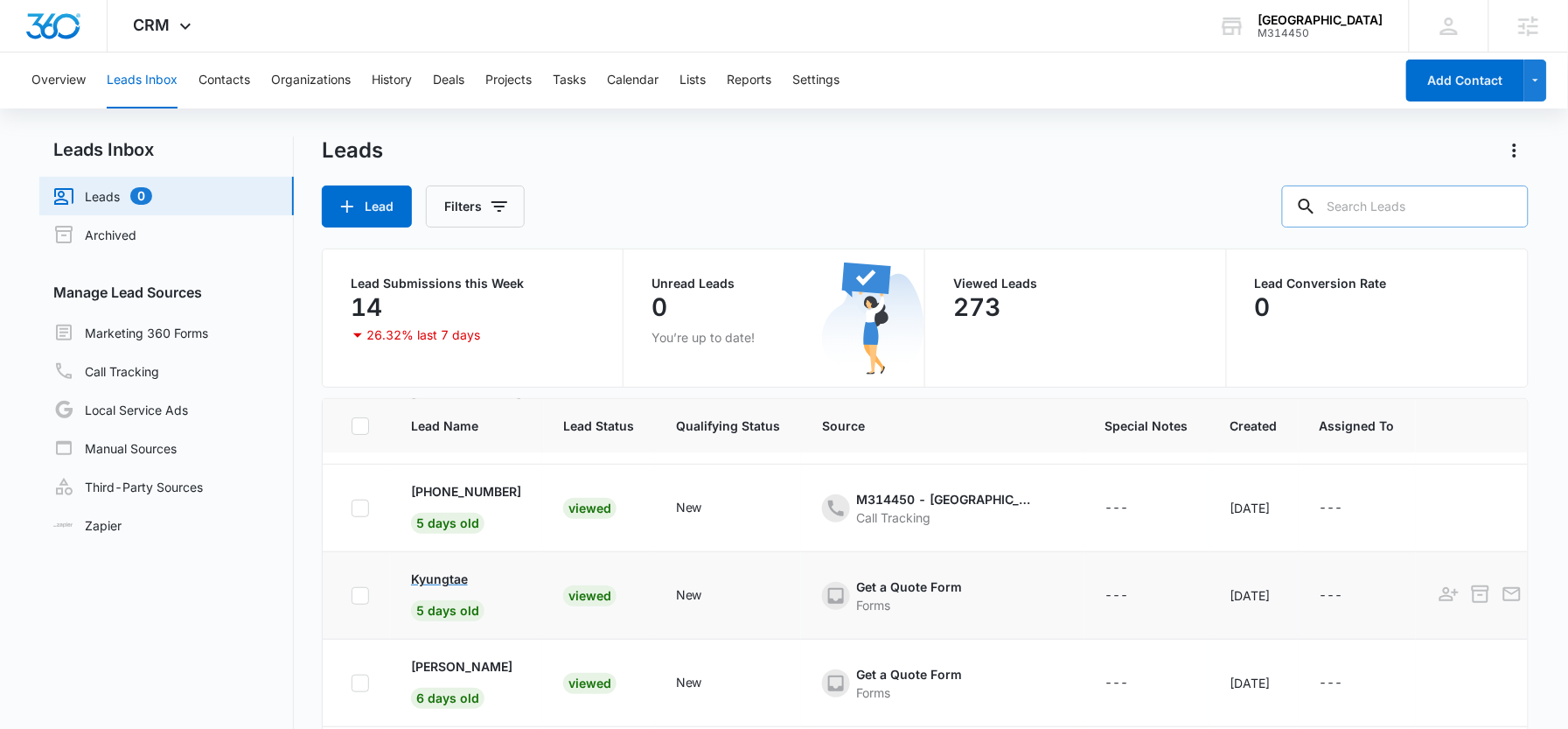
click at [446, 570] on p "Kyungtae" at bounding box center [439, 578] width 57 height 18
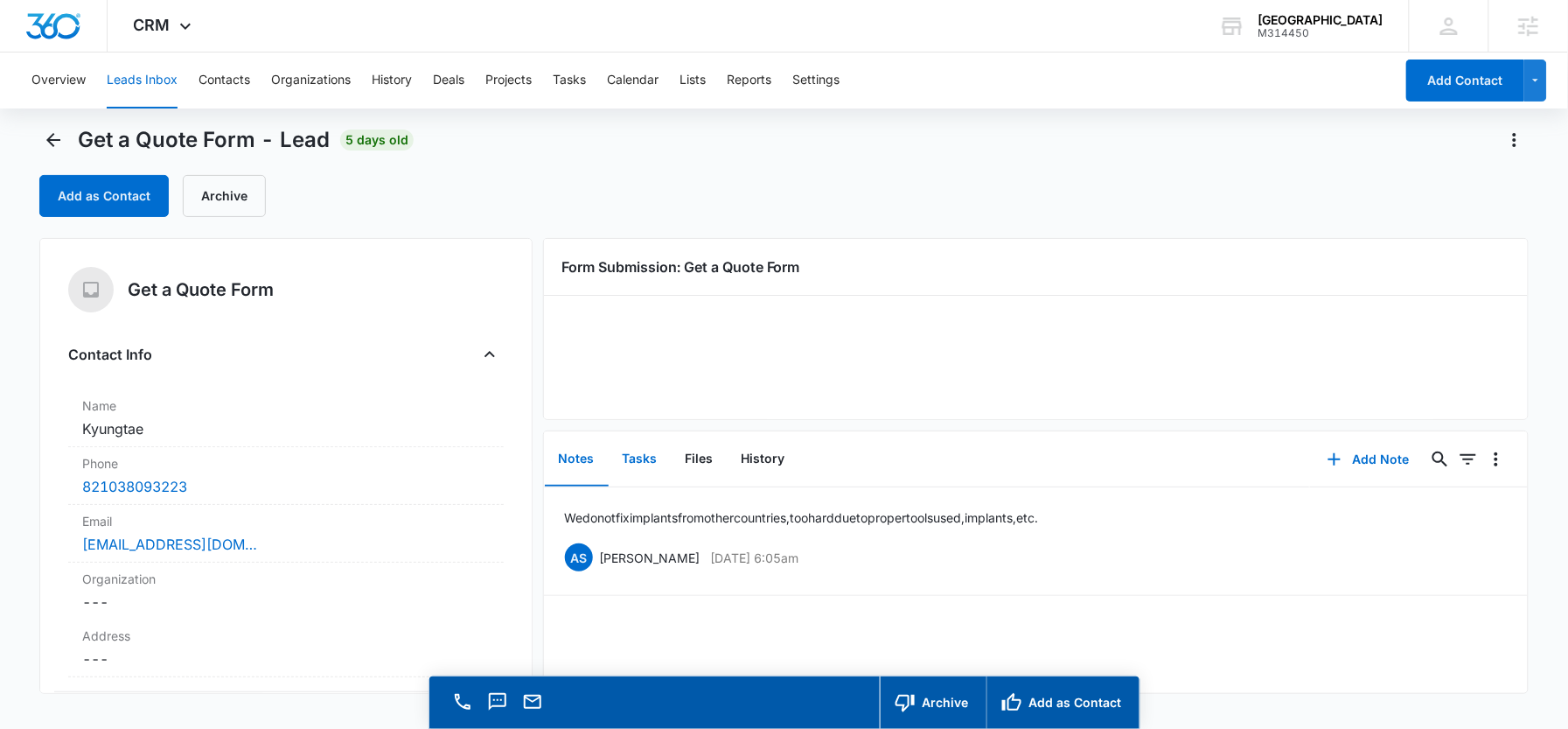
scroll to position [19, 0]
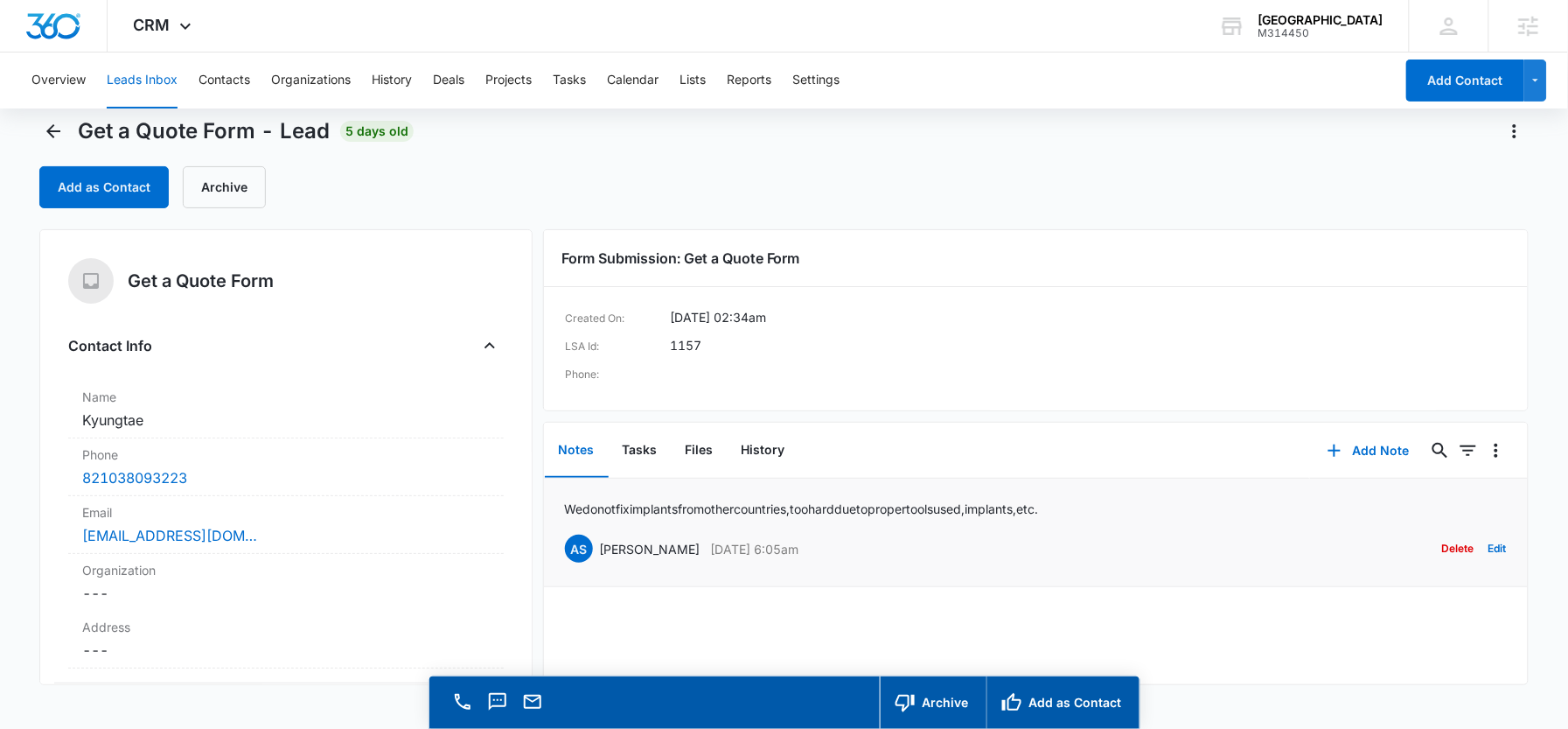
click at [671, 506] on p "We do not fix implants from other countries, too hard due to proper tools used,…" at bounding box center [802, 508] width 474 height 18
copy p "We do not fix implants from other countries, too hard due to proper tools used,…"
click at [50, 133] on icon "Back" at bounding box center [53, 131] width 14 height 14
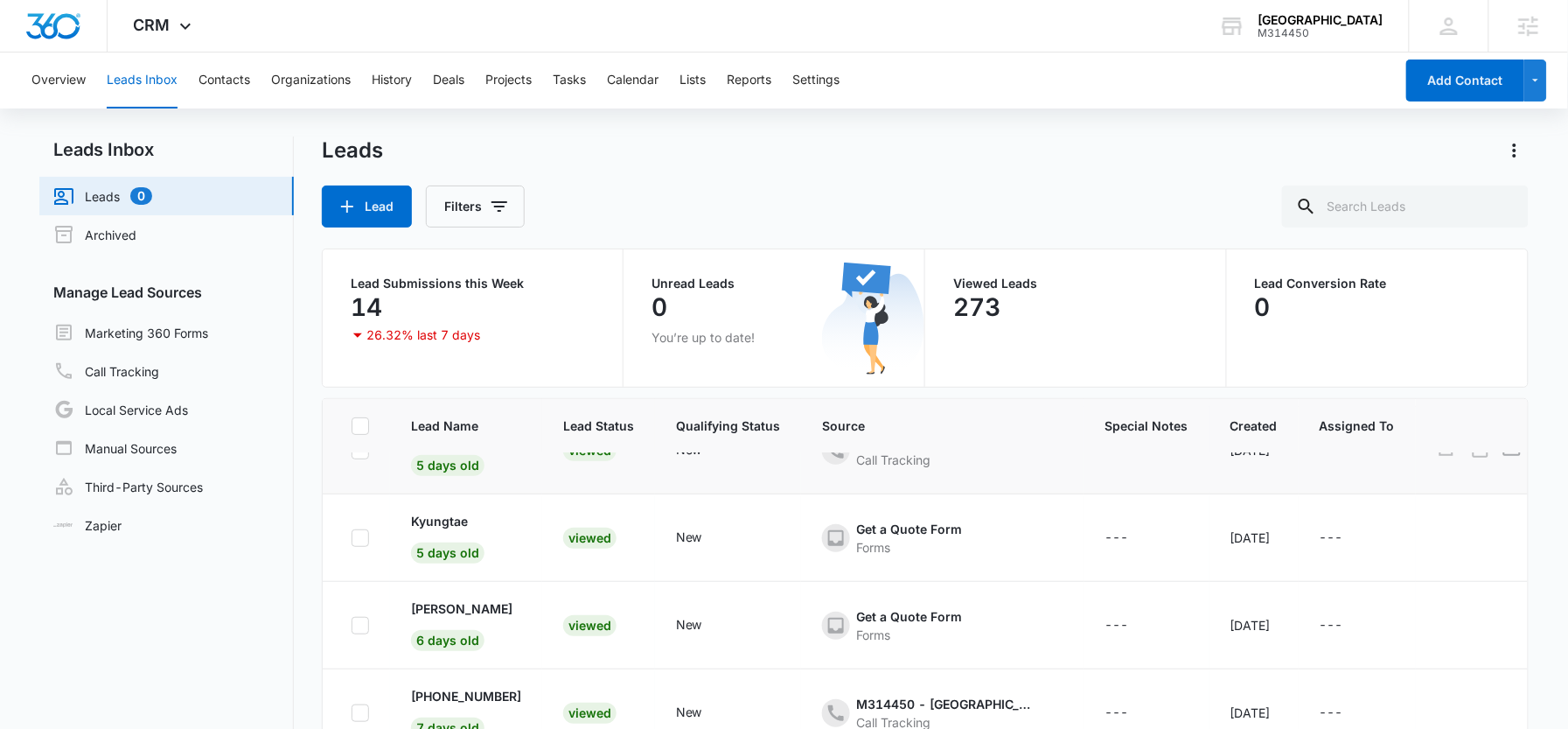
scroll to position [241, 0]
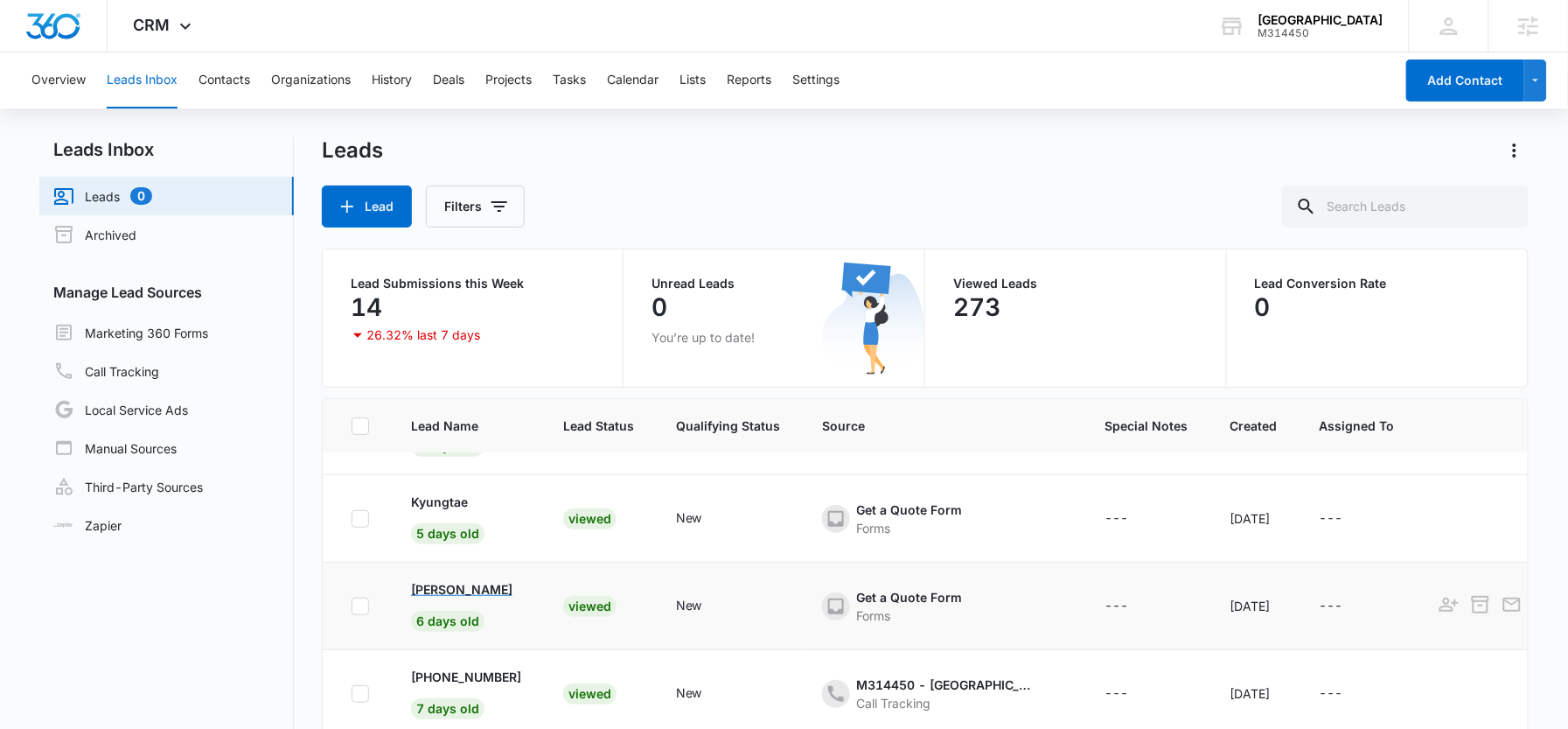
click at [453, 591] on p "Richard Selonke" at bounding box center [462, 589] width 102 height 18
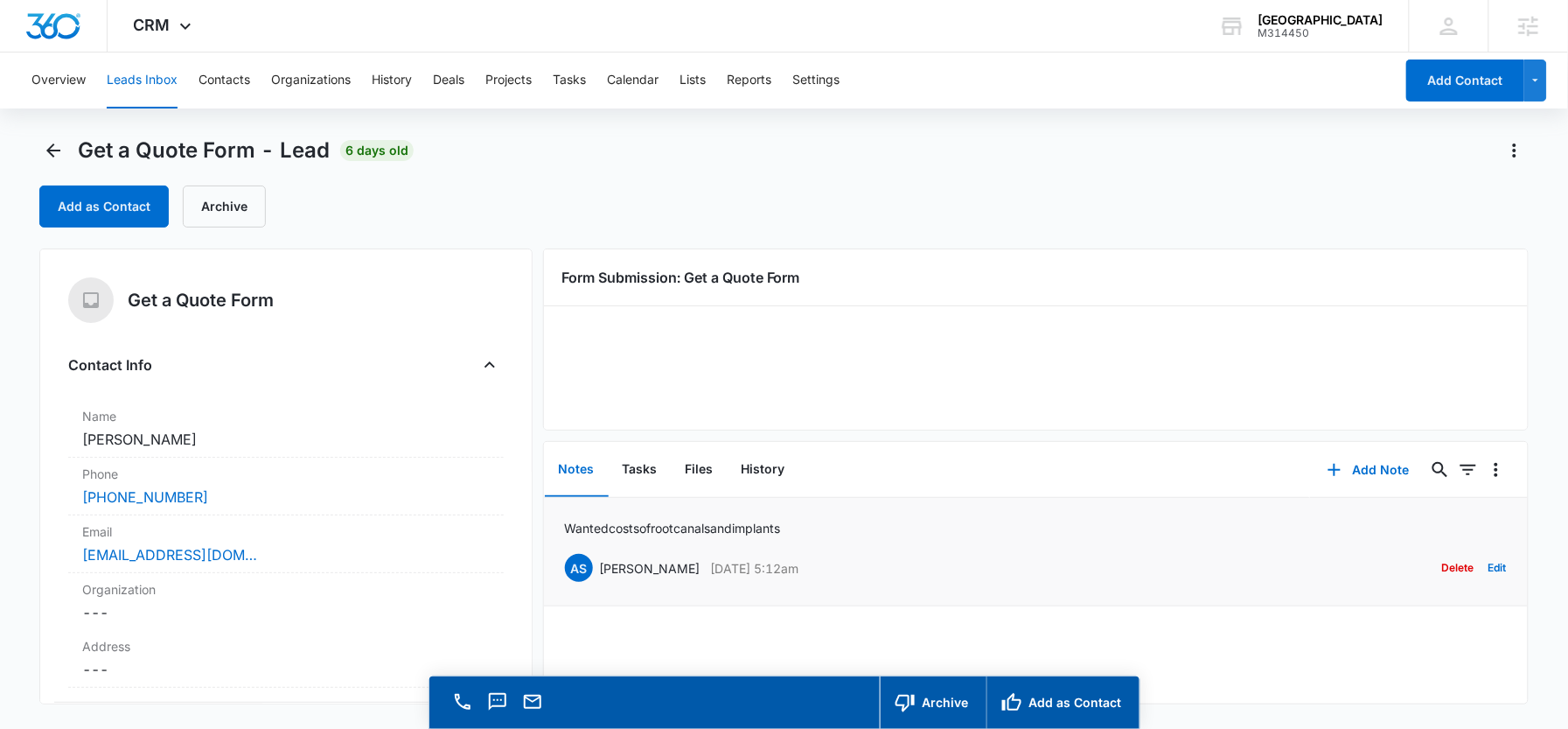
click at [781, 522] on p "Wanted costs of root canals and implants" at bounding box center [673, 527] width 216 height 18
copy p "Wanted costs of root canals and implants"
click at [58, 154] on icon "Back" at bounding box center [53, 150] width 21 height 21
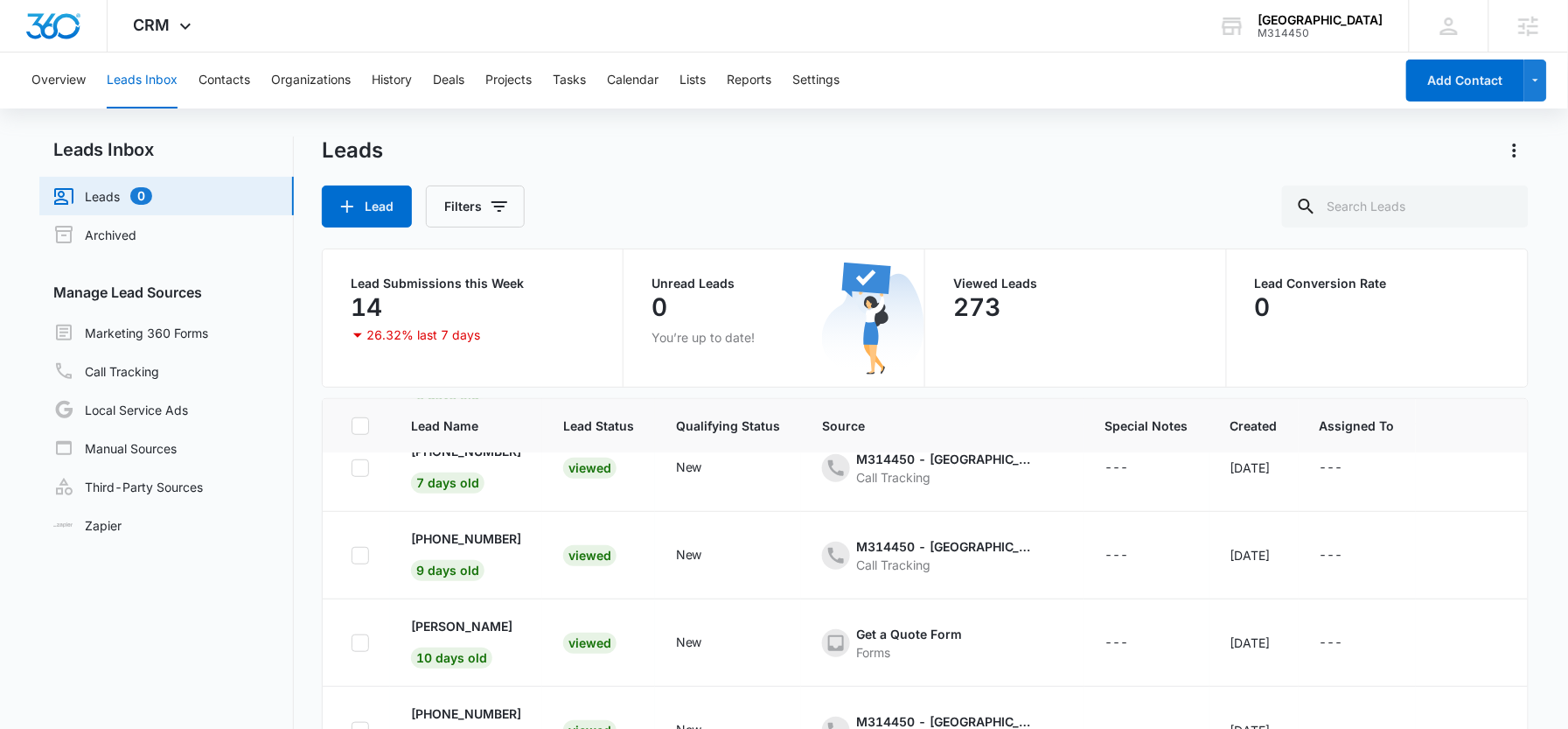
click at [1419, 229] on div "Leads Lead Filters Lead Submissions this Week 14 26.32% last 7 days Unread Lead…" at bounding box center [926, 496] width 1207 height 719
click at [1413, 214] on input "text" at bounding box center [1406, 206] width 247 height 42
paste input "5195623390"
click at [1368, 203] on input "5195623390" at bounding box center [1392, 206] width 273 height 42
type input "519-562-3390"
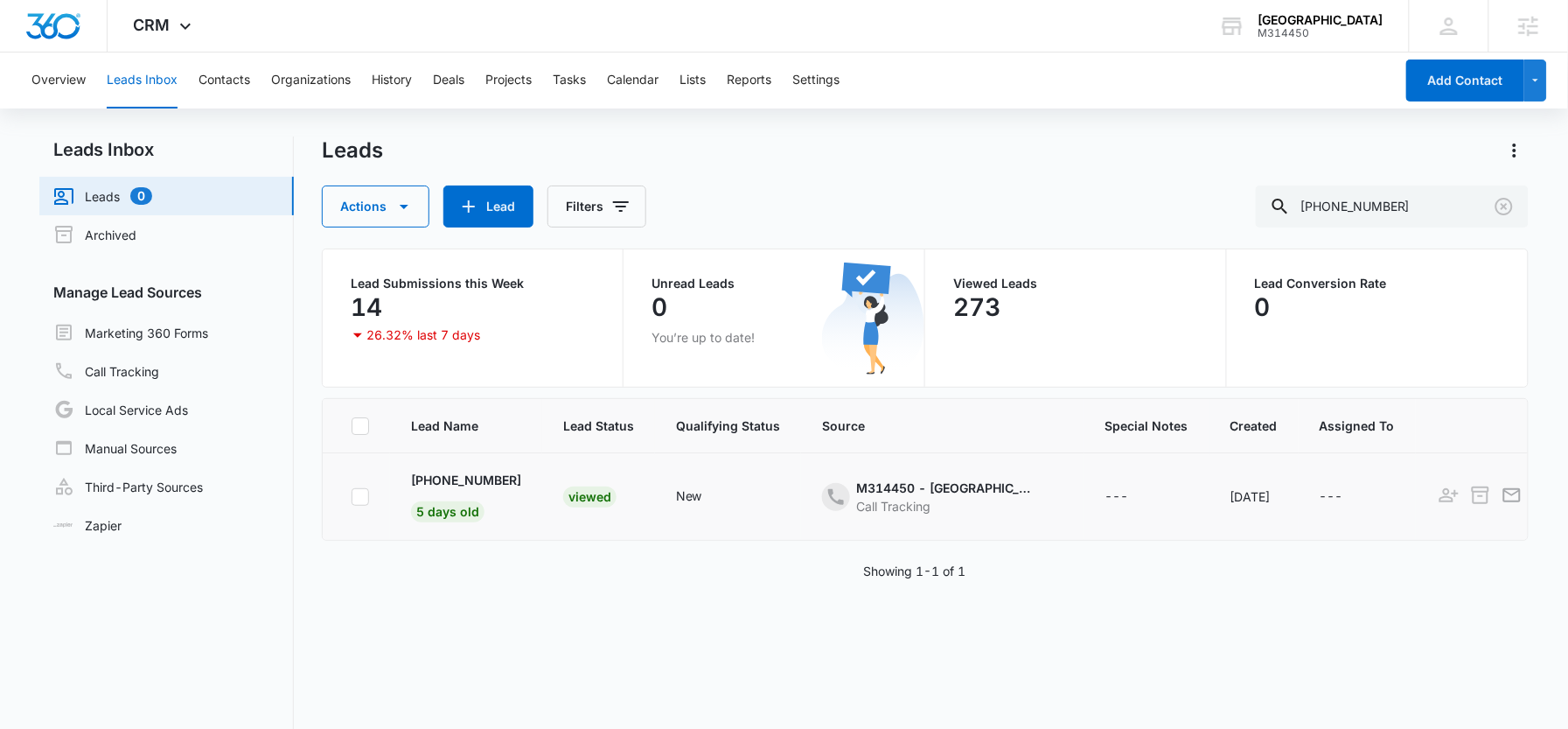
click at [465, 468] on td "+1 (519) 562-3390 5 days old" at bounding box center [466, 497] width 152 height 87
click at [465, 481] on p "+1 (519) 562-3390" at bounding box center [466, 479] width 110 height 18
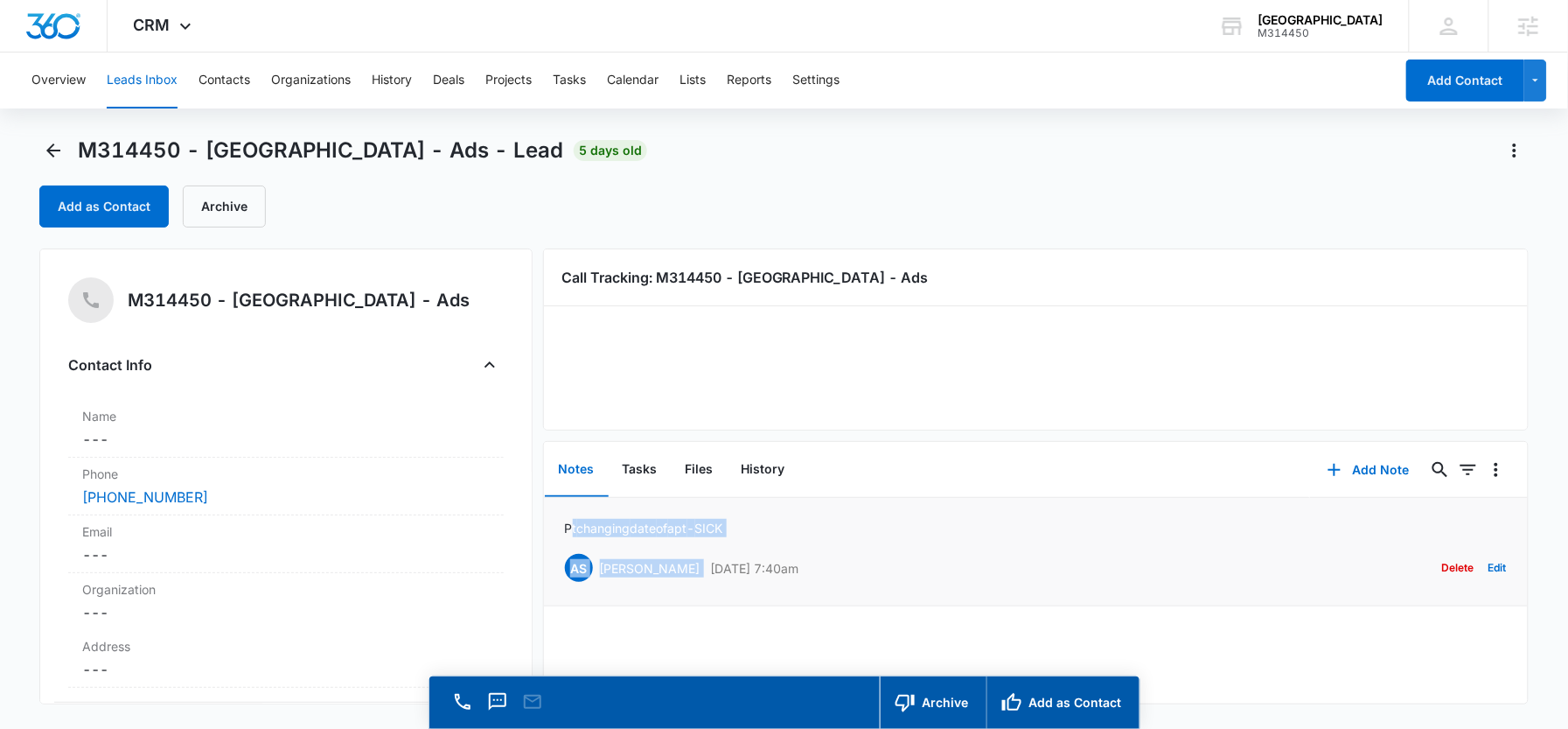
drag, startPoint x: 772, startPoint y: 524, endPoint x: 567, endPoint y: 527, distance: 205.0
click at [567, 527] on div "Pt changing date of apt - SICK AS Ange Stasio Oct 1, 2025 at 7:40am Delete Edit" at bounding box center [1036, 551] width 943 height 65
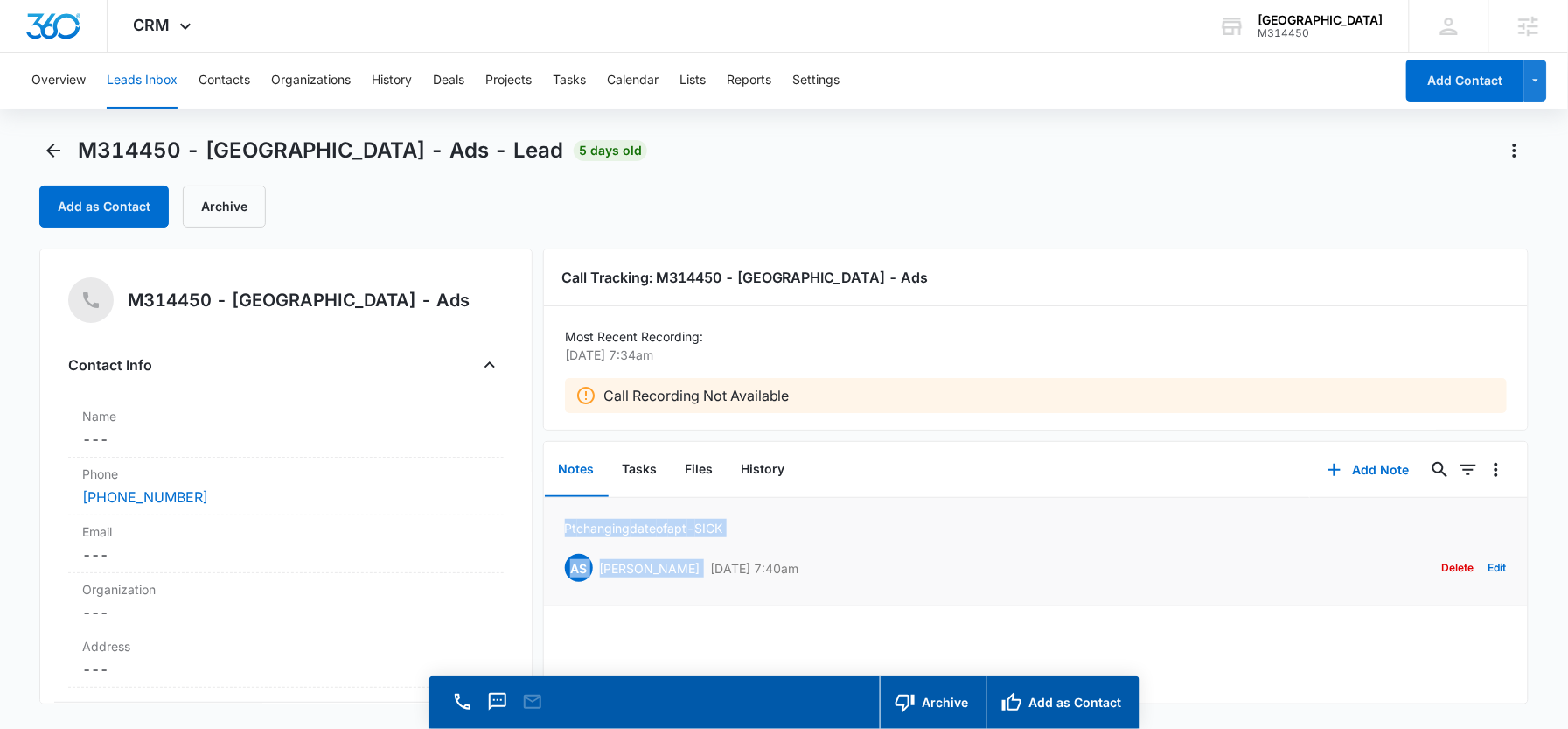
click at [624, 530] on p "Pt changing date of apt - SICK" at bounding box center [644, 527] width 158 height 18
click at [58, 154] on icon "Back" at bounding box center [53, 150] width 21 height 21
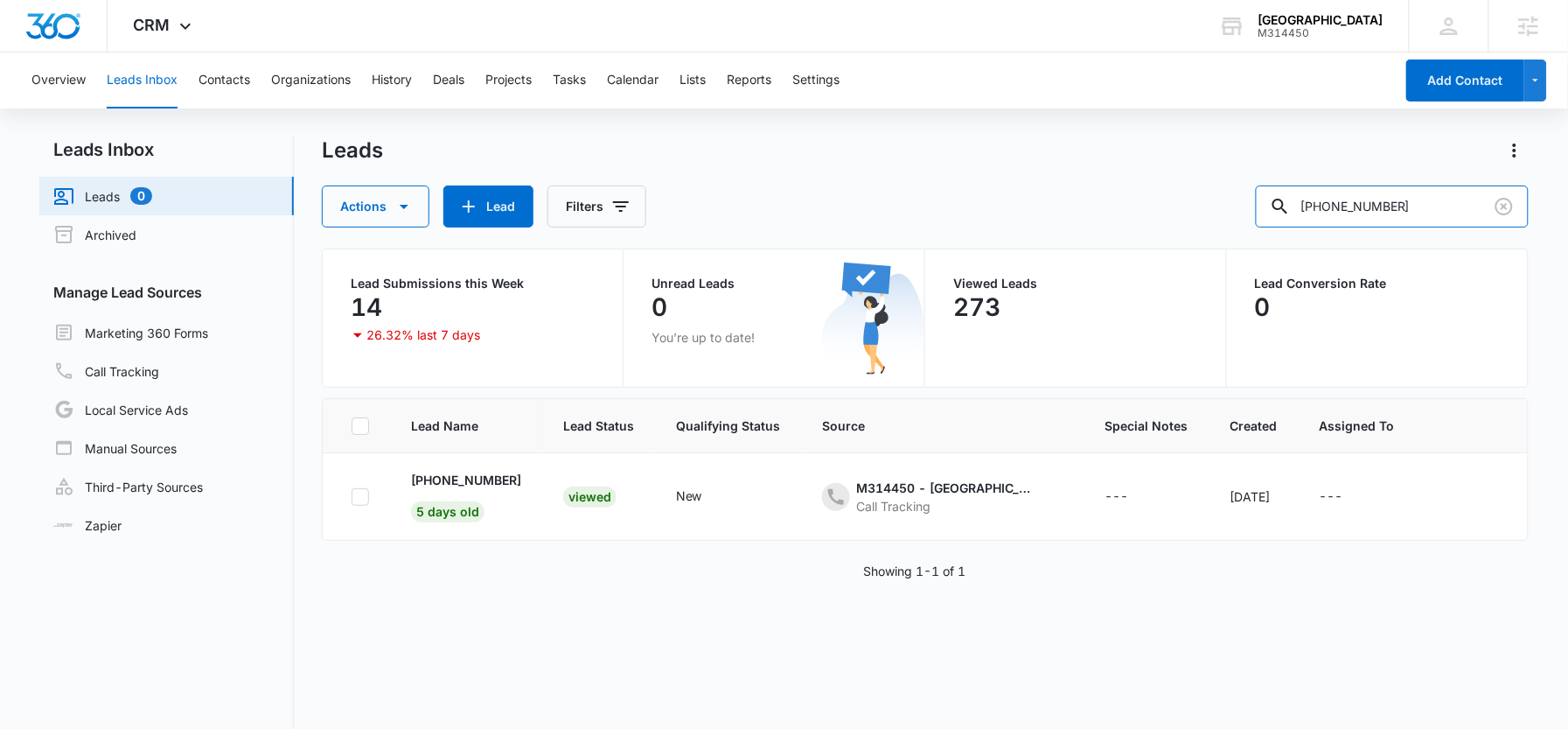
drag, startPoint x: 1451, startPoint y: 208, endPoint x: 1284, endPoint y: 208, distance: 167.0
click at [1284, 208] on div "Actions Lead Filters 519-562-3390" at bounding box center [926, 206] width 1207 height 42
paste input "8903309"
click at [1365, 198] on input "5198903309" at bounding box center [1392, 206] width 273 height 42
type input "519-890-3309"
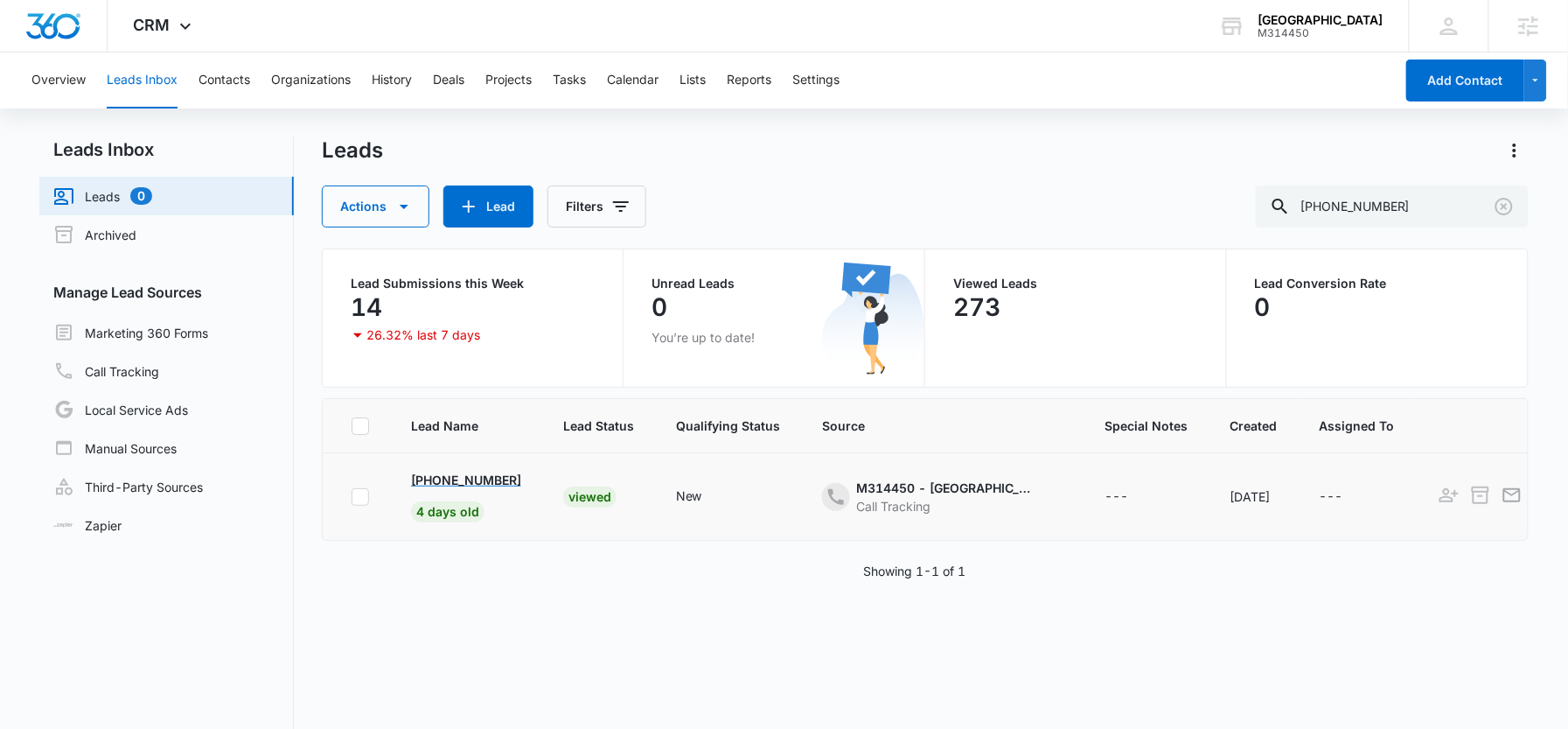
click at [461, 477] on p "+1 (519) 890-3309" at bounding box center [466, 479] width 110 height 18
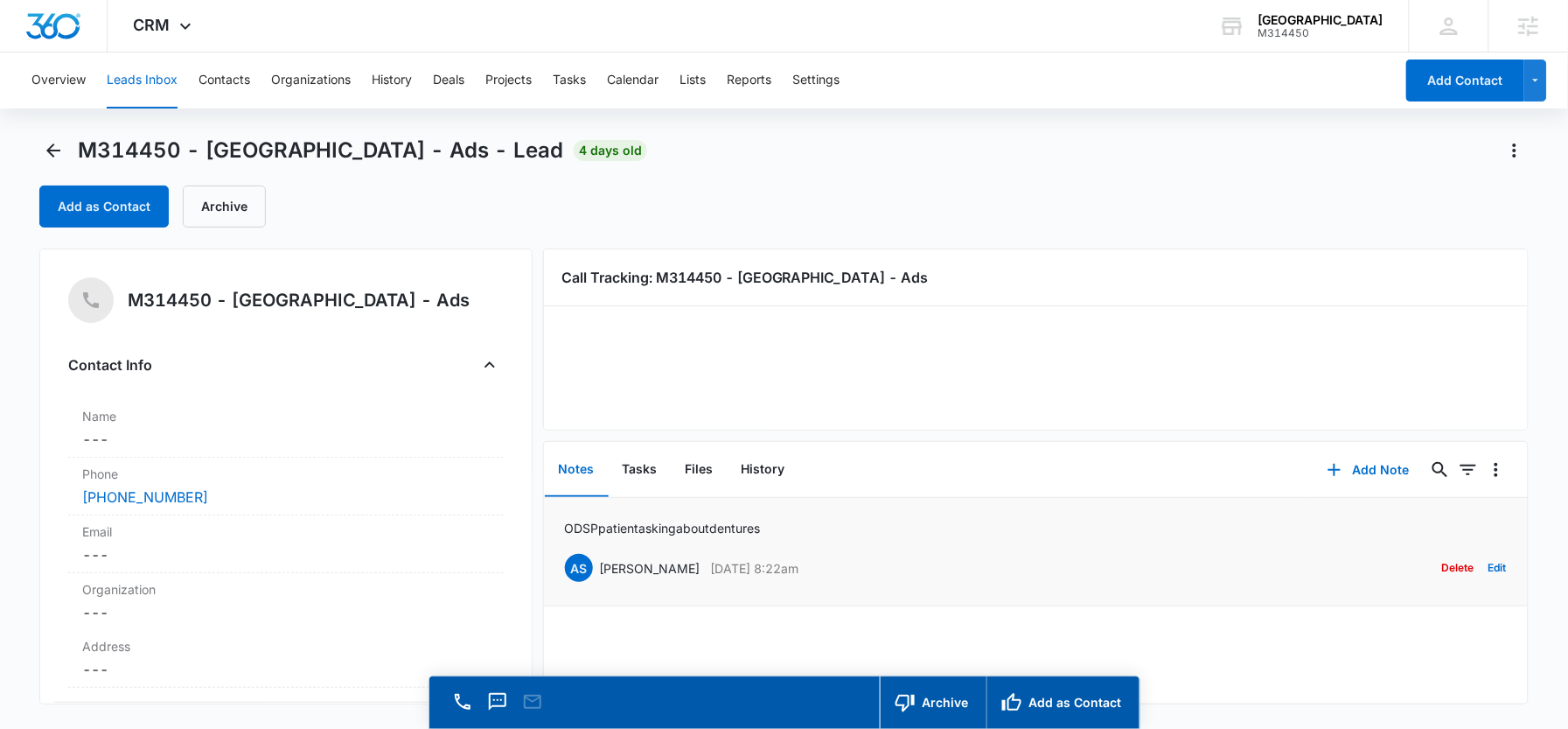
click at [717, 527] on p "ODSP patient asking about dentures" at bounding box center [663, 527] width 196 height 18
copy p "ODSP patient asking about dentures"
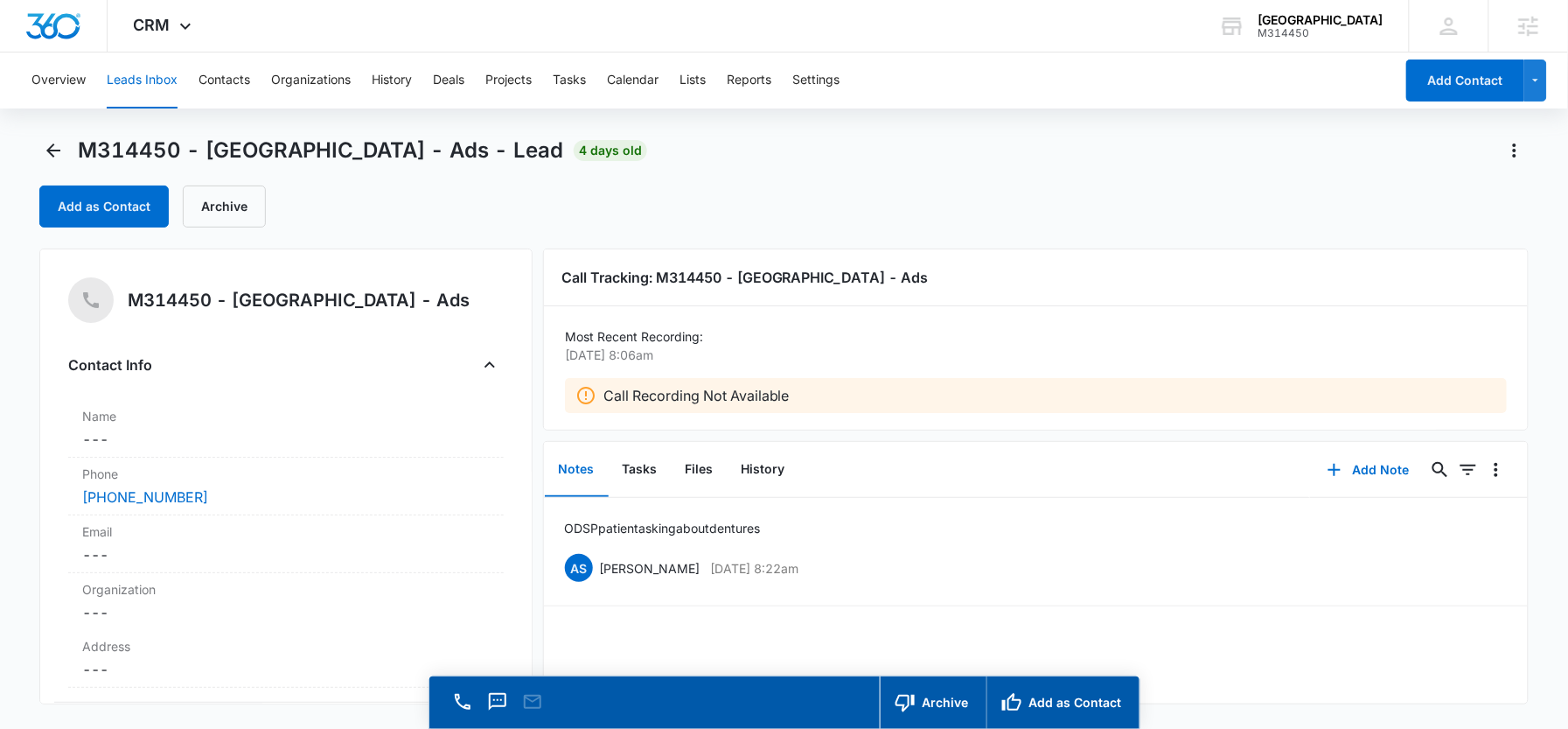
click at [68, 155] on div "M314450 - Windsor Dental Centre - Ads - Lead 4 days old" at bounding box center [343, 150] width 608 height 28
click at [54, 151] on icon "Back" at bounding box center [53, 150] width 14 height 14
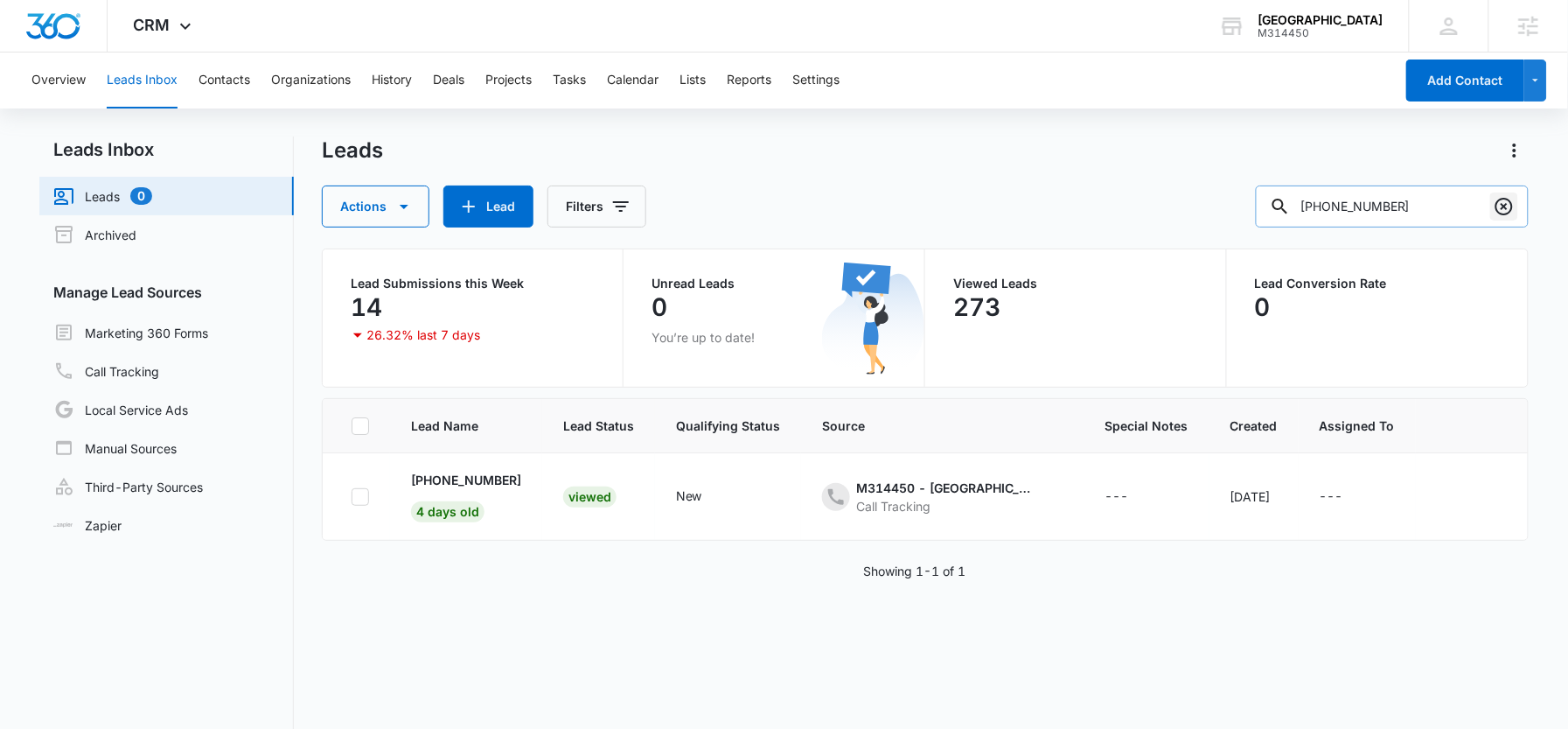
click at [1510, 210] on icon "Clear" at bounding box center [1504, 206] width 17 height 17
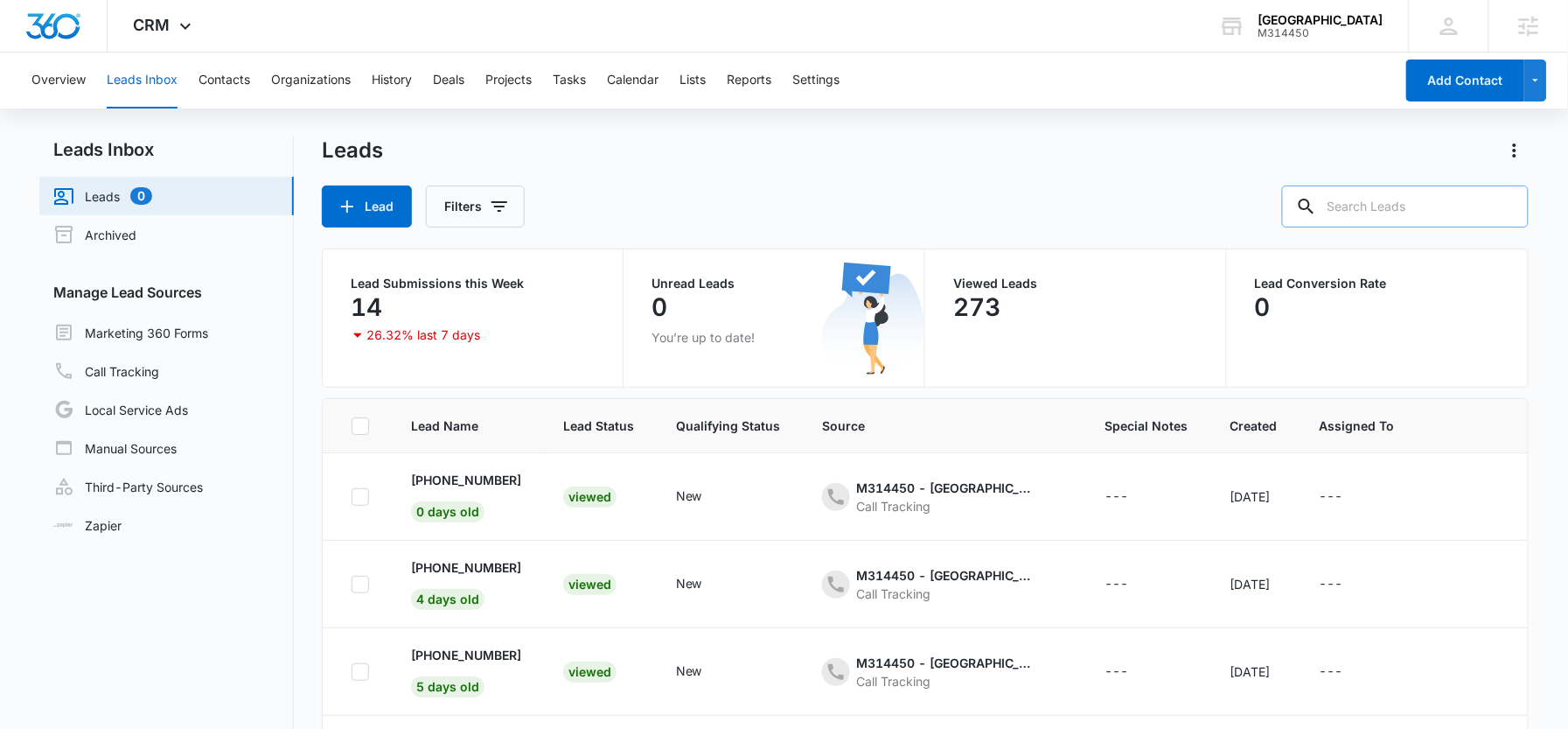
click at [1414, 210] on input "text" at bounding box center [1406, 206] width 247 height 42
paste input "2267246926"
click at [1368, 204] on input "2267246926" at bounding box center [1392, 206] width 273 height 42
type input "226-724-6926"
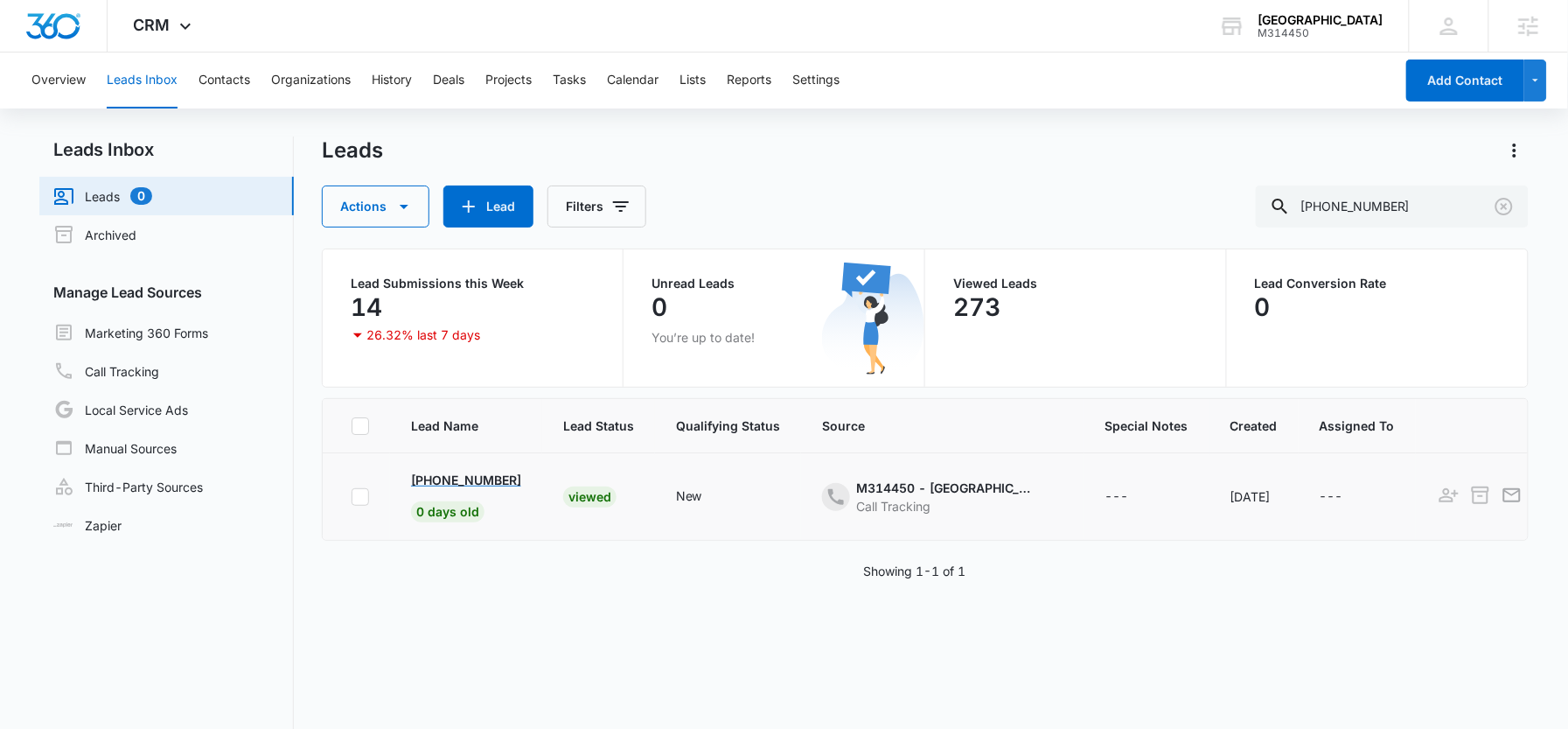
click at [488, 485] on p "+1 (226) 724-6926" at bounding box center [466, 479] width 110 height 18
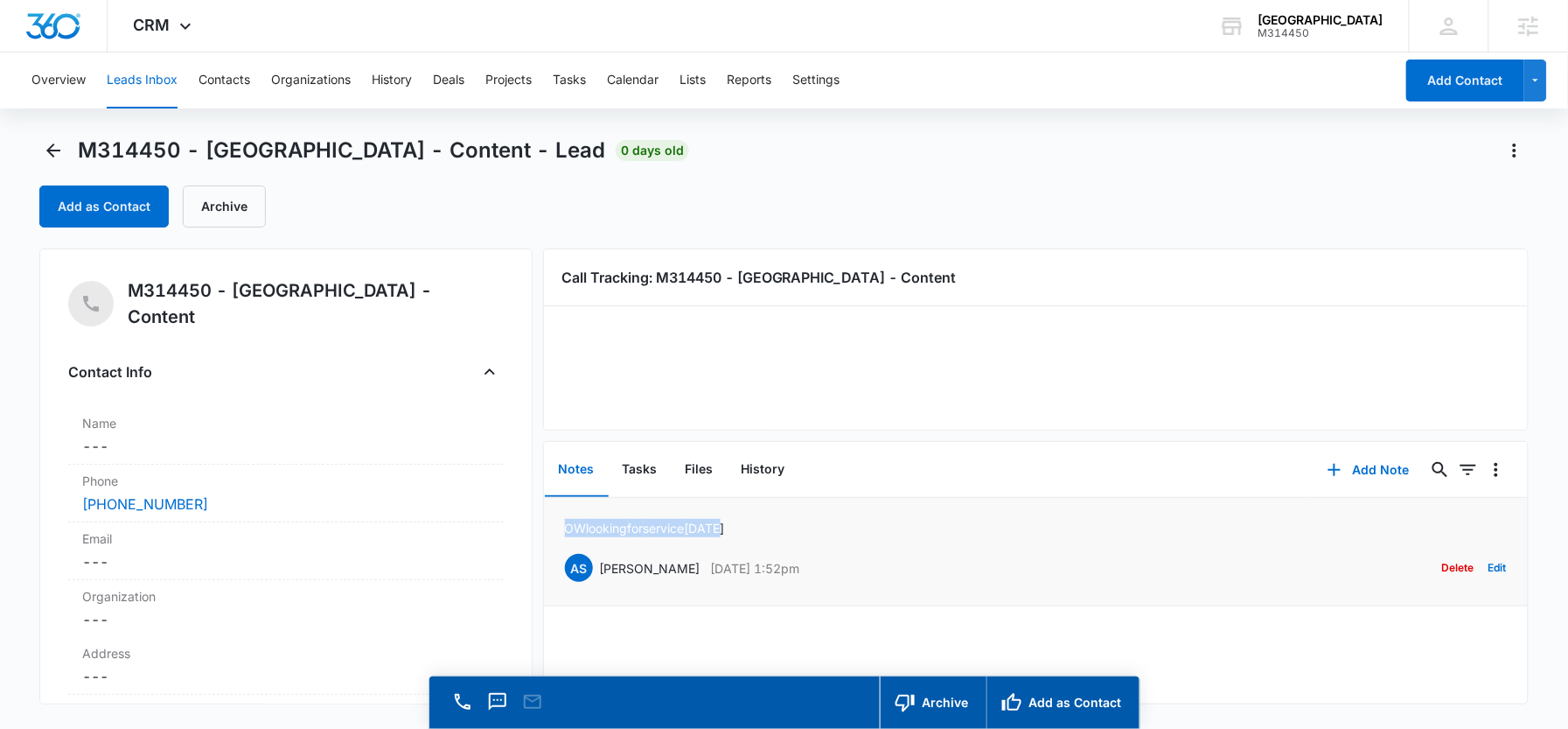
drag, startPoint x: 748, startPoint y: 530, endPoint x: 557, endPoint y: 530, distance: 191.0
click at [557, 530] on li "OW looking for service TODAY AS Ange Stasio Oct 6, 2025 at 1:52pm Delete Edit" at bounding box center [1035, 552] width 985 height 109
copy p "OW looking for service TODAY"
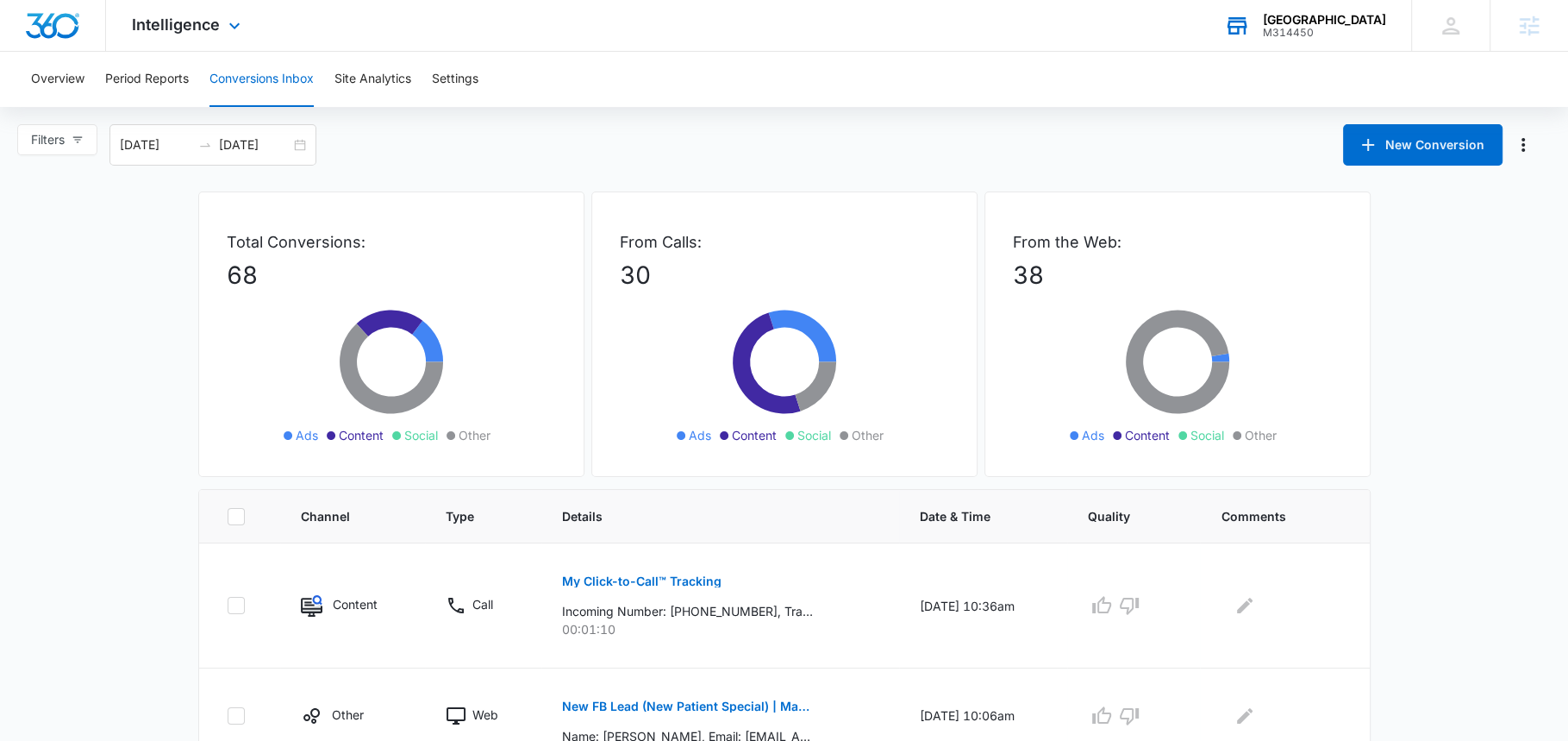
click at [1283, 35] on div "M314450" at bounding box center [1325, 32] width 123 height 12
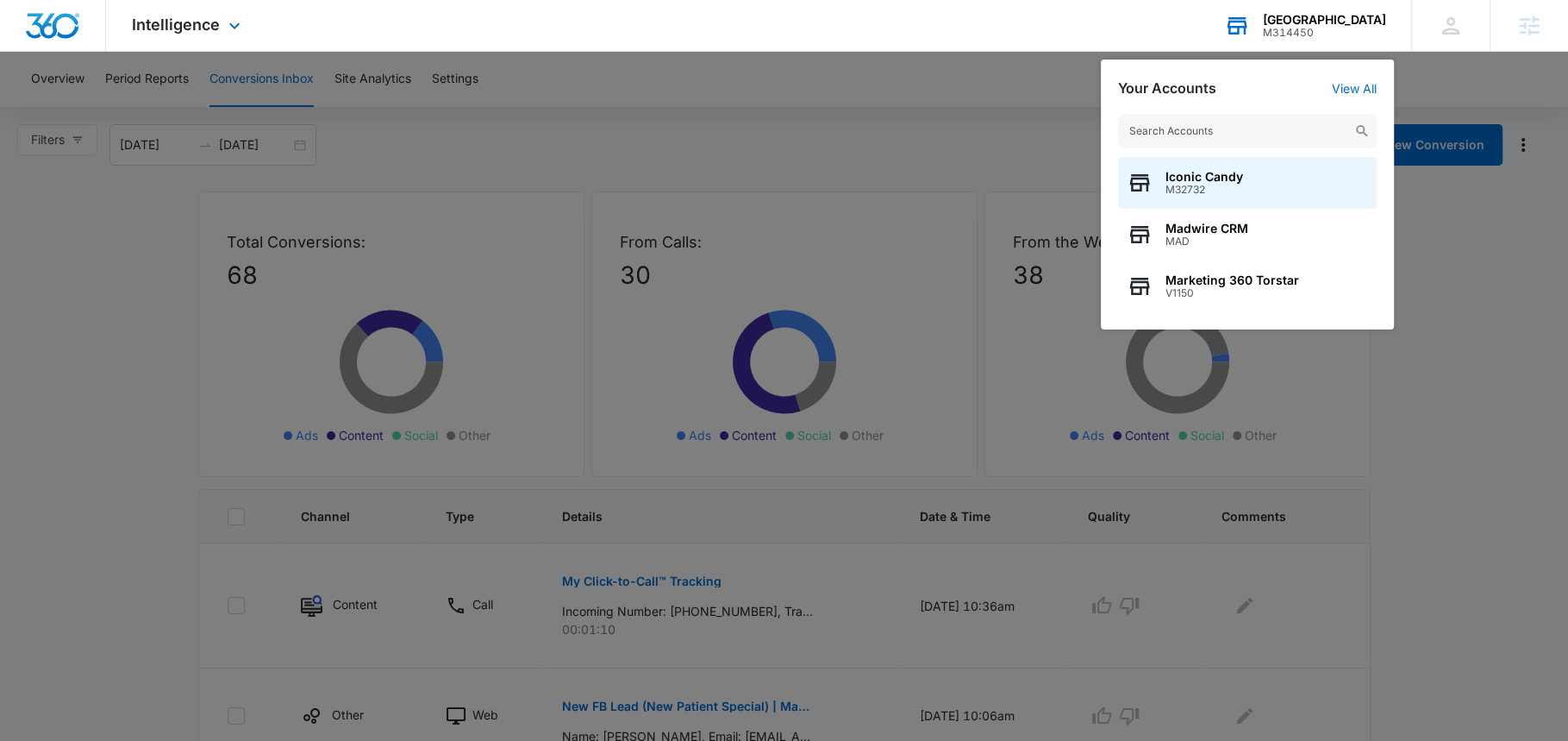
click at [1228, 122] on input "text" at bounding box center [1247, 131] width 259 height 35
type input "M331099"
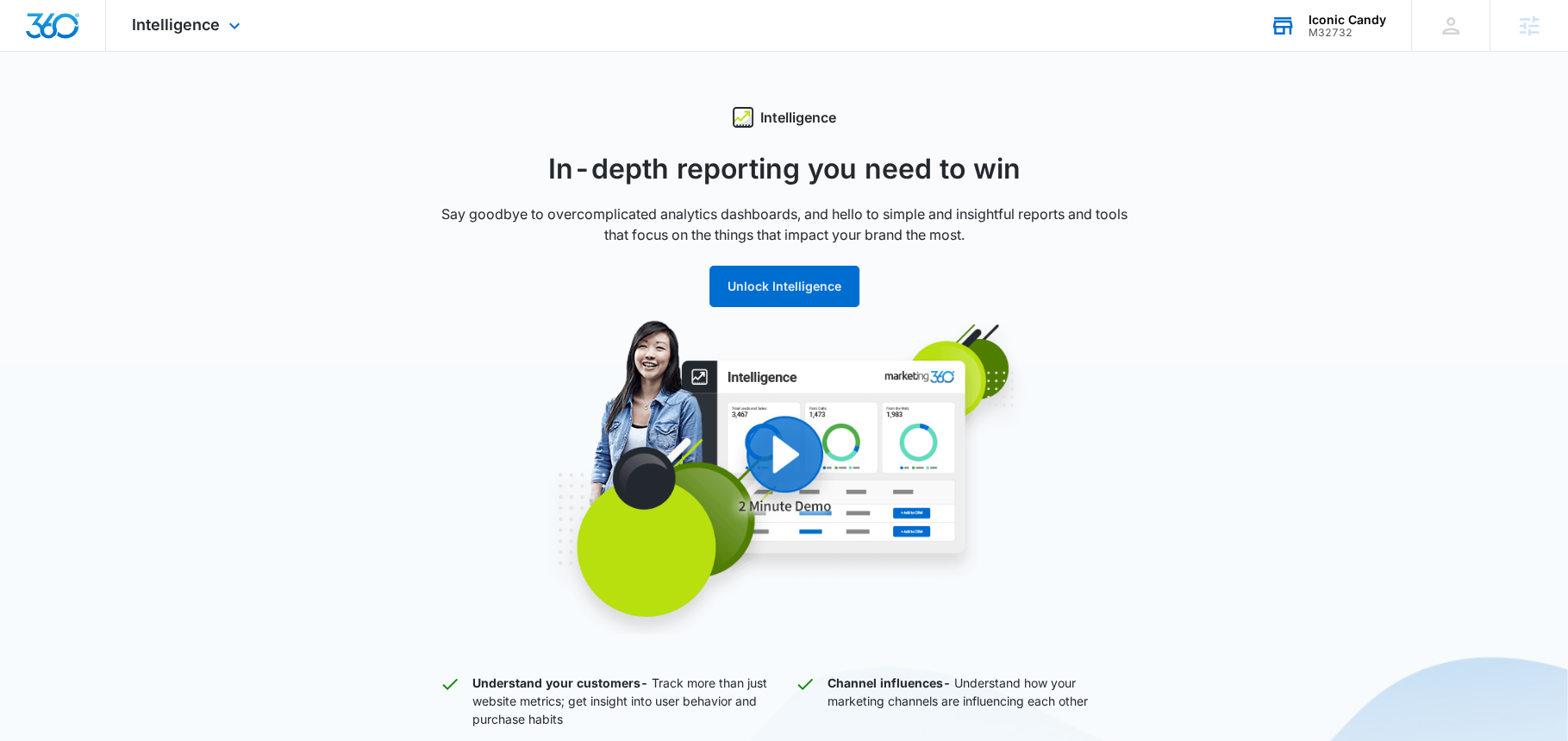
click at [1298, 32] on div "Iconic Candy M32732 Your Accounts View All" at bounding box center [1327, 25] width 167 height 51
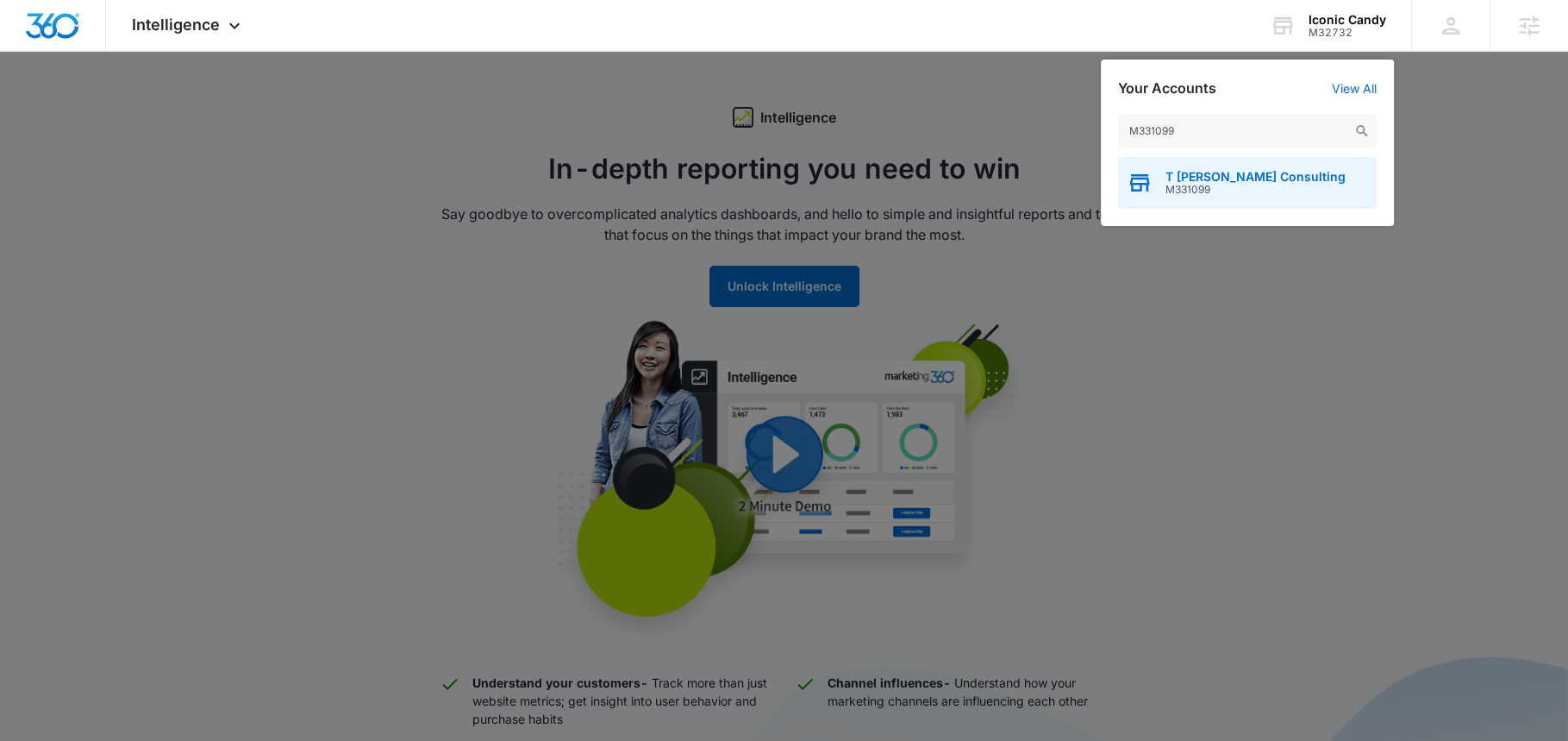
type input "M331099"
click at [1233, 185] on span "M331099" at bounding box center [1255, 189] width 180 height 12
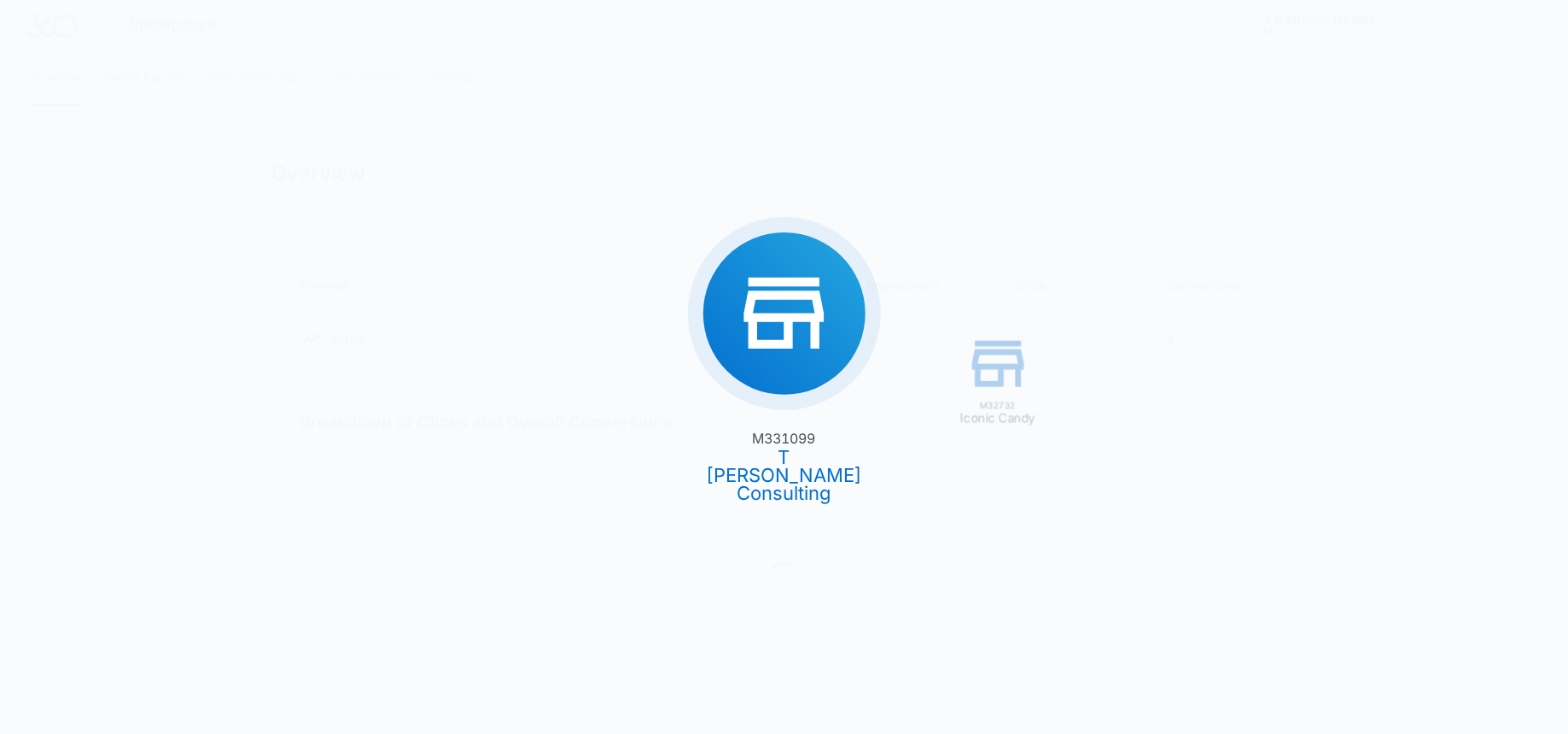
type input "09/05/2025"
type input "10/05/2025"
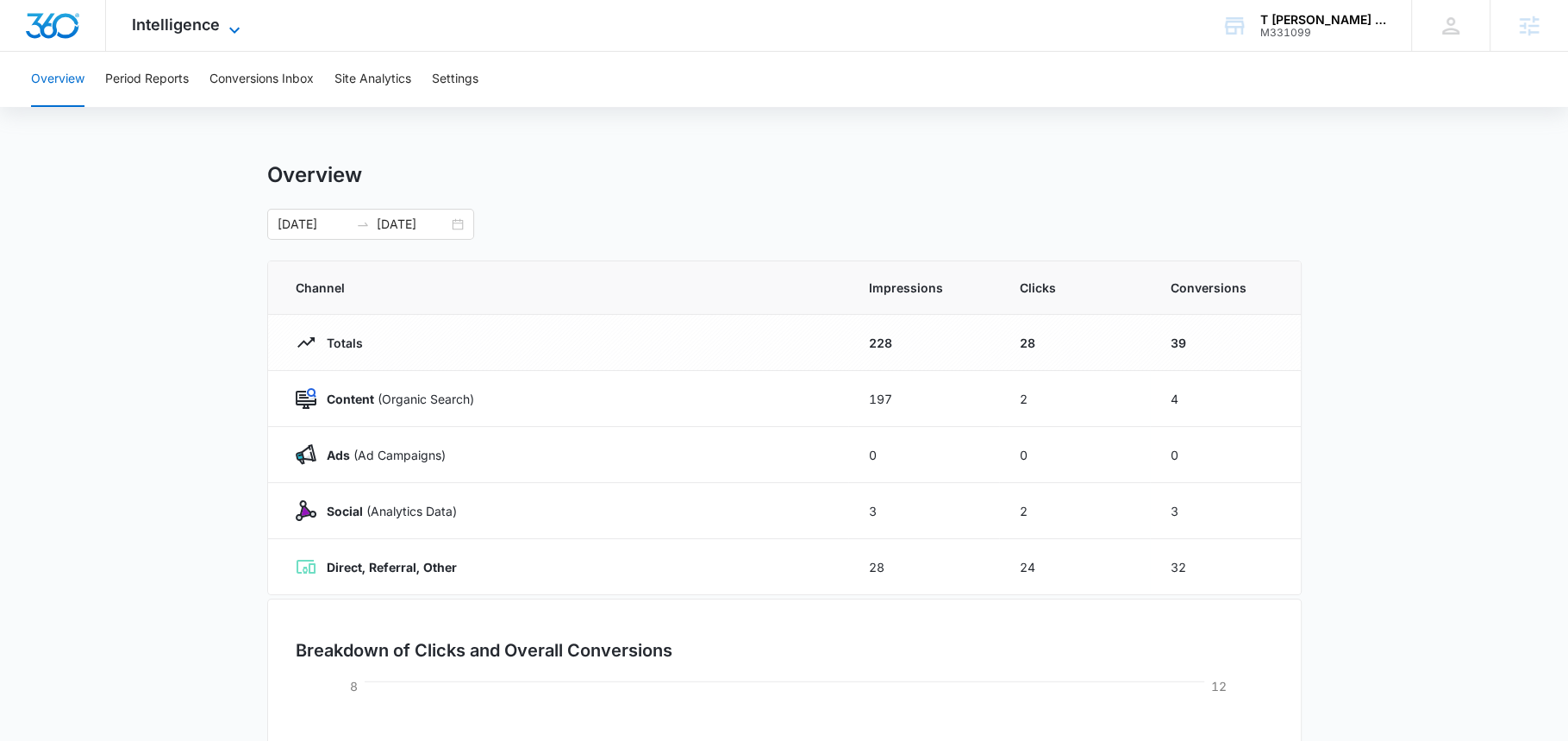
click at [168, 29] on span "Intelligence" at bounding box center [175, 24] width 88 height 18
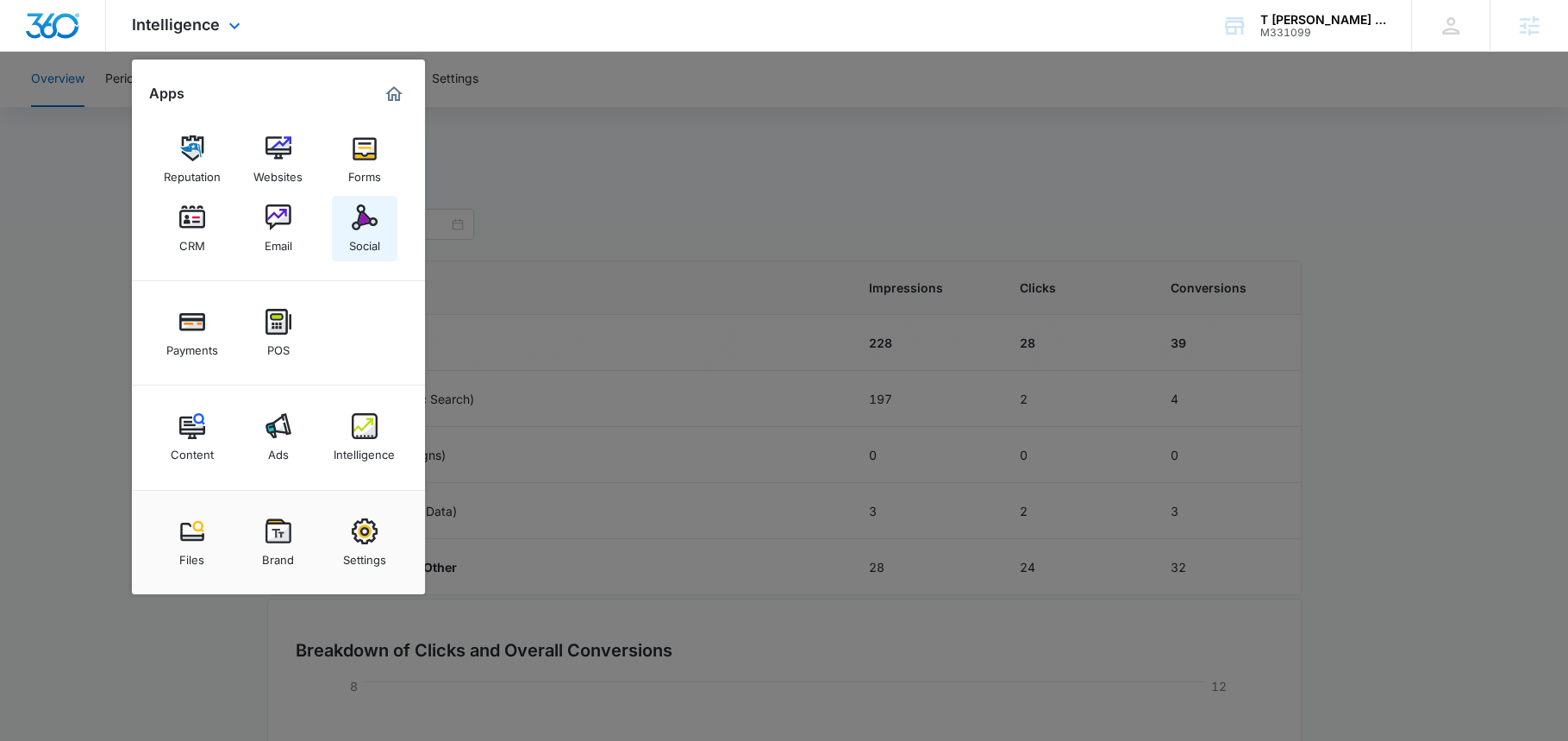
click at [388, 229] on link "Social" at bounding box center [364, 228] width 65 height 65
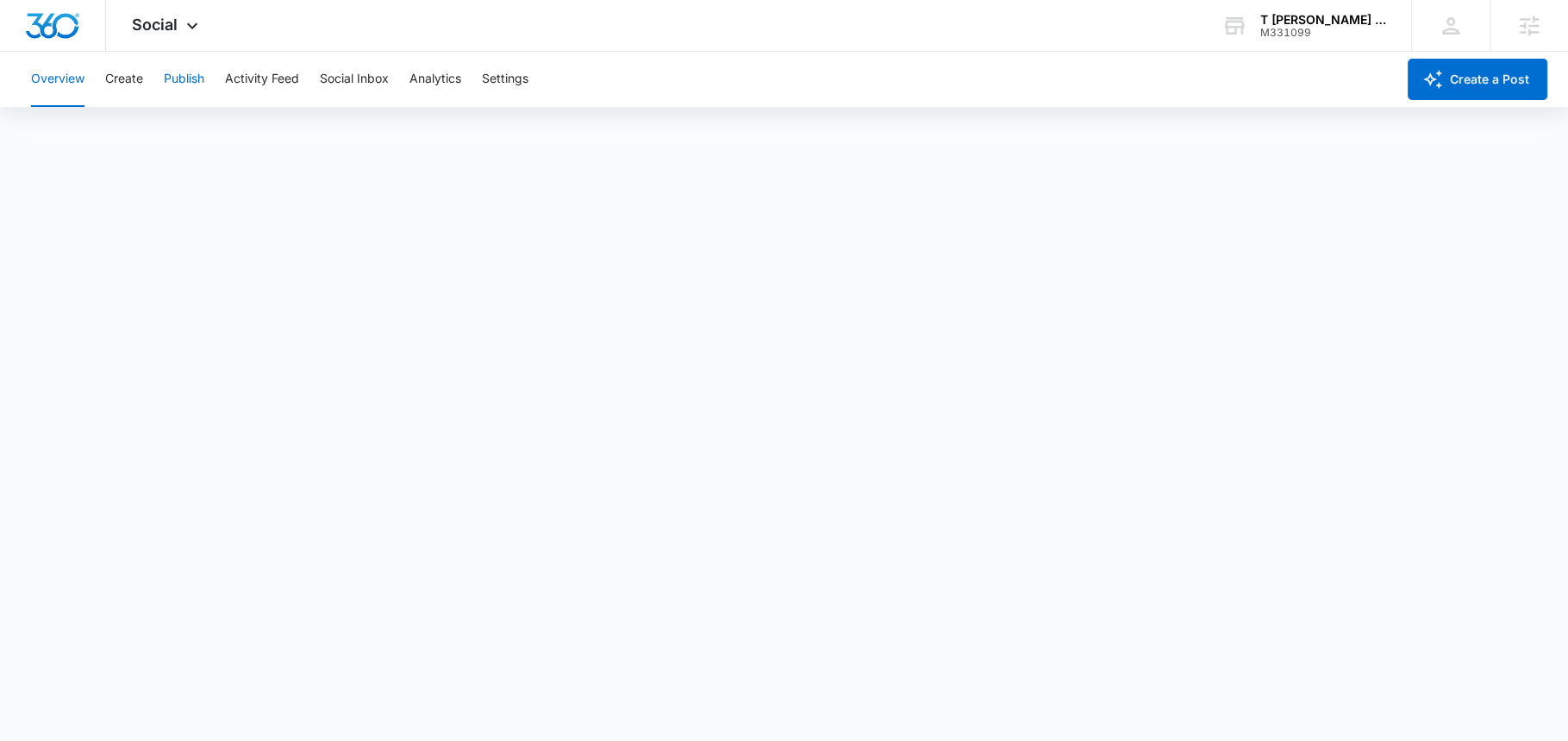
click at [184, 81] on button "Publish" at bounding box center [183, 80] width 40 height 55
click at [130, 82] on button "Create" at bounding box center [124, 80] width 38 height 55
click at [158, 138] on button "Approvals" at bounding box center [168, 132] width 58 height 48
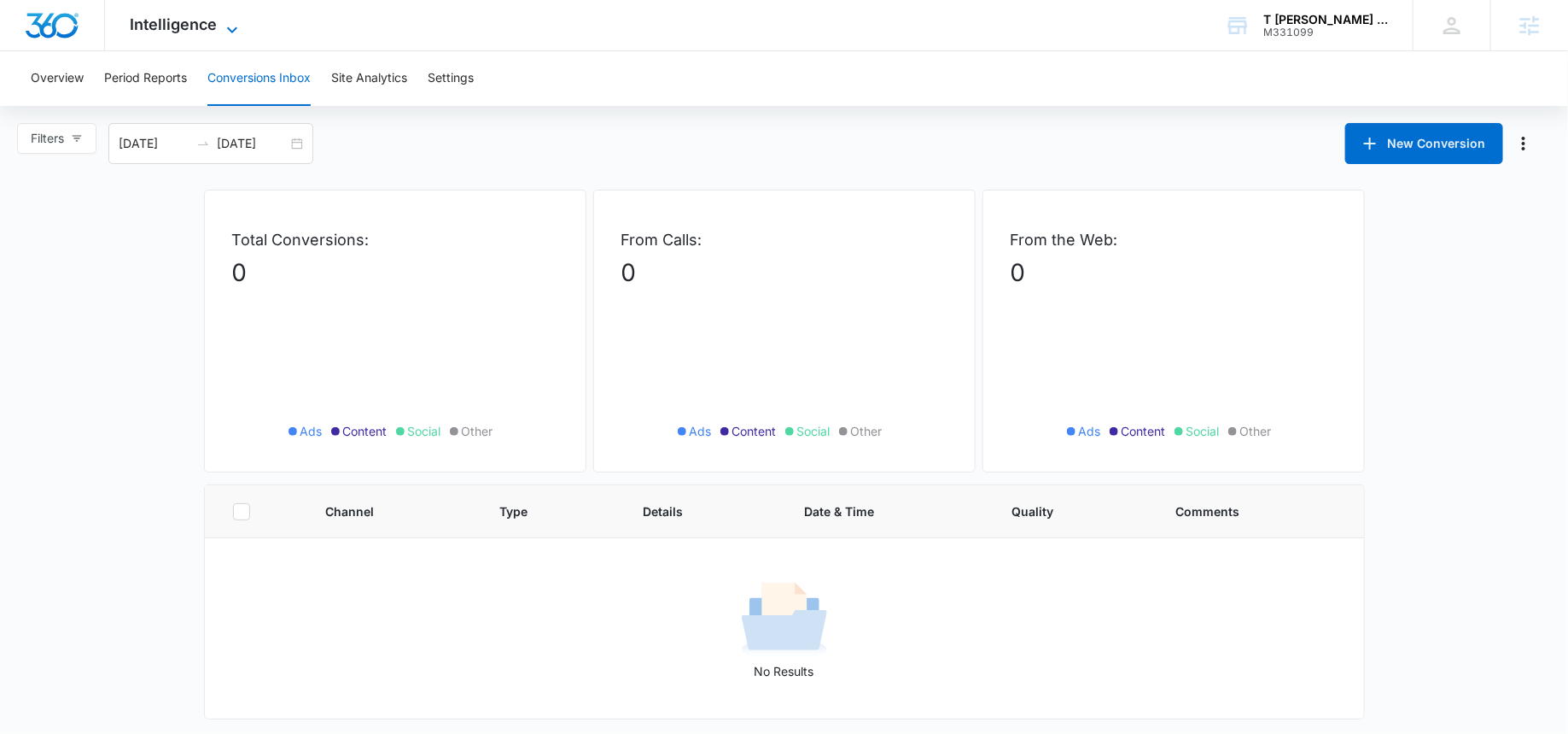
click at [191, 24] on span "Intelligence" at bounding box center [174, 24] width 87 height 18
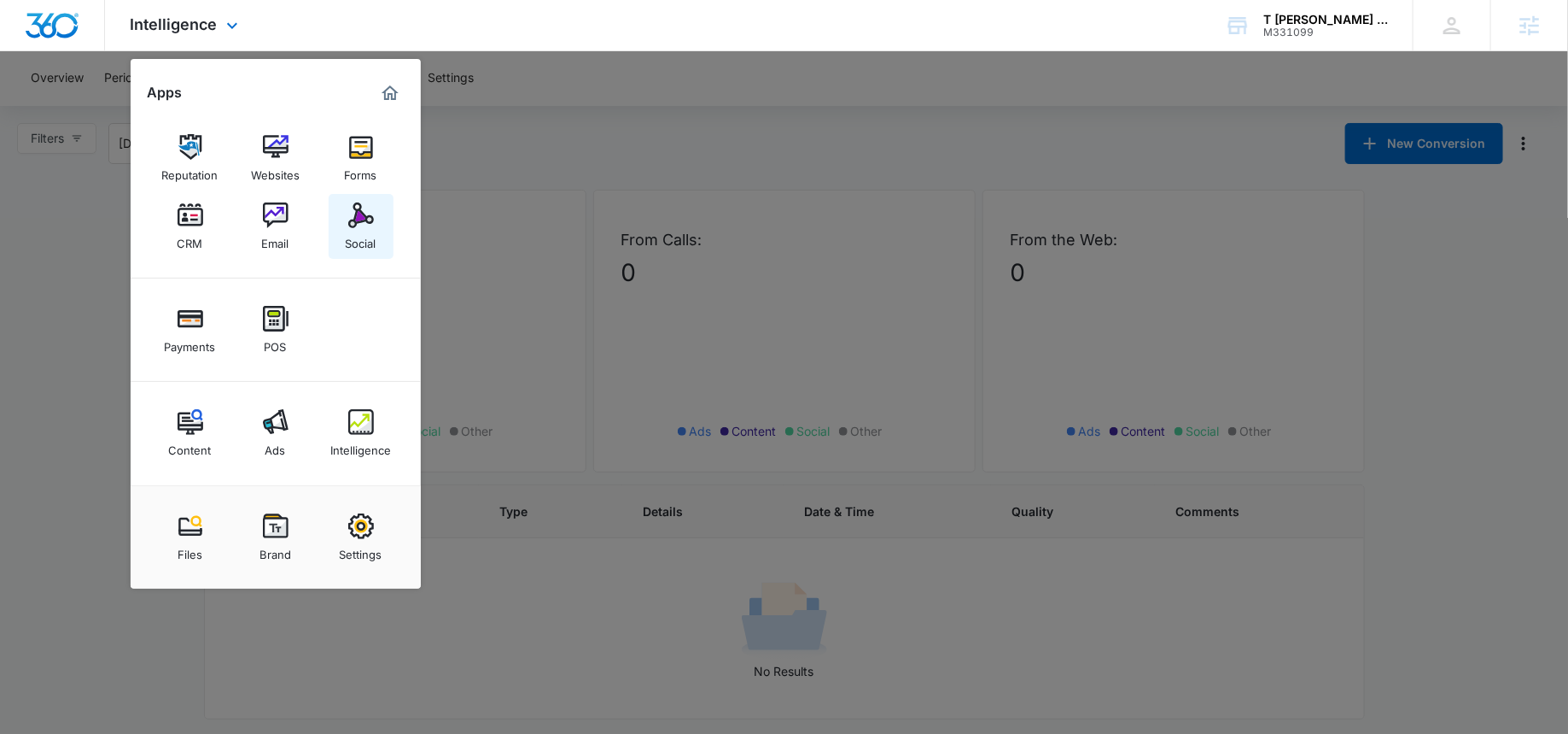
click at [355, 227] on img at bounding box center [361, 215] width 26 height 26
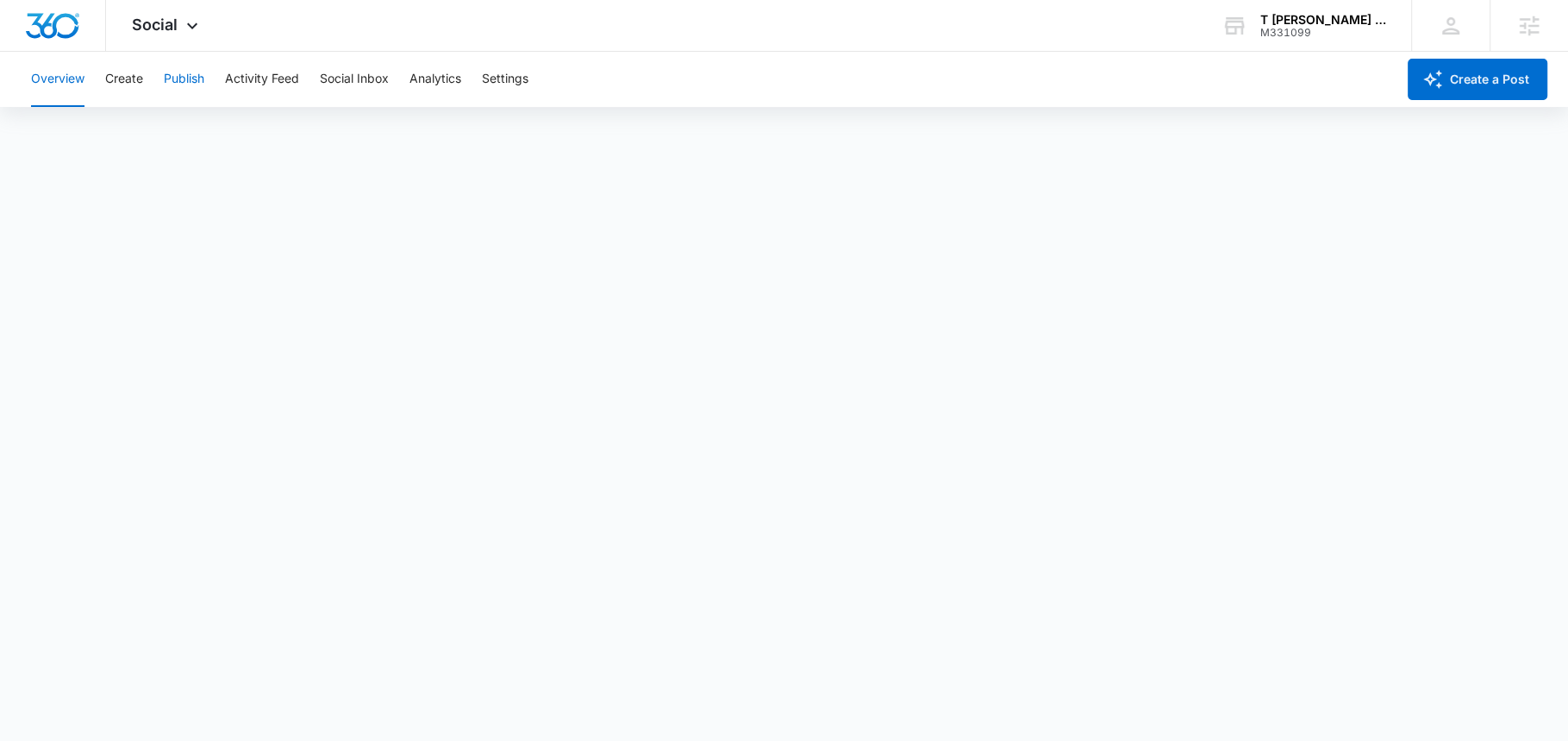
click at [177, 83] on button "Publish" at bounding box center [183, 80] width 40 height 55
click at [122, 80] on button "Create" at bounding box center [124, 80] width 38 height 55
click at [155, 131] on button "Approvals" at bounding box center [168, 132] width 58 height 48
click at [186, 86] on button "Publish" at bounding box center [183, 80] width 40 height 55
click at [131, 81] on button "Create" at bounding box center [124, 80] width 38 height 55
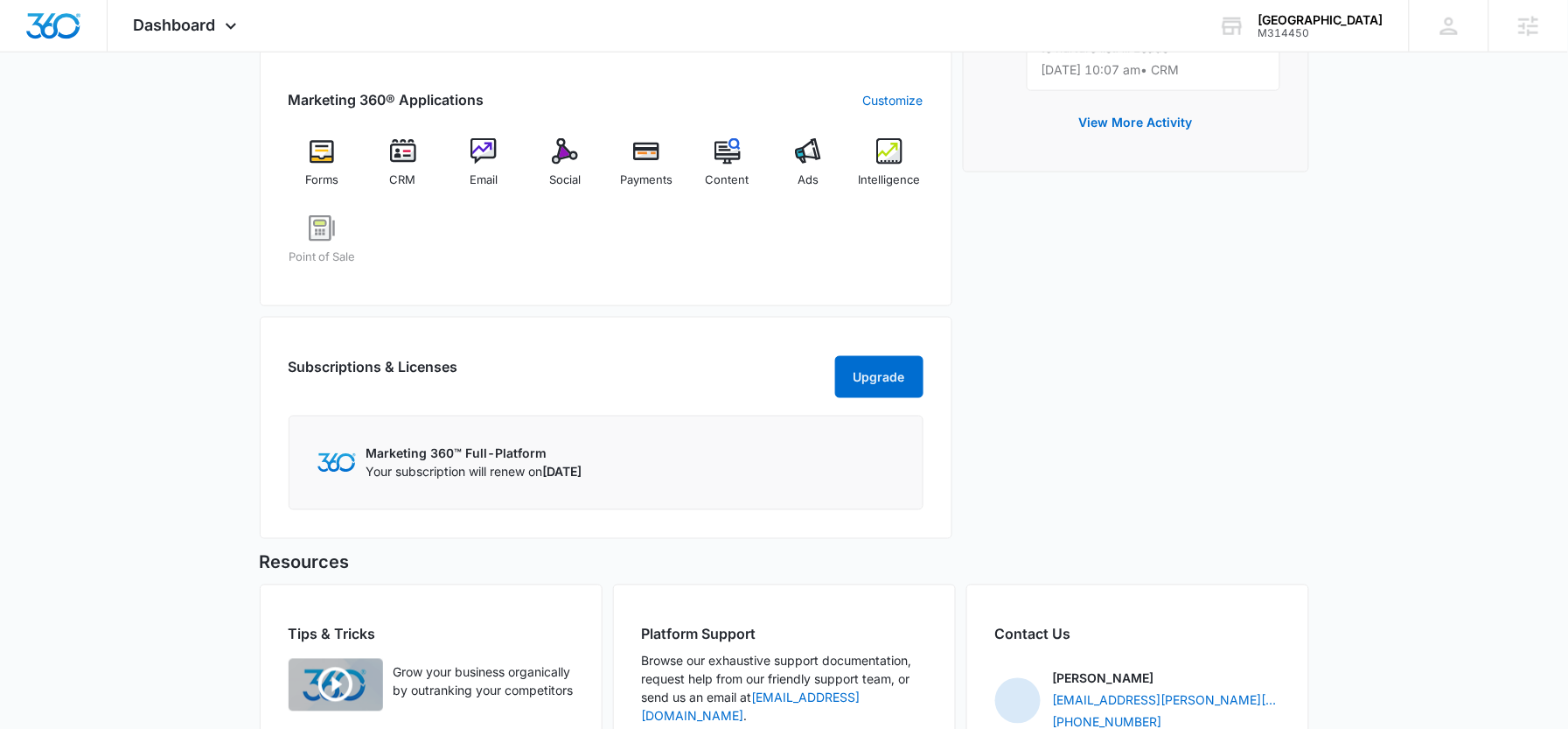
scroll to position [630, 0]
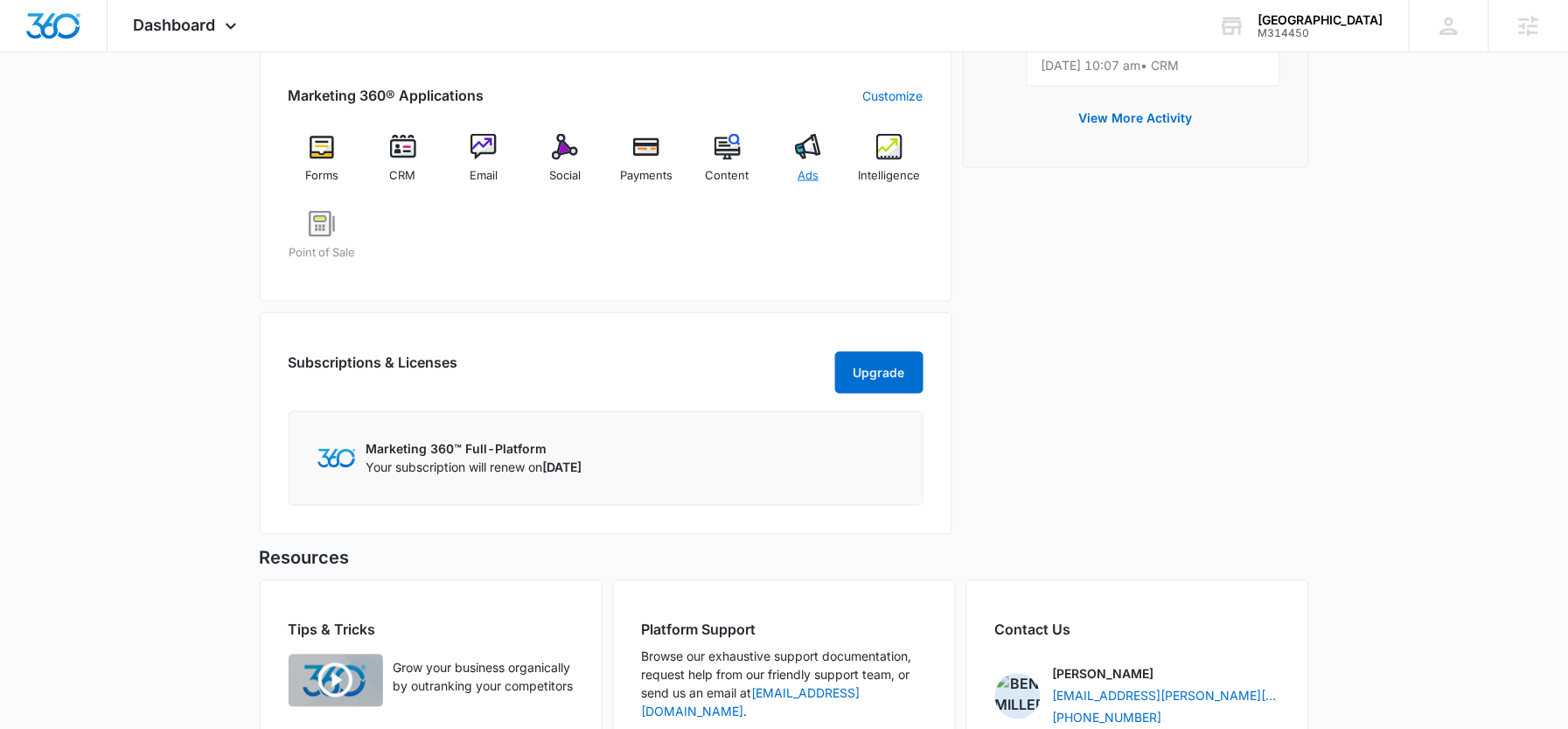
click at [802, 153] on img at bounding box center [808, 146] width 26 height 26
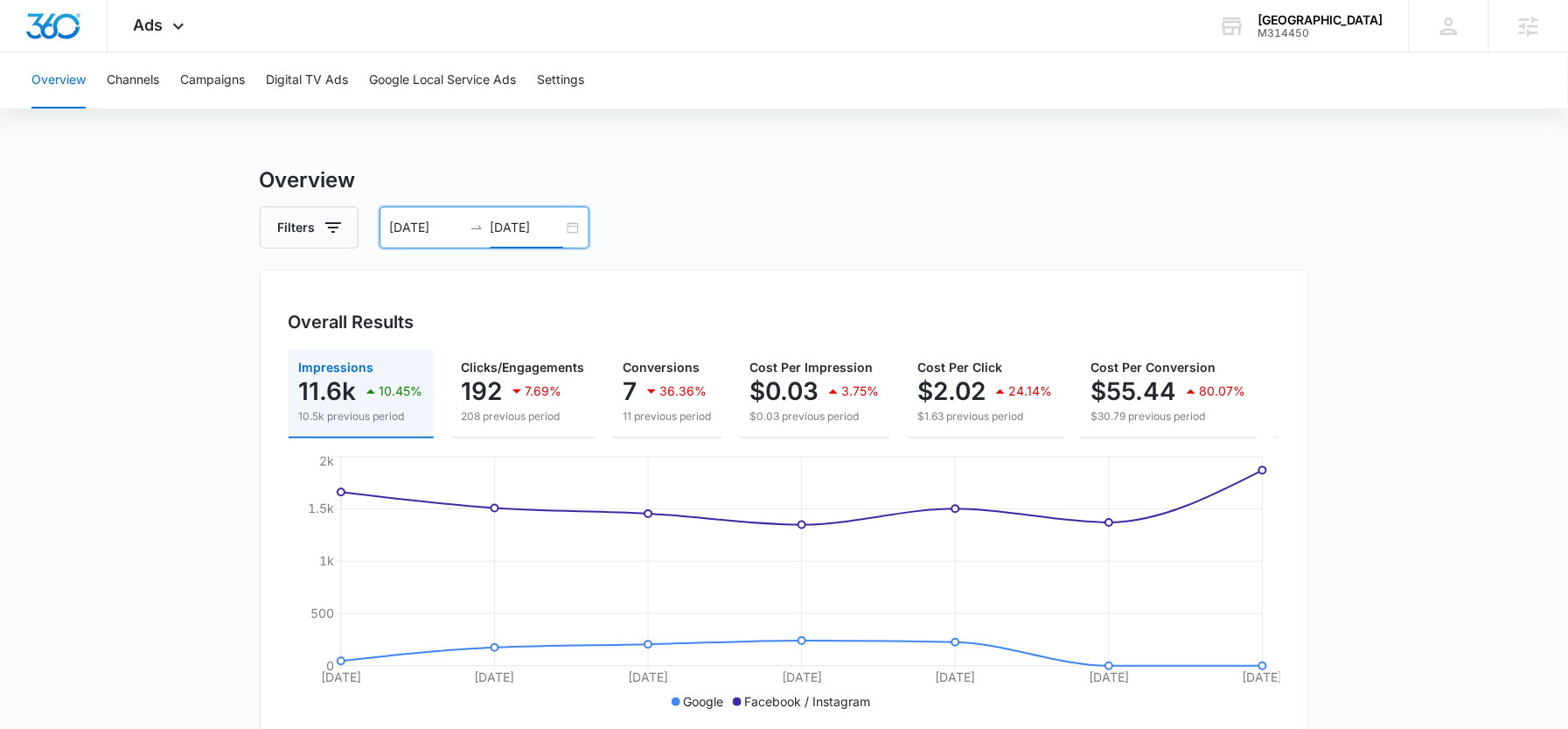
click at [546, 229] on input "[DATE]" at bounding box center [527, 227] width 73 height 19
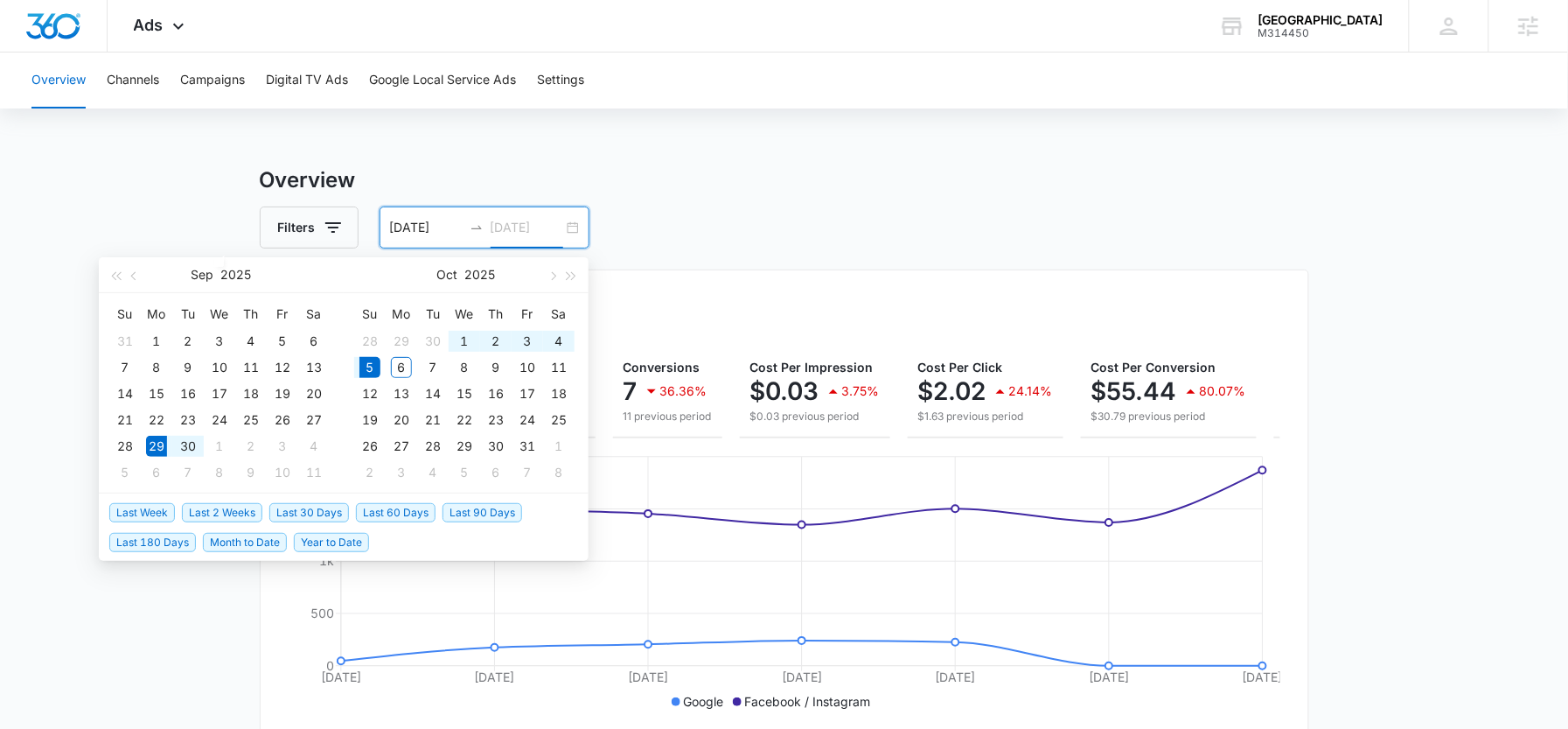
type input "[DATE]"
click at [710, 103] on div "Overview Channels Campaigns Digital TV Ads Google Local Service Ads Settings" at bounding box center [784, 81] width 1526 height 56
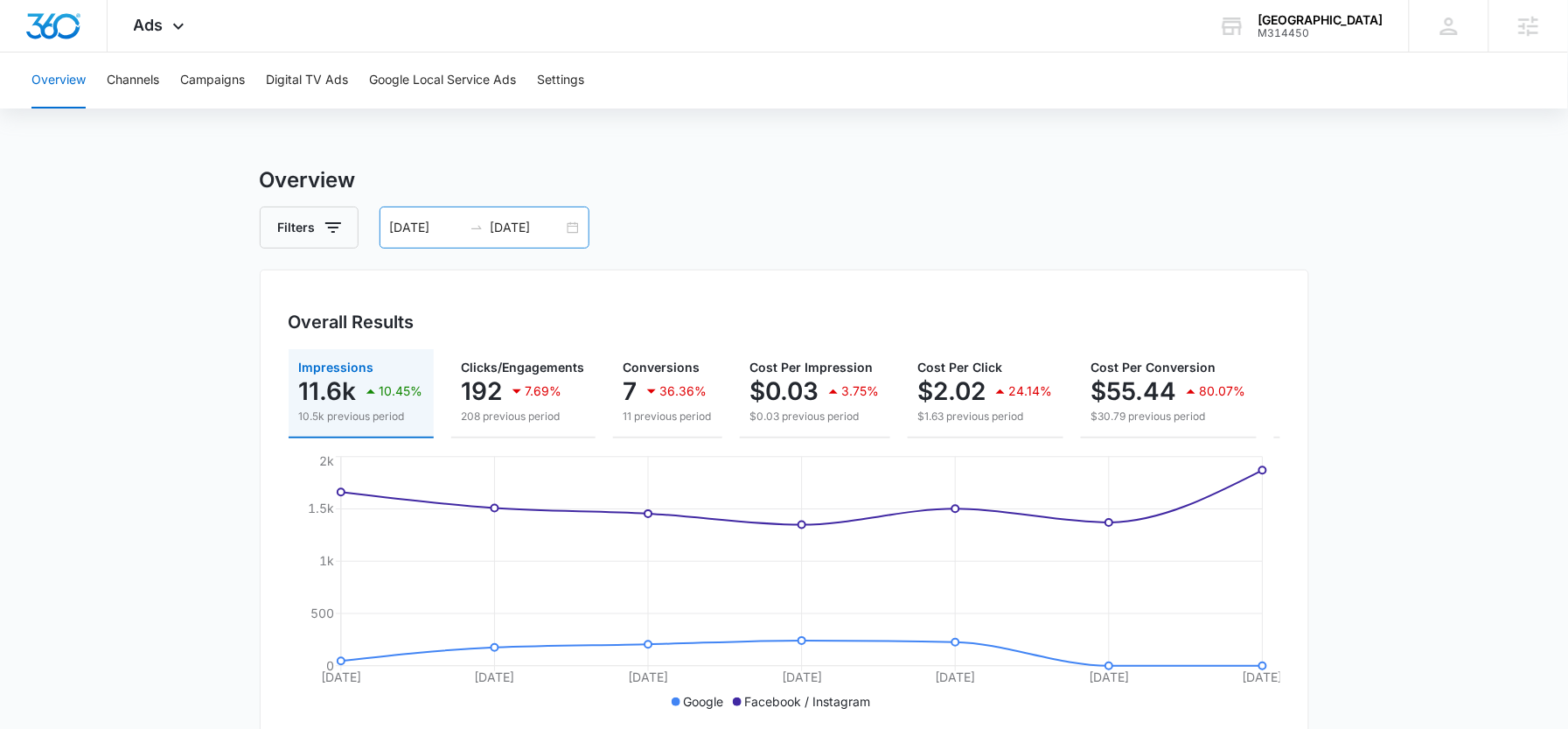
click at [442, 223] on input "09/29/2025" at bounding box center [426, 227] width 73 height 19
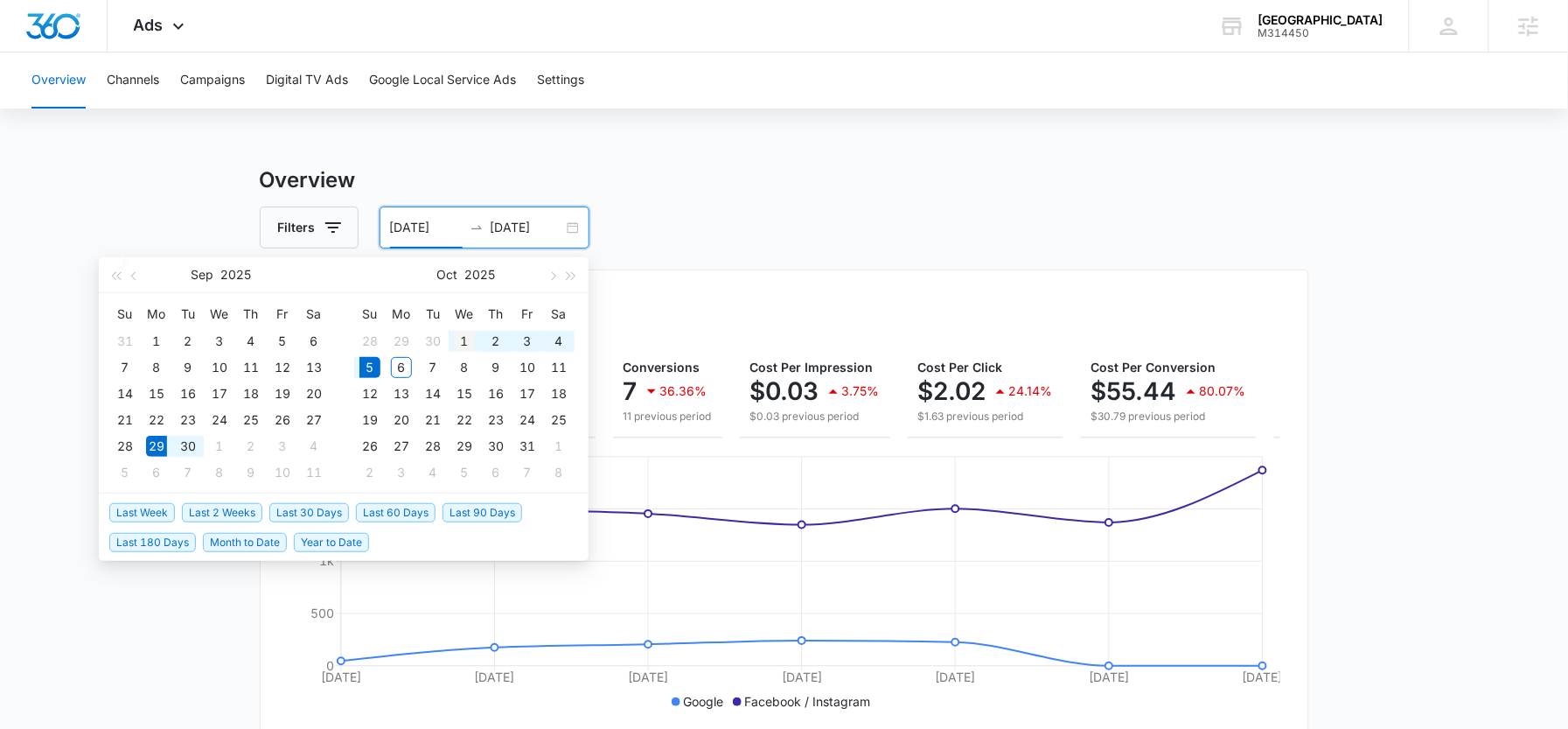
type input "10/01/2025"
click at [464, 340] on div "1" at bounding box center [464, 340] width 21 height 21
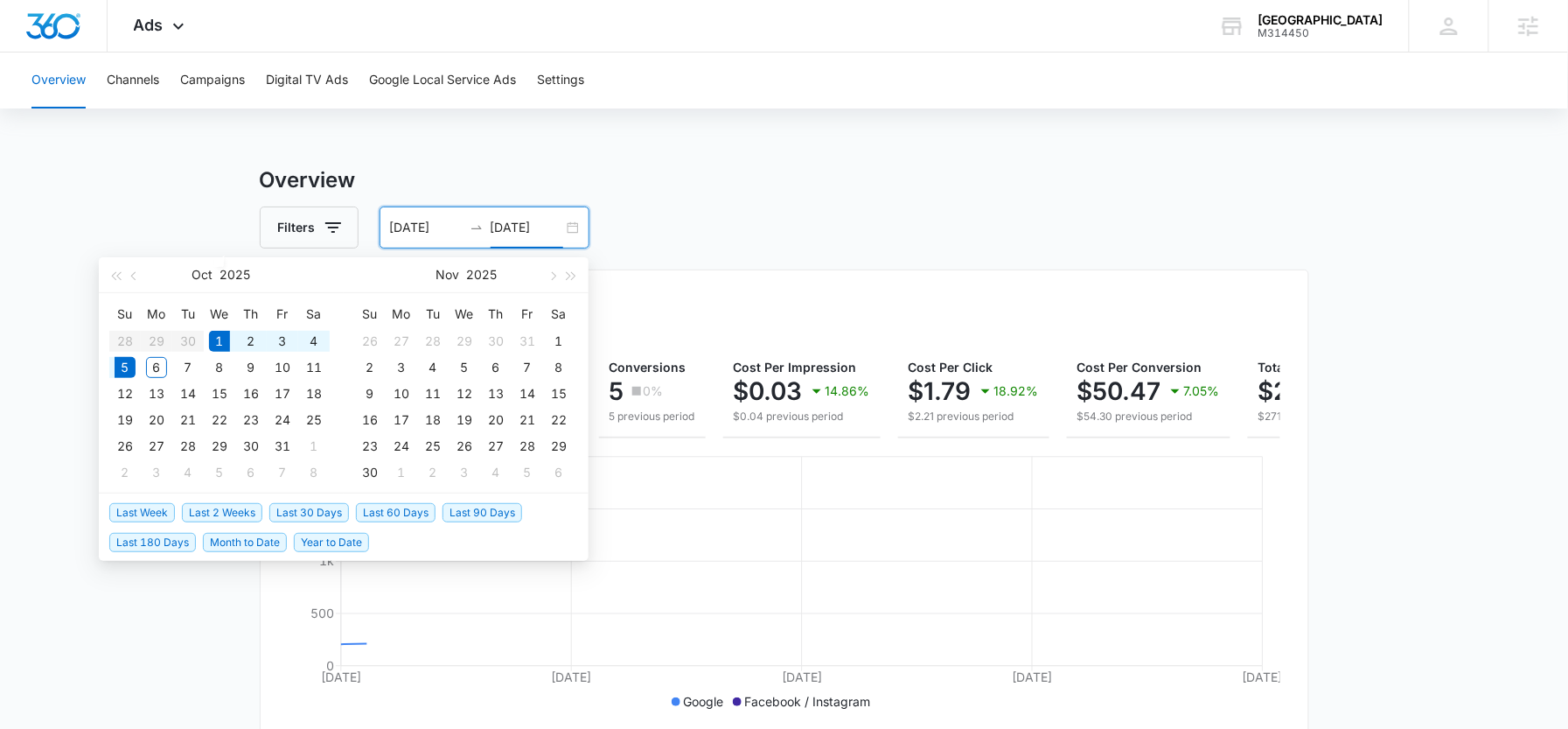
click at [835, 132] on div "Overview Channels Campaigns Digital TV Ads Google Local Service Ads Settings Ov…" at bounding box center [784, 736] width 1568 height 1368
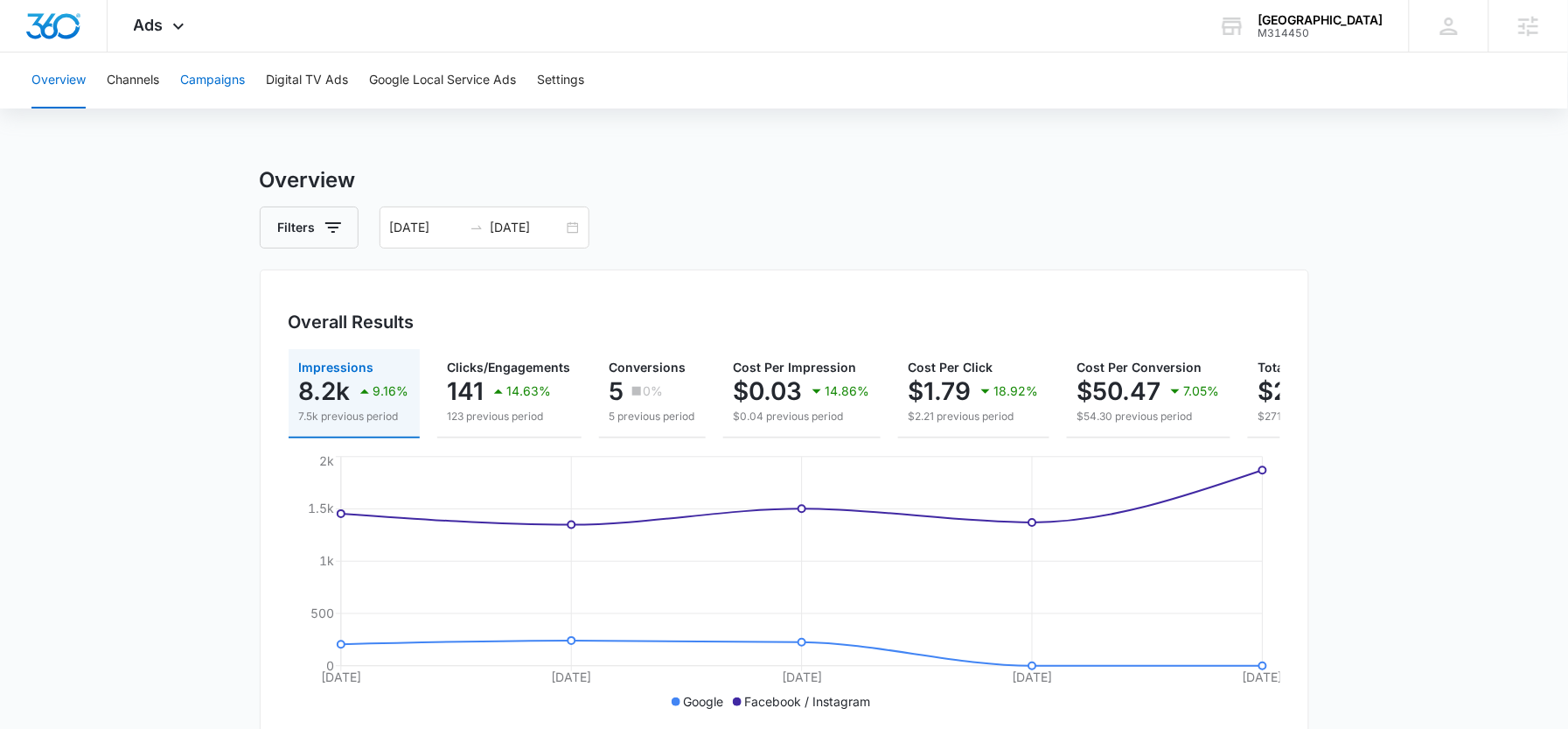
click at [199, 90] on button "Campaigns" at bounding box center [212, 81] width 64 height 56
click at [63, 94] on button "Overview" at bounding box center [59, 81] width 54 height 56
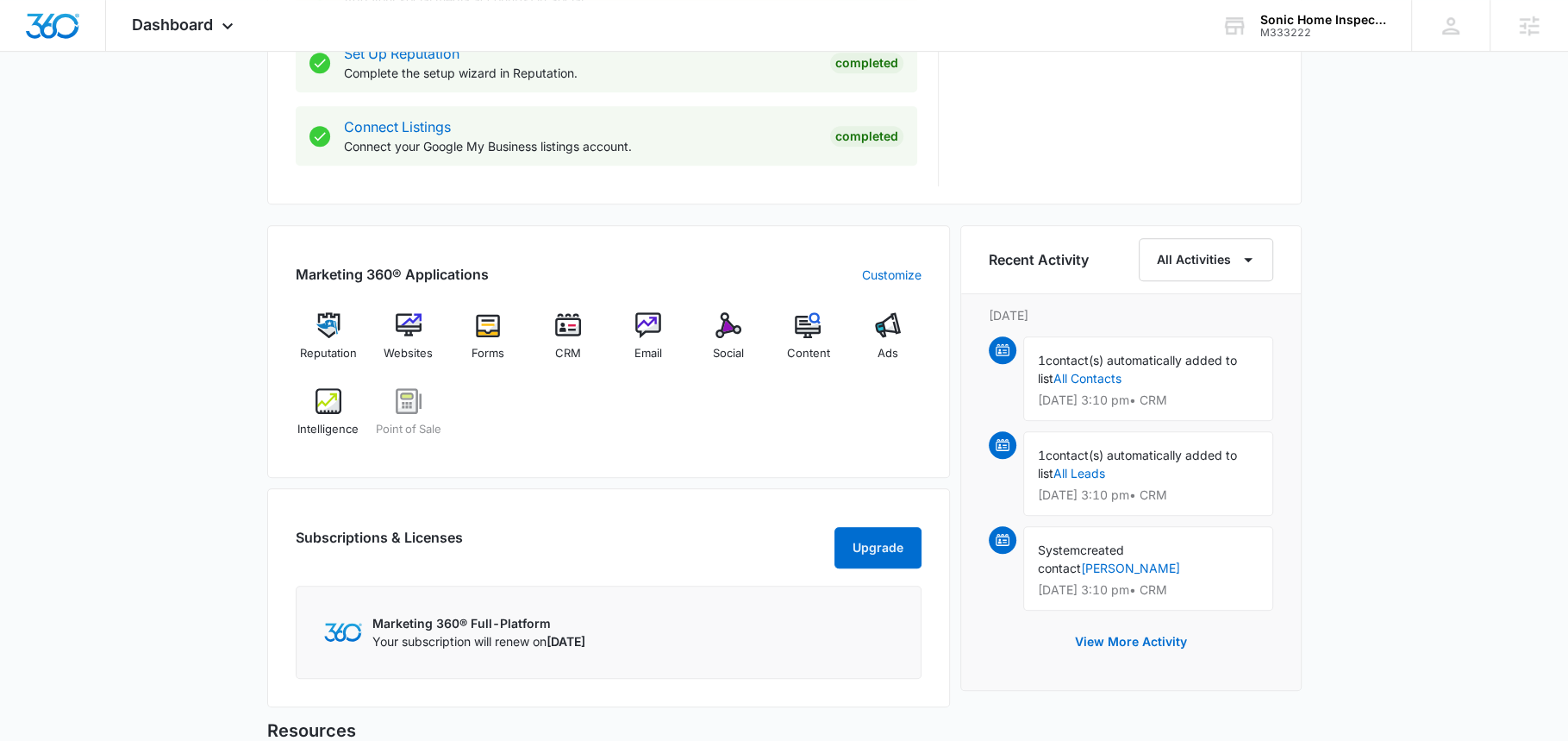
scroll to position [927, 0]
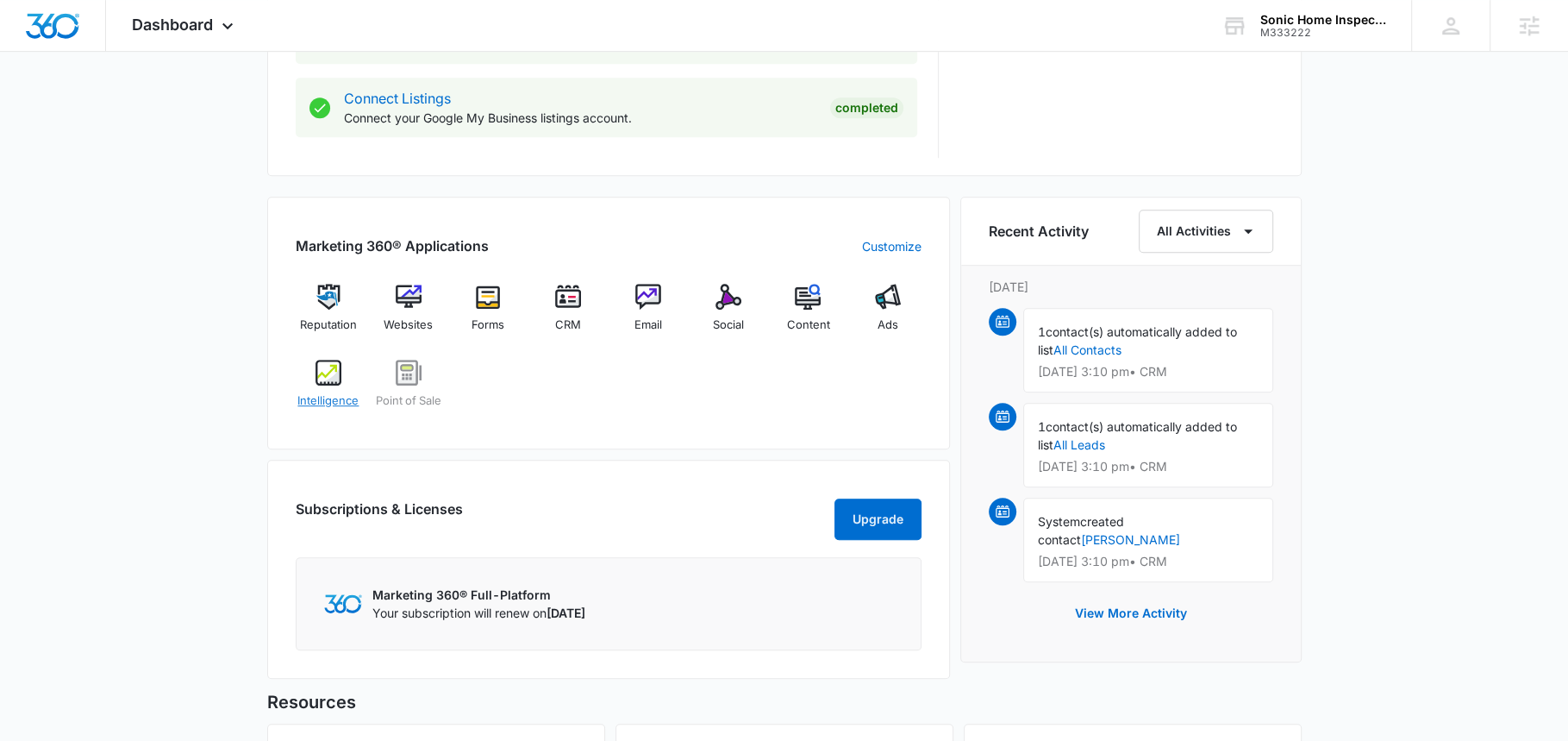
click at [321, 377] on img at bounding box center [328, 372] width 26 height 26
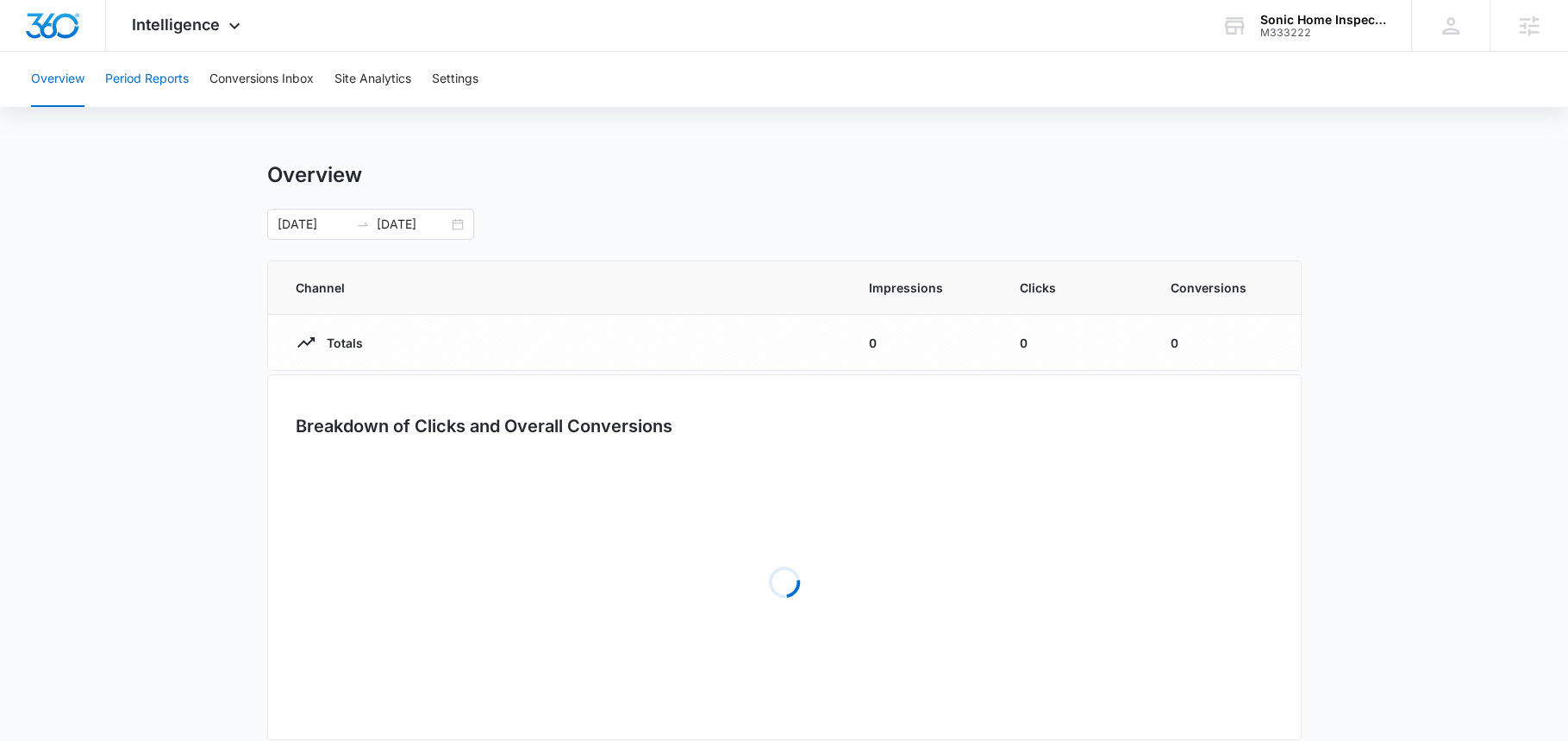
click at [178, 94] on button "Period Reports" at bounding box center [147, 80] width 83 height 55
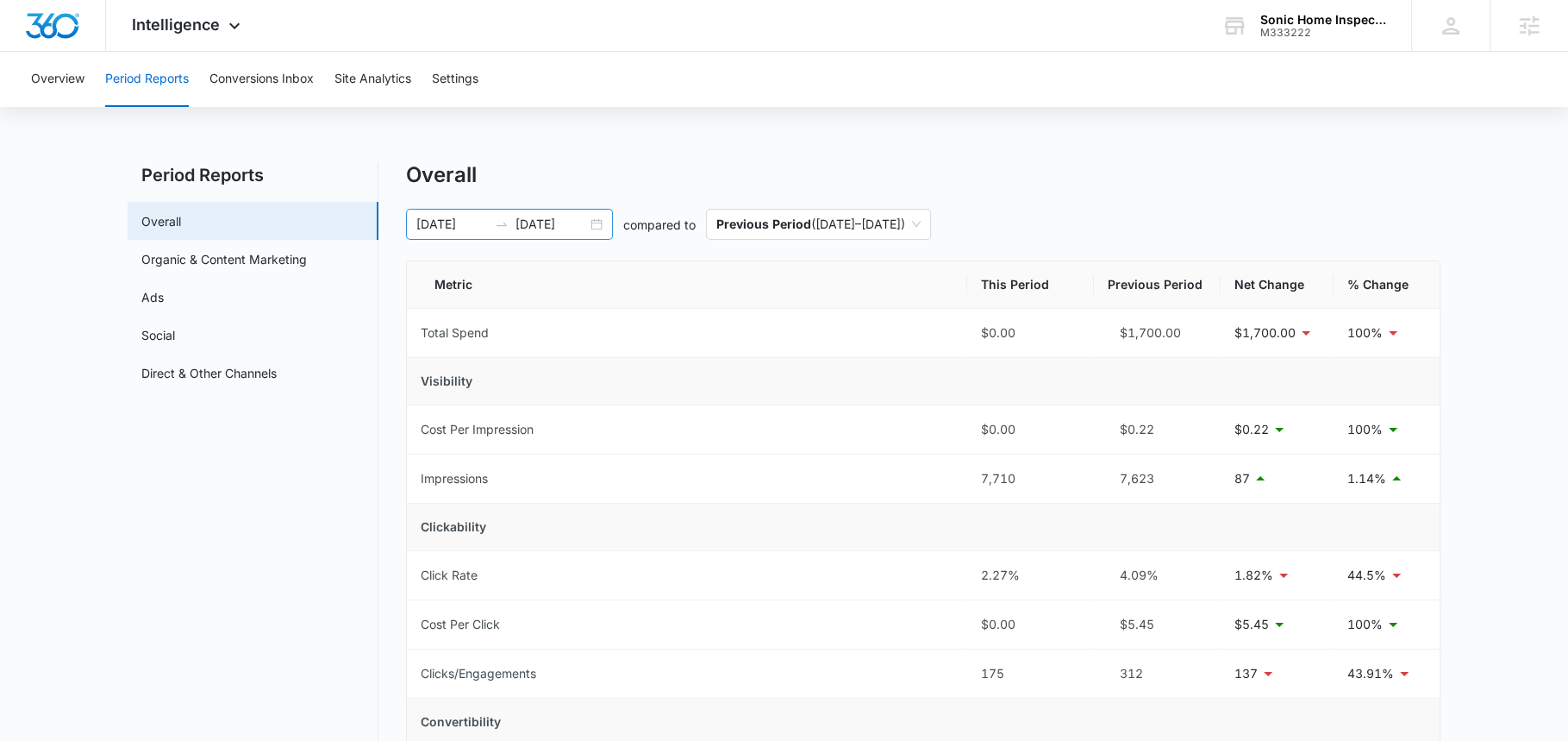
click at [555, 219] on input "[DATE]" at bounding box center [551, 224] width 72 height 19
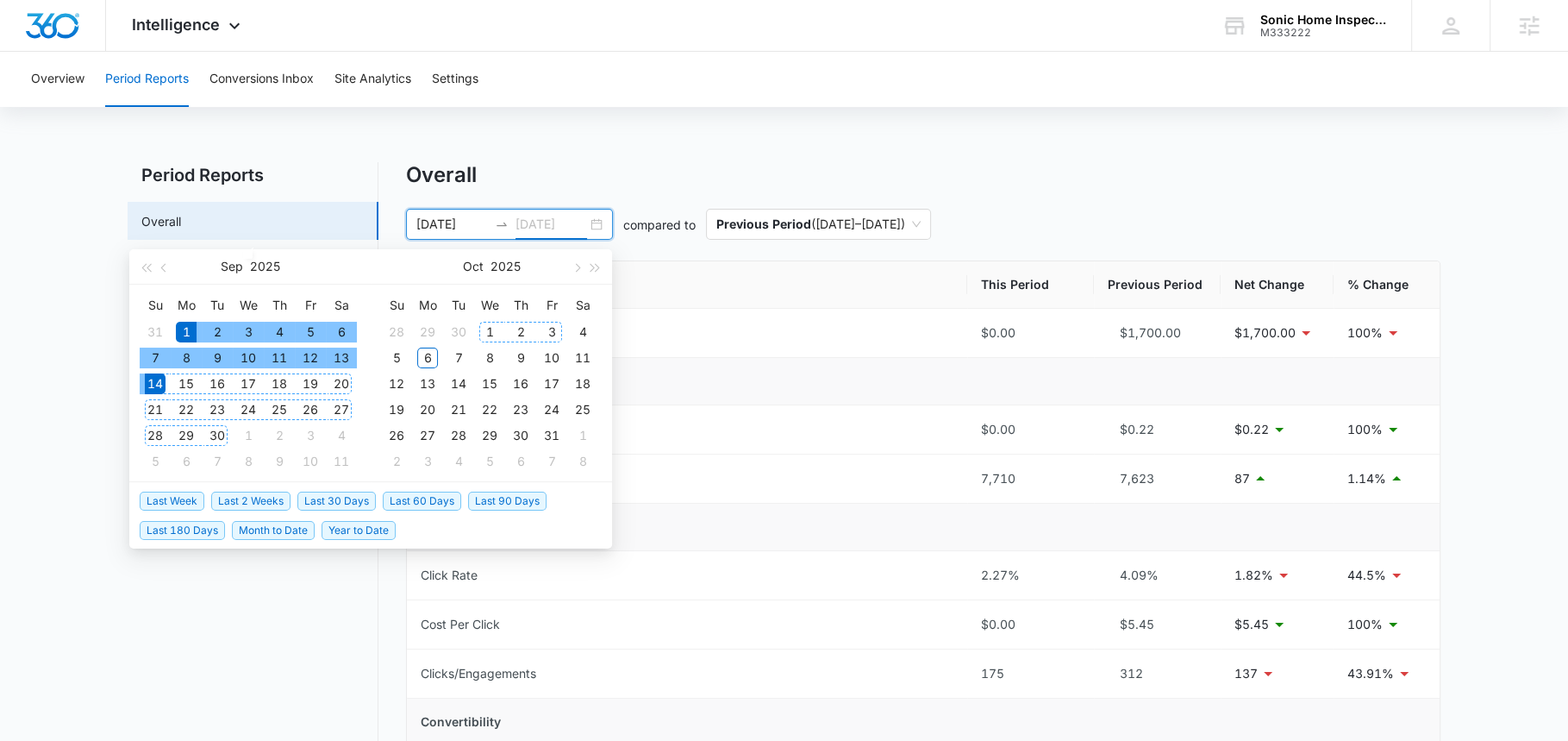
type input "[DATE]"
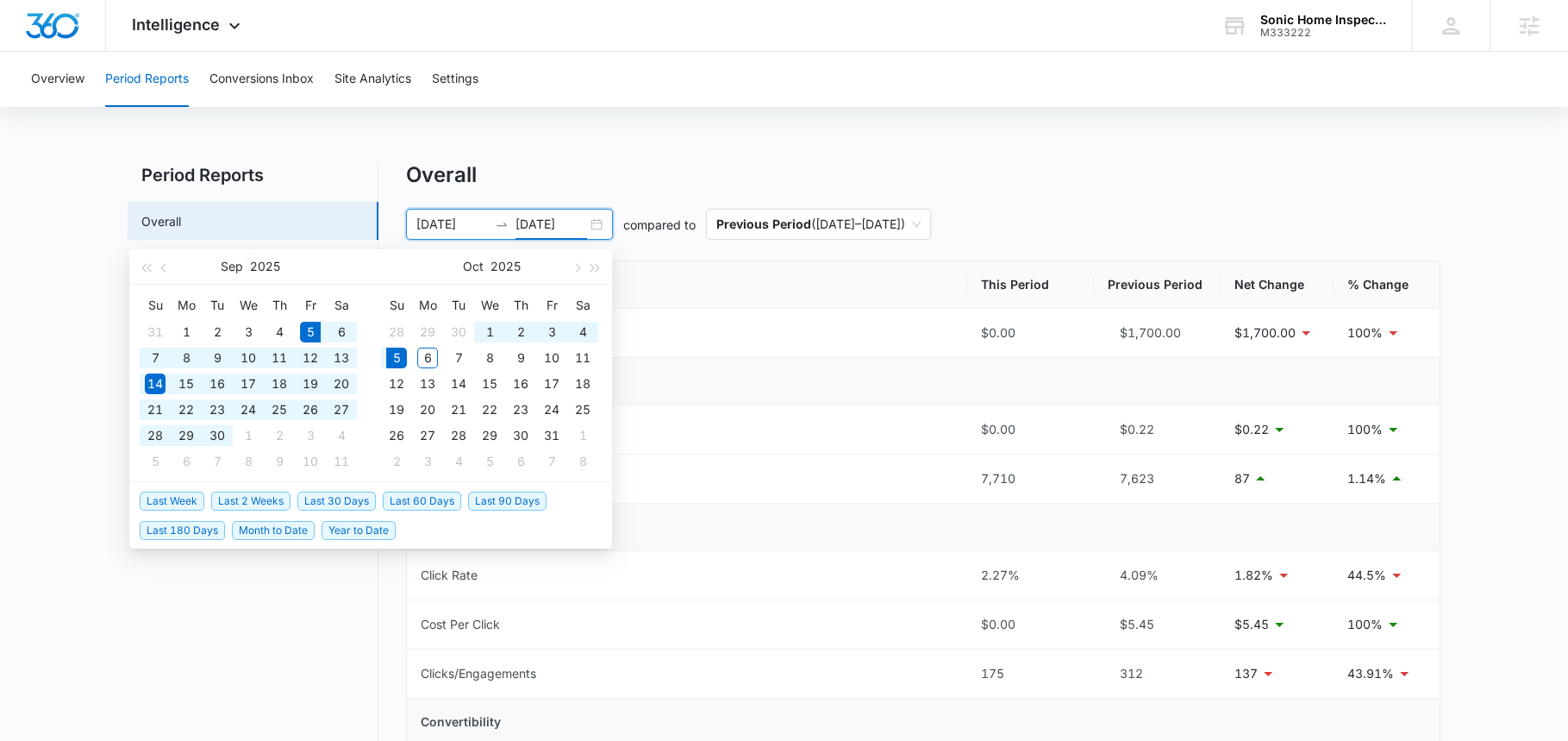
click at [319, 495] on span "Last 30 Days" at bounding box center [336, 500] width 79 height 19
type input "[DATE]"
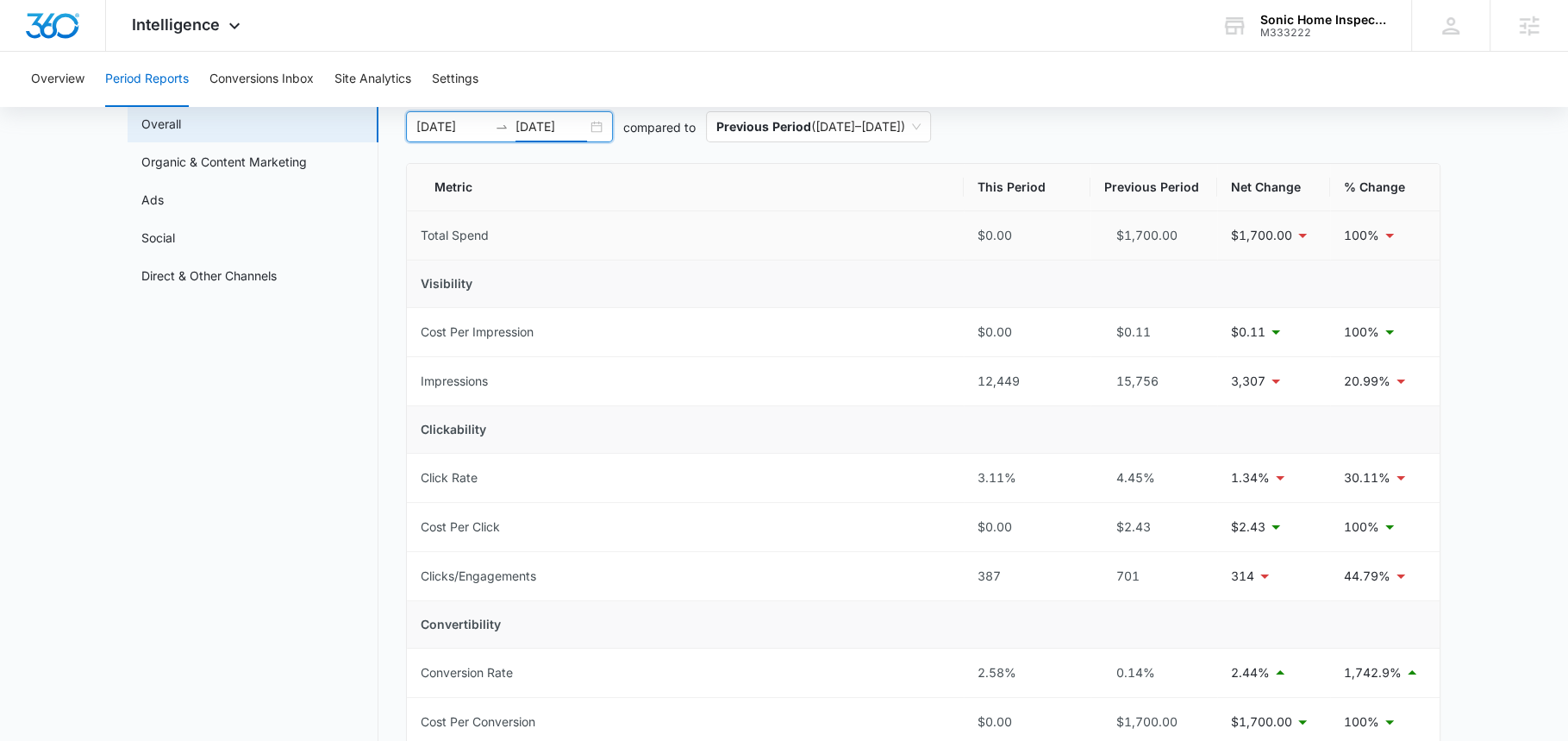
scroll to position [72, 0]
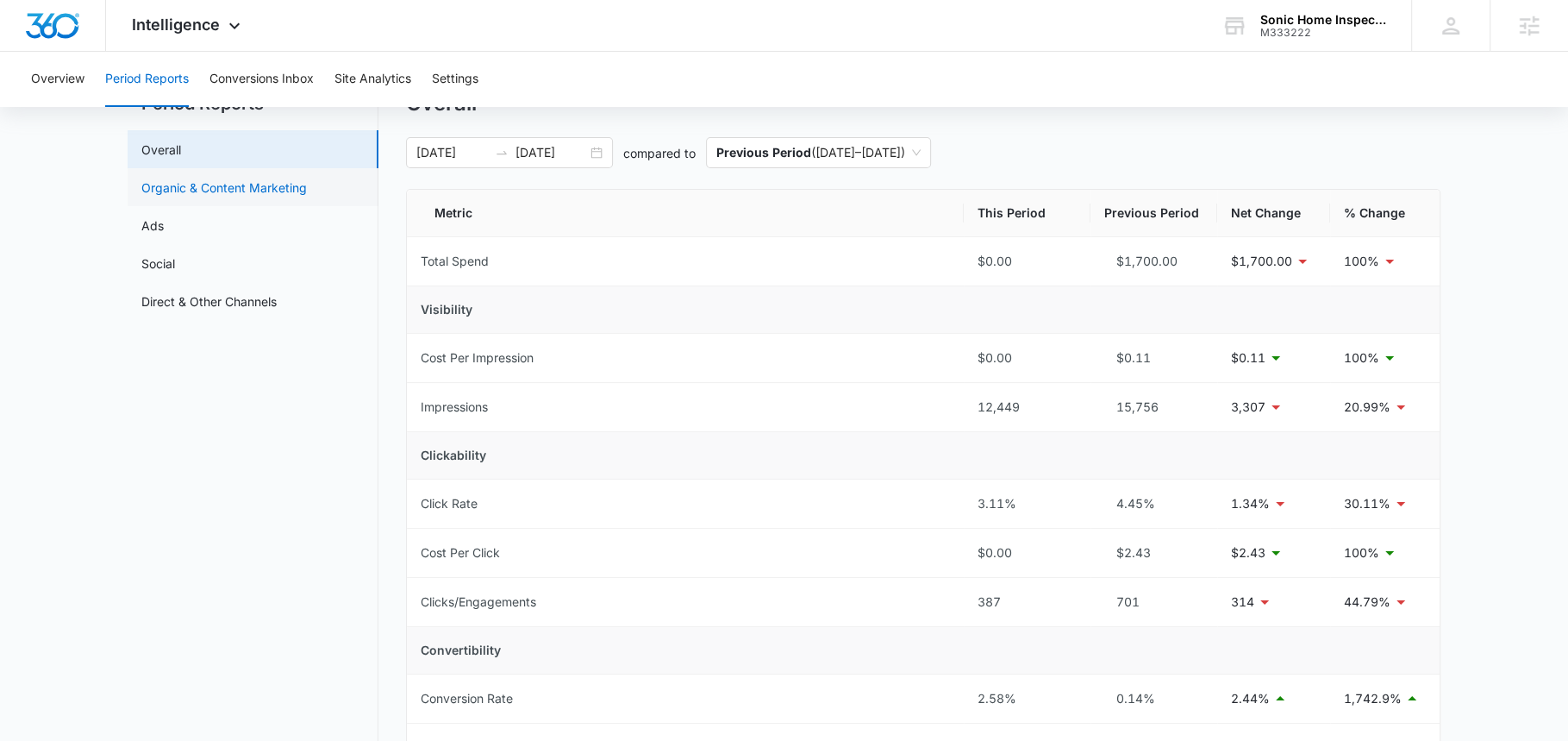
click at [225, 197] on link "Organic & Content Marketing" at bounding box center [224, 187] width 165 height 18
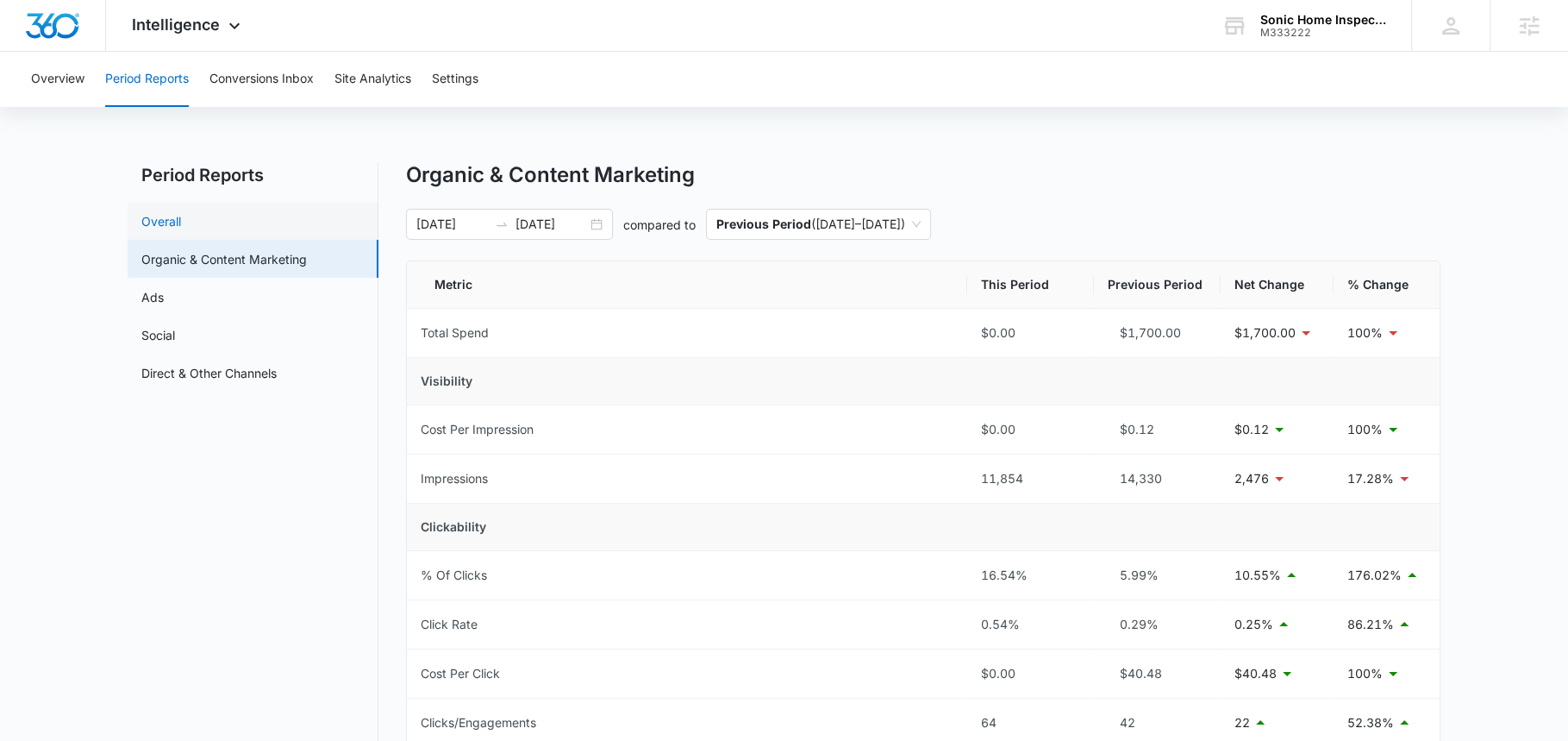
click at [181, 230] on link "Overall" at bounding box center [161, 221] width 39 height 18
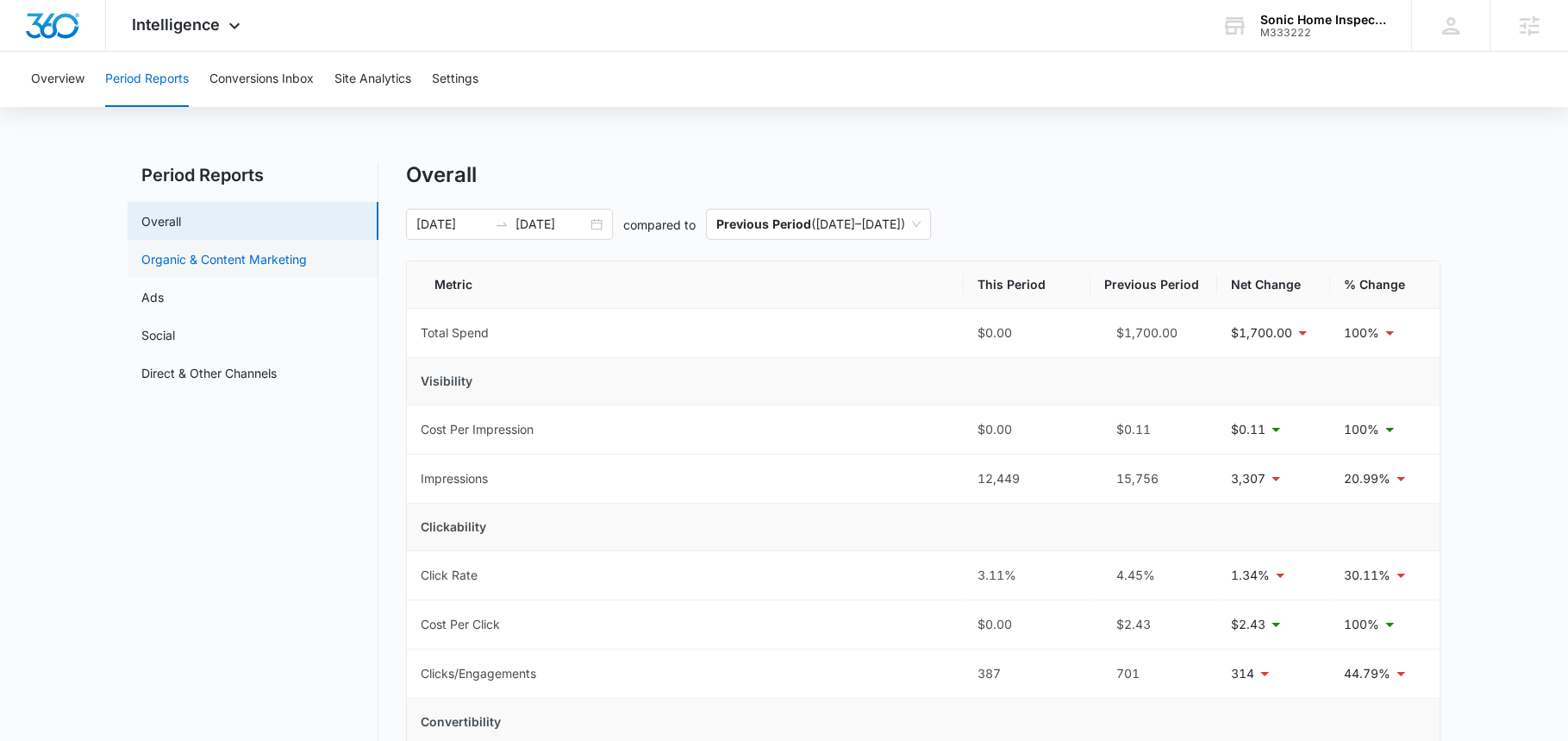
click at [225, 257] on link "Organic & Content Marketing" at bounding box center [224, 259] width 165 height 18
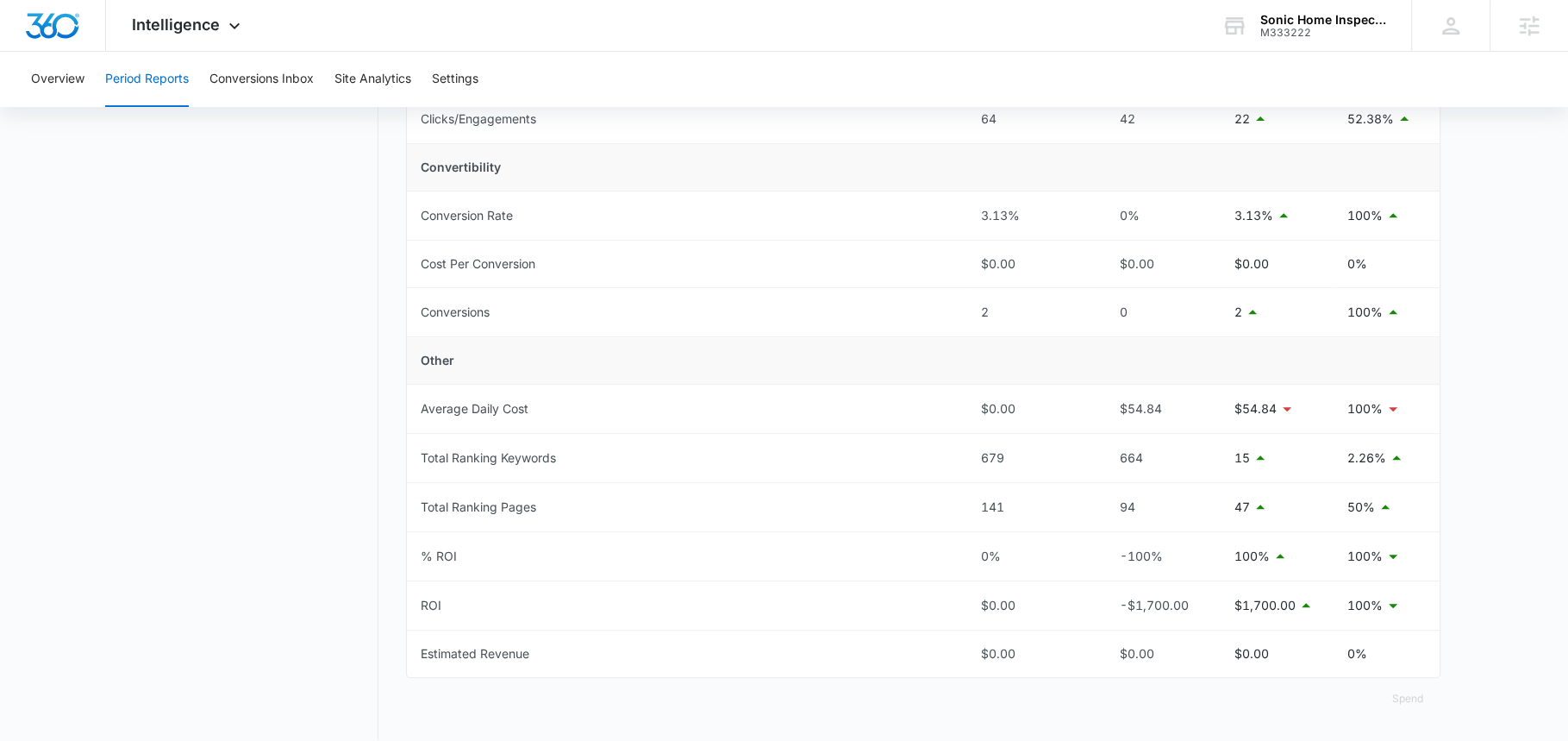
scroll to position [608, 0]
click at [225, 28] on icon at bounding box center [234, 30] width 21 height 21
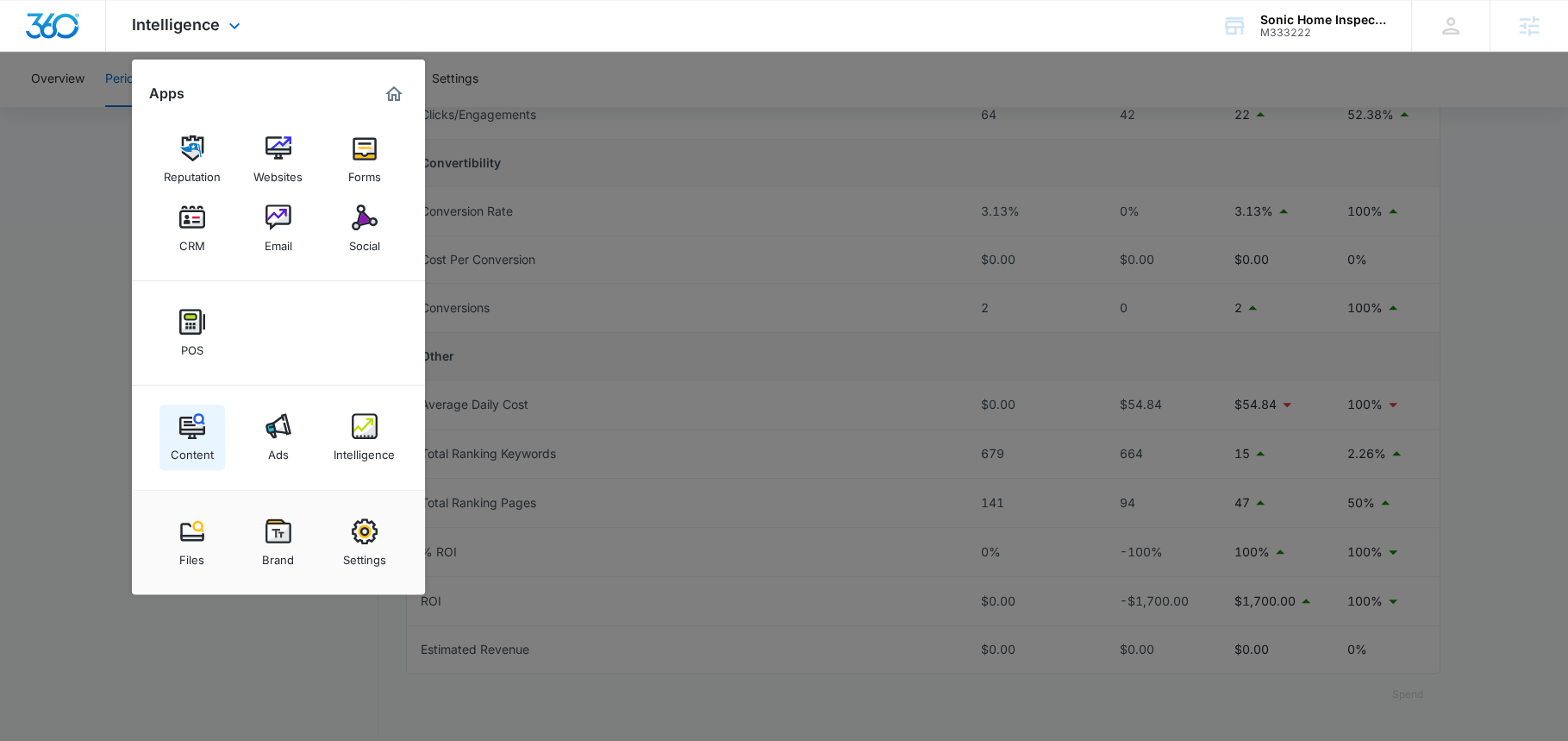
click at [186, 452] on div "Content" at bounding box center [192, 450] width 43 height 22
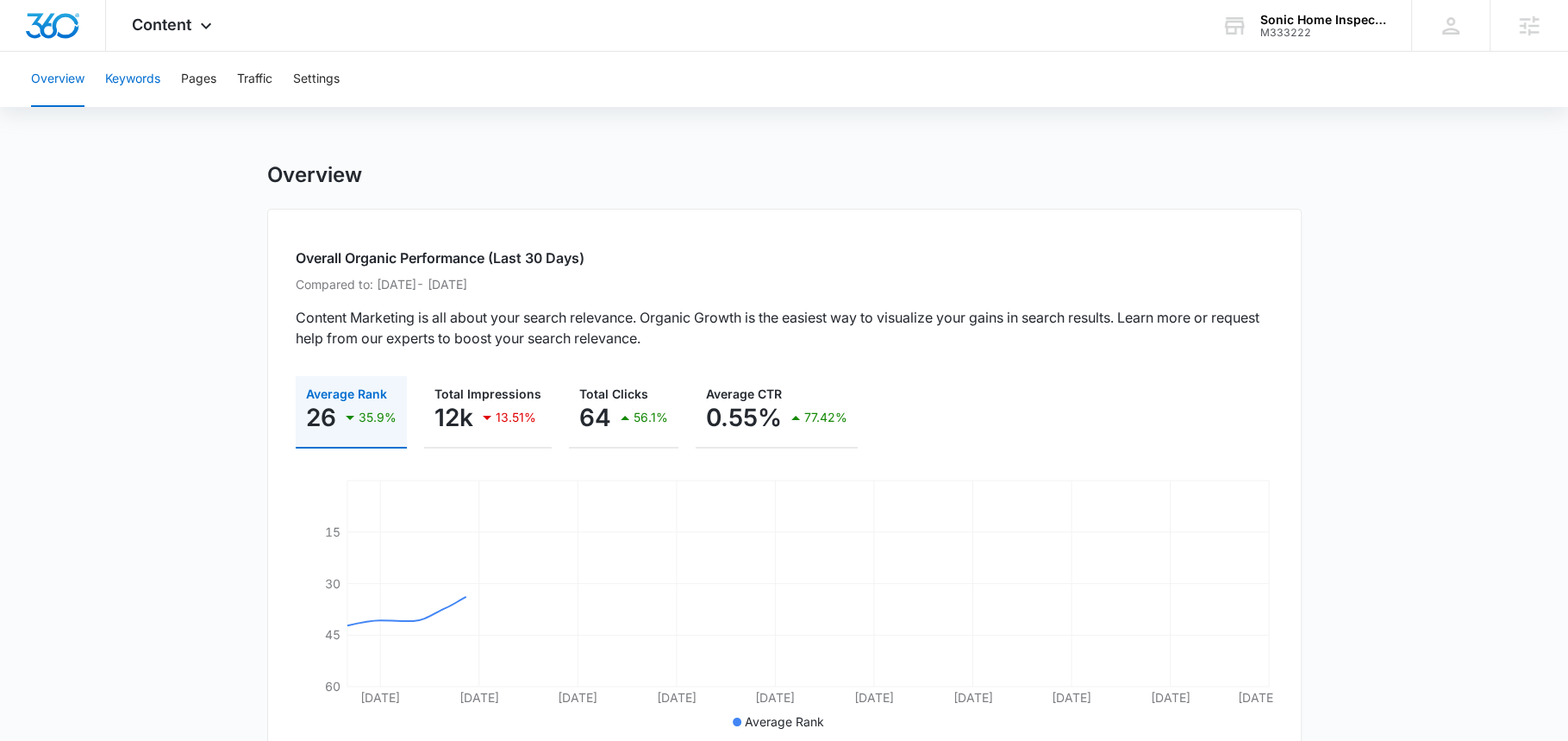
click at [151, 90] on button "Keywords" at bounding box center [133, 80] width 55 height 55
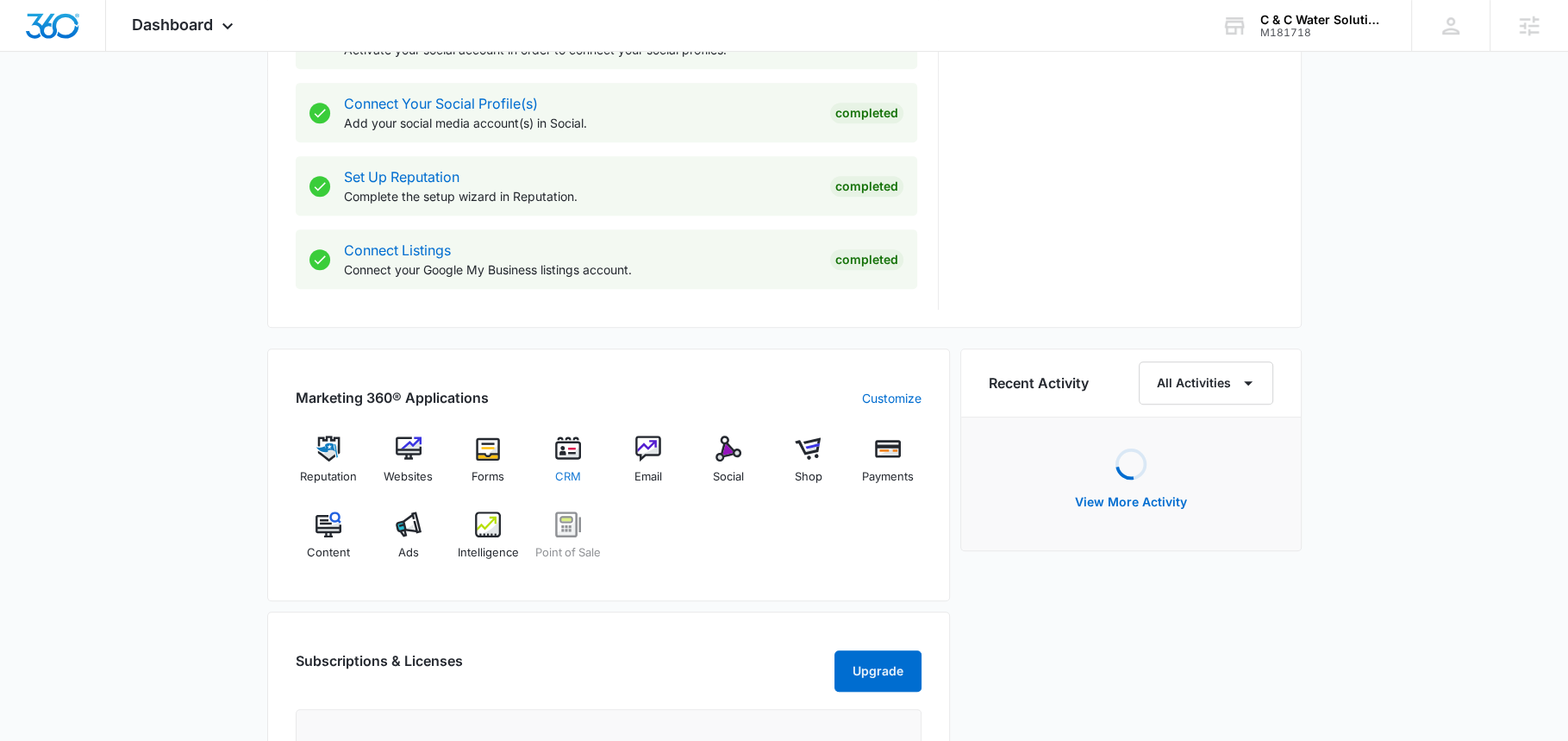
scroll to position [813, 0]
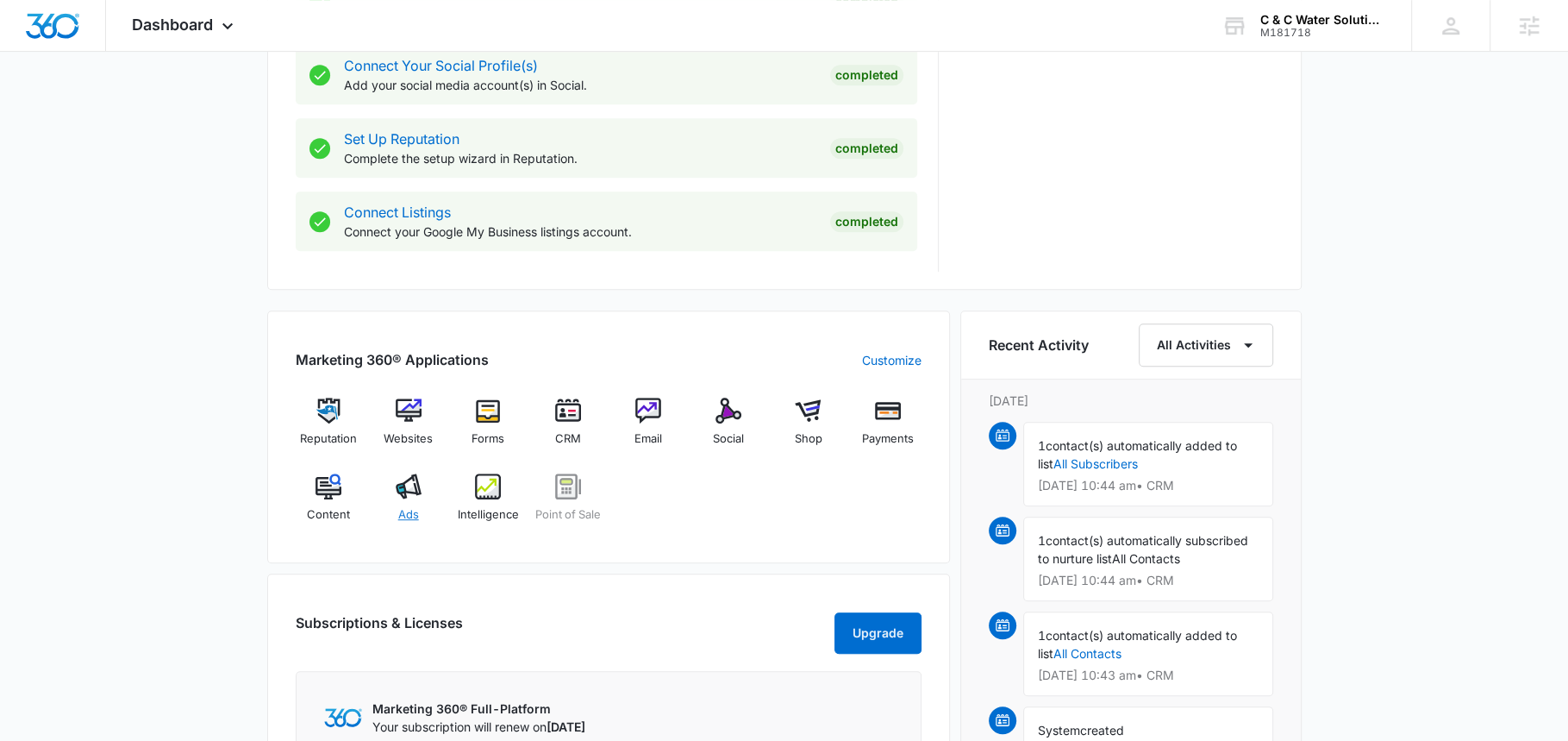
click at [424, 498] on div "Ads" at bounding box center [408, 504] width 66 height 62
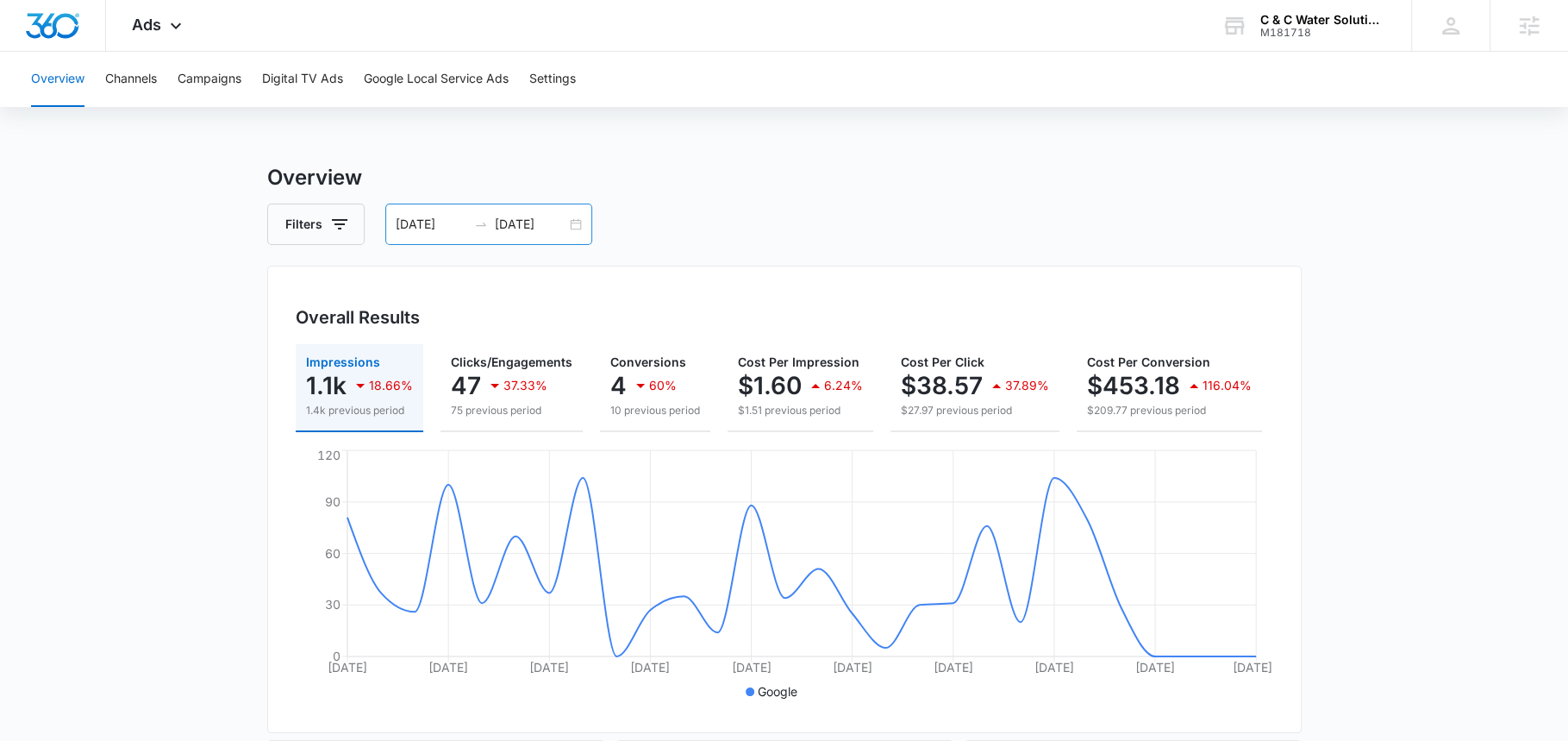
click at [516, 218] on input "09/28/2025" at bounding box center [530, 224] width 72 height 19
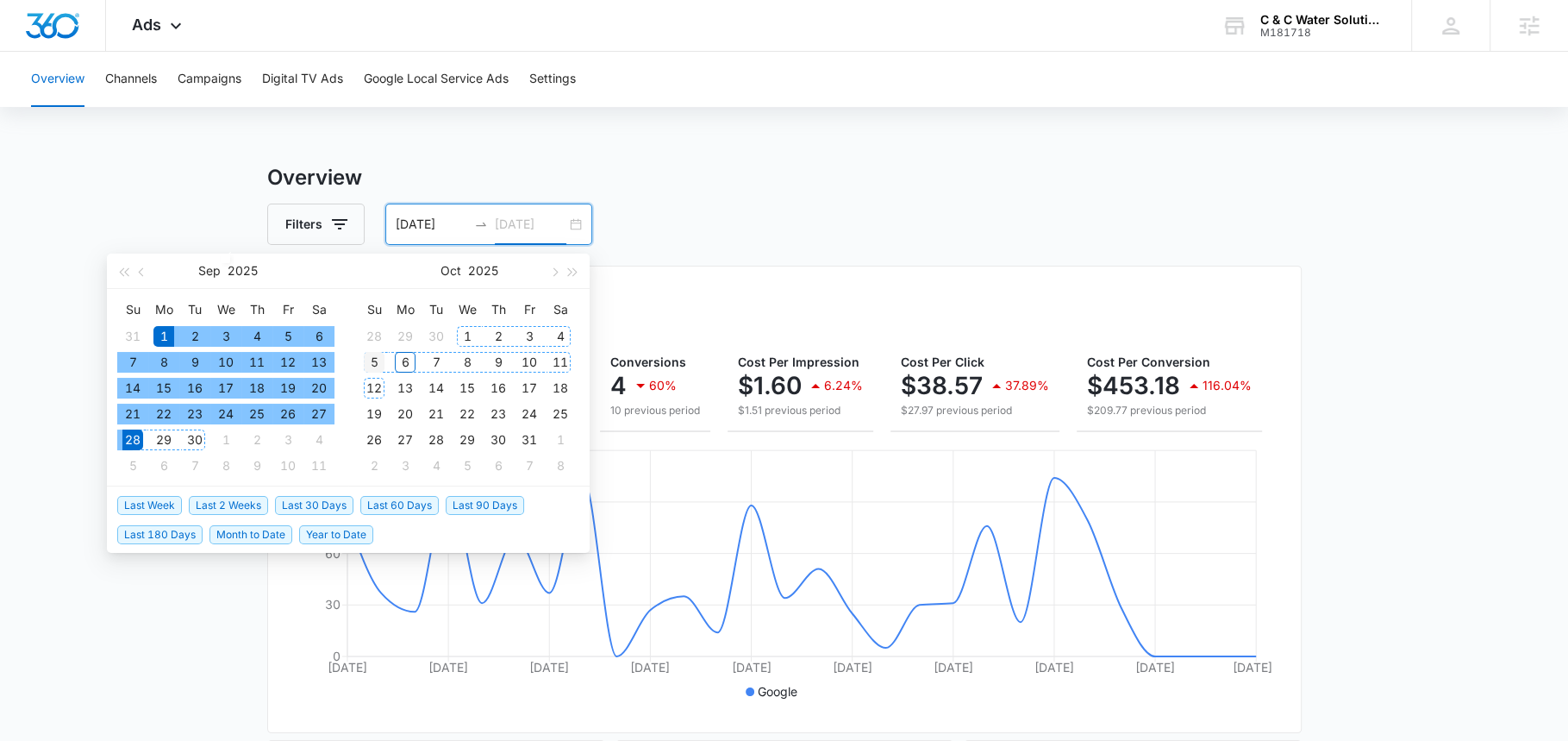
type input "10/05/2025"
click at [374, 368] on div "5" at bounding box center [374, 362] width 21 height 21
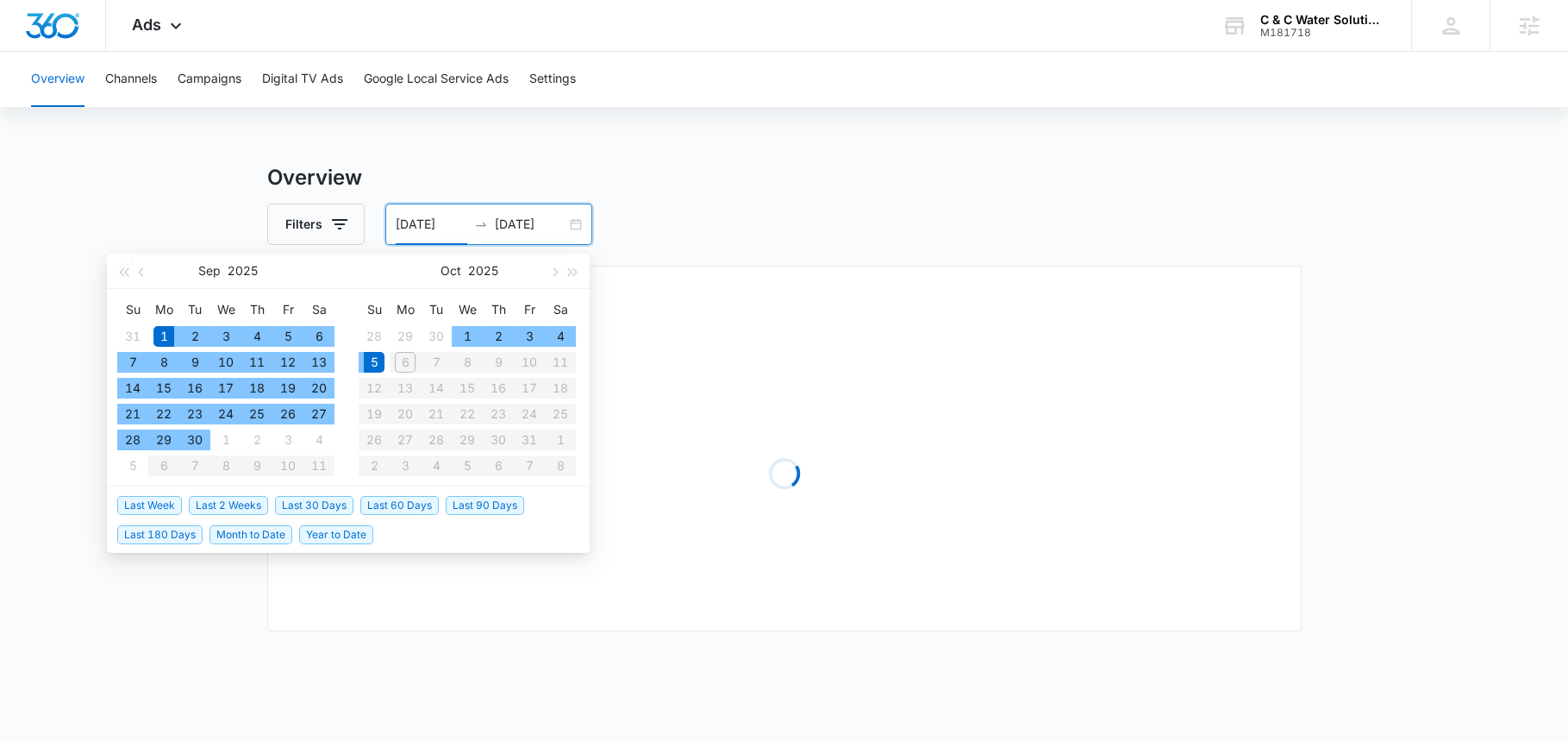
type input "09/01/2025"
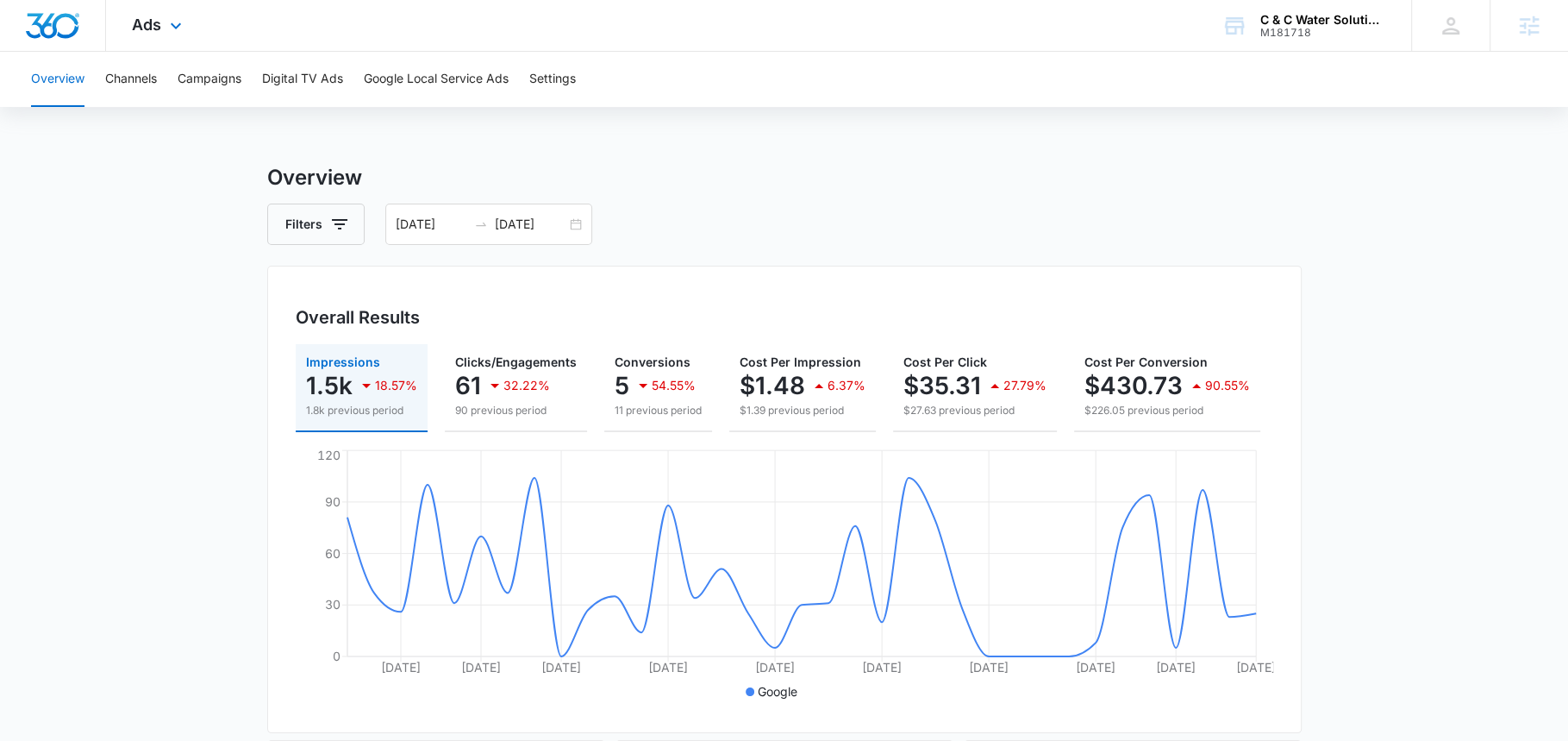
click at [173, 45] on div "Ads Apps Reputation Websites Forms CRM Email Social Shop Payments POS Content A…" at bounding box center [159, 25] width 106 height 51
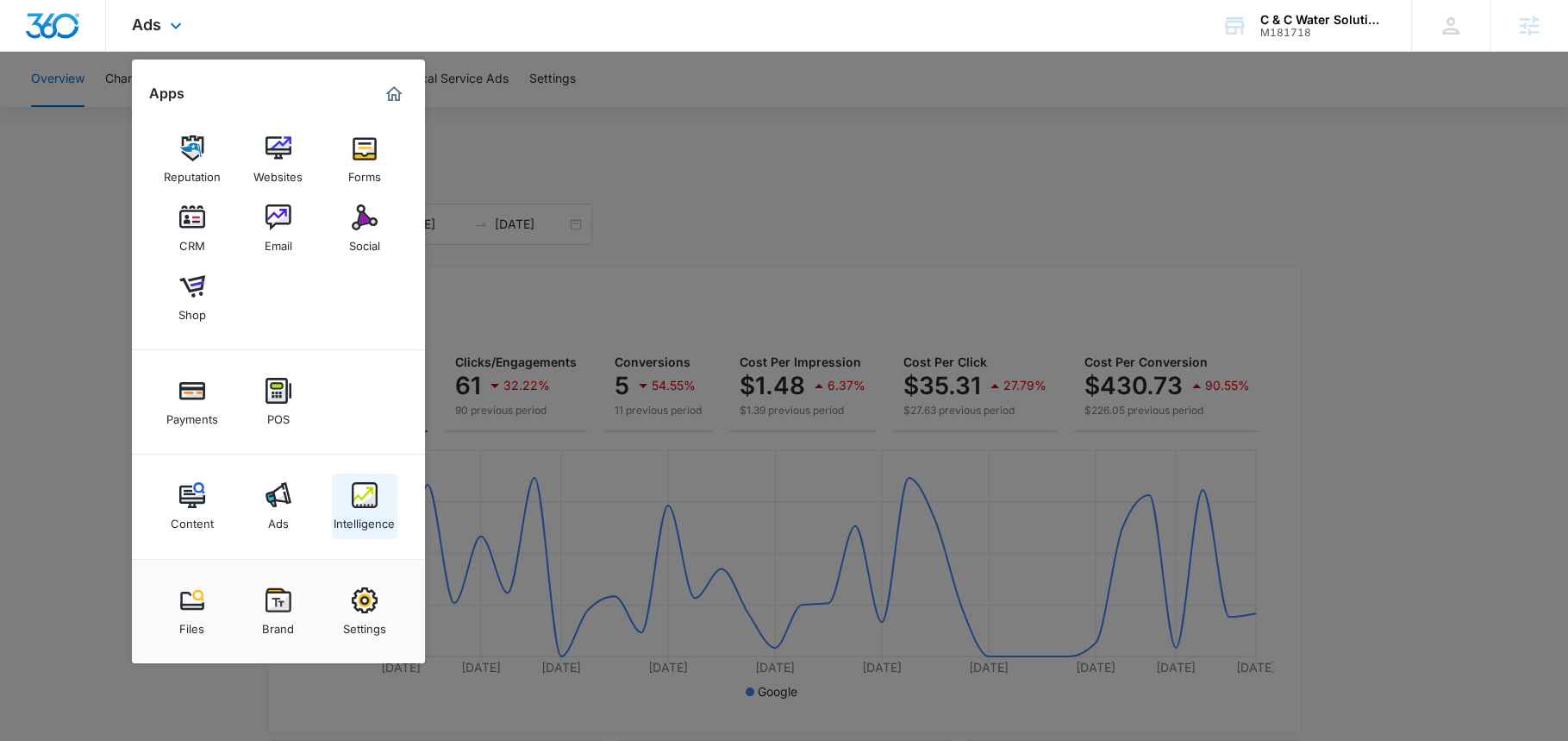
click at [369, 503] on img at bounding box center [364, 495] width 26 height 26
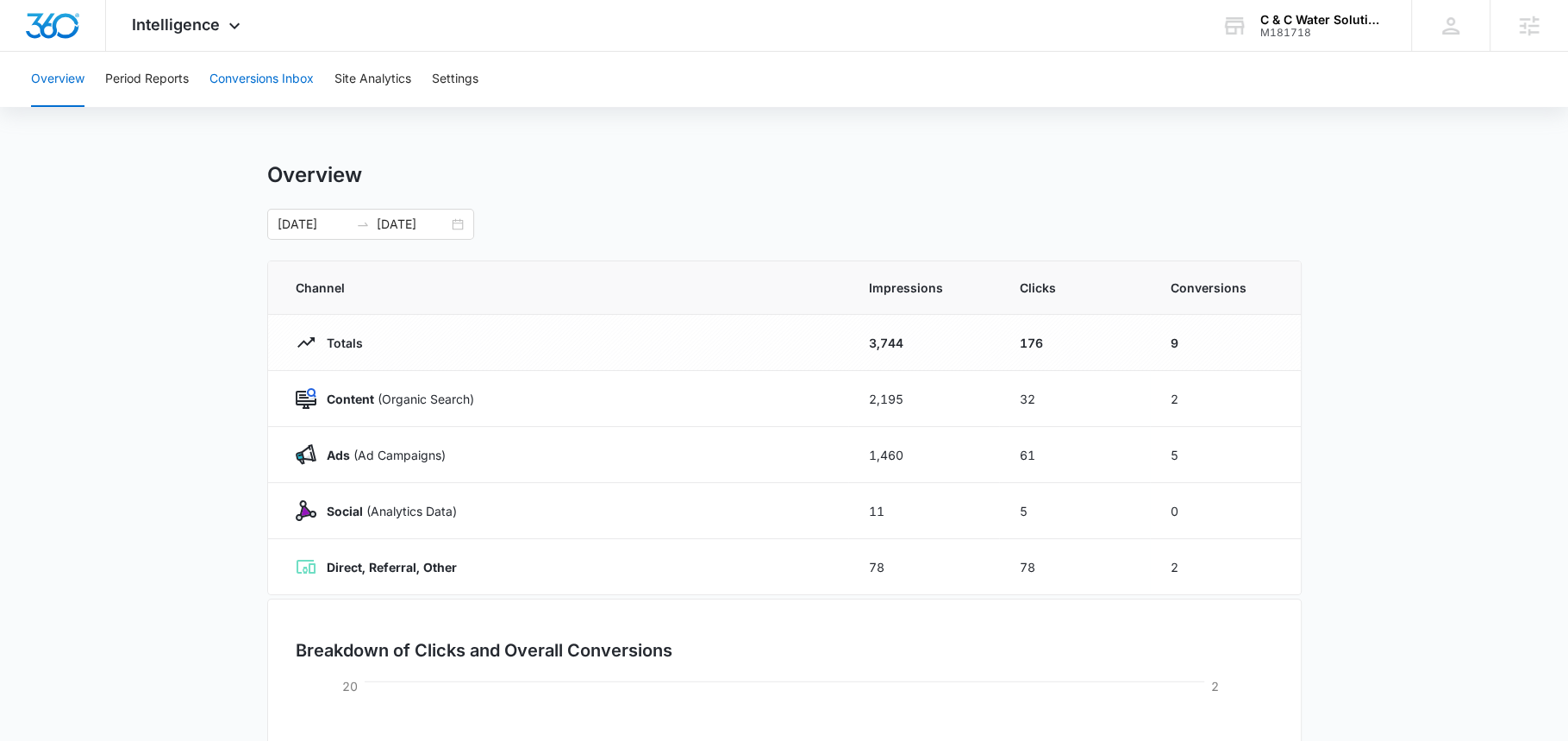
click at [283, 76] on button "Conversions Inbox" at bounding box center [261, 80] width 105 height 55
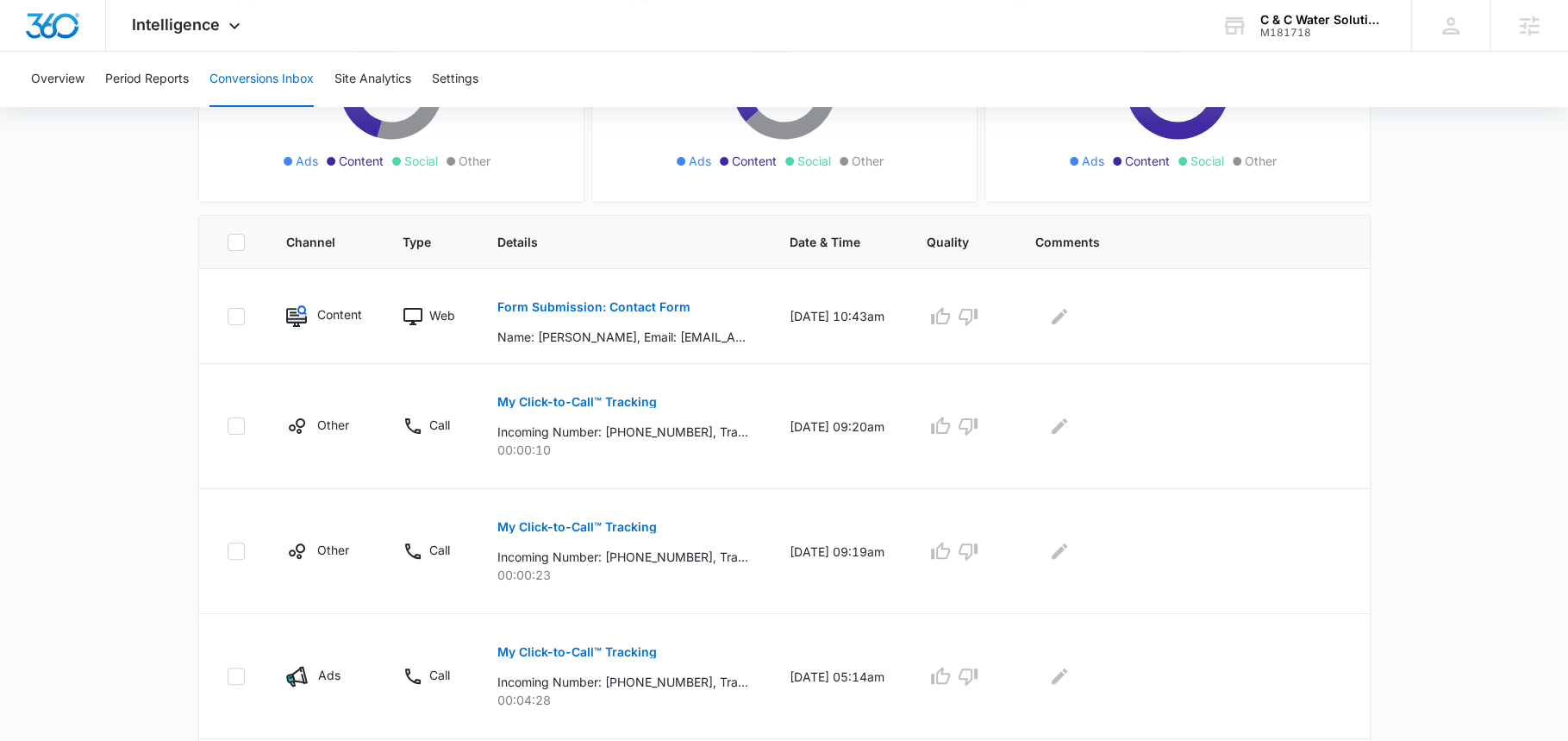
scroll to position [268, 0]
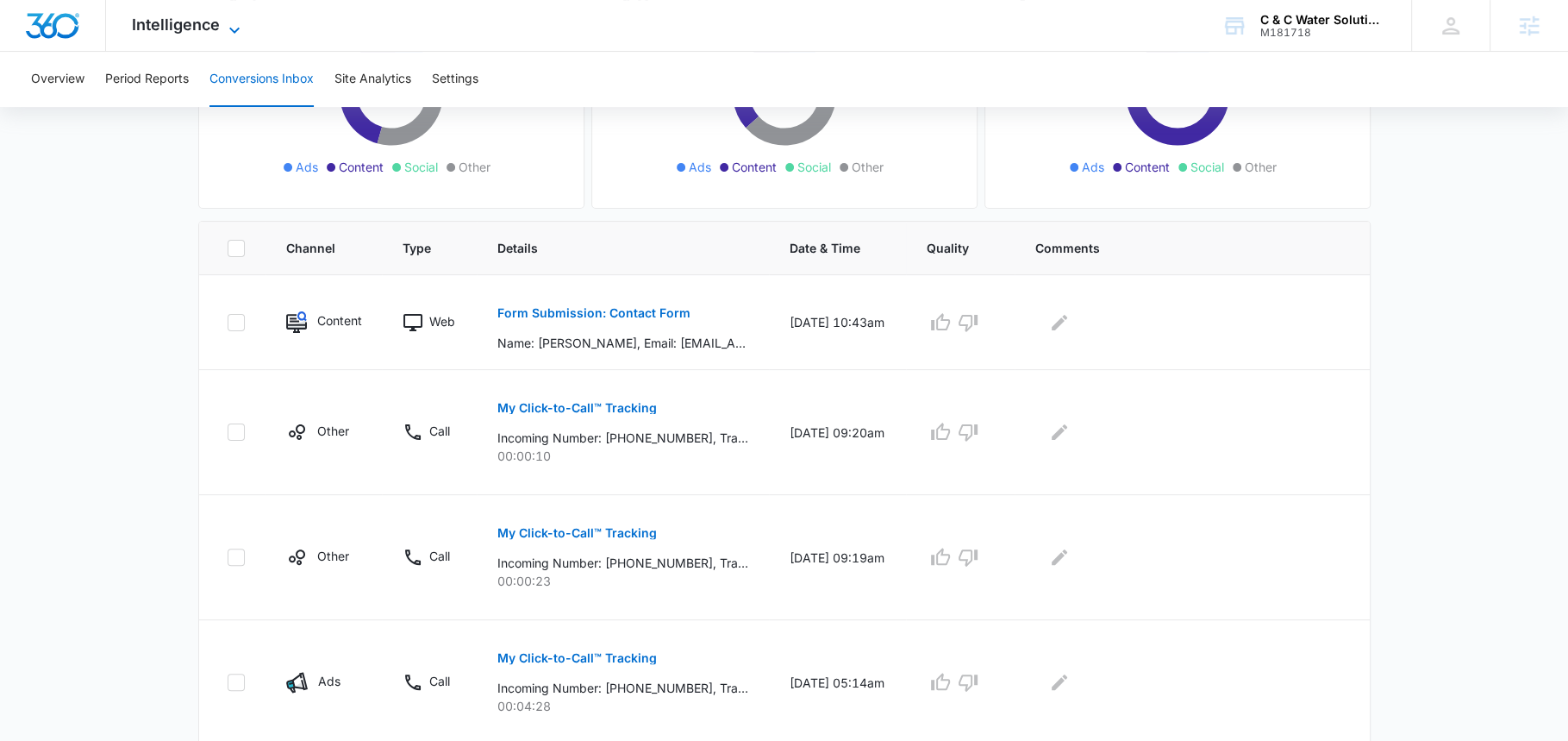
click at [163, 16] on span "Intelligence" at bounding box center [175, 24] width 88 height 18
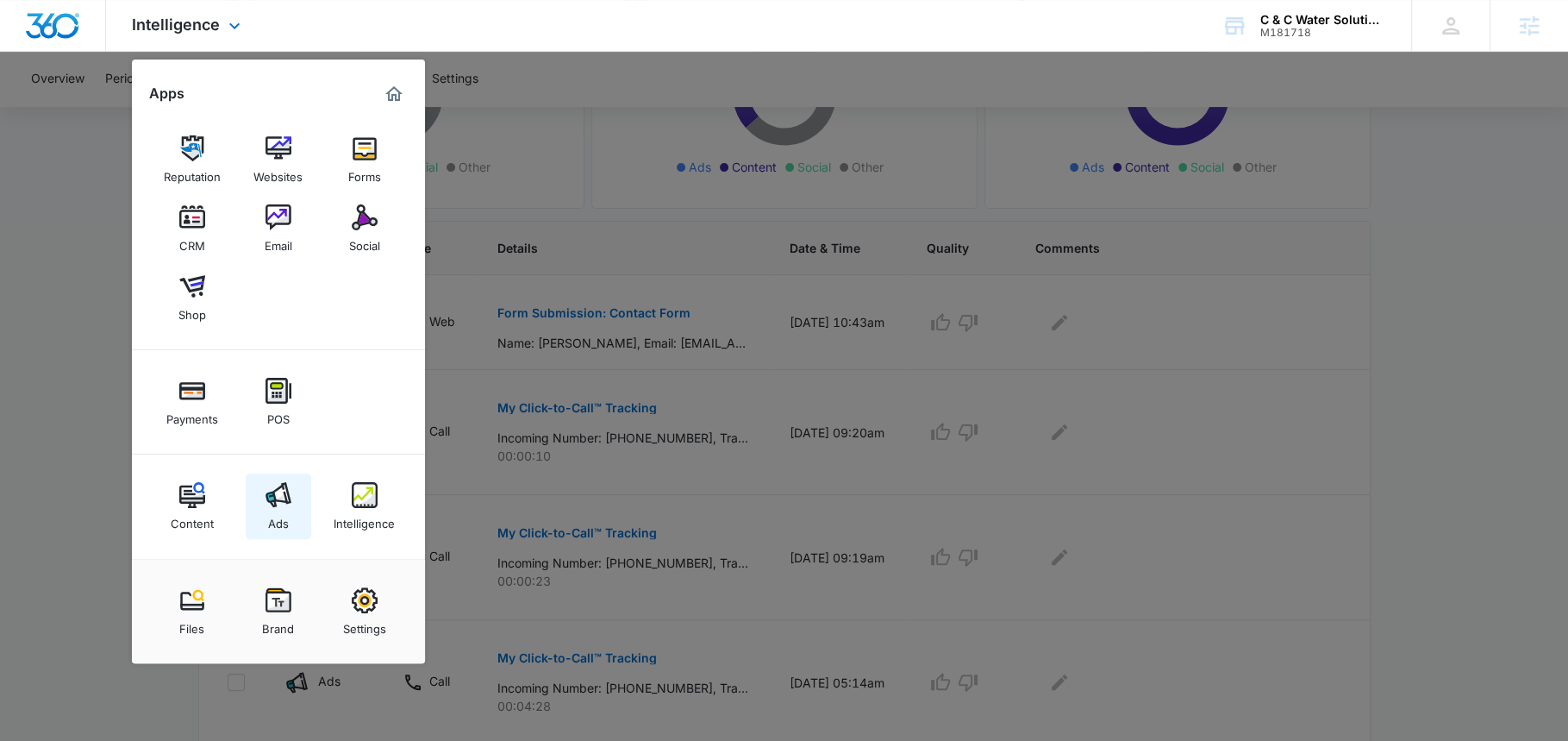
click at [280, 501] on img at bounding box center [278, 495] width 26 height 26
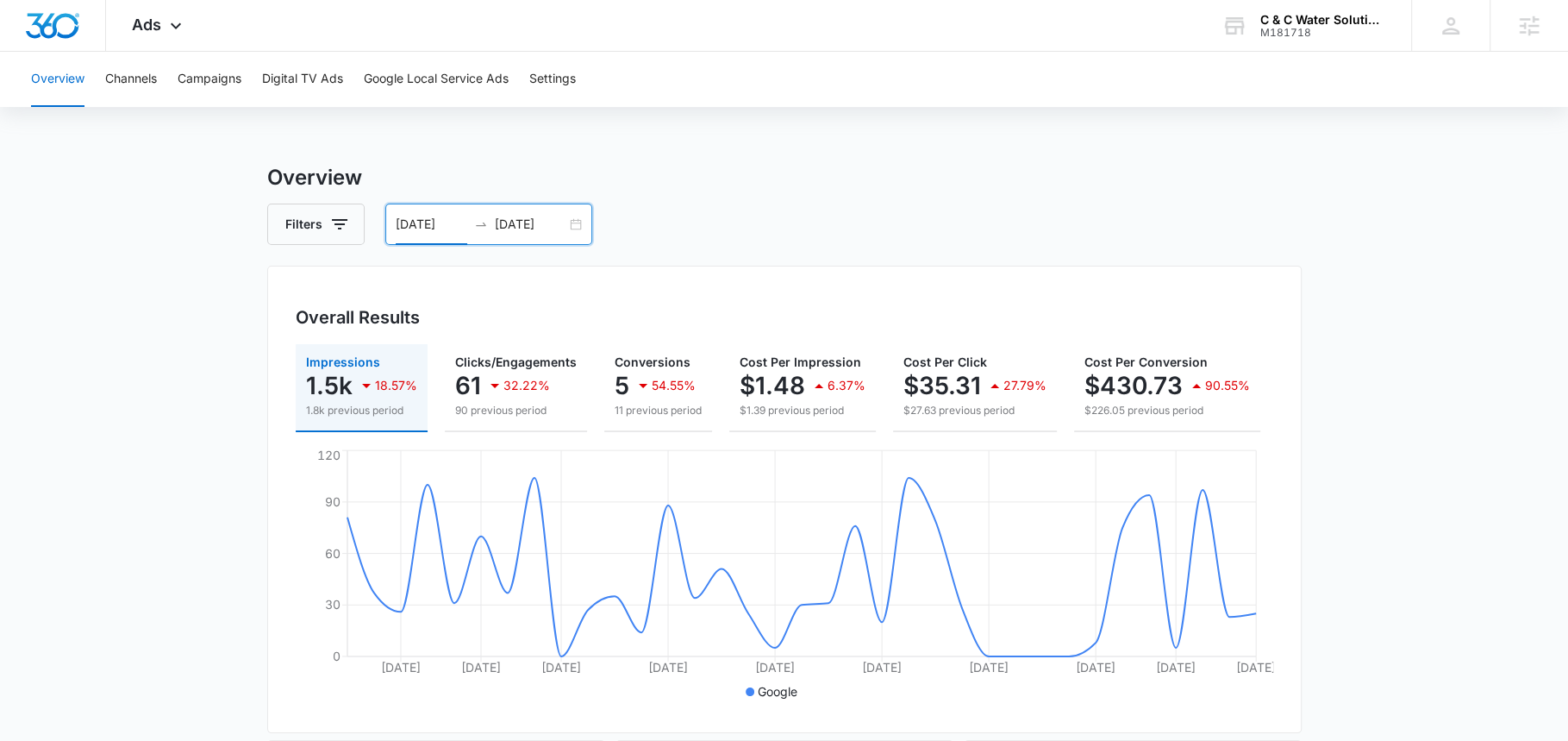
click at [437, 219] on input "09/01/2025" at bounding box center [431, 224] width 72 height 19
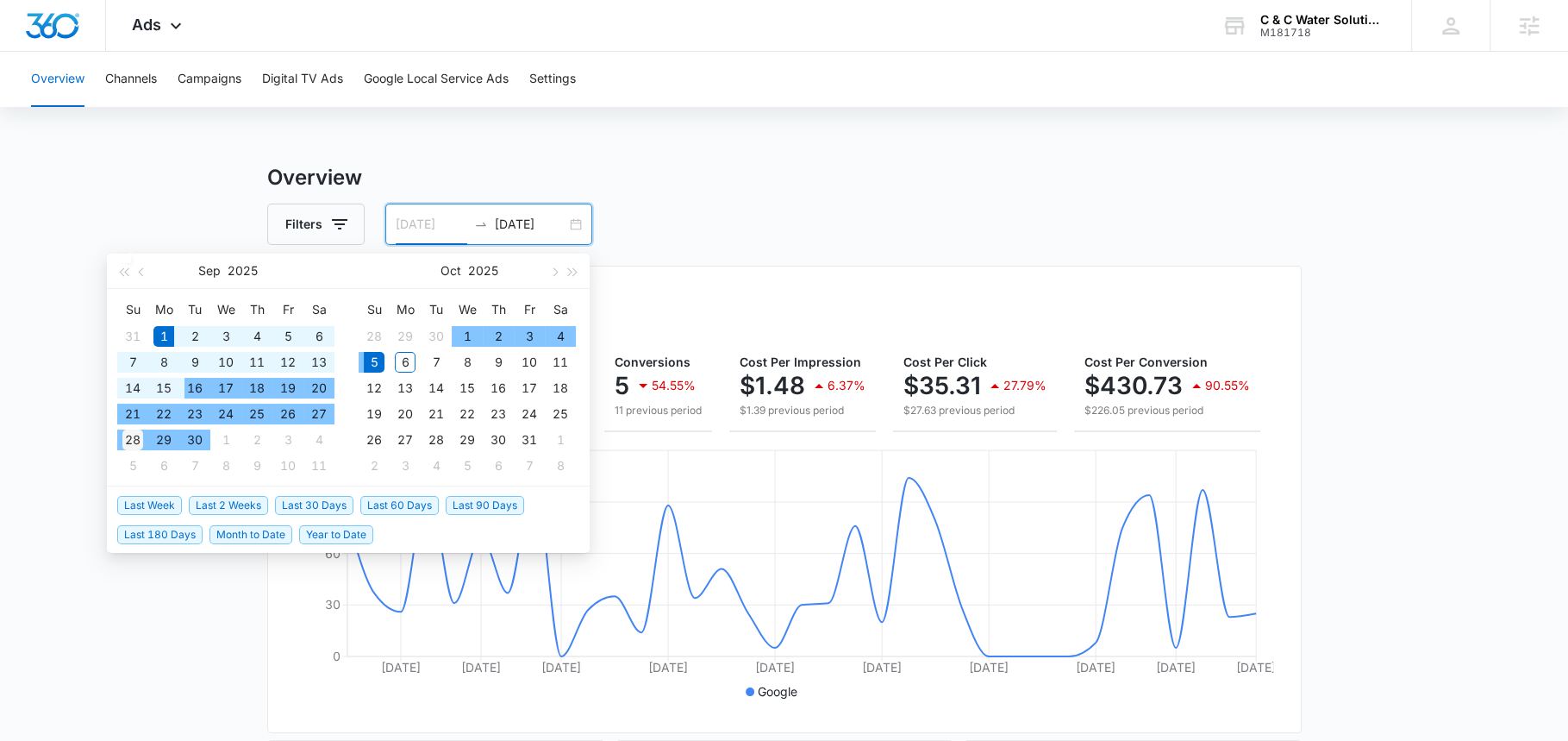
type input "09/28/2025"
click at [135, 436] on div "28" at bounding box center [132, 439] width 21 height 21
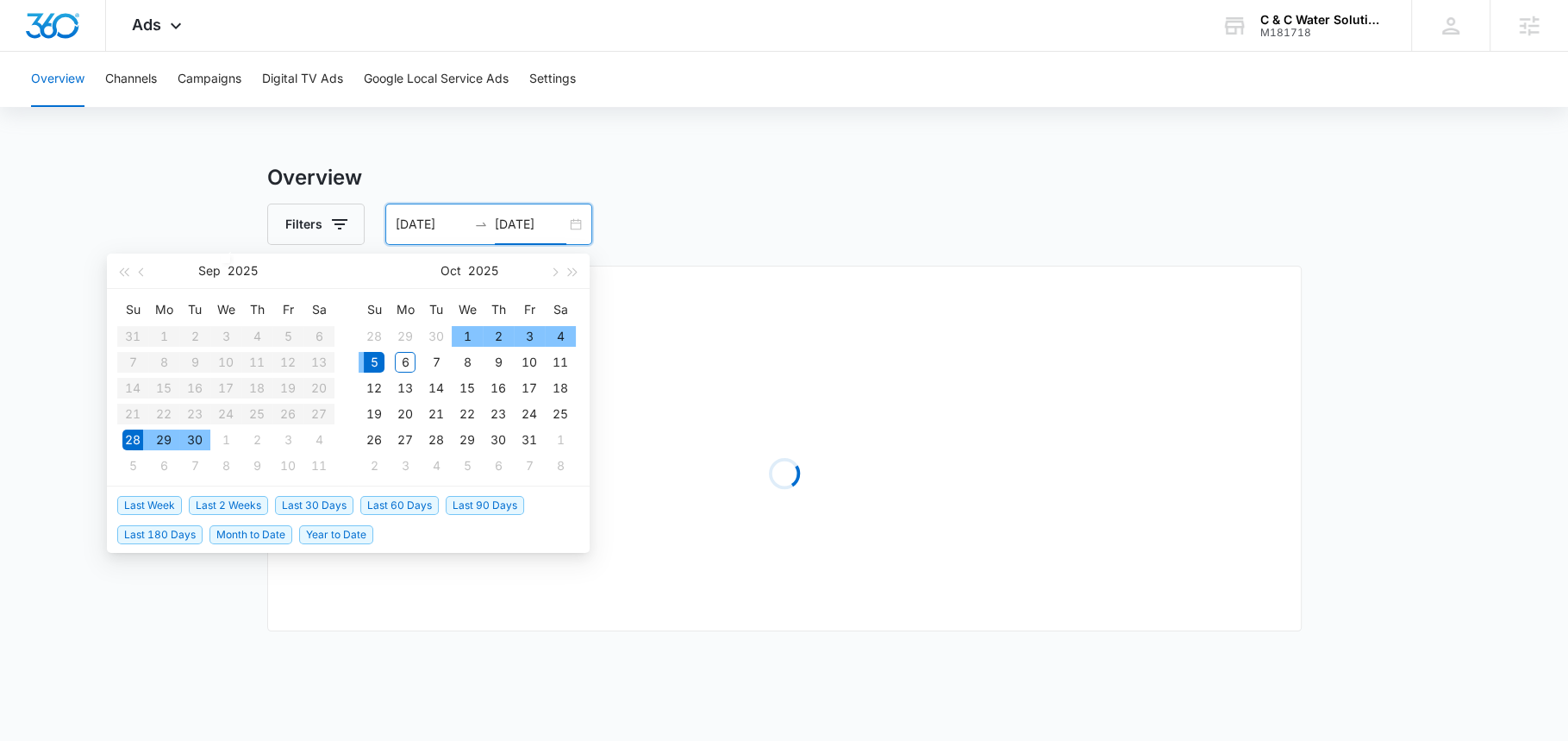
type input "10/05/2025"
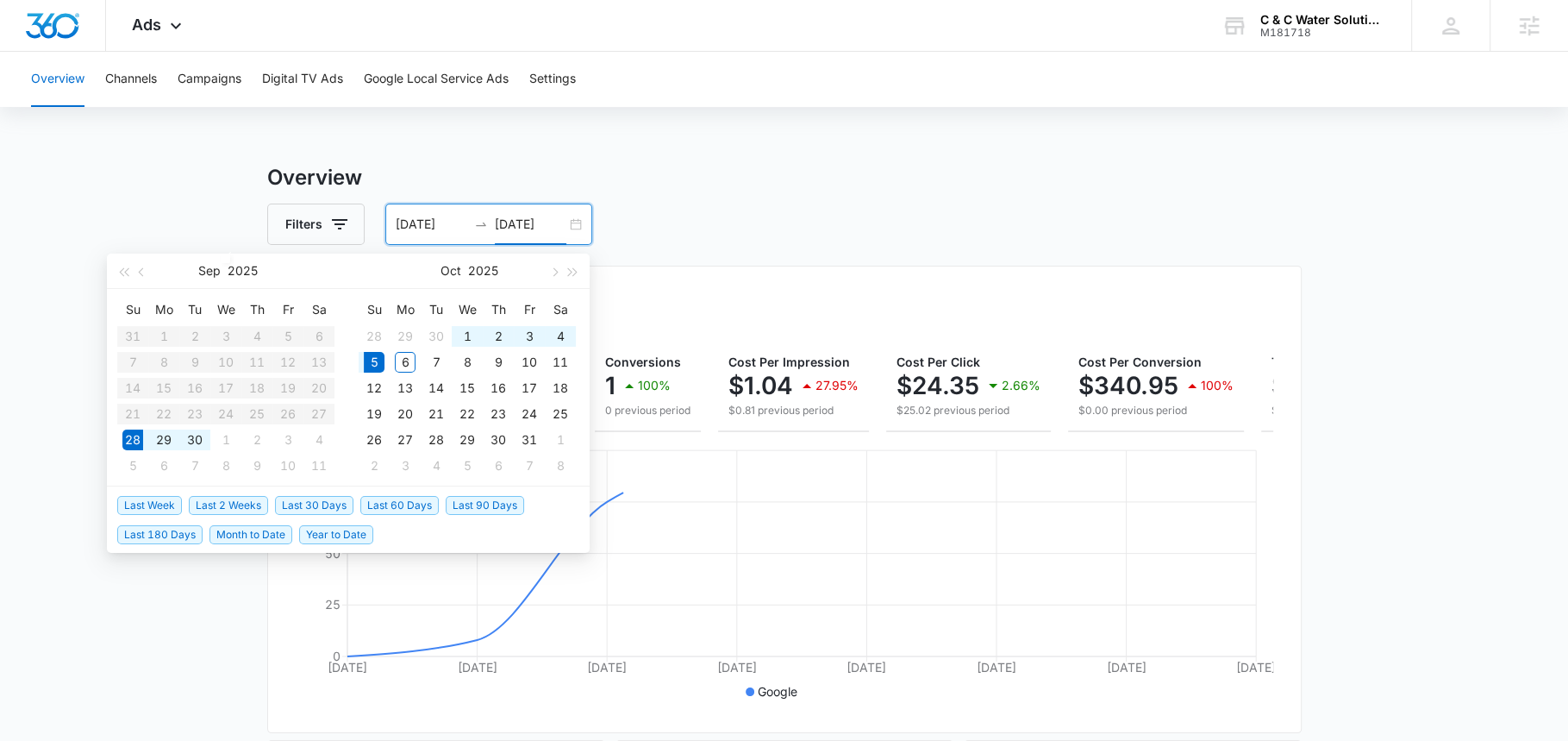
click at [425, 218] on input "09/28/2025" at bounding box center [431, 224] width 72 height 19
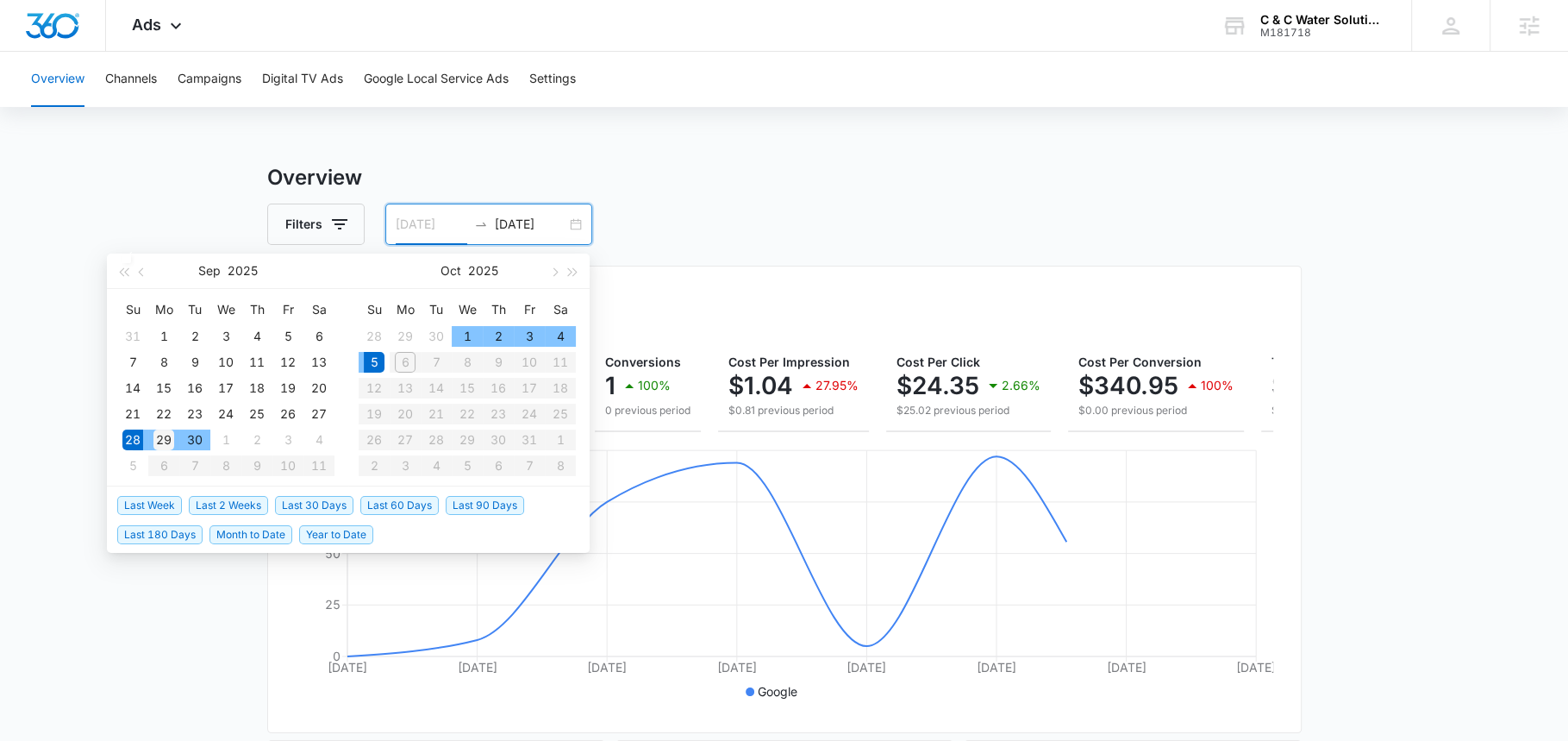
type input "[DATE]"
click at [156, 443] on div "29" at bounding box center [164, 439] width 21 height 21
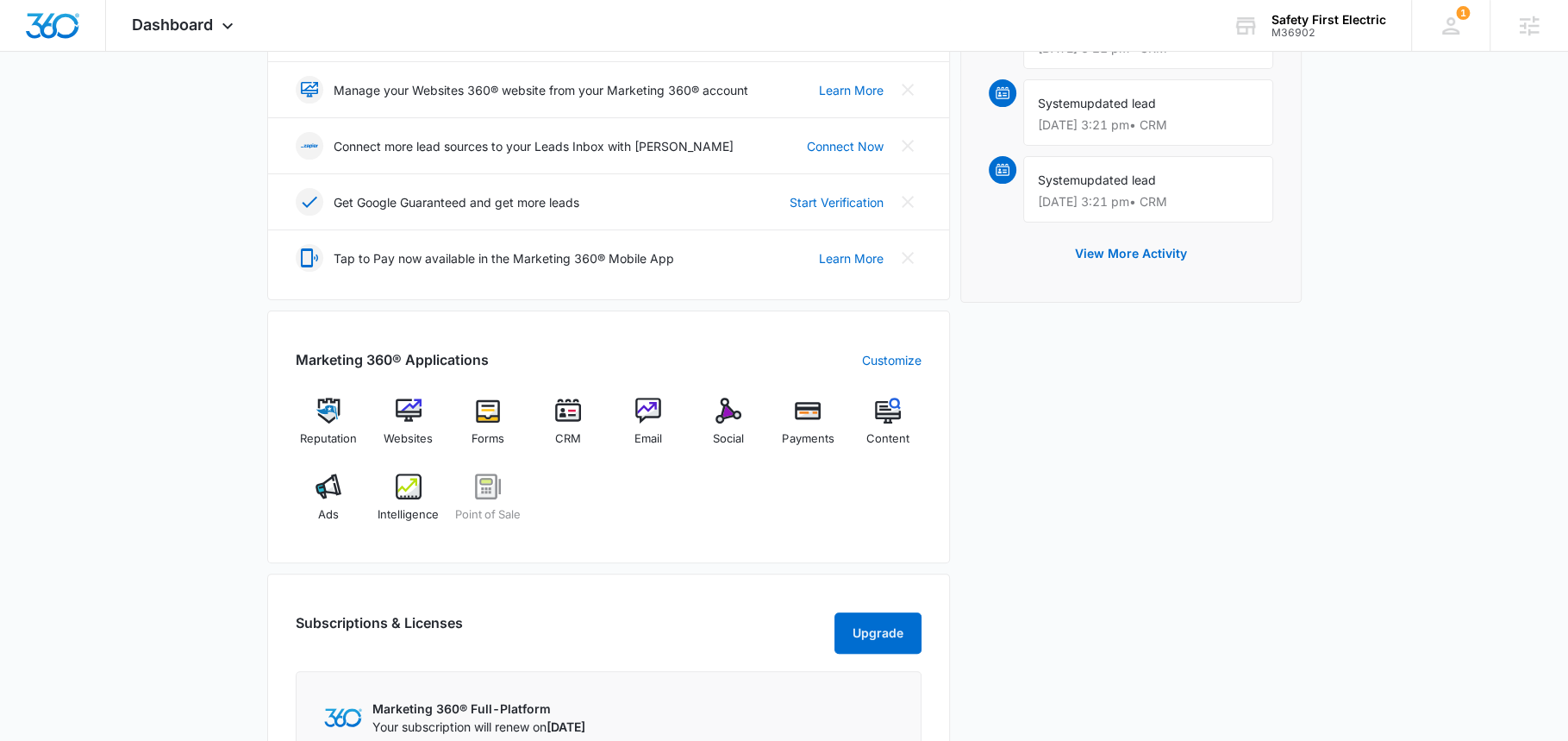
scroll to position [414, 0]
click at [419, 409] on img at bounding box center [408, 407] width 26 height 26
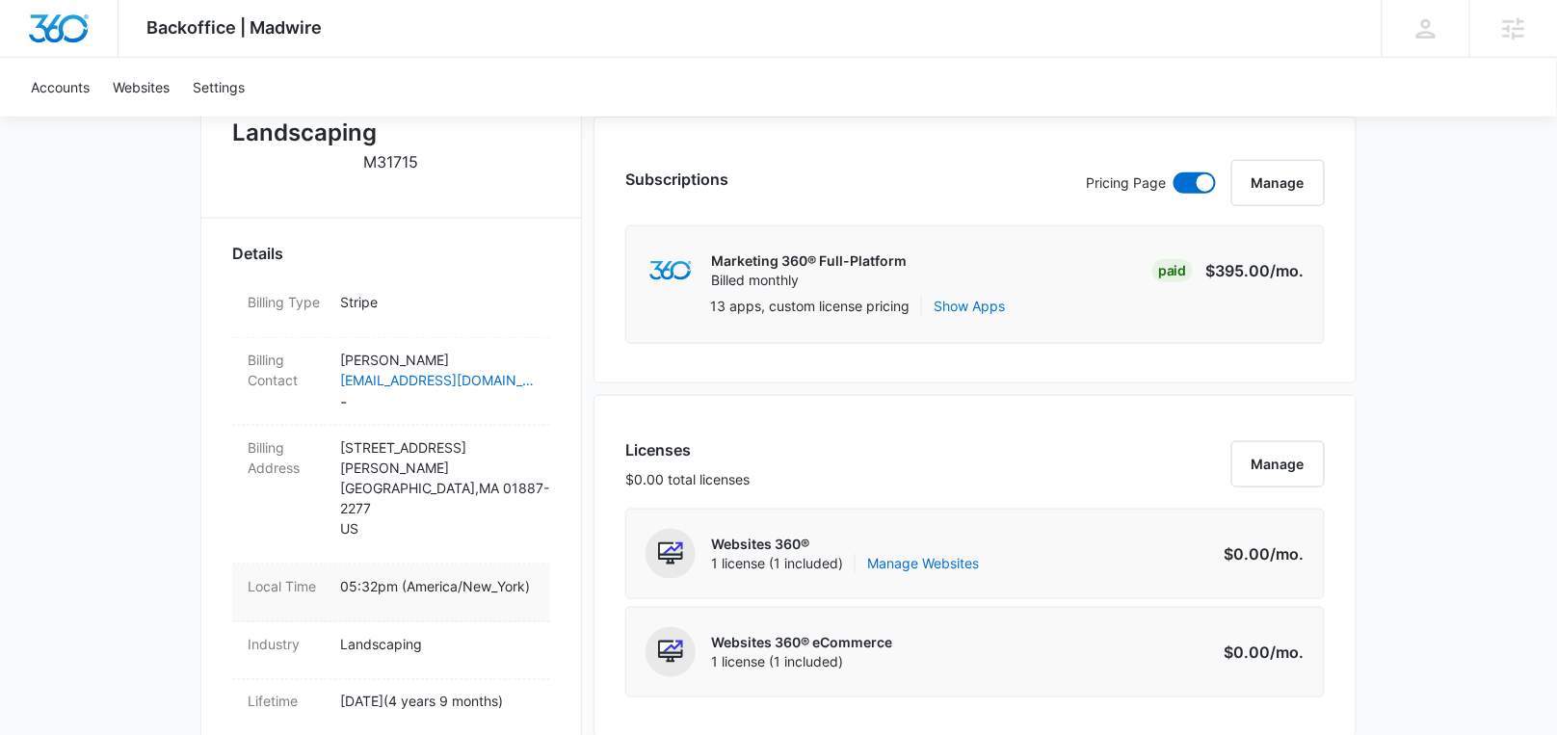
scroll to position [476, 0]
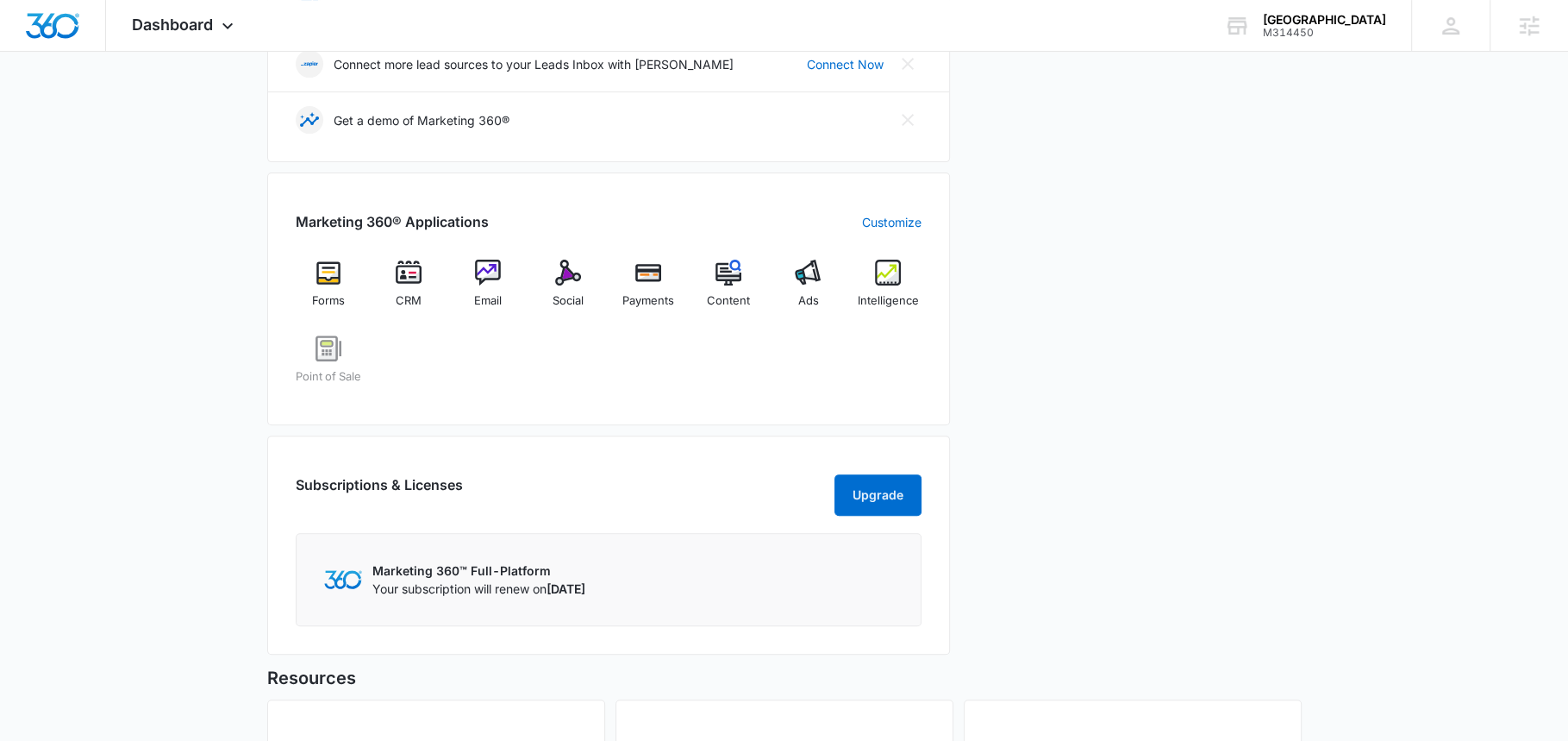
scroll to position [549, 0]
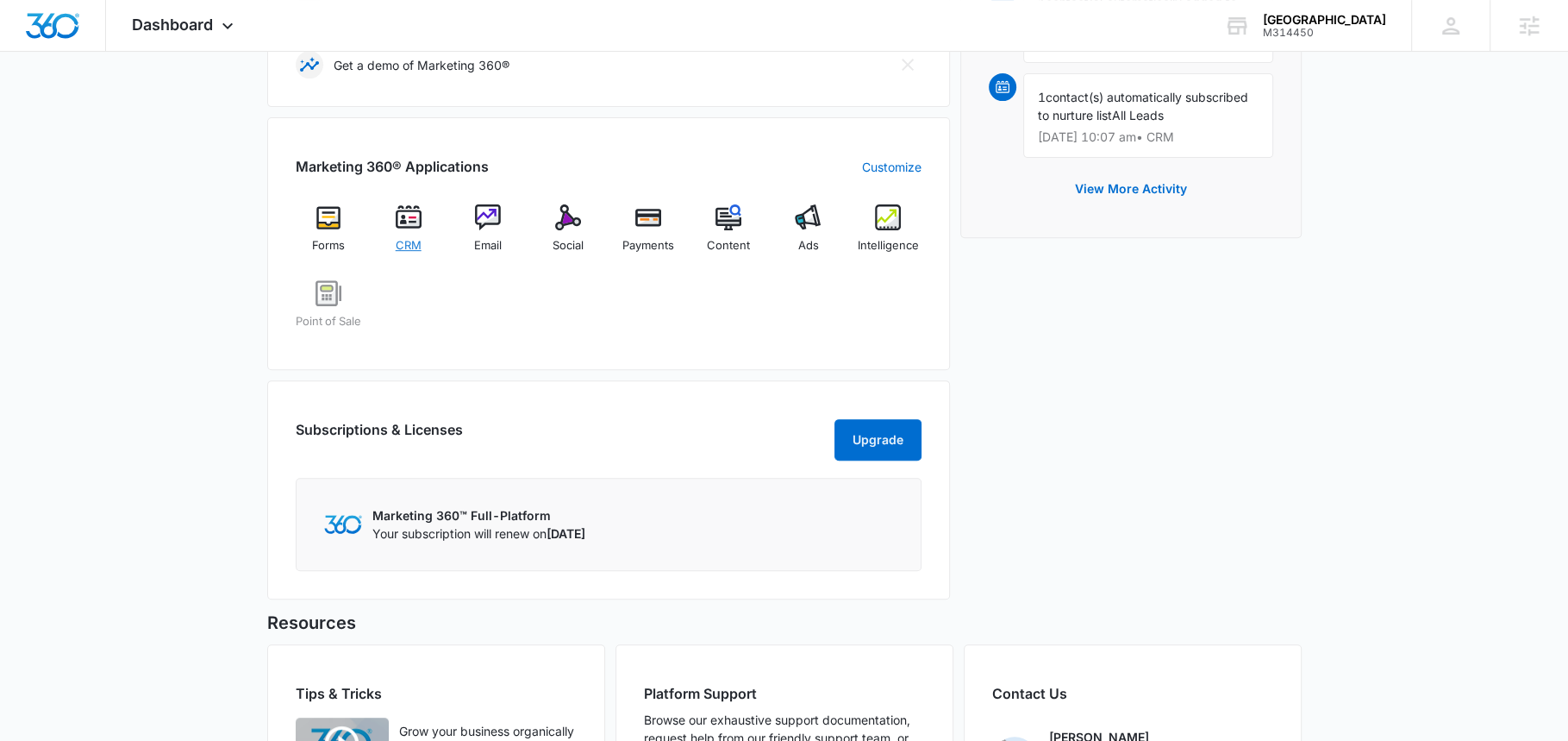
click at [429, 222] on div "CRM" at bounding box center [408, 234] width 66 height 61
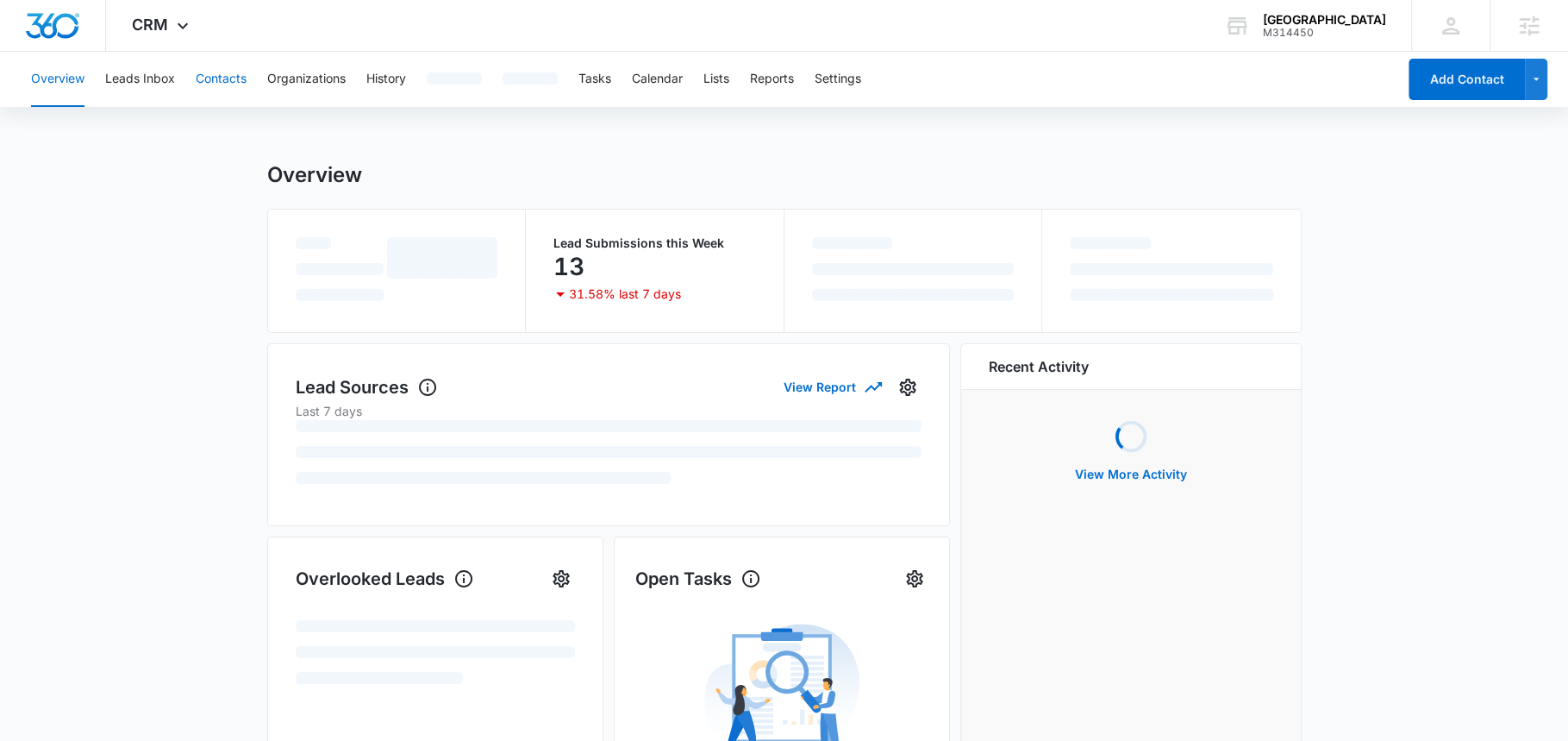
click at [211, 78] on button "Contacts" at bounding box center [221, 80] width 51 height 55
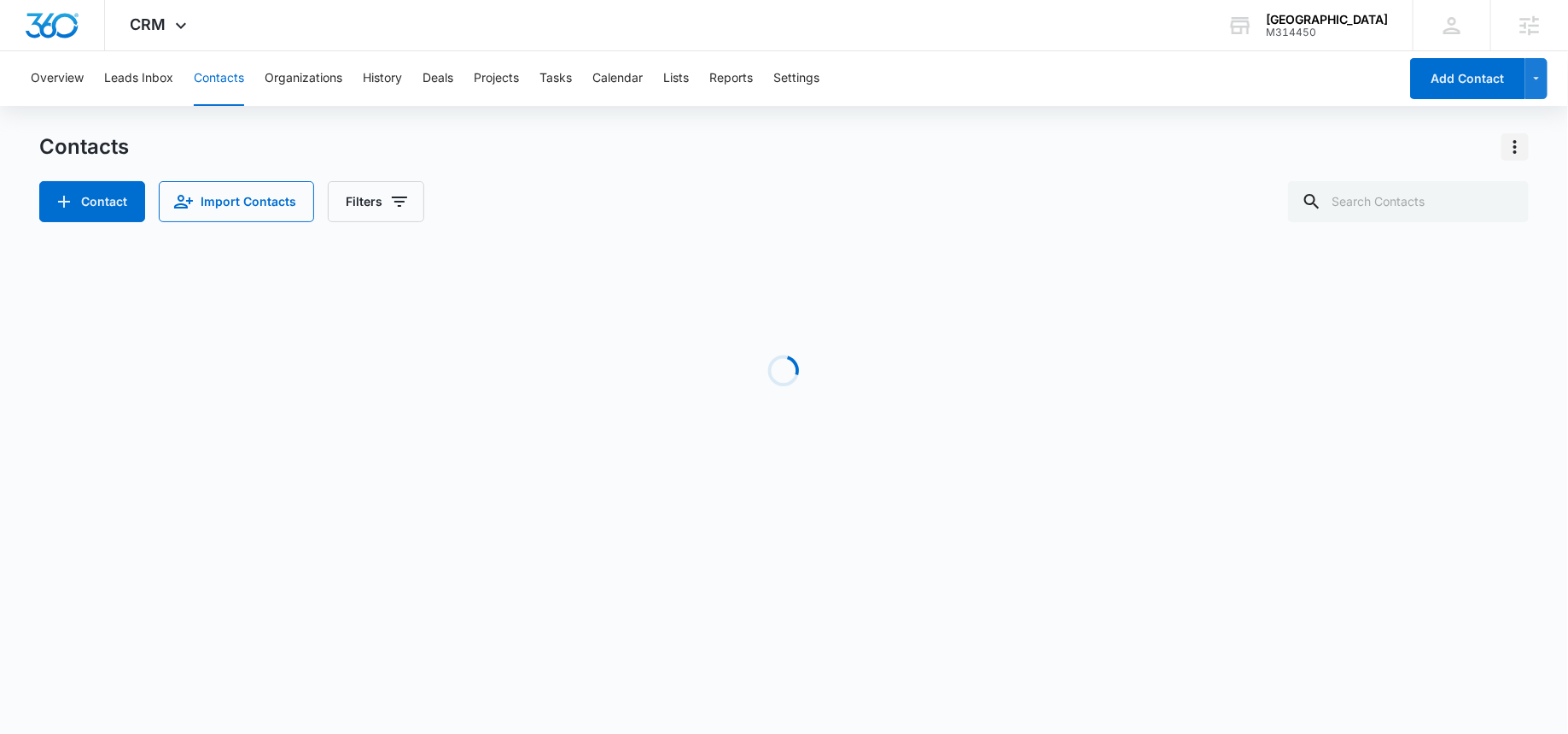
click at [1520, 149] on icon "Actions" at bounding box center [1515, 146] width 20 height 20
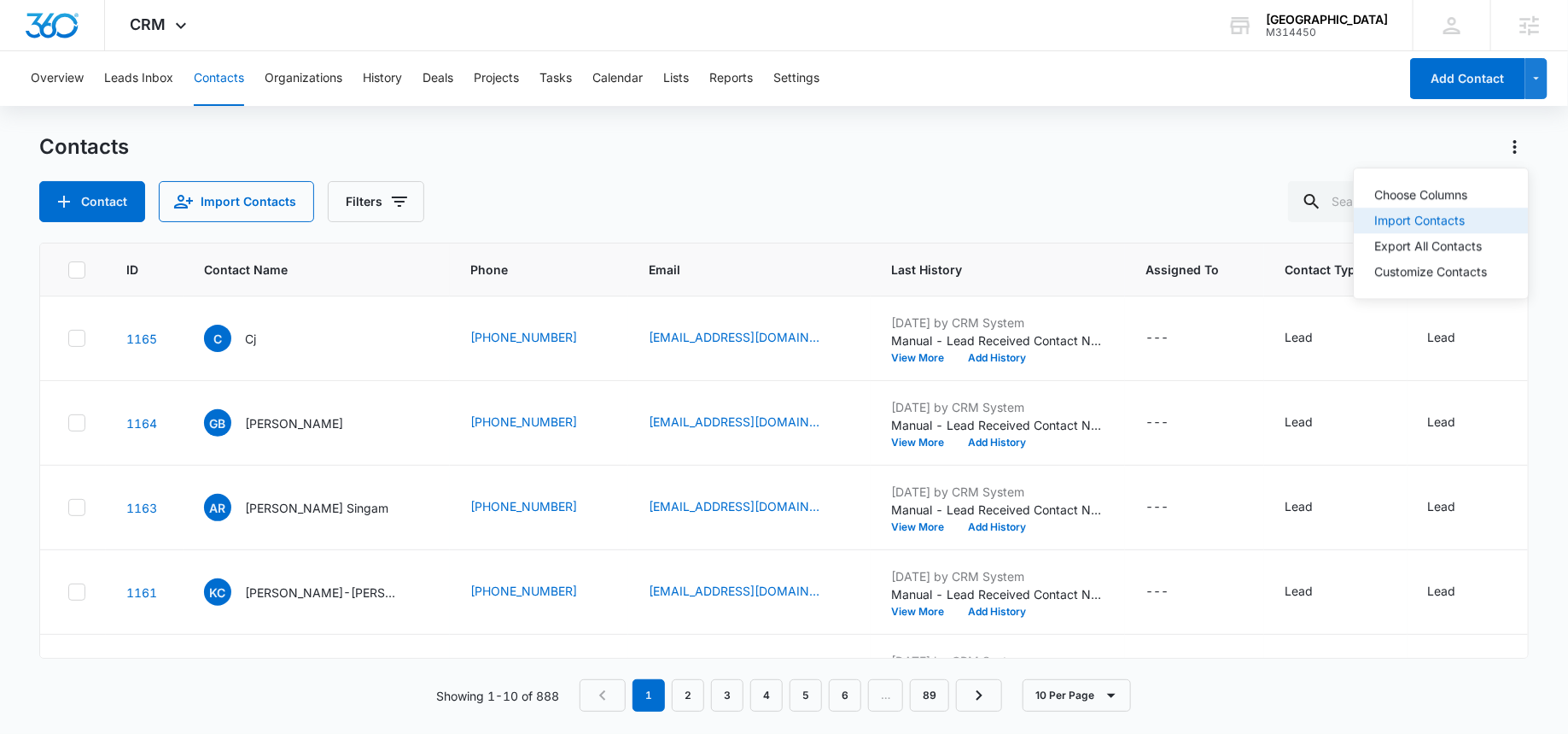
click at [1413, 217] on div "Import Contacts" at bounding box center [1431, 220] width 113 height 12
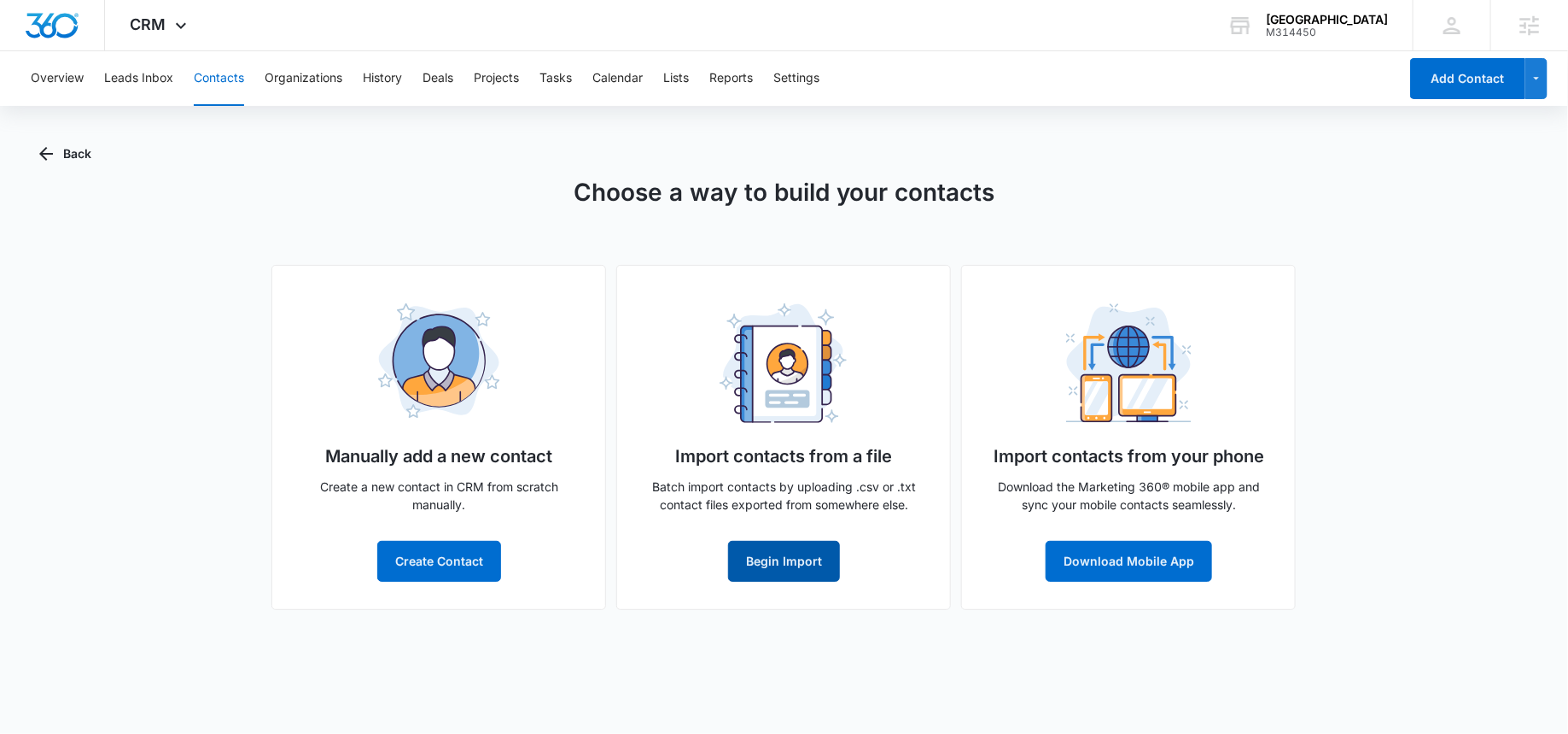
click at [812, 543] on button "Begin Import" at bounding box center [784, 561] width 112 height 41
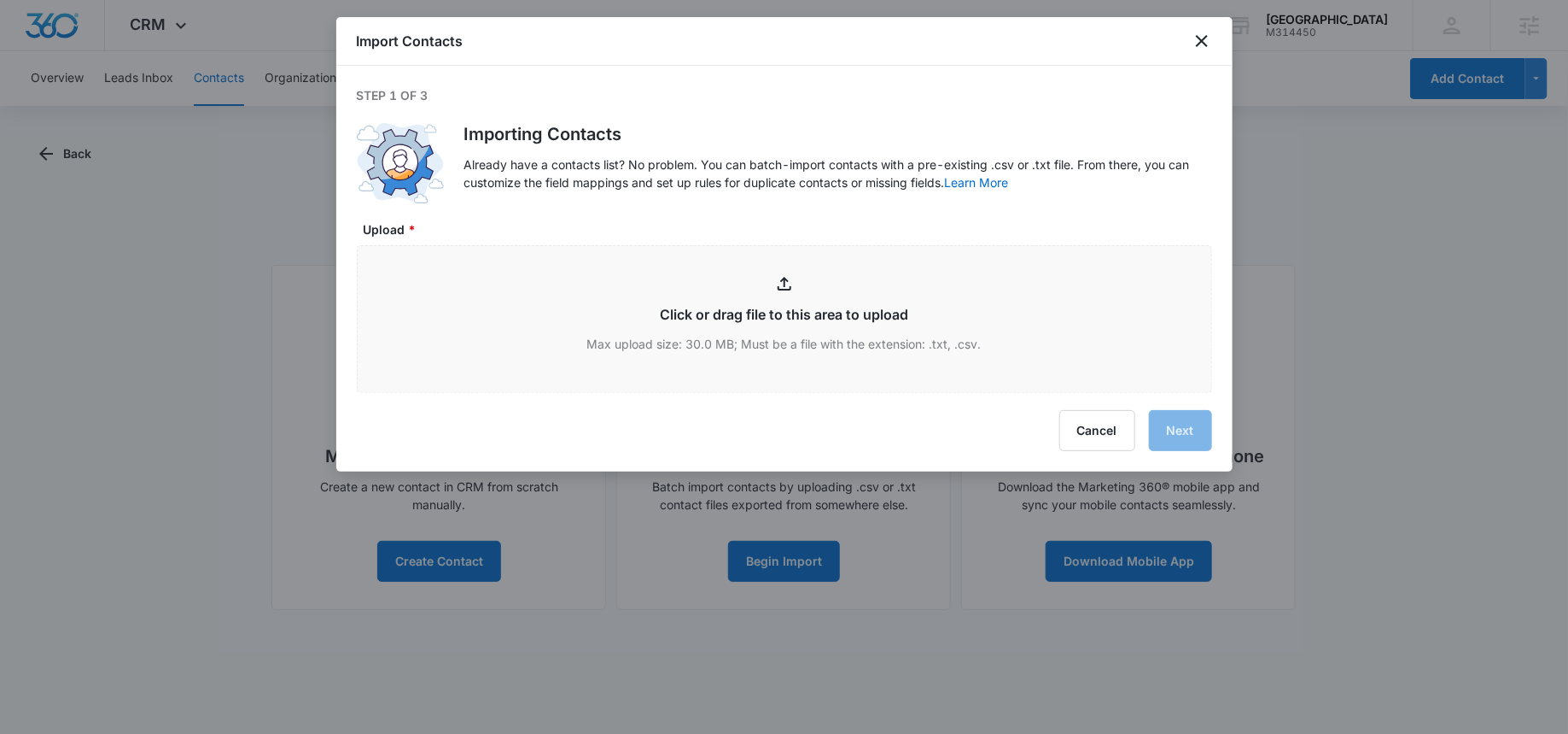
type input "C:\fakepath\Patient Emails for September 2025.xlsx - Sheet1.csv"
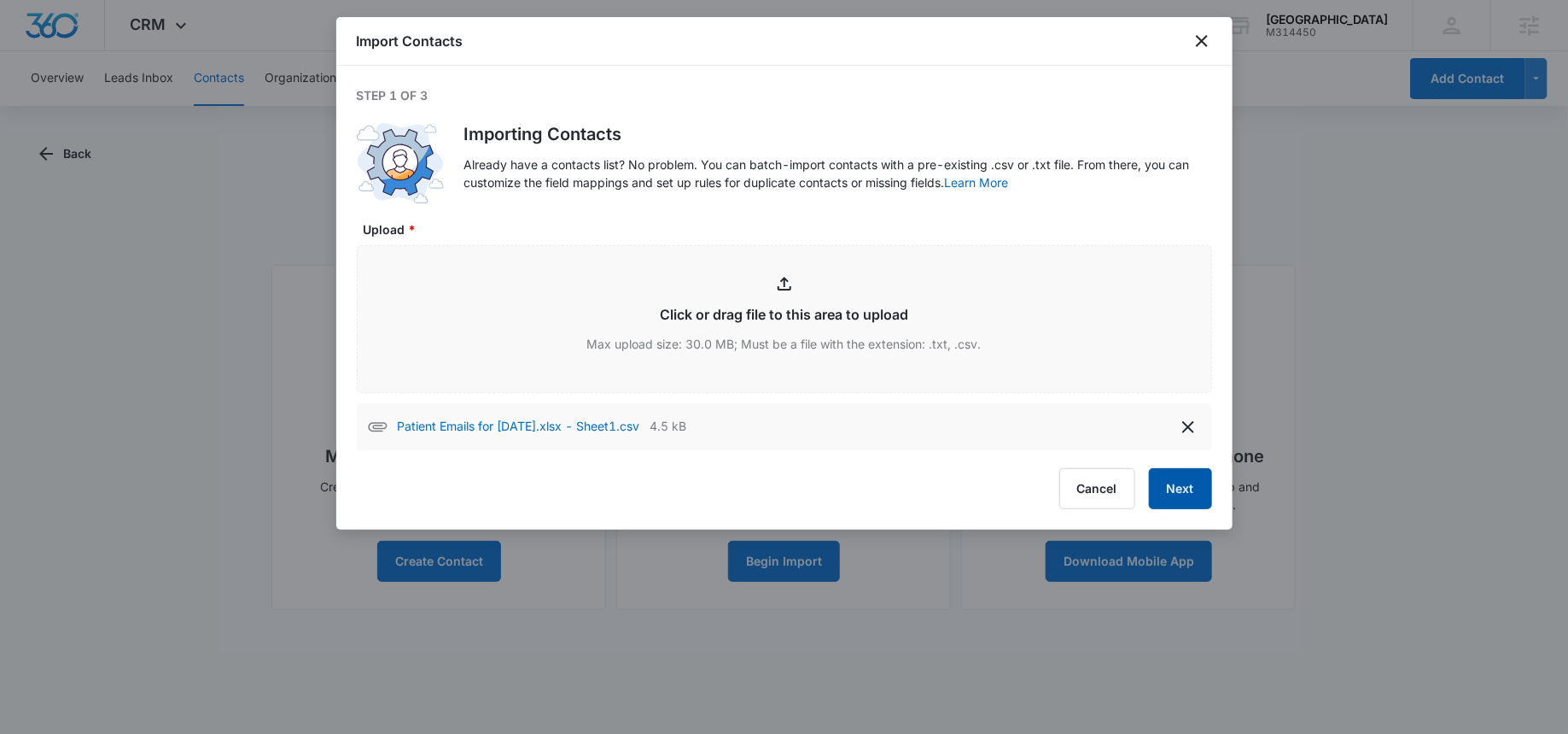
click at [1165, 496] on button "Next" at bounding box center [1180, 488] width 63 height 41
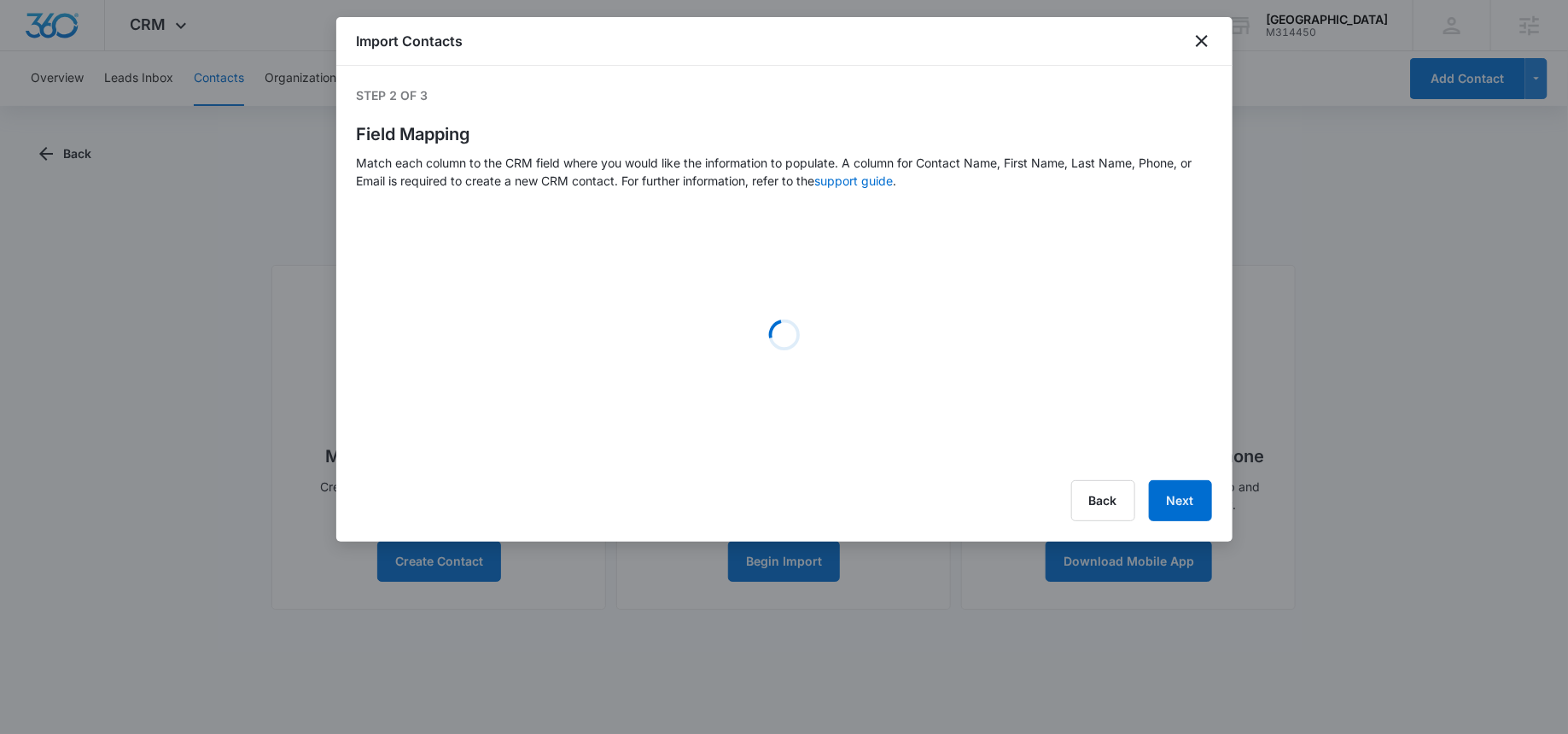
select select "ipAddress"
select select "78"
select select "79"
select select "185"
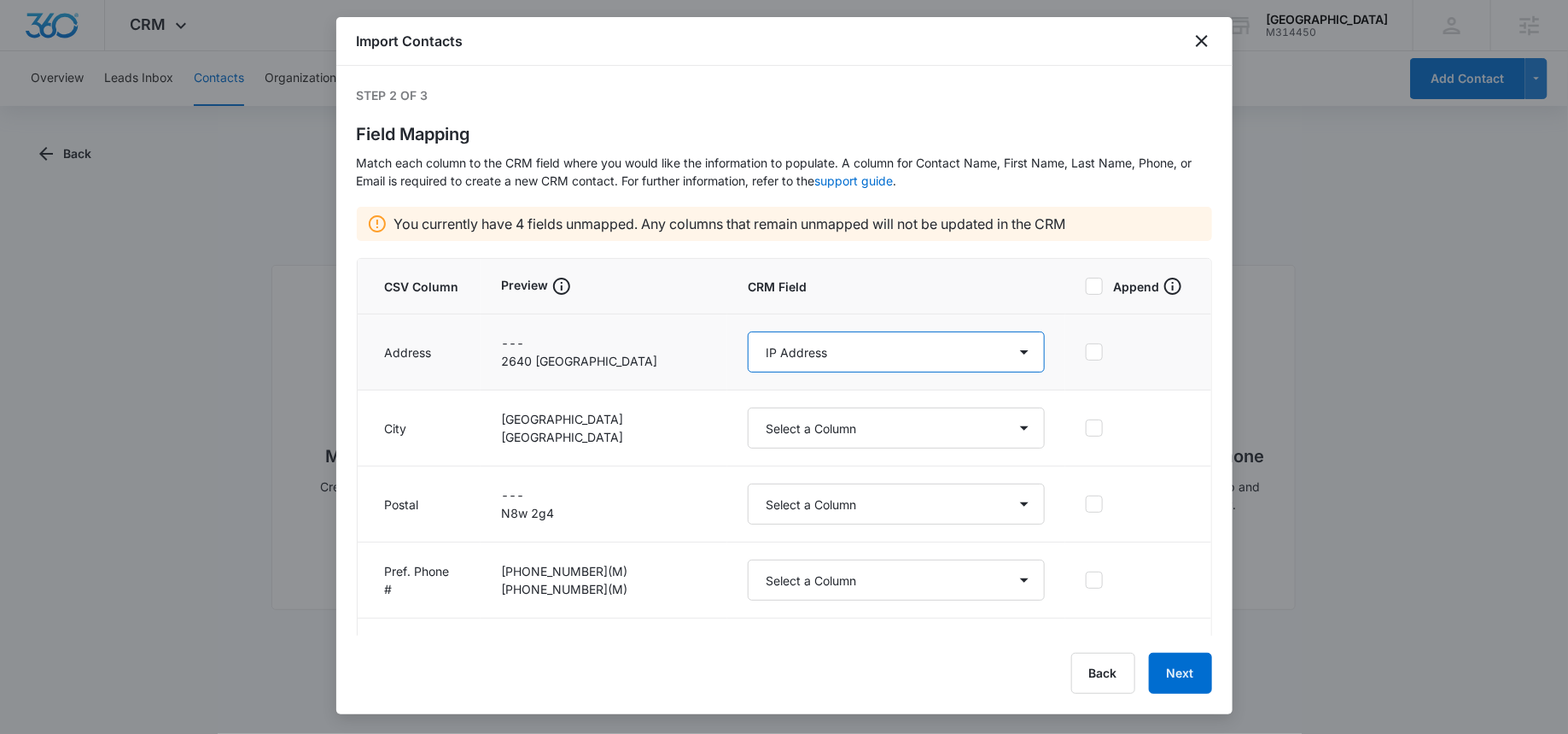
click at [817, 347] on select "Select a Column Address/City Address/Country Address/State Address/Street Addre…" at bounding box center [896, 352] width 297 height 41
select select "187"
click at [748, 332] on select "Select a Column Address/City Address/Country Address/State Address/Street Addre…" at bounding box center [896, 352] width 297 height 41
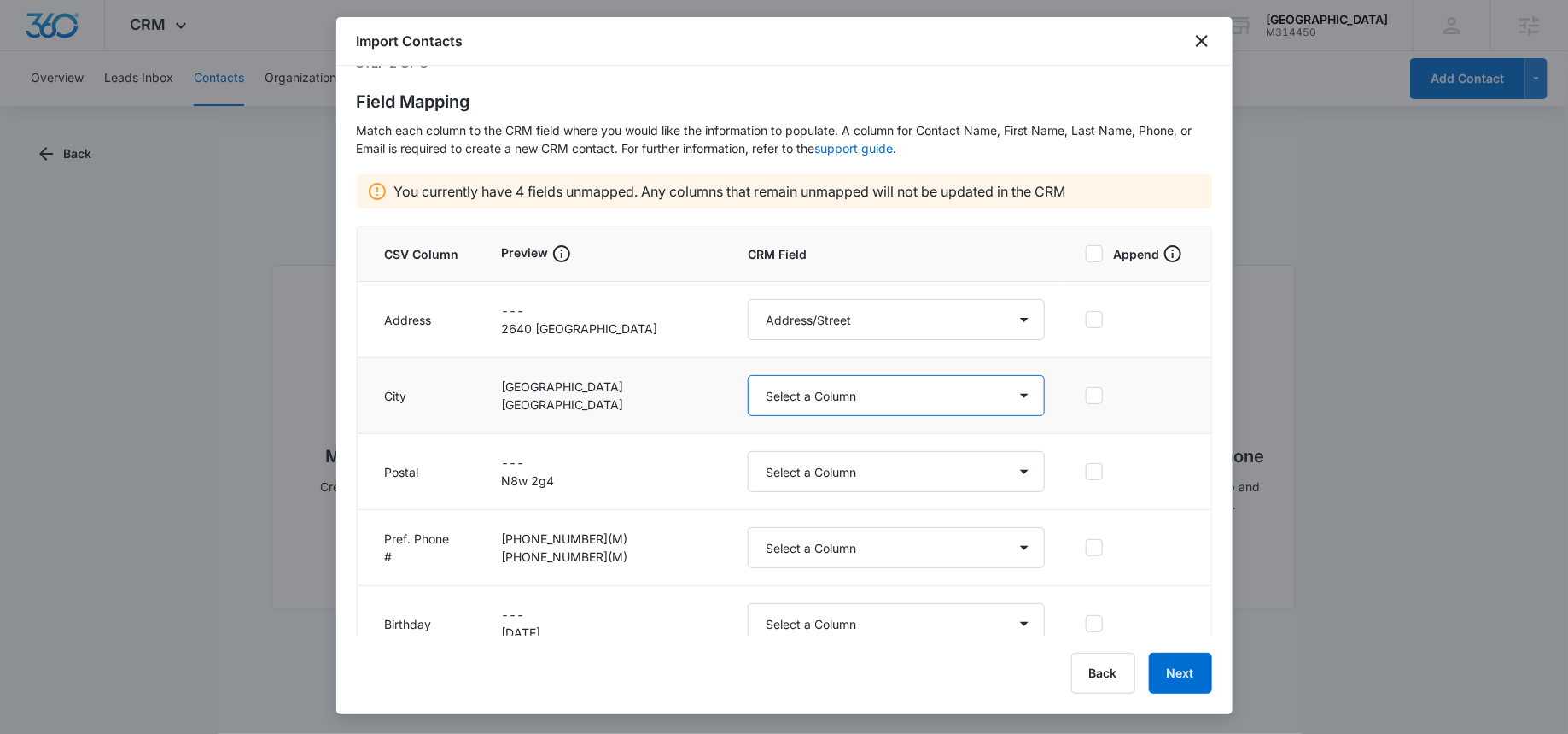
click at [807, 388] on select "Select a Column Address/City Address/Country Address/State Address/Street Addre…" at bounding box center [896, 395] width 297 height 41
select select "188"
click at [748, 375] on select "Select a Column Address/City Address/Country Address/State Address/Street Addre…" at bounding box center [896, 395] width 297 height 41
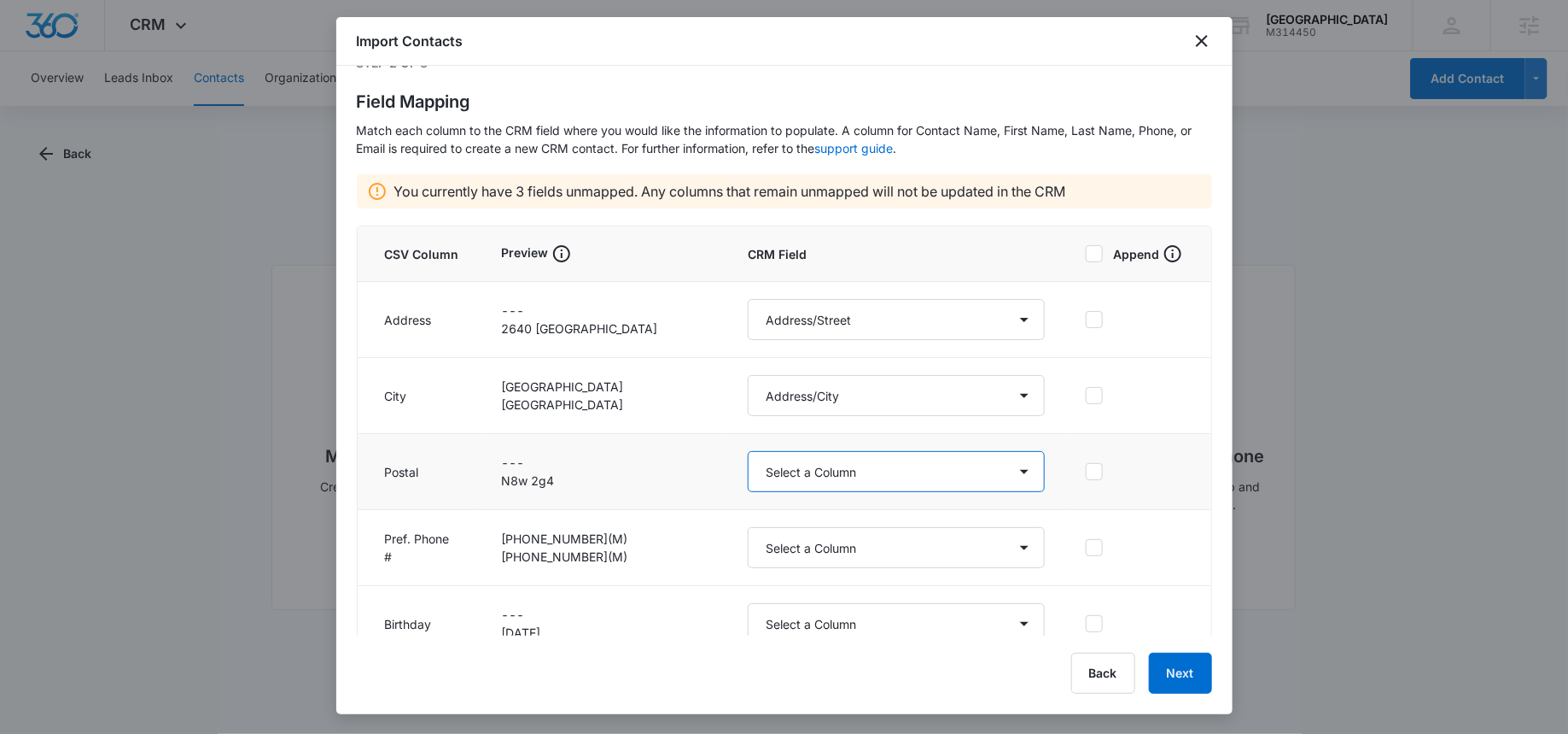
click at [789, 467] on select "Select a Column Address/City Address/Country Address/State Address/Street Addre…" at bounding box center [896, 472] width 297 height 41
select select "190"
click at [748, 451] on select "Select a Column Address/City Address/Country Address/State Address/Street Addre…" at bounding box center [896, 472] width 297 height 41
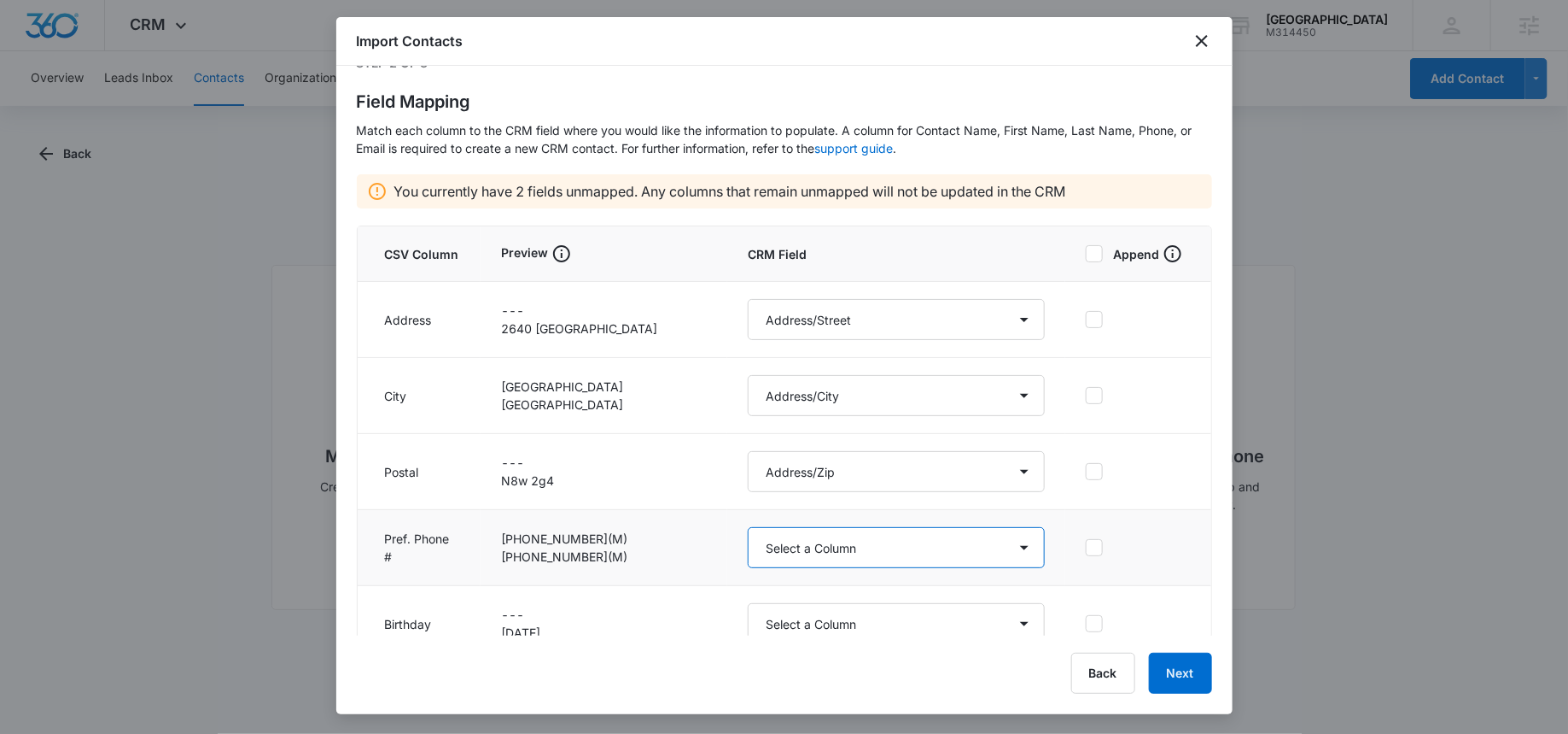
click at [785, 537] on select "Select a Column Address/City Address/Country Address/State Address/Street Addre…" at bounding box center [896, 548] width 297 height 41
select select "184"
click at [748, 527] on select "Select a Column Address/City Address/Country Address/State Address/Street Addre…" at bounding box center [896, 548] width 297 height 41
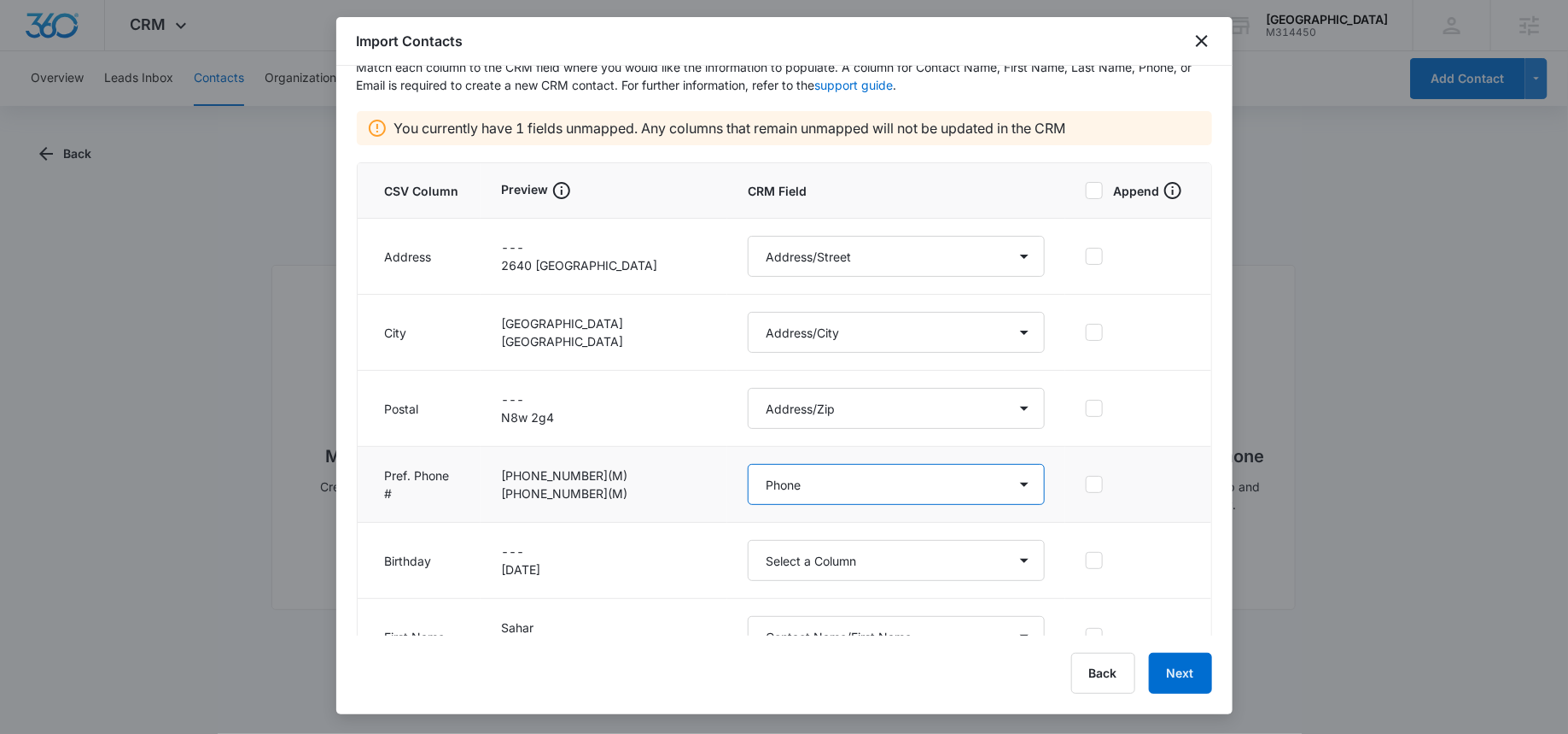
scroll to position [168, 0]
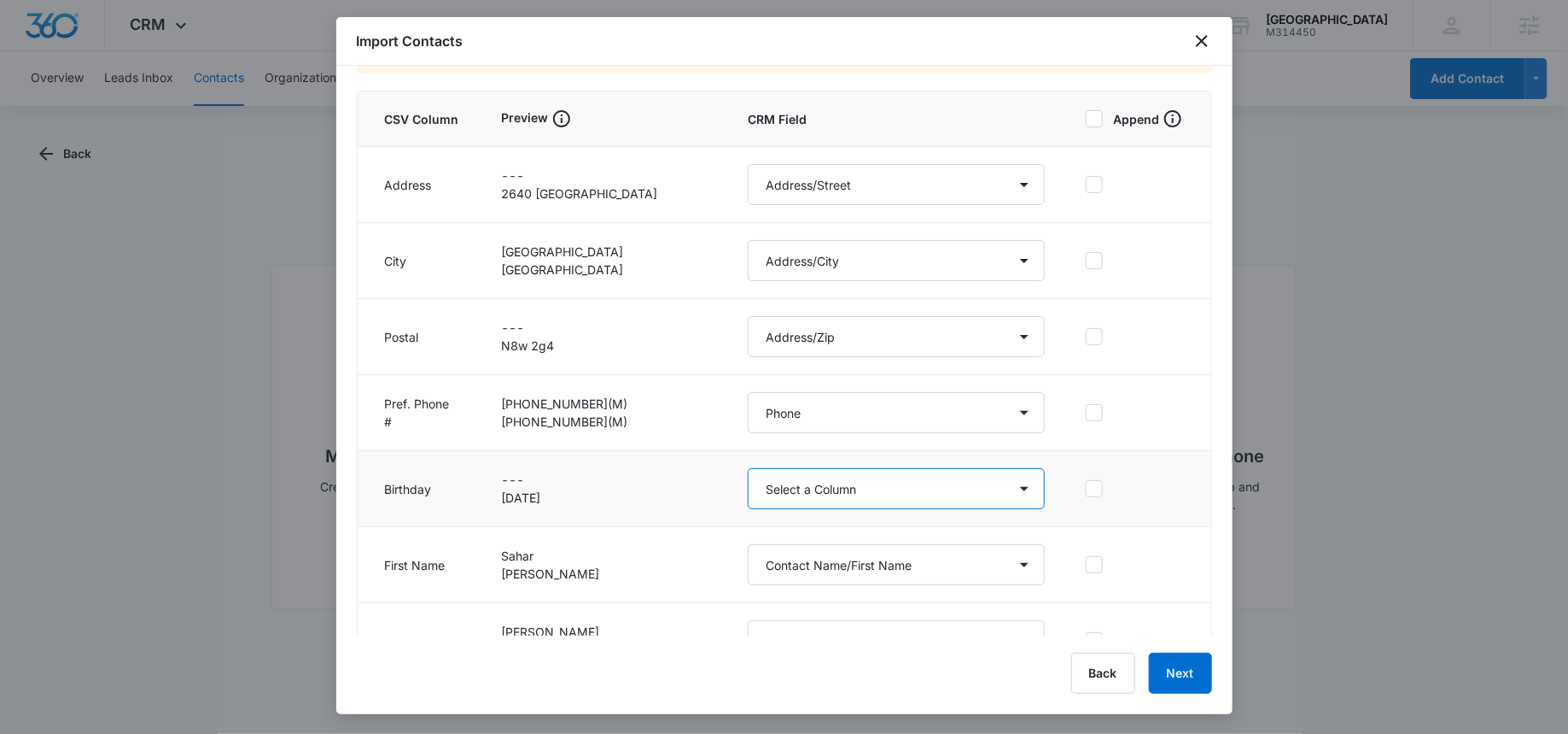
click at [749, 491] on select "Select a Column Address/City Address/Country Address/State Address/Street Addre…" at bounding box center [896, 488] width 297 height 41
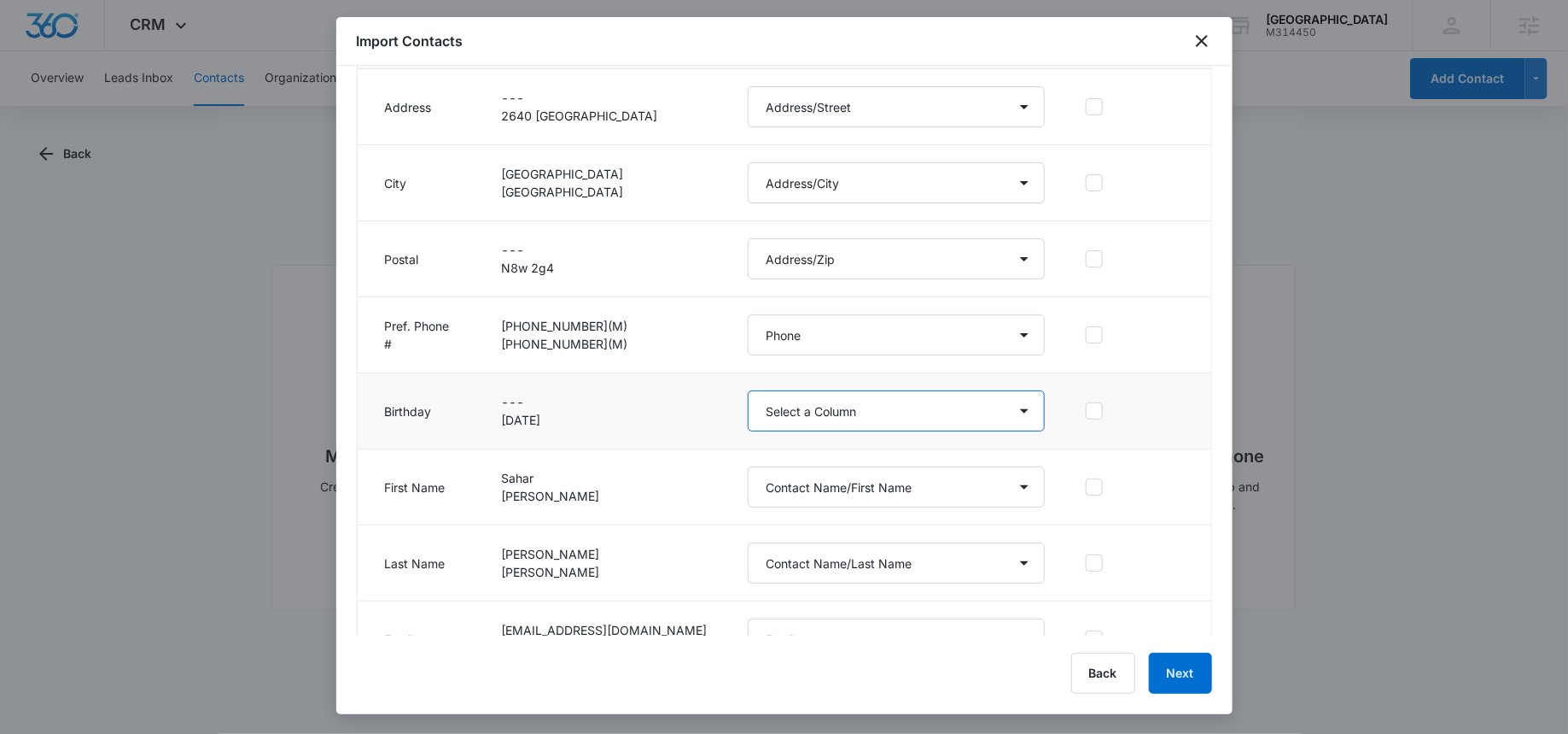
scroll to position [284, 0]
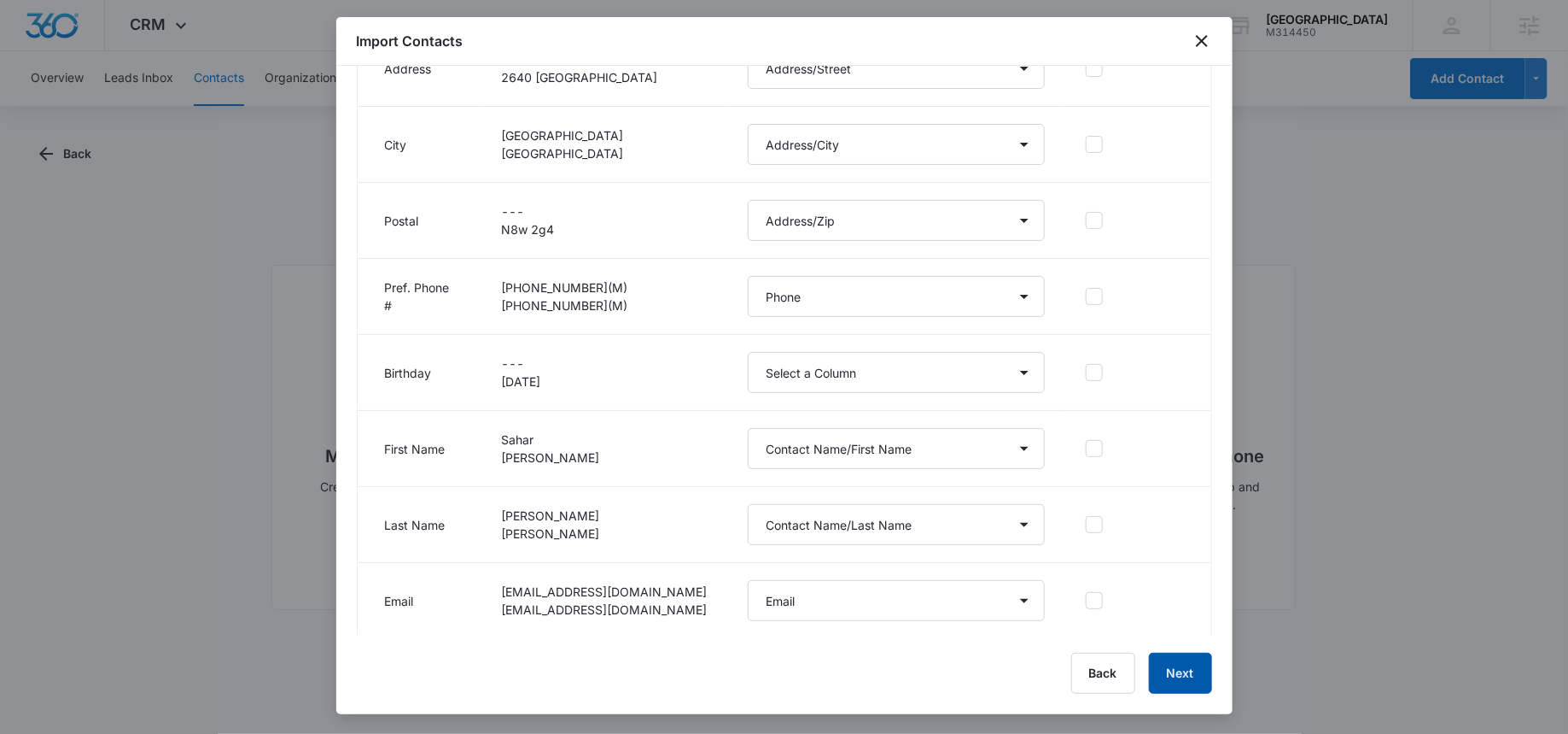
click at [1194, 671] on button "Next" at bounding box center [1180, 673] width 63 height 41
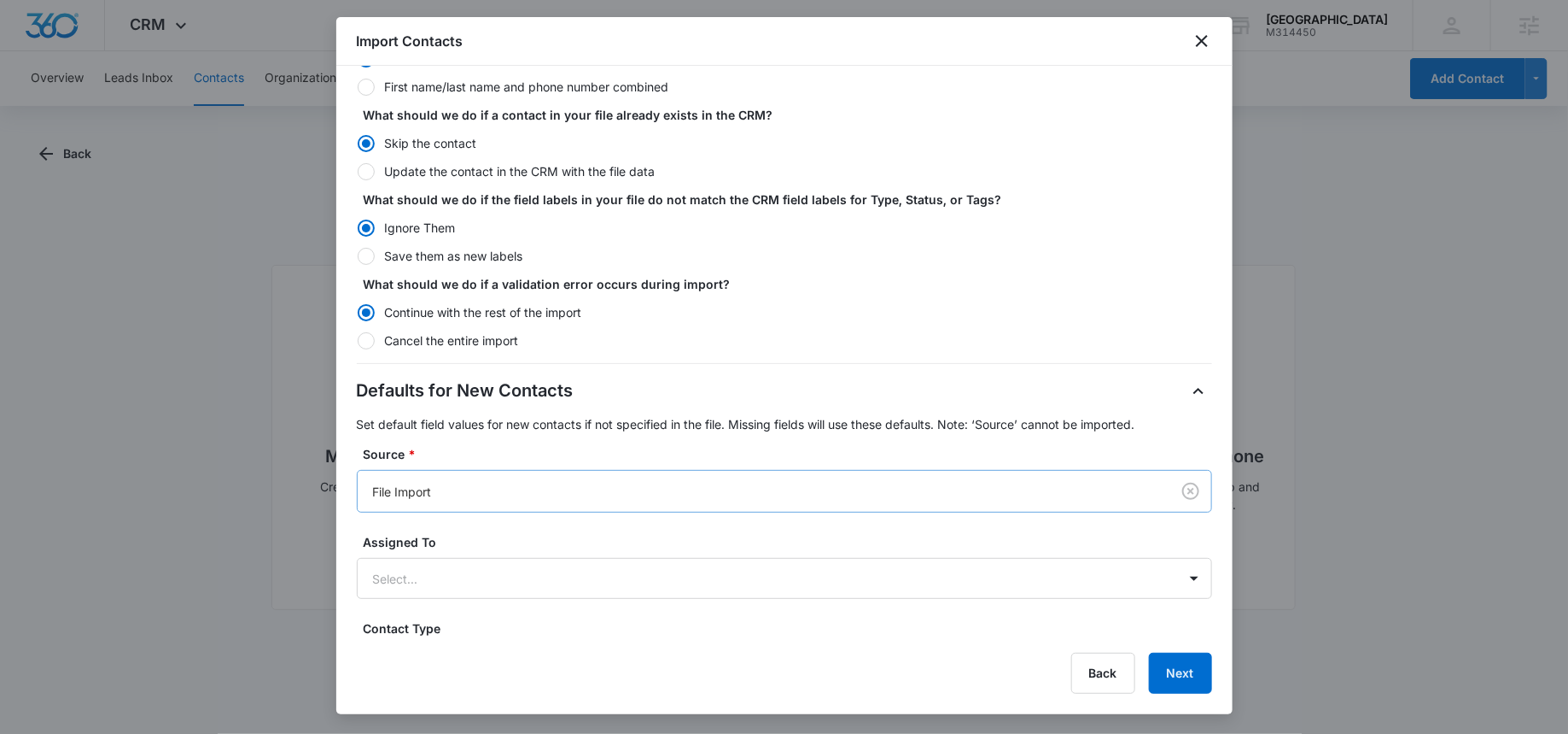
scroll to position [215, 0]
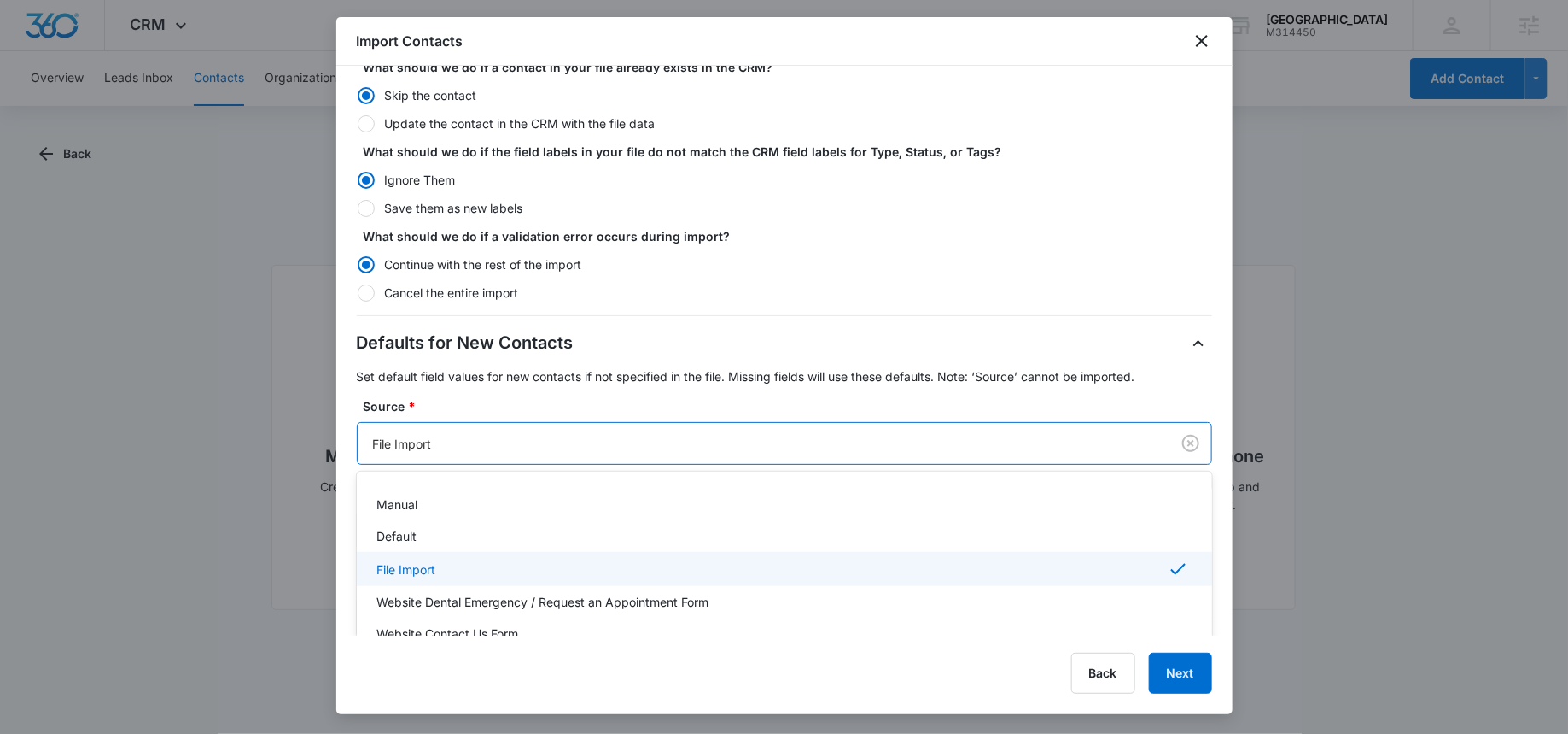
click at [435, 451] on div at bounding box center [760, 444] width 775 height 21
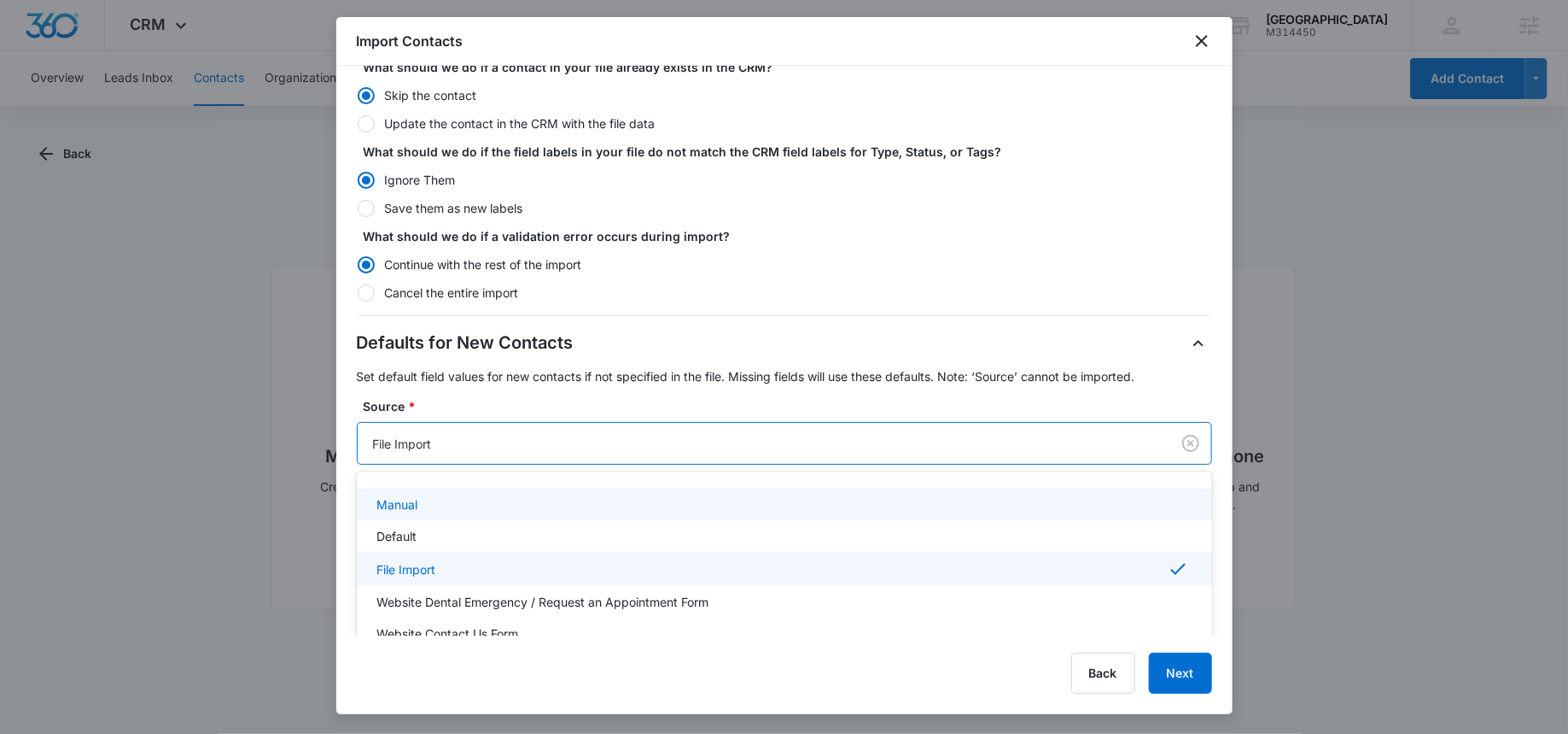
click at [418, 509] on div "Manual" at bounding box center [783, 504] width 811 height 18
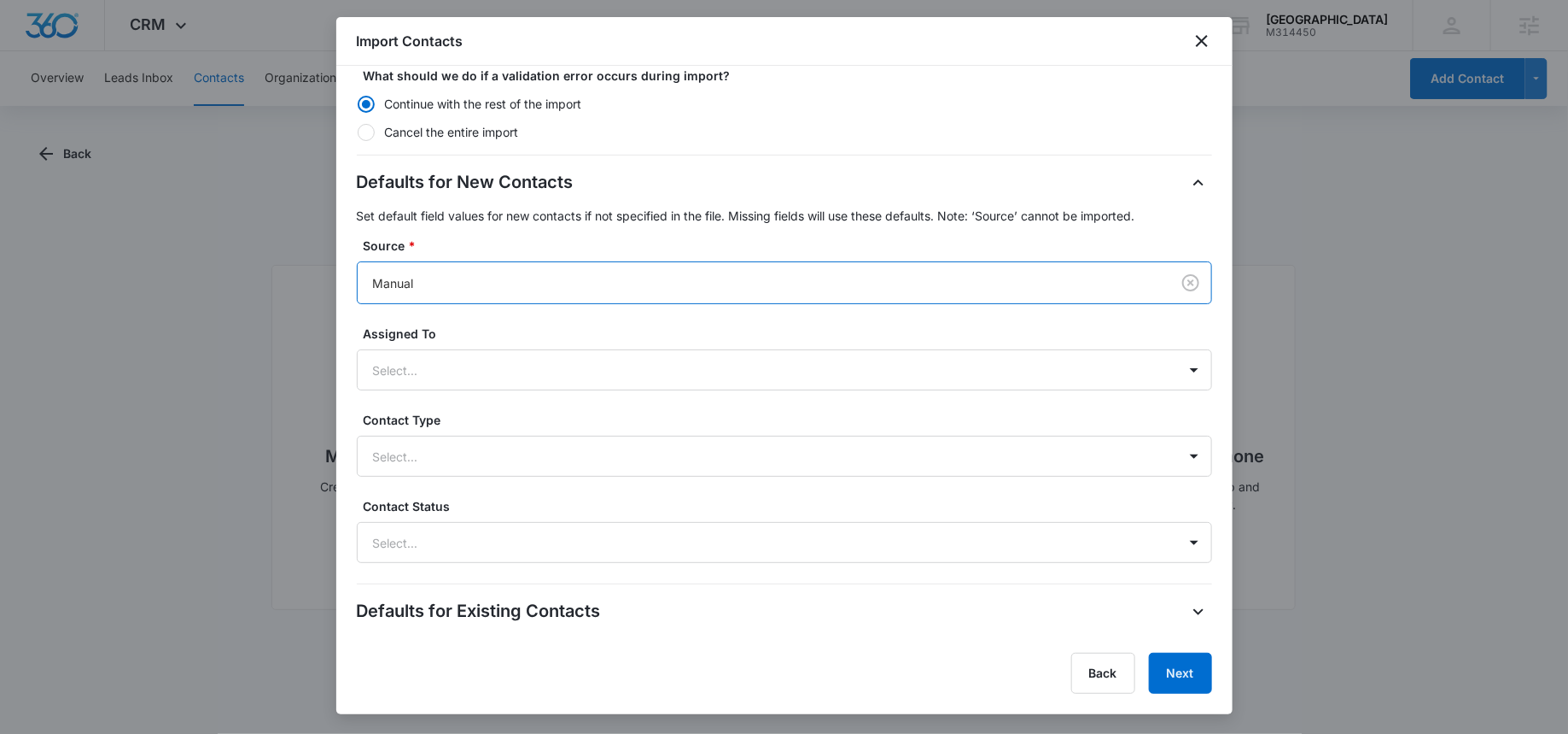
scroll to position [419, 0]
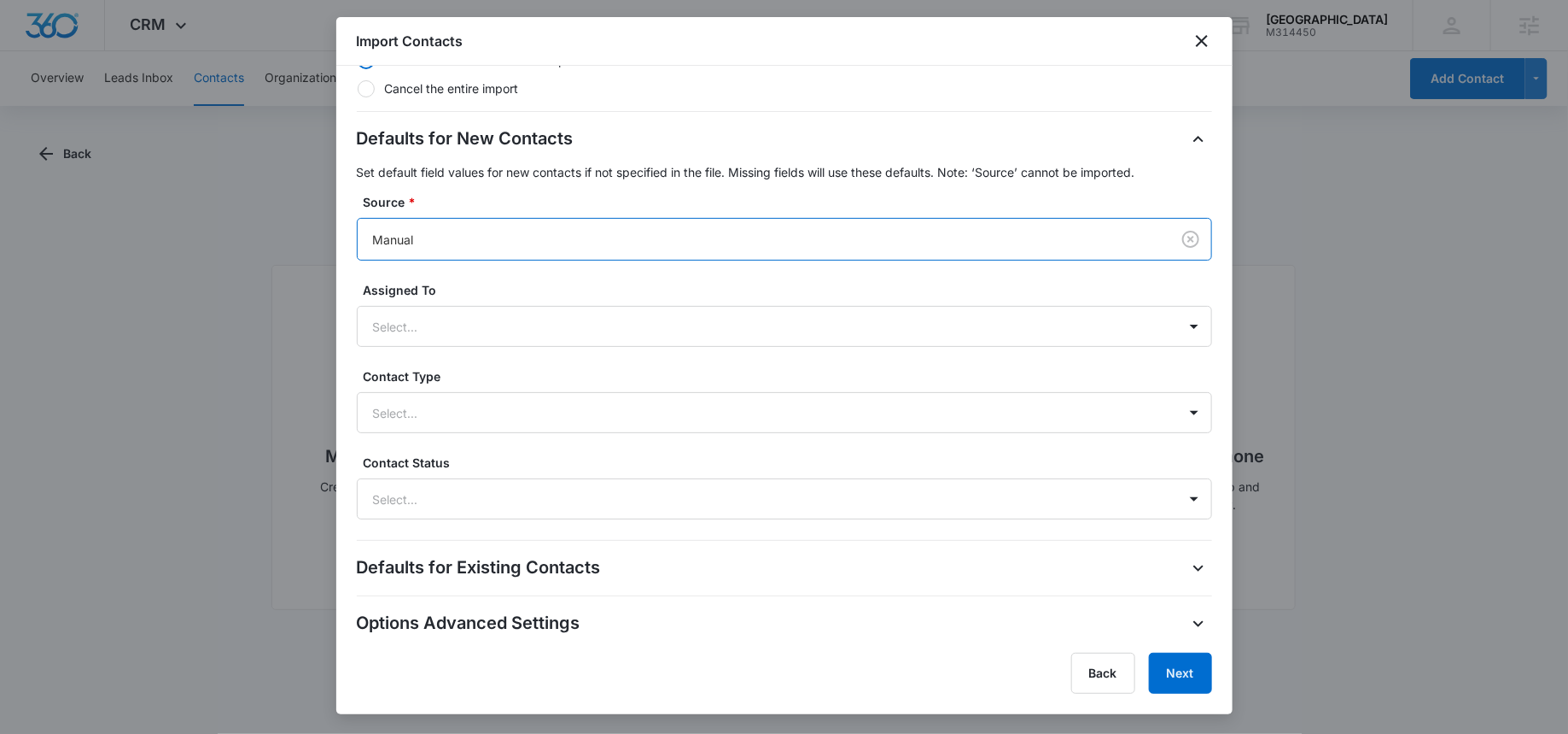
click at [455, 388] on div "Contact Type Select..." at bounding box center [785, 400] width 856 height 66
click at [455, 418] on div at bounding box center [764, 413] width 782 height 21
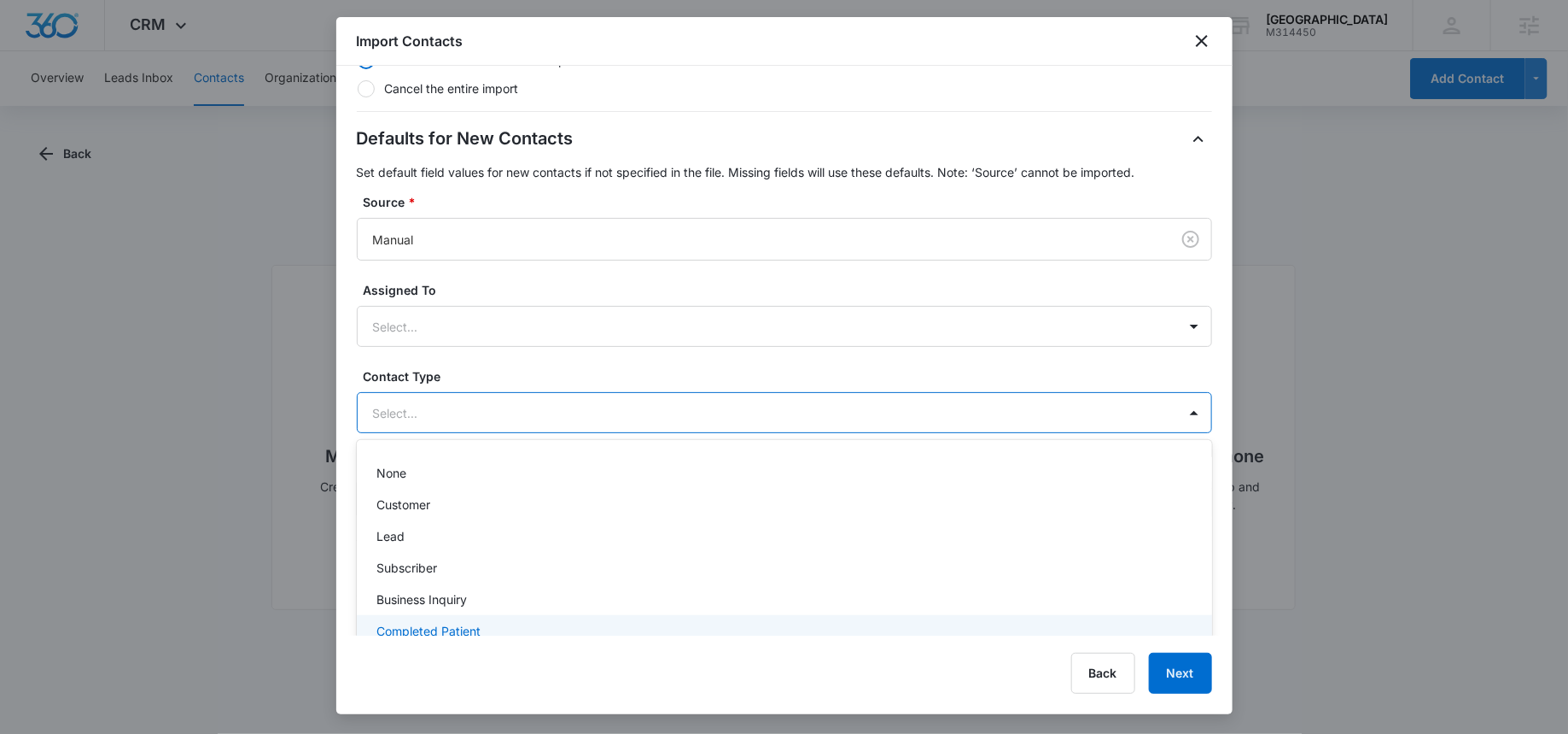
click at [441, 629] on p "Completed Patient" at bounding box center [430, 631] width 105 height 18
click at [1171, 680] on button "Next" at bounding box center [1180, 673] width 63 height 41
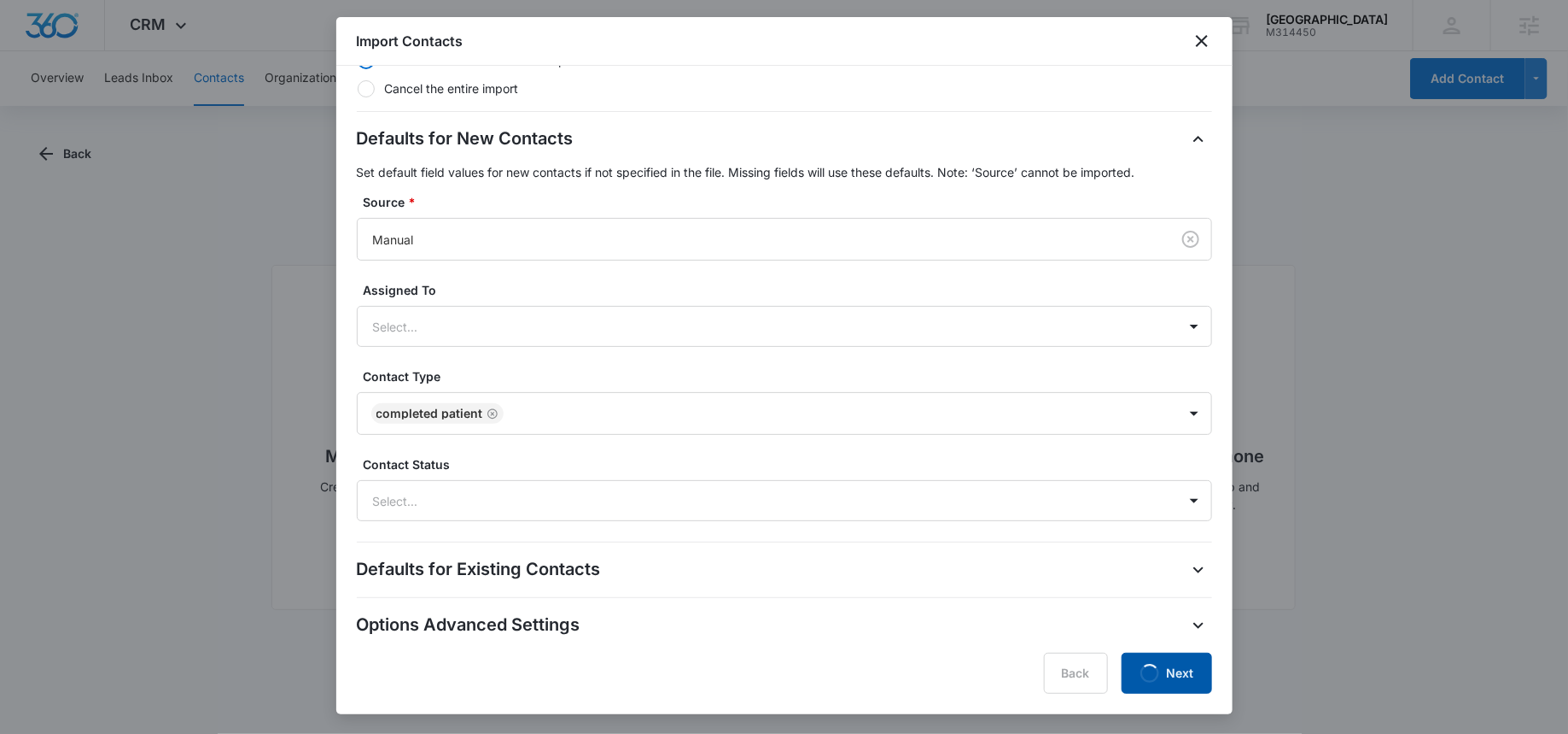
scroll to position [0, 0]
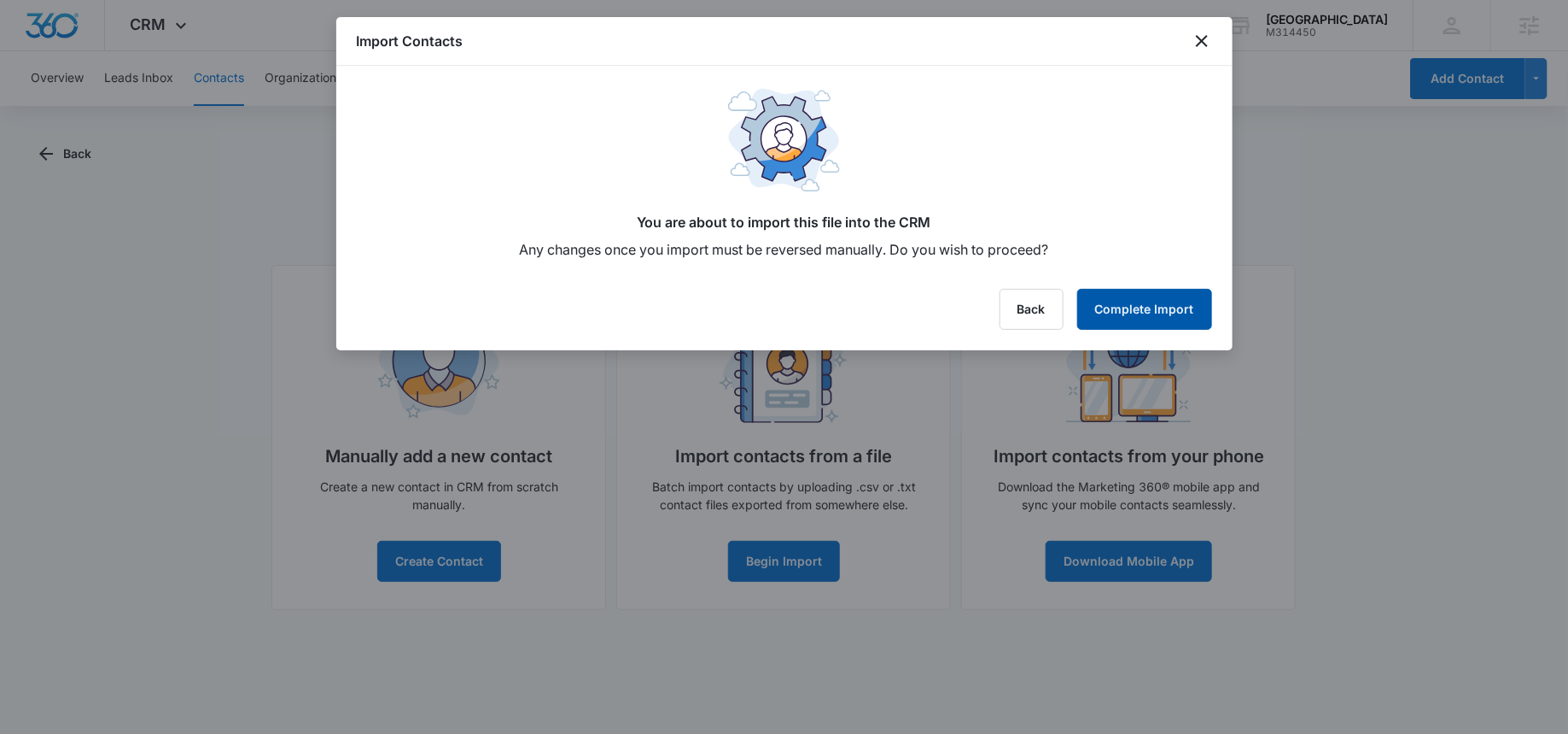
click at [1130, 311] on button "Complete Import" at bounding box center [1145, 309] width 135 height 41
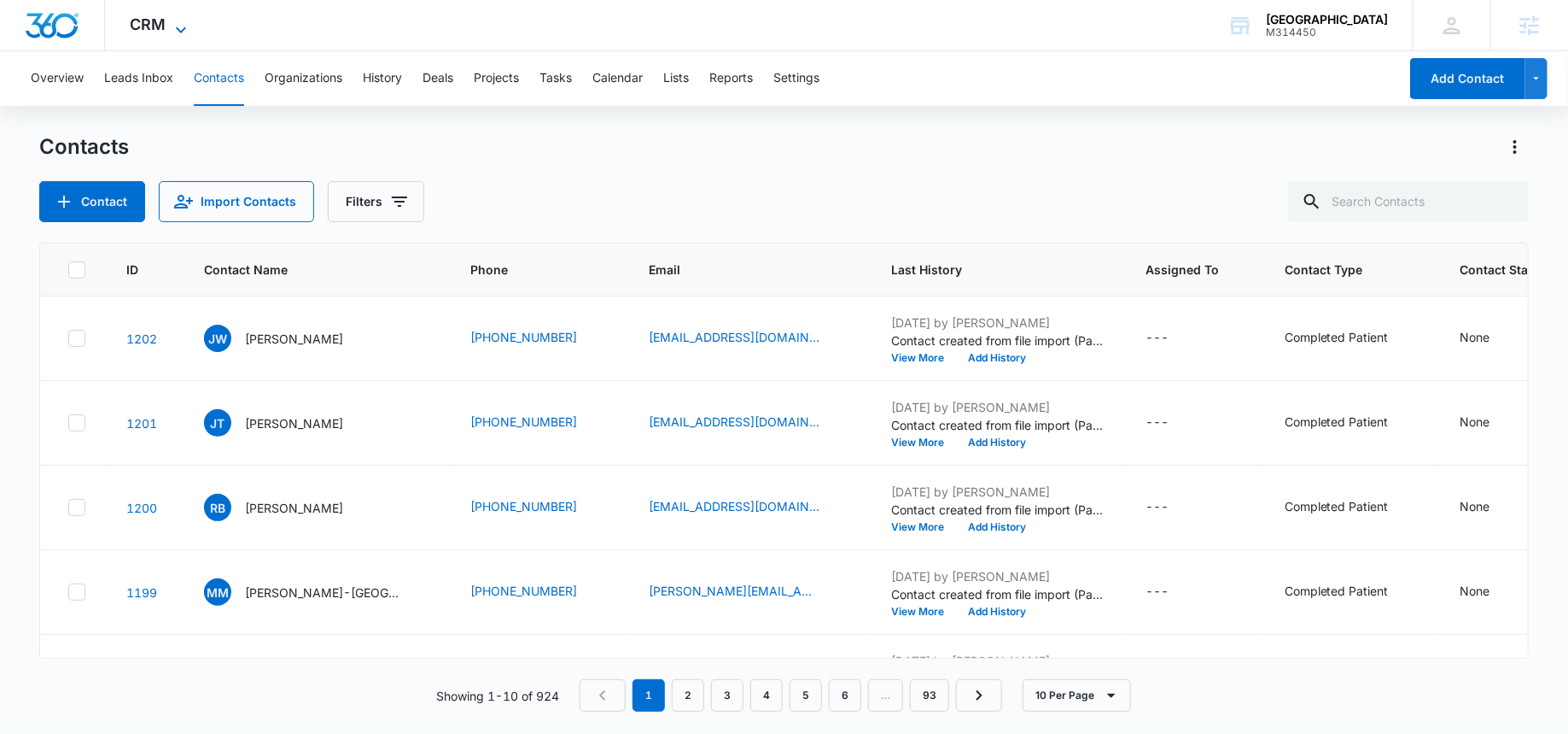
click at [178, 22] on icon at bounding box center [181, 29] width 20 height 20
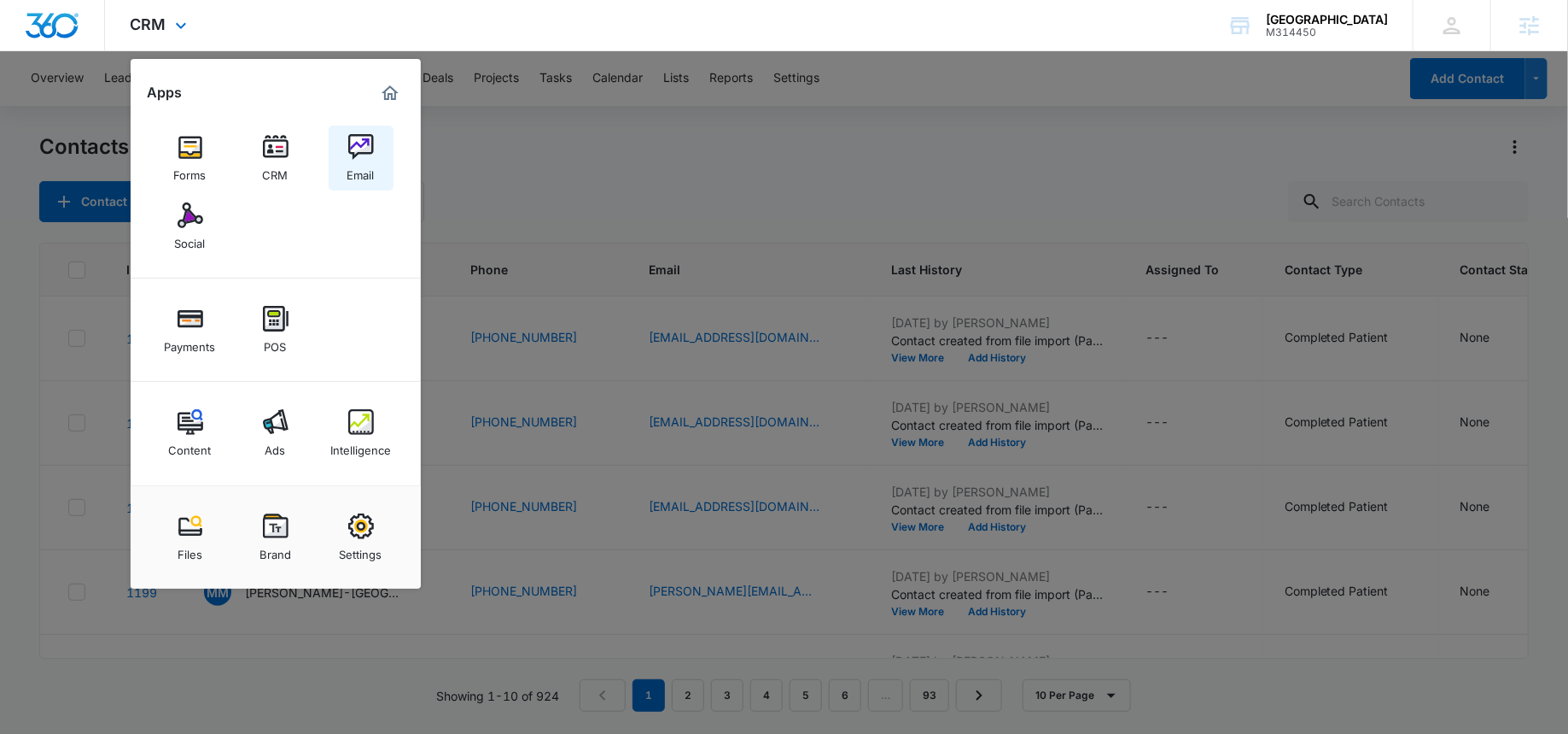
click at [355, 160] on div "Email" at bounding box center [361, 170] width 27 height 22
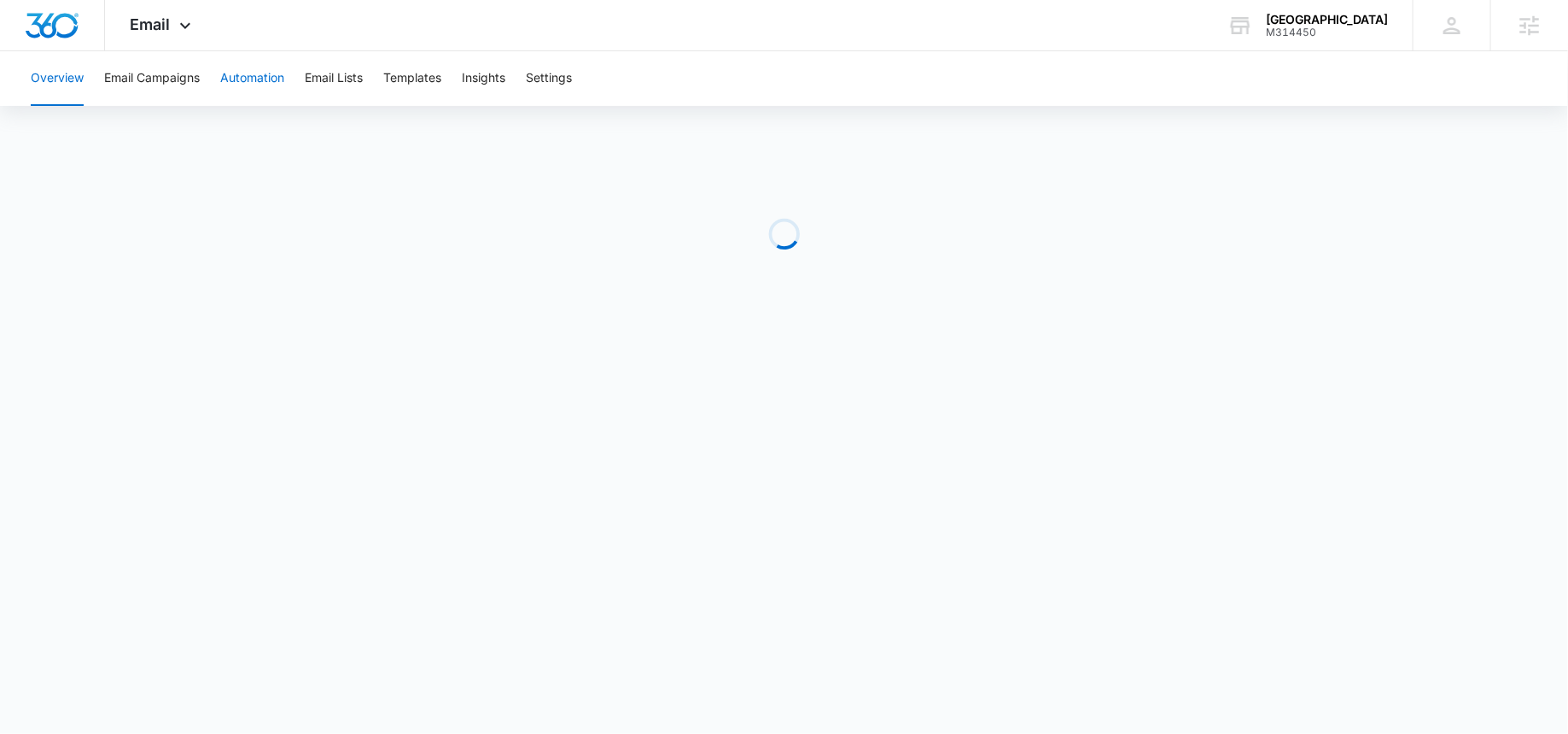
click at [252, 75] on button "Automation" at bounding box center [252, 79] width 64 height 55
